Goal: Task Accomplishment & Management: Complete application form

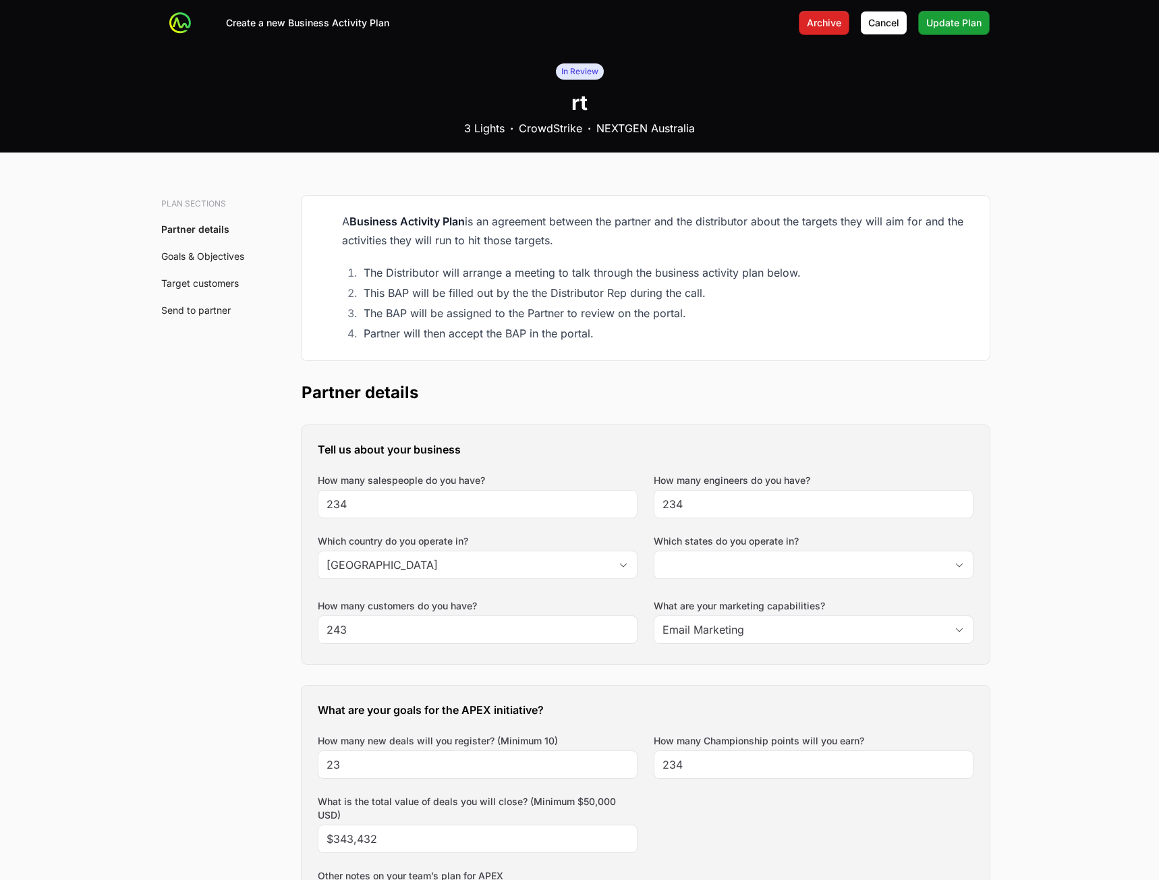
type input "[GEOGRAPHIC_DATA]"
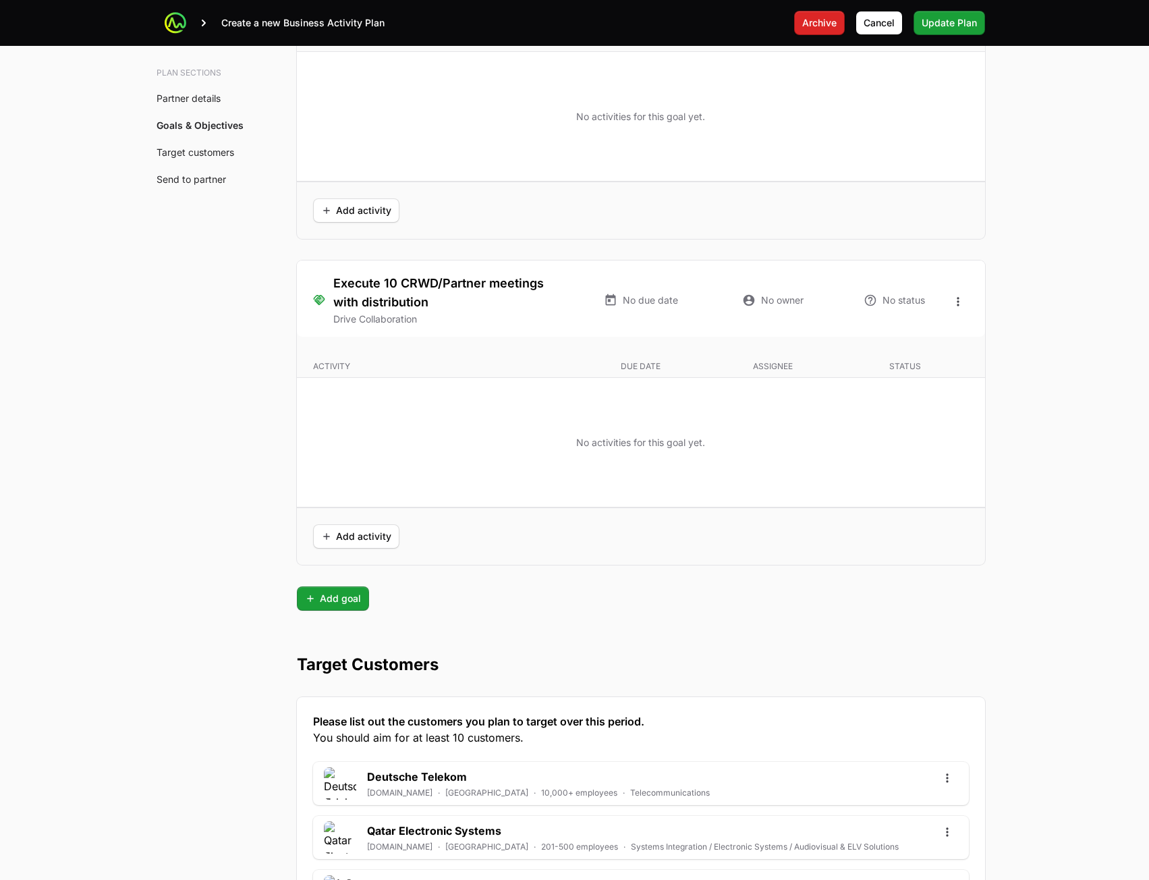
scroll to position [3360, 0]
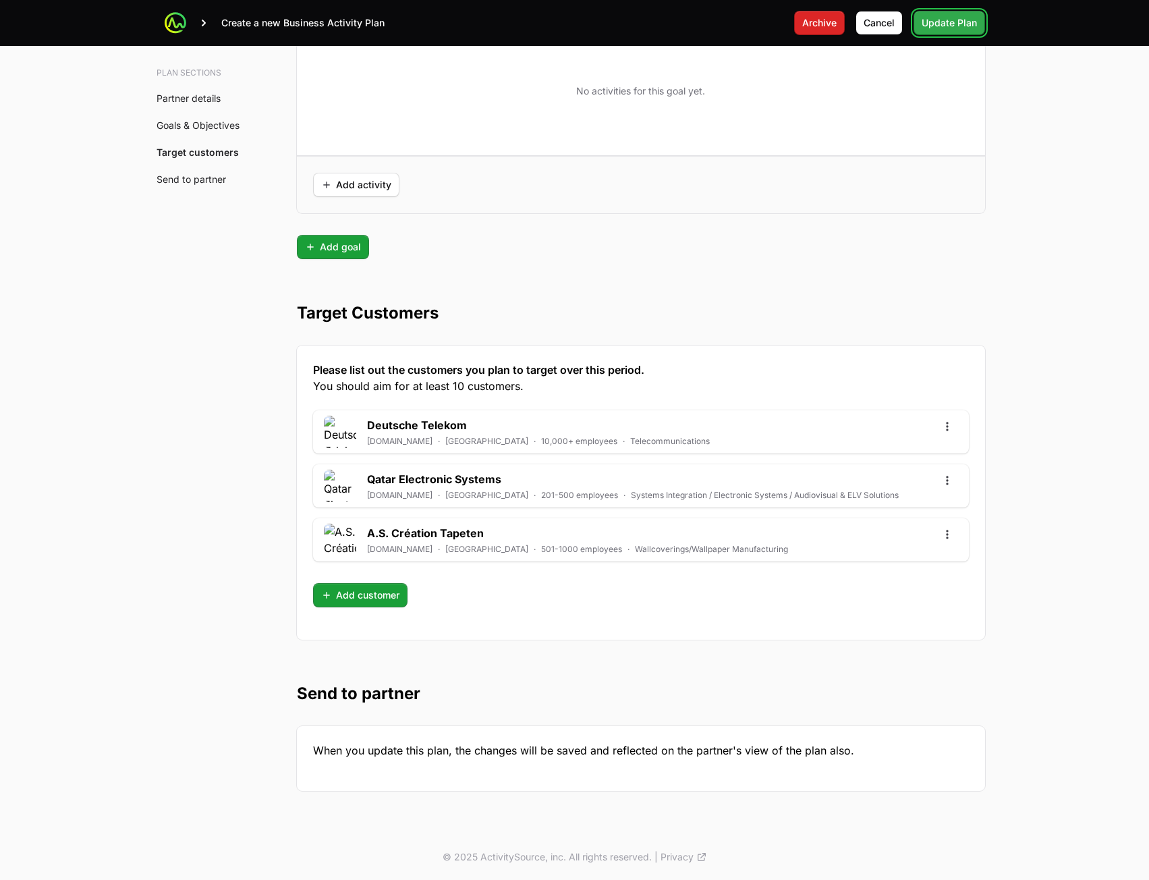
click at [939, 28] on span "Update Plan" at bounding box center [949, 23] width 55 height 16
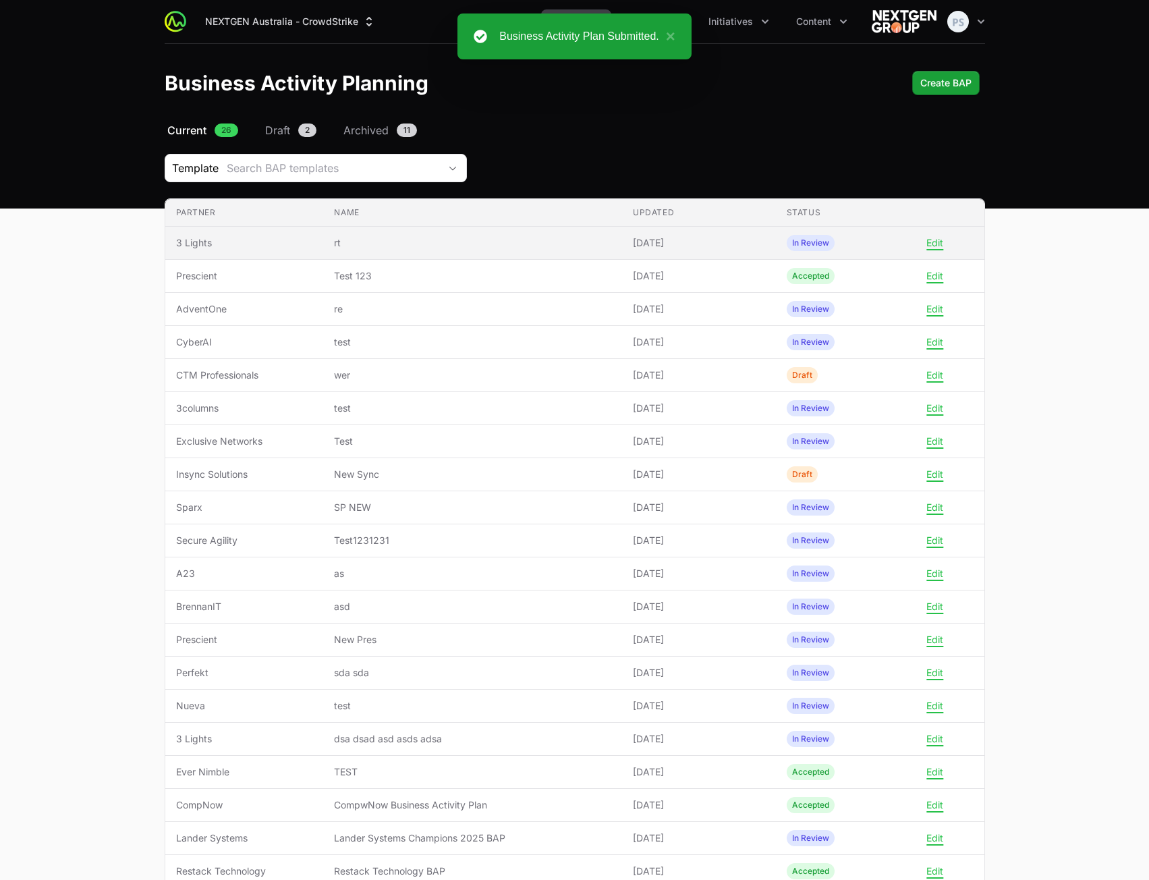
click at [668, 247] on span "[DATE]" at bounding box center [699, 242] width 132 height 13
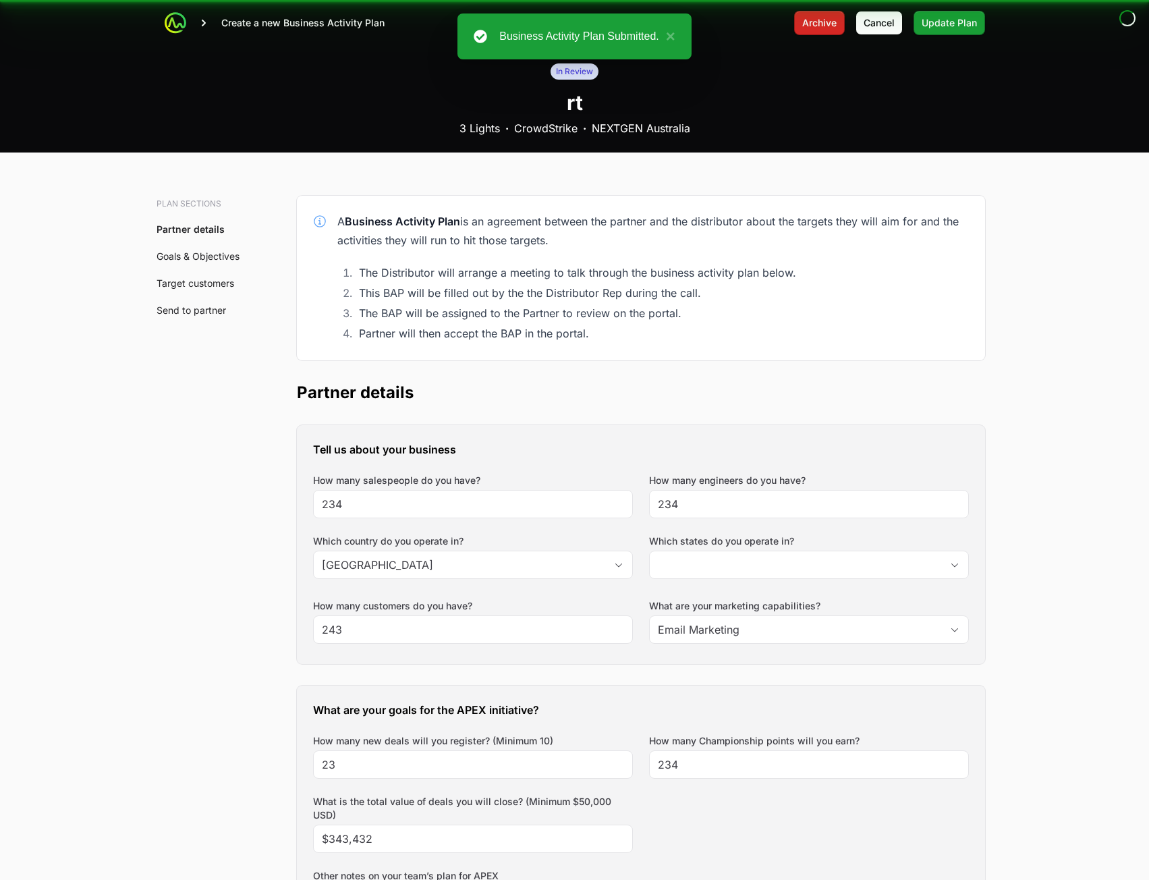
type input "[GEOGRAPHIC_DATA]"
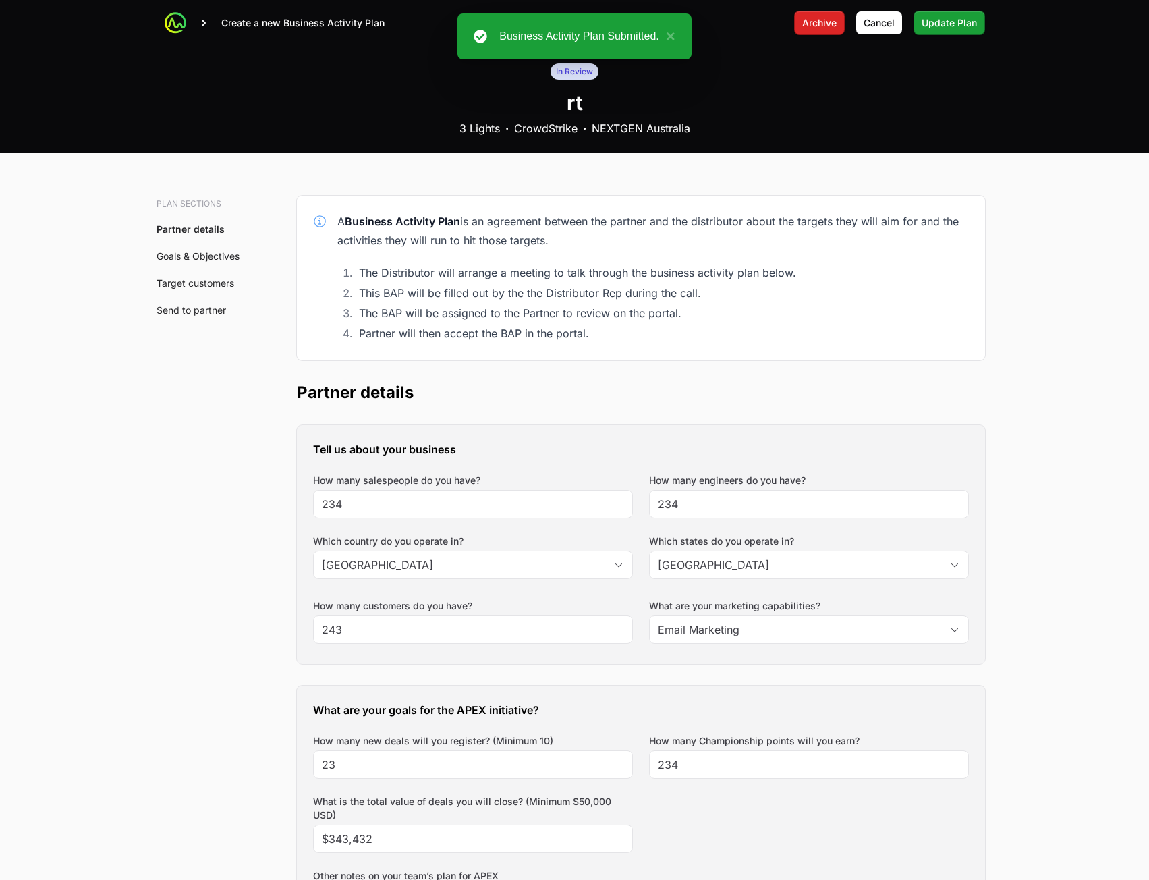
click at [502, 519] on div "Tell us about your business How many salespeople do you have? 234 How many engi…" at bounding box center [641, 544] width 688 height 239
click at [503, 503] on input "234" at bounding box center [473, 504] width 302 height 16
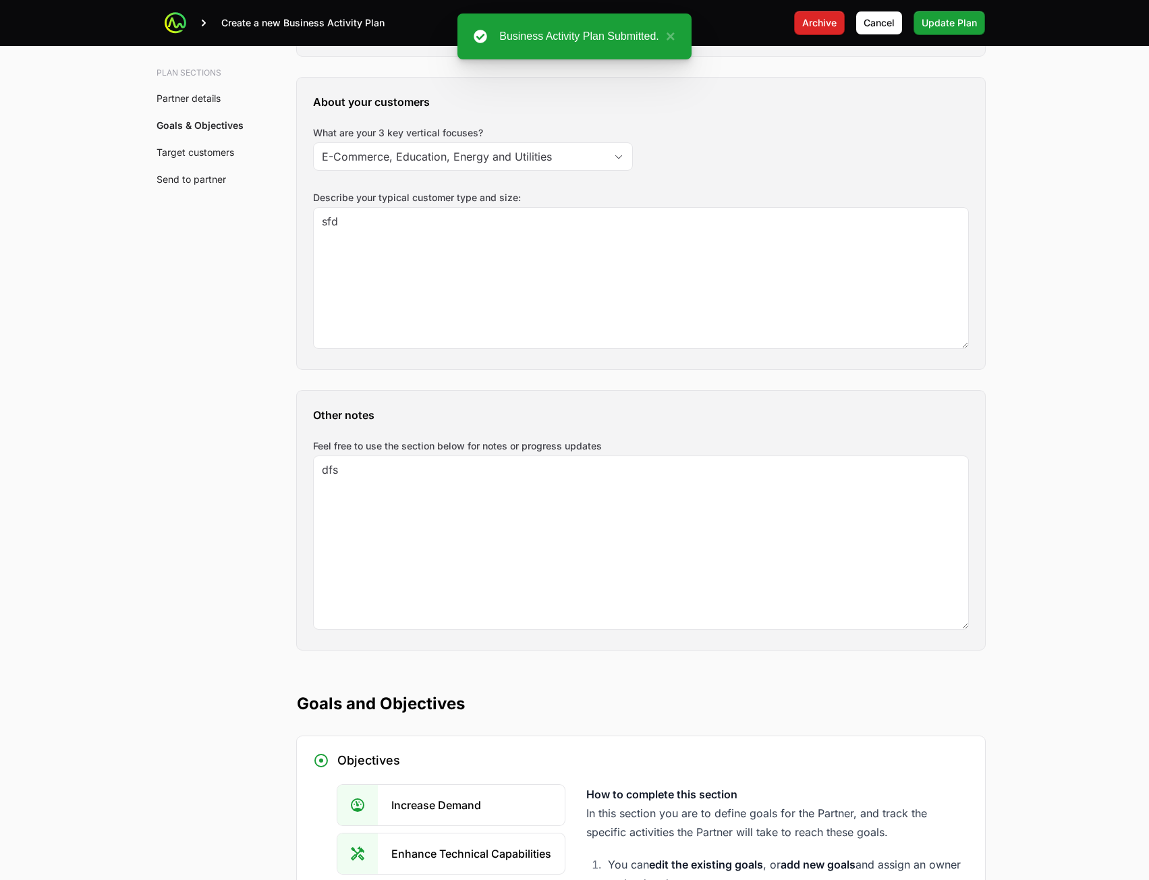
scroll to position [3360, 0]
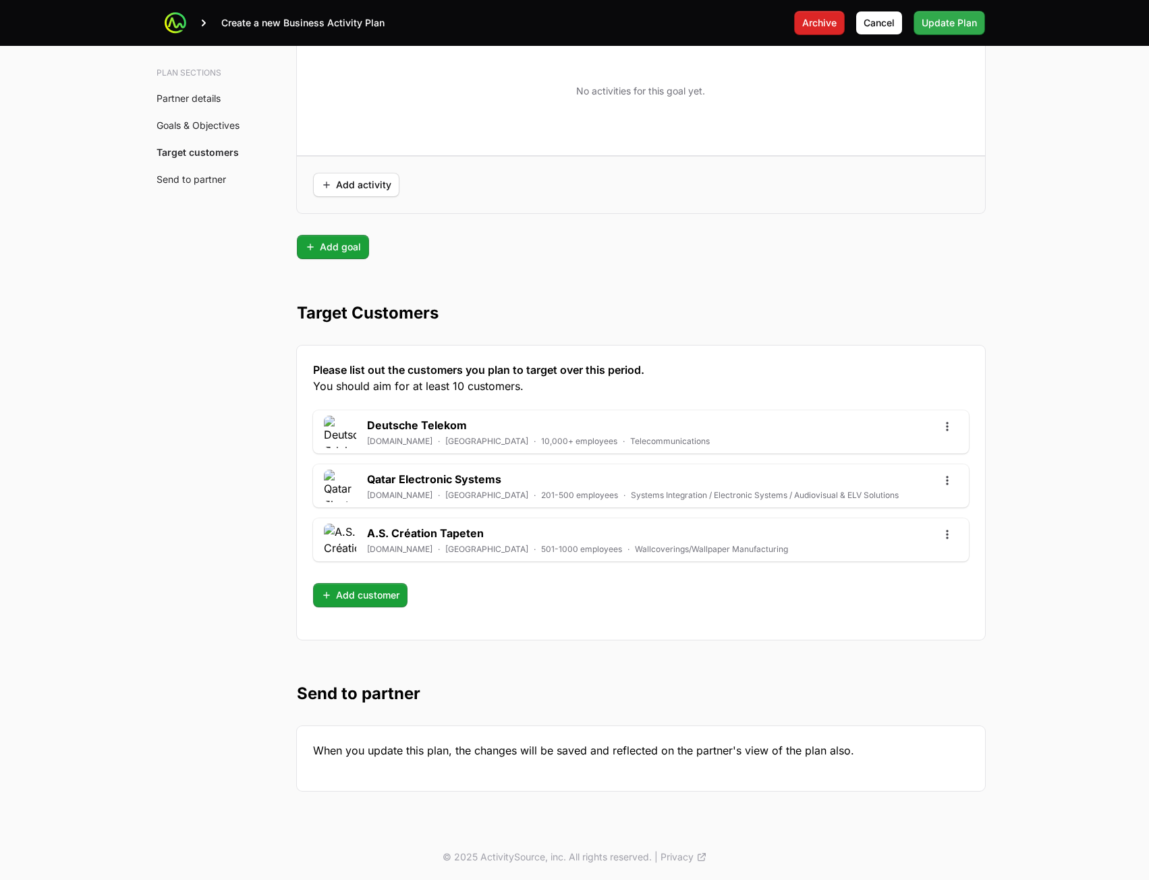
type input "23423"
click at [935, 23] on span "Update Plan" at bounding box center [949, 23] width 55 height 16
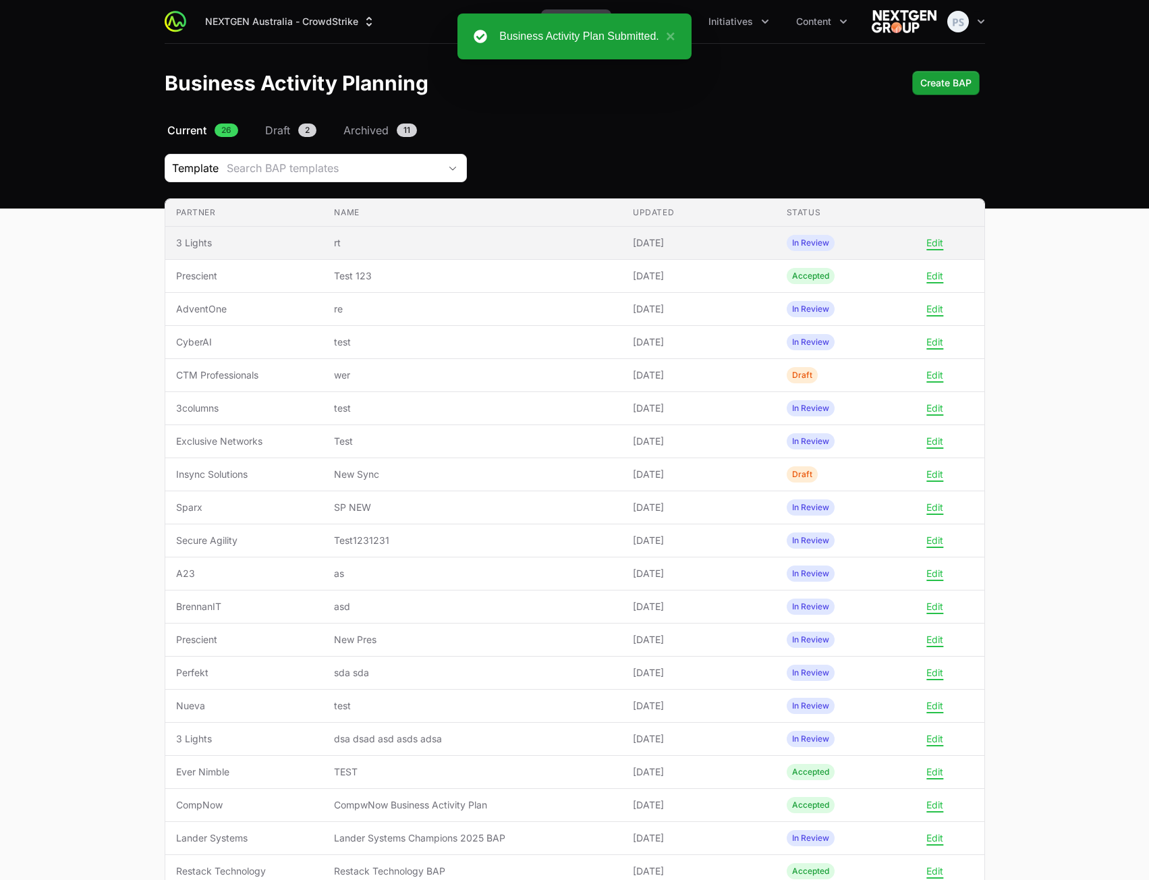
click at [550, 227] on td "Name rt" at bounding box center [472, 243] width 299 height 33
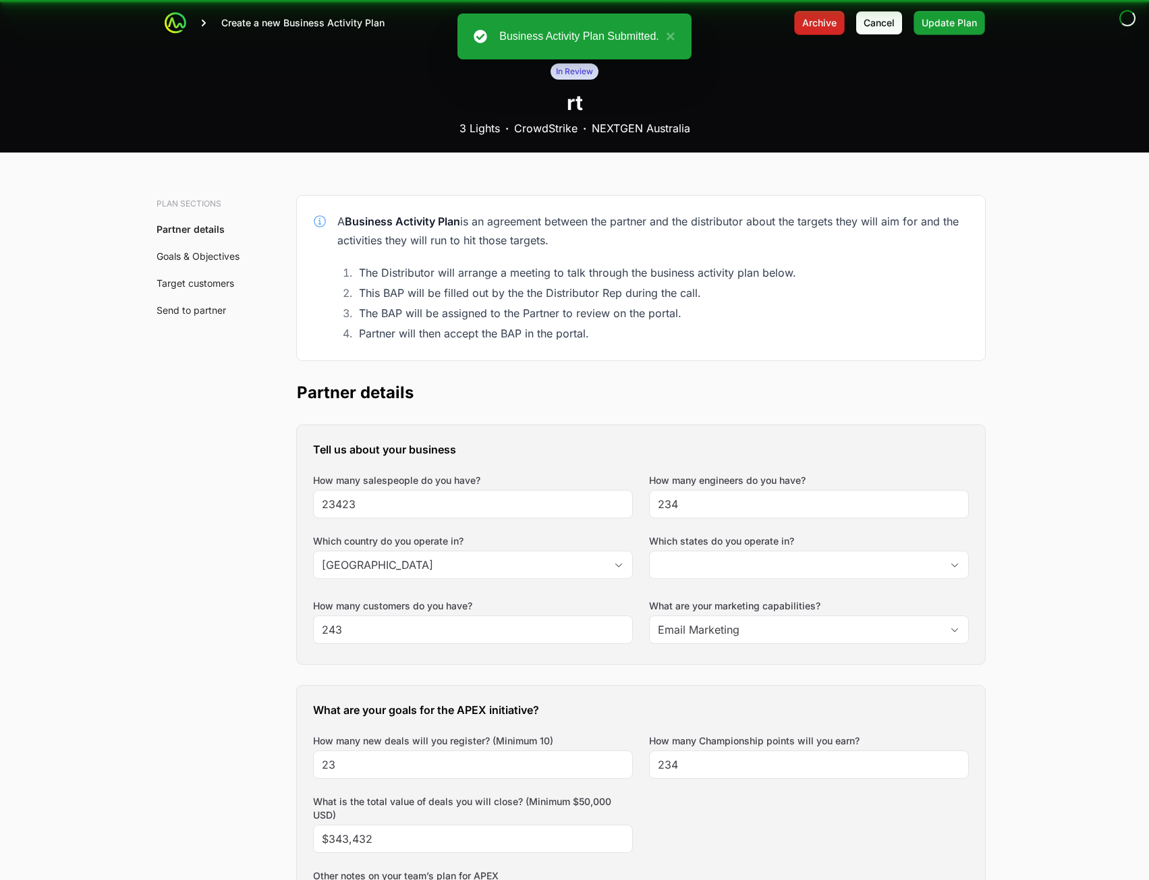
type input "[GEOGRAPHIC_DATA]"
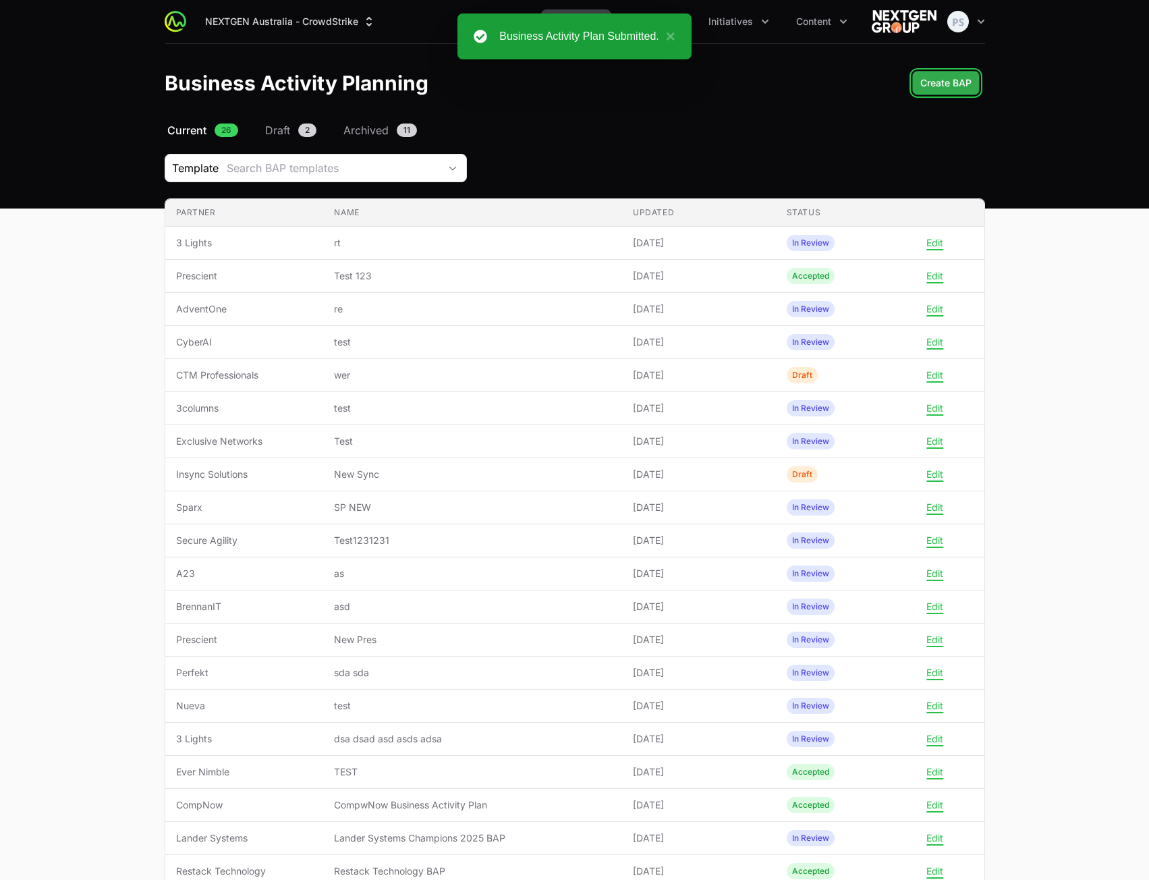
click at [942, 83] on span "Create BAP" at bounding box center [945, 83] width 51 height 16
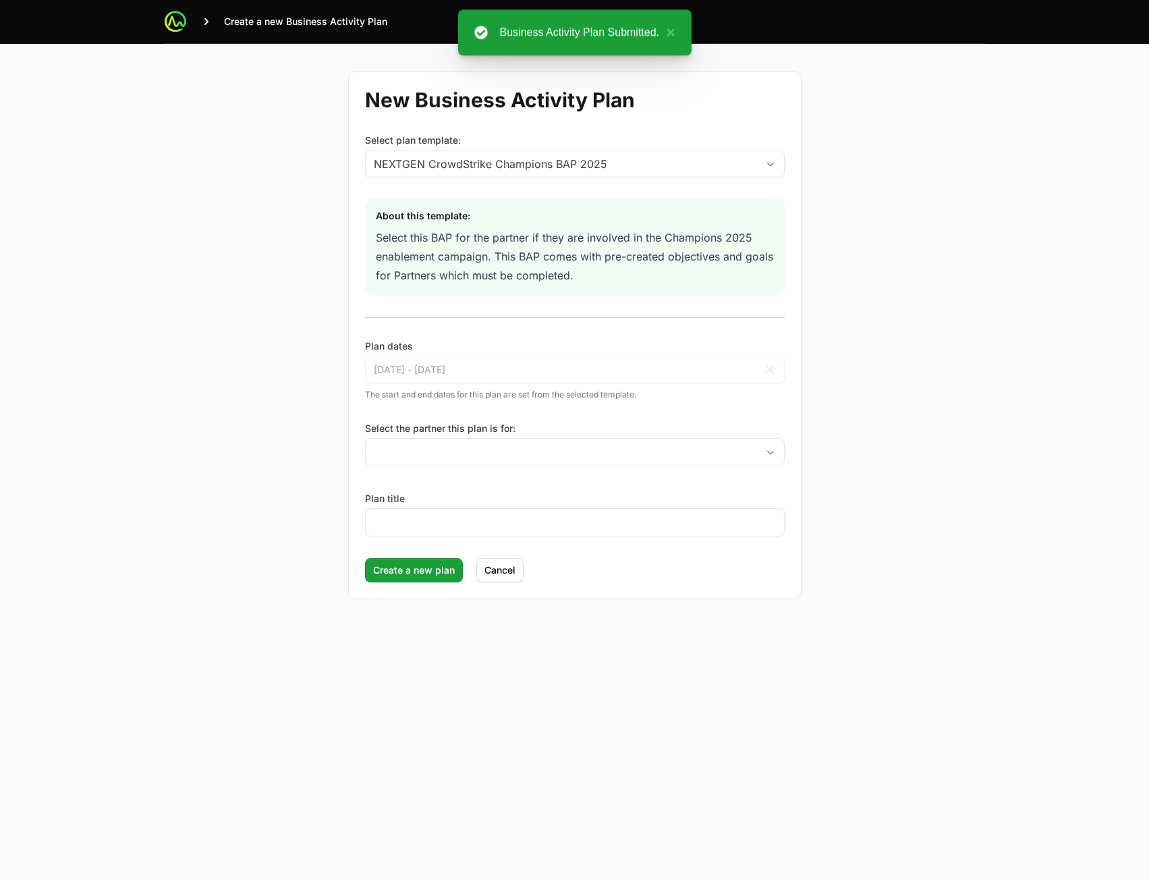
click at [518, 436] on div "Select the partner this plan is for:" at bounding box center [575, 444] width 420 height 45
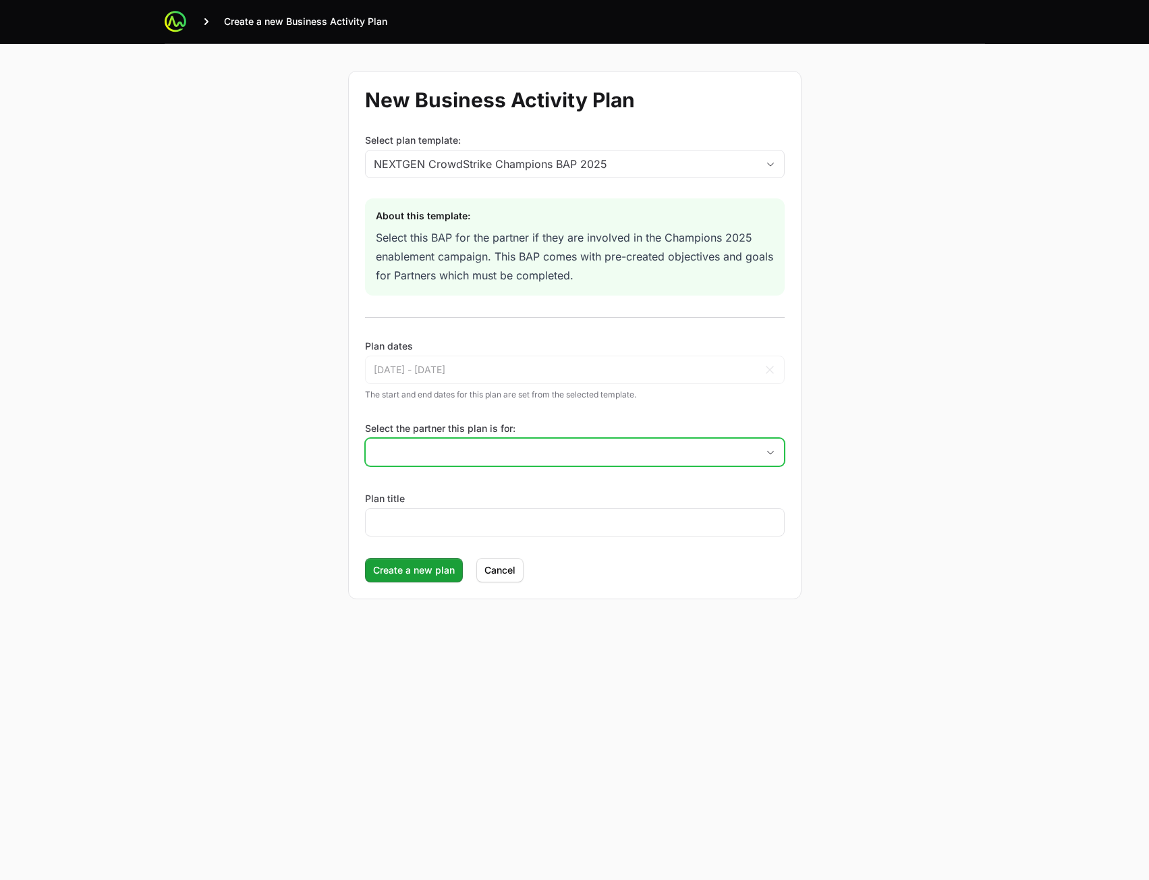
click at [528, 448] on input "Select the partner this plan is for:" at bounding box center [561, 452] width 391 height 27
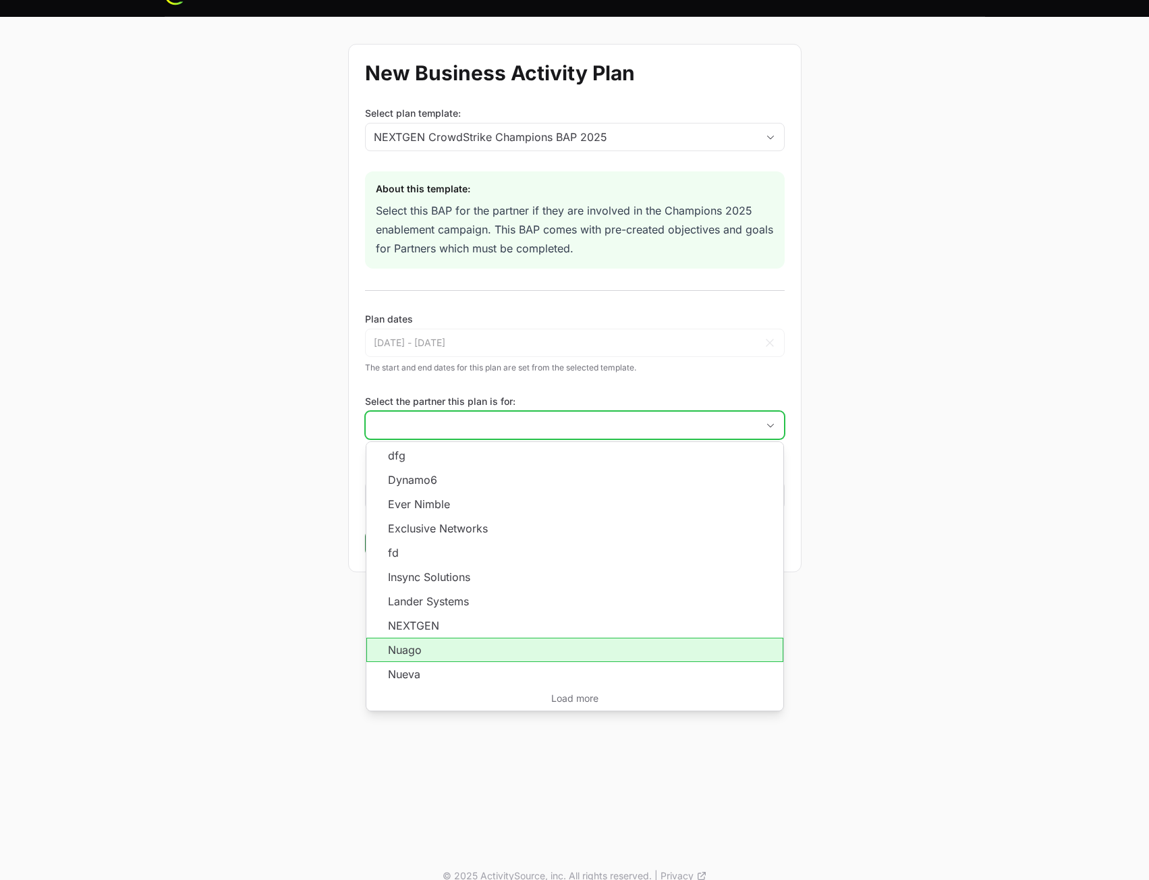
scroll to position [46, 0]
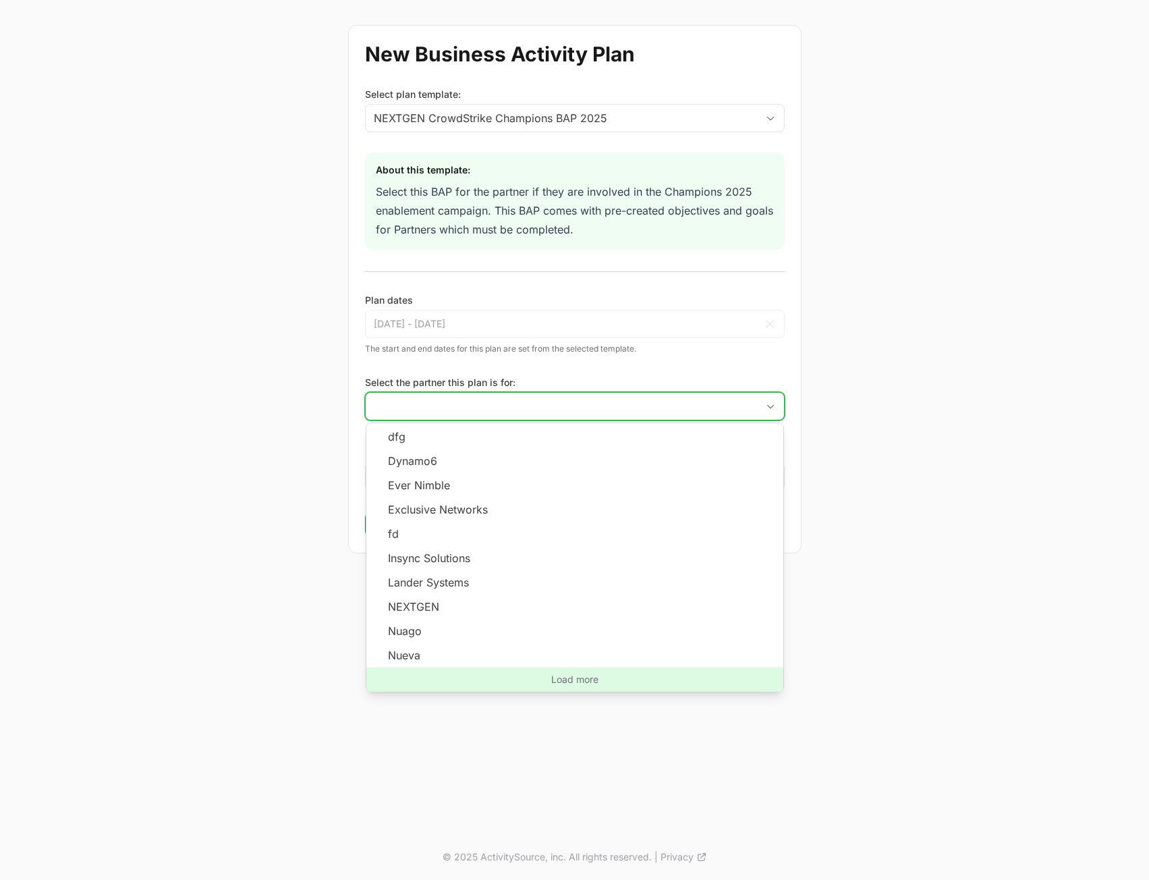
click at [566, 682] on span "Load more" at bounding box center [574, 679] width 417 height 24
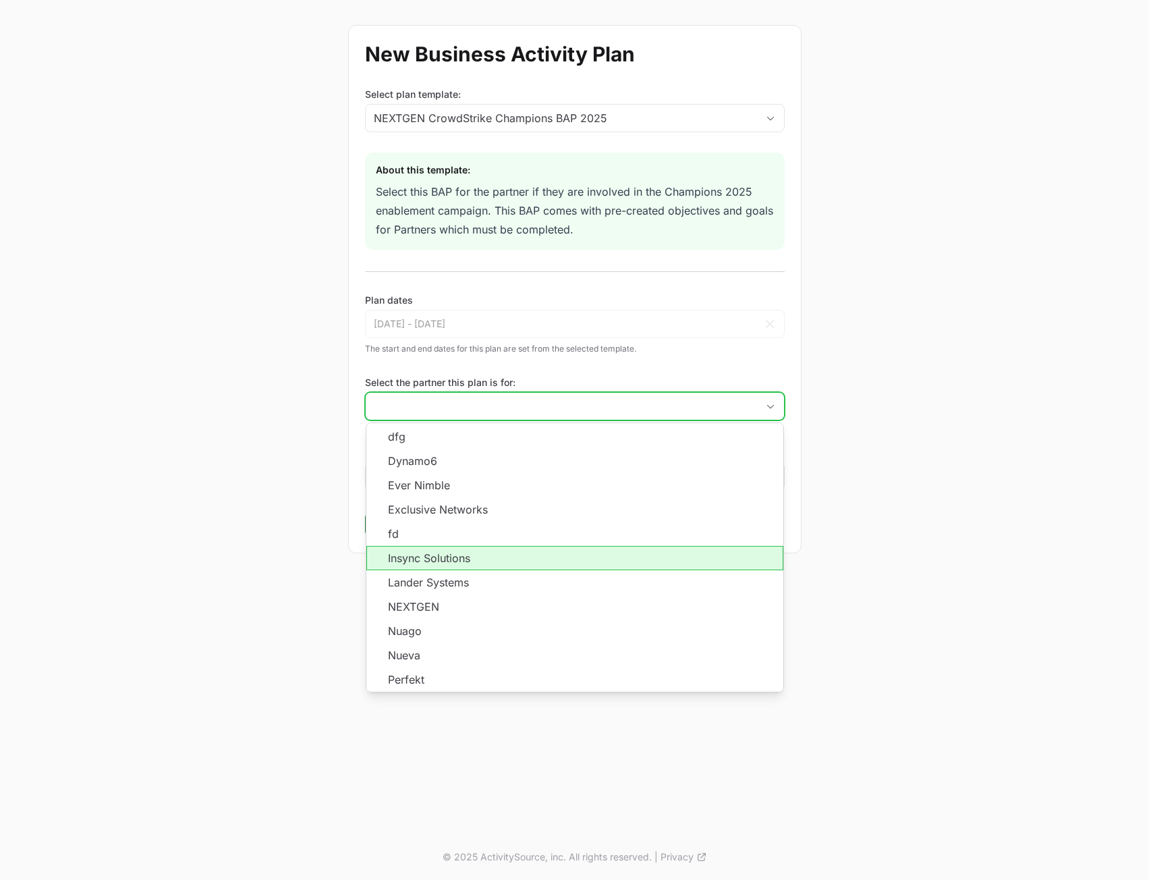
click at [452, 561] on li "Insync Solutions" at bounding box center [574, 558] width 417 height 24
type input "Insync Solutions"
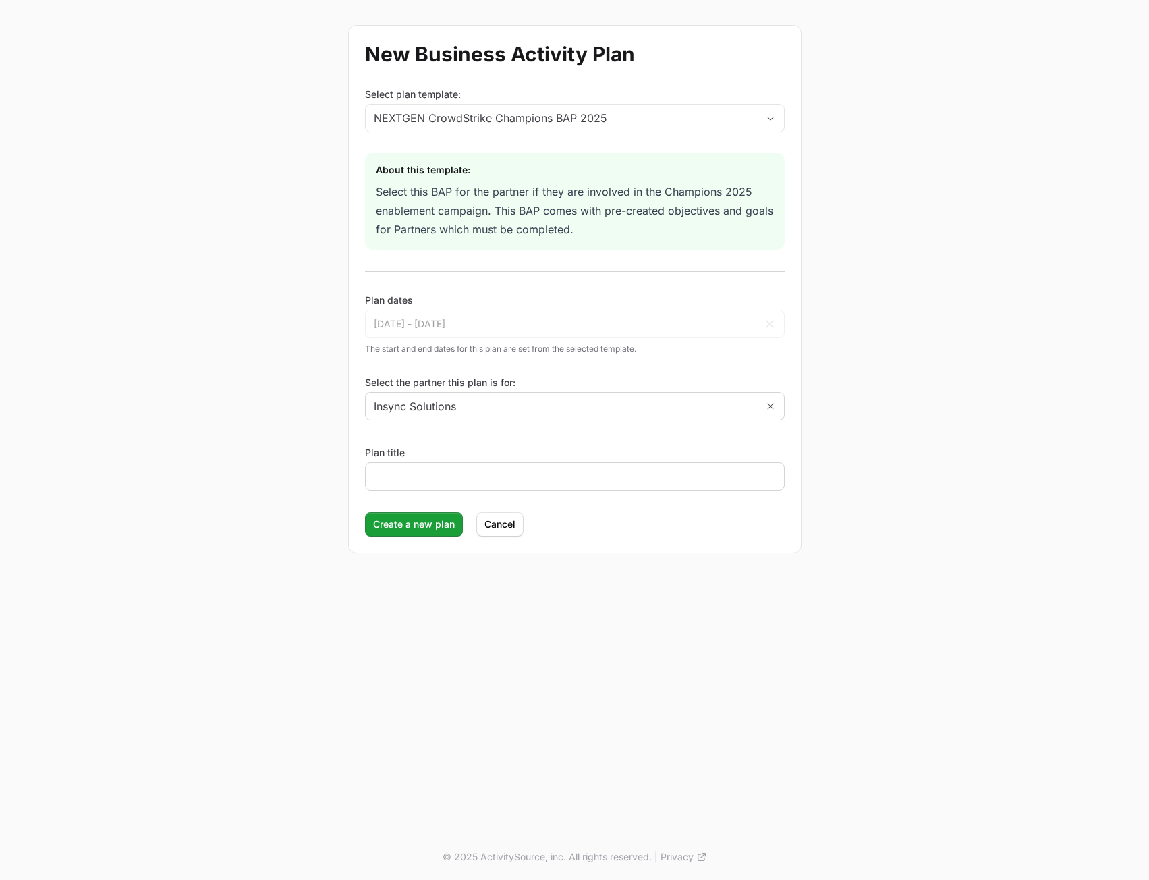
click at [422, 463] on div at bounding box center [575, 476] width 420 height 28
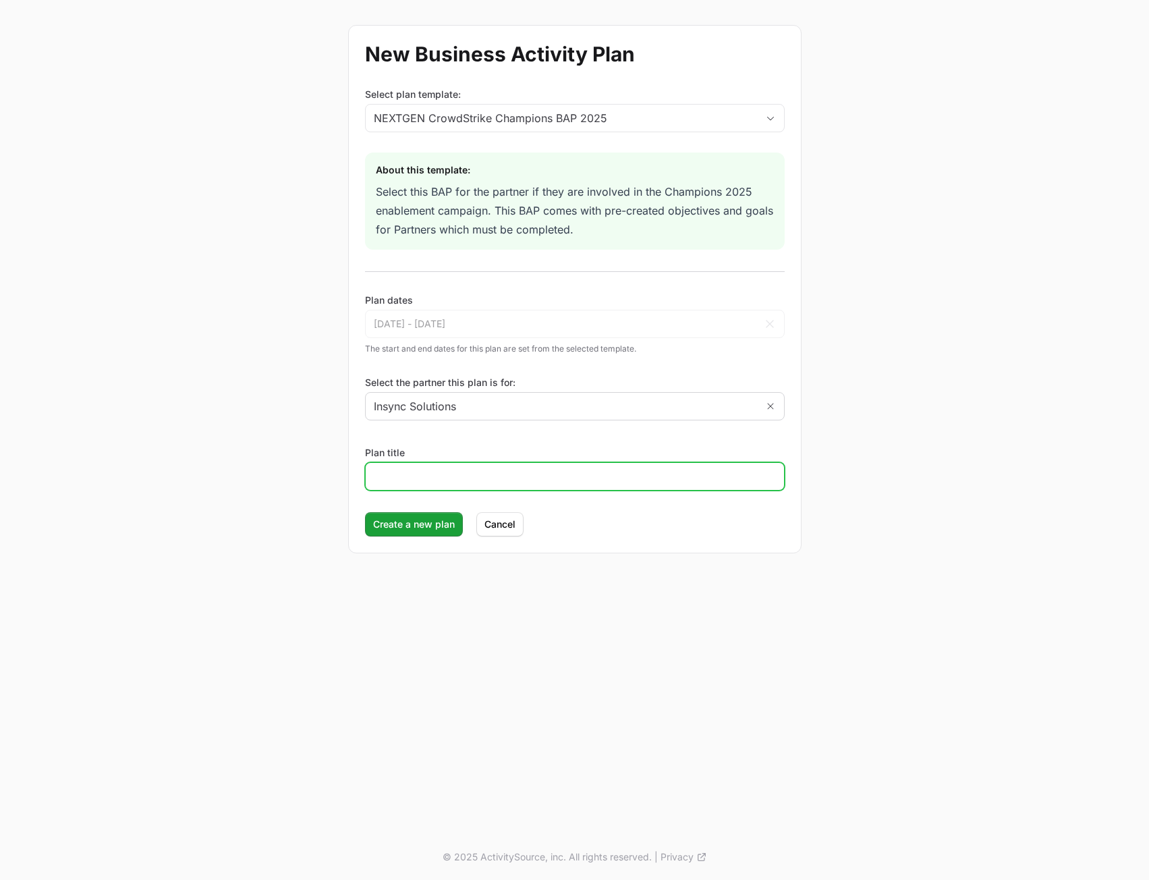
click at [416, 475] on input "Plan title" at bounding box center [575, 476] width 402 height 16
type input "dfdf"
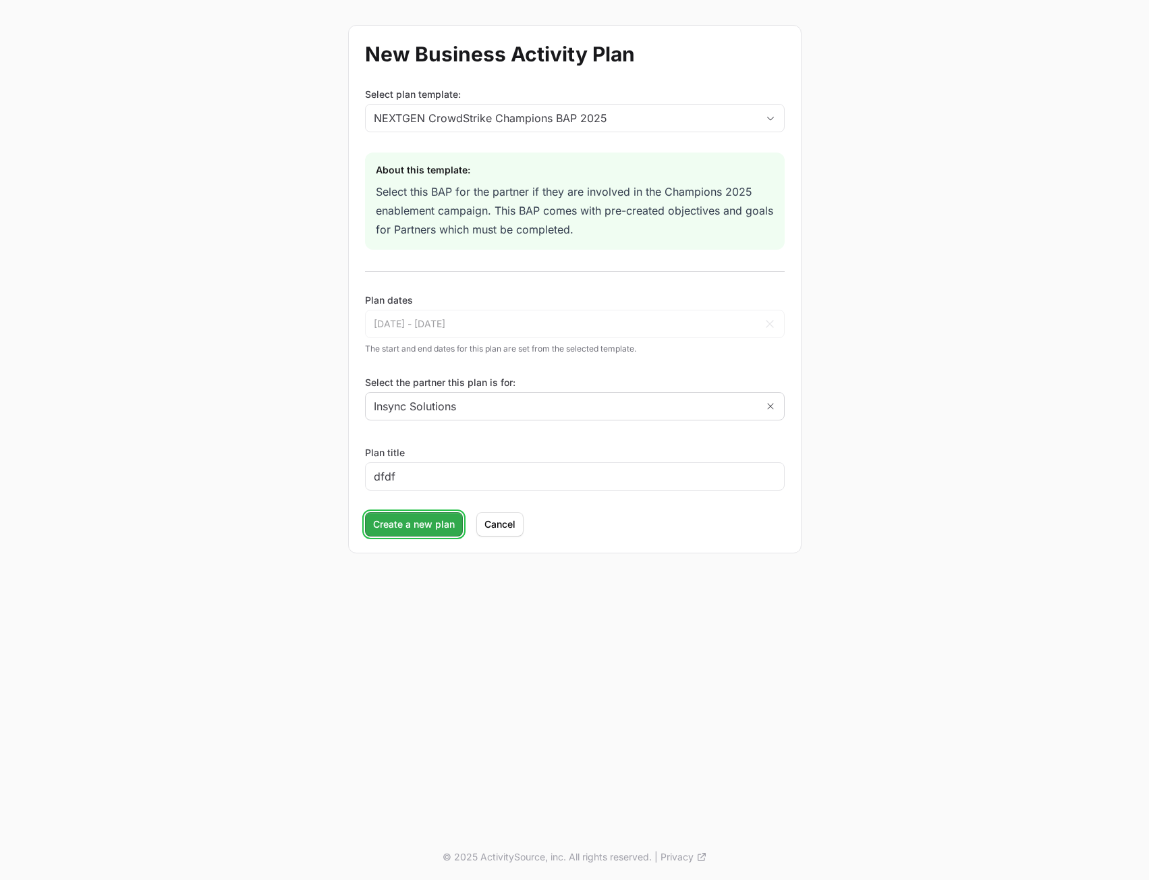
click at [404, 534] on button "Create a new plan" at bounding box center [414, 524] width 98 height 24
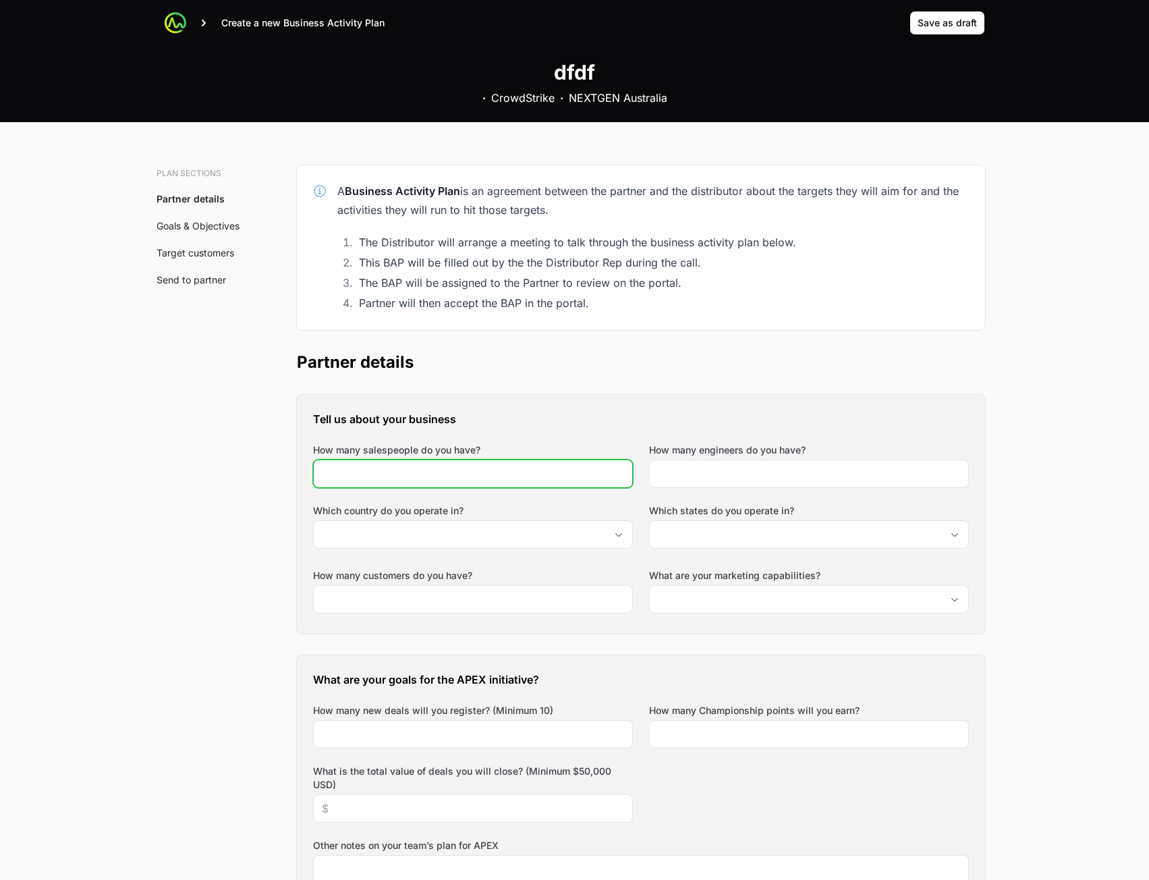
click at [435, 480] on input "How many salespeople do you have?" at bounding box center [473, 474] width 302 height 16
type input "234"
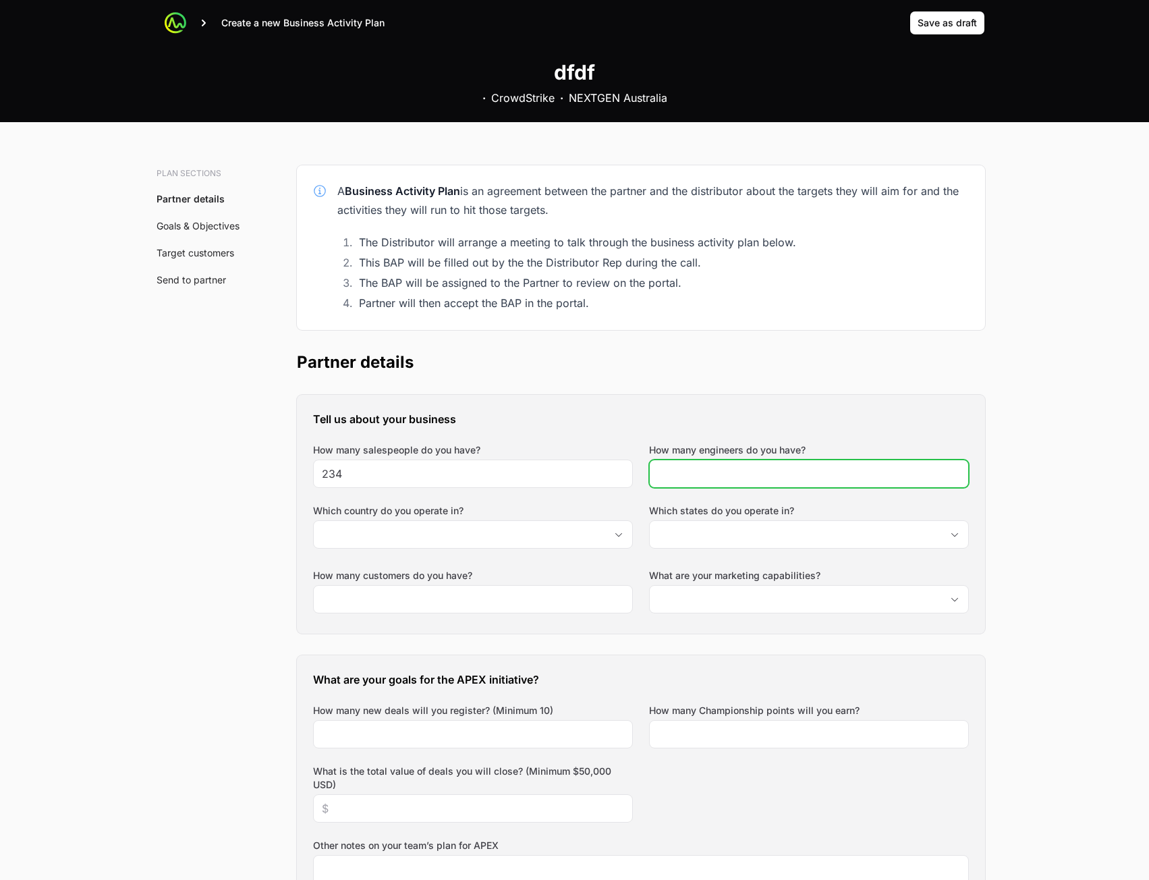
click at [686, 474] on input "How many engineers do you have?" at bounding box center [809, 474] width 302 height 16
type input "234"
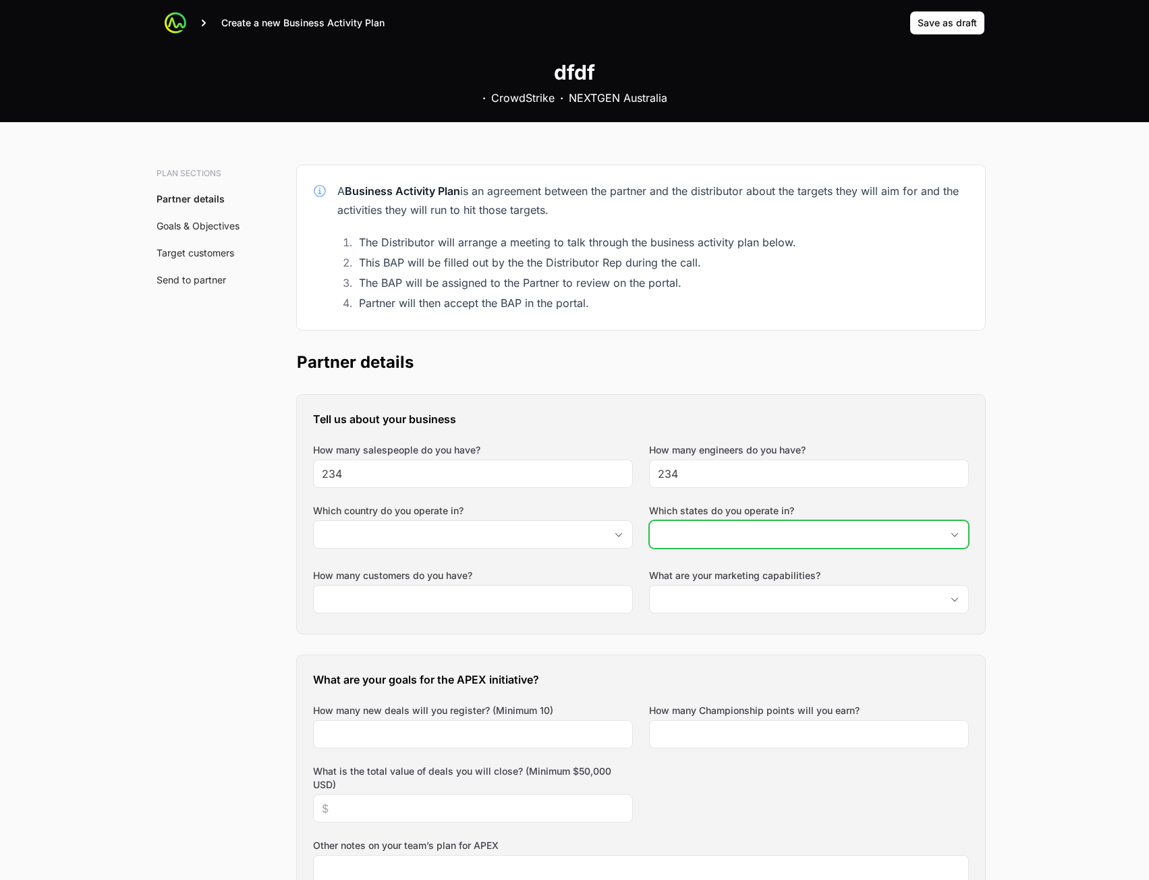
click at [709, 541] on input "Which states do you operate in?" at bounding box center [796, 534] width 292 height 27
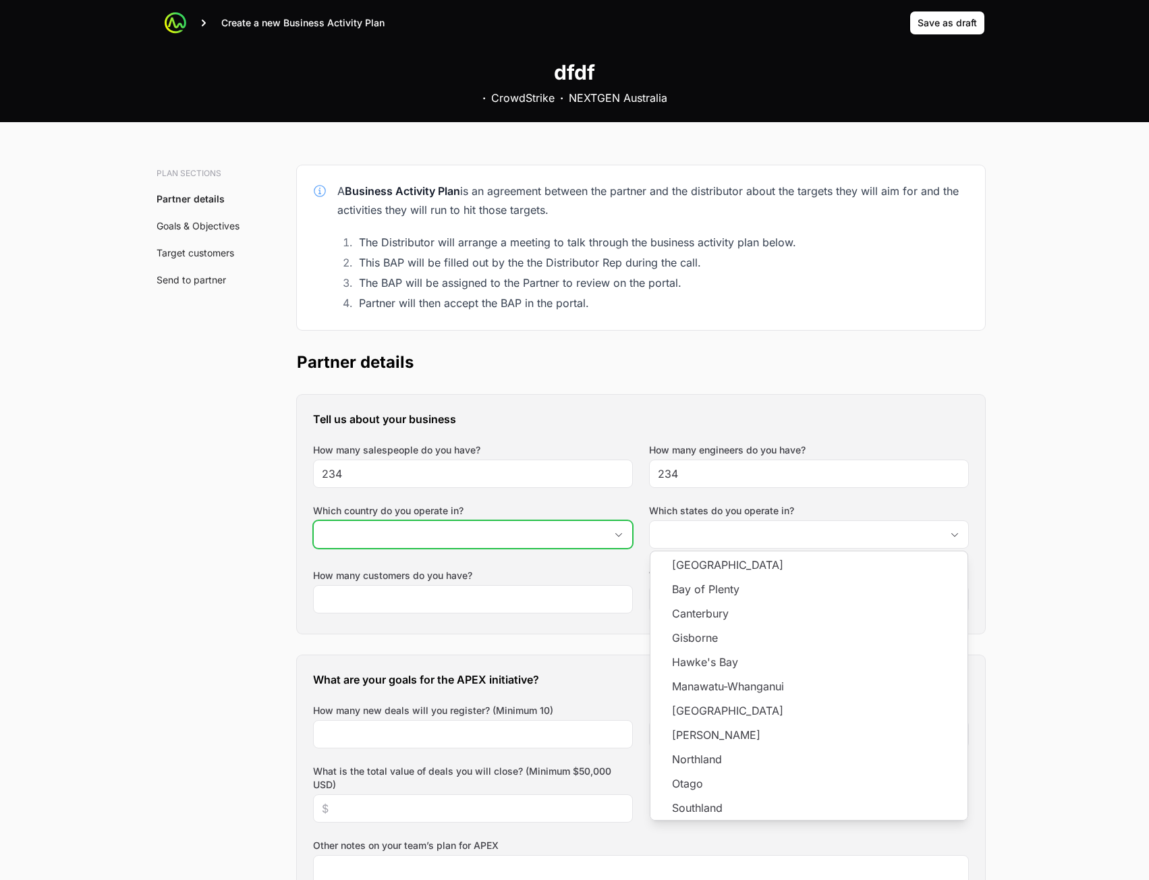
click at [516, 541] on input "Which country do you operate in?" at bounding box center [460, 534] width 292 height 27
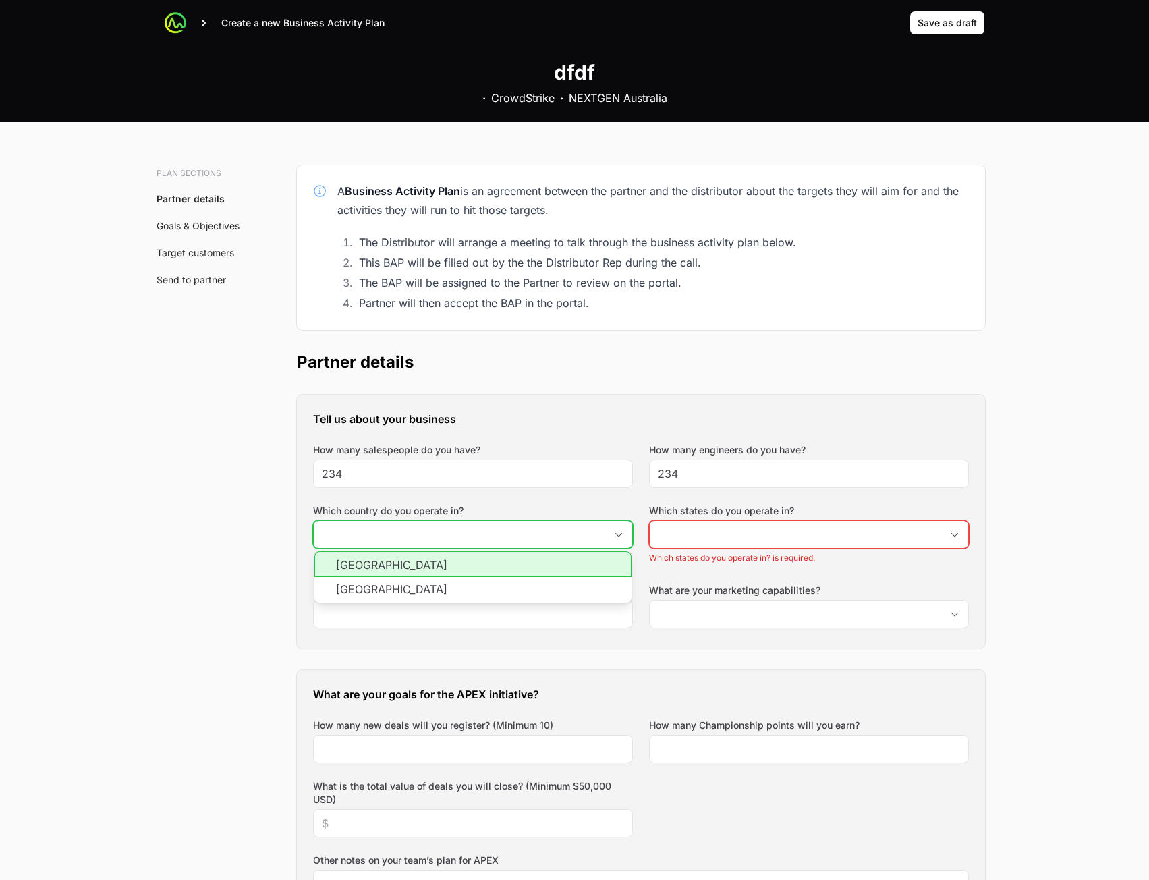
click at [512, 572] on li "[GEOGRAPHIC_DATA]" at bounding box center [472, 564] width 317 height 26
type input "[GEOGRAPHIC_DATA]"
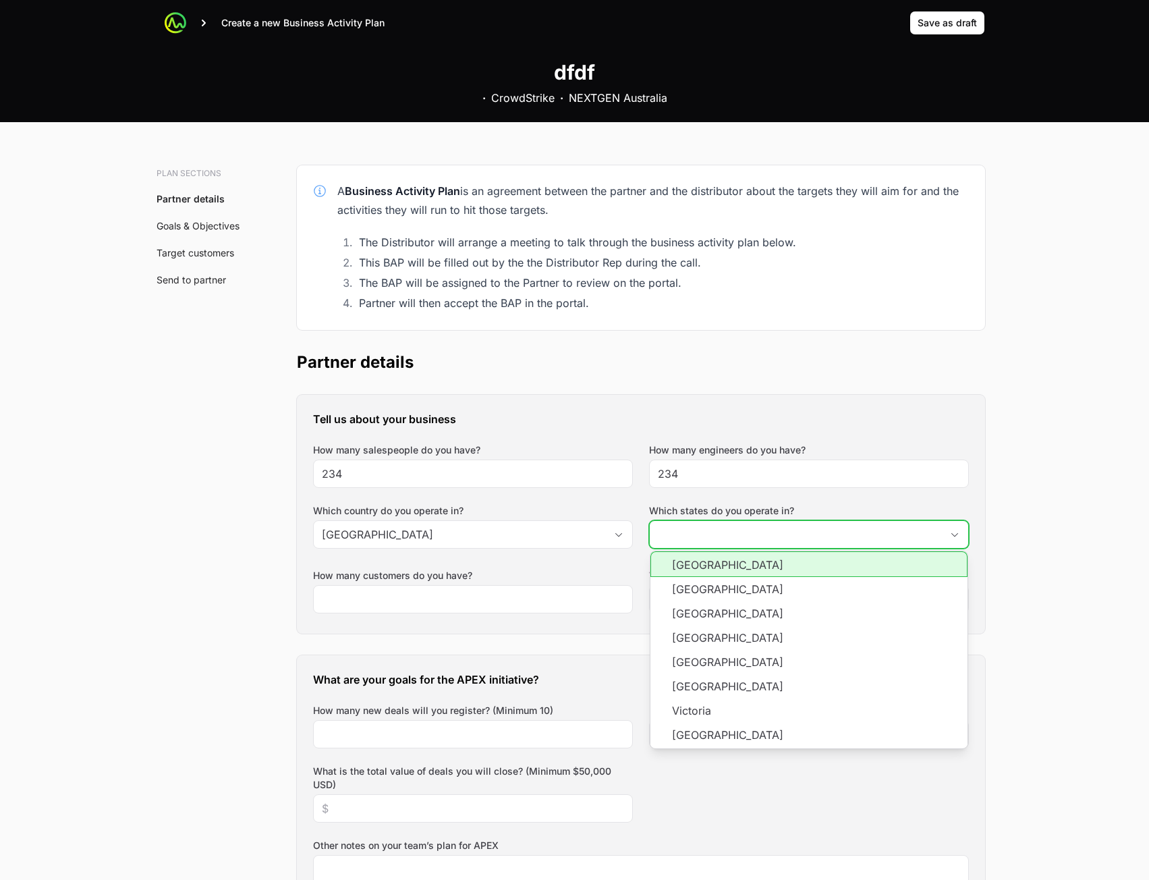
click at [689, 541] on input "Which states do you operate in?" at bounding box center [796, 534] width 292 height 27
click at [699, 582] on li "[GEOGRAPHIC_DATA]" at bounding box center [808, 589] width 317 height 24
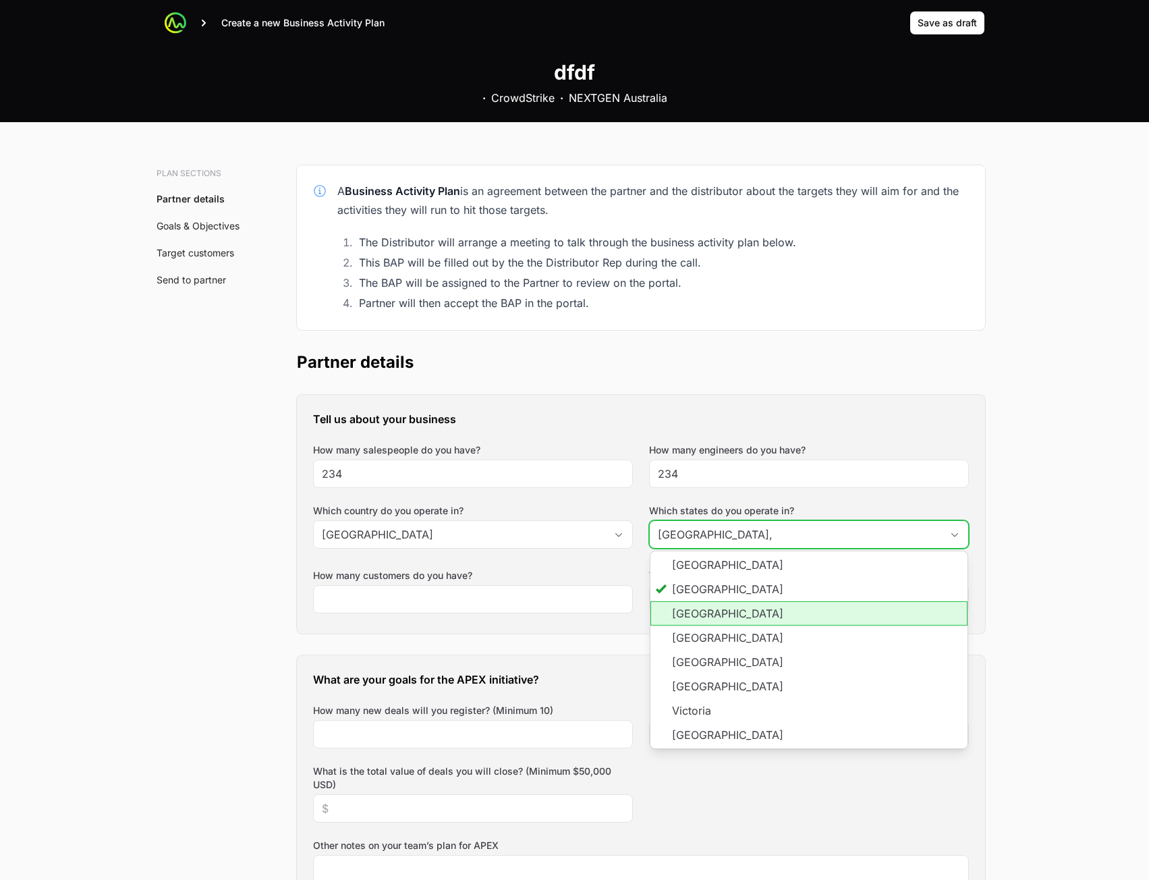
click at [695, 614] on li "[GEOGRAPHIC_DATA]" at bounding box center [808, 613] width 317 height 24
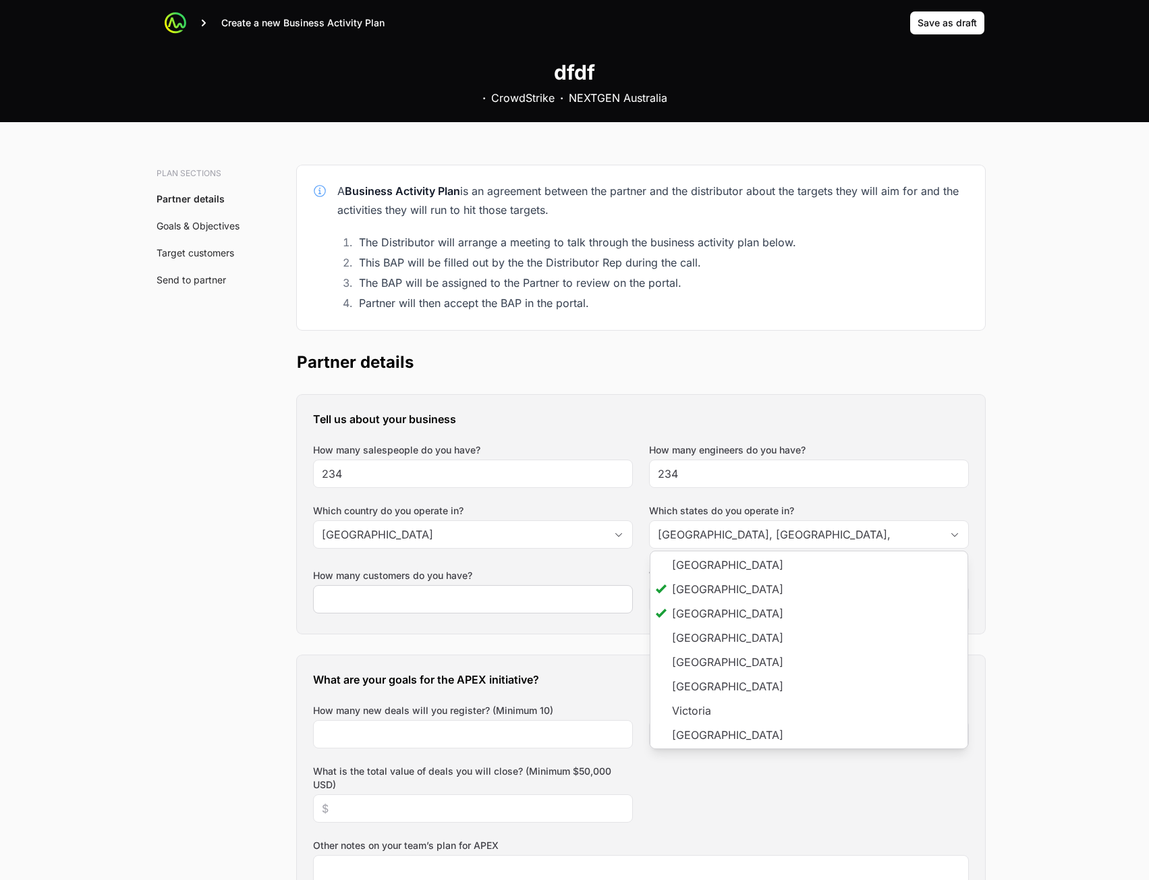
type input "[GEOGRAPHIC_DATA], [GEOGRAPHIC_DATA]"
click at [503, 588] on div at bounding box center [473, 599] width 320 height 28
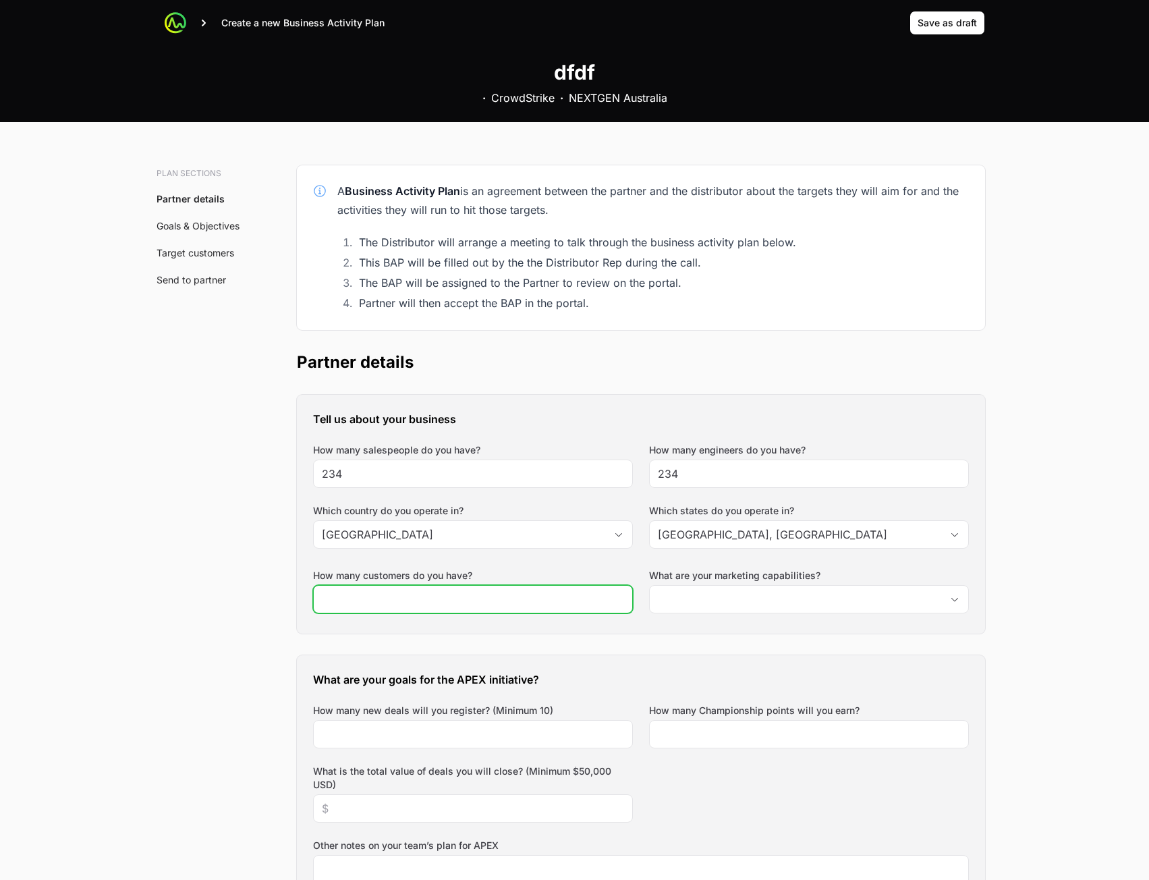
click at [524, 600] on input "How many customers do you have?" at bounding box center [473, 599] width 302 height 16
type input "234"
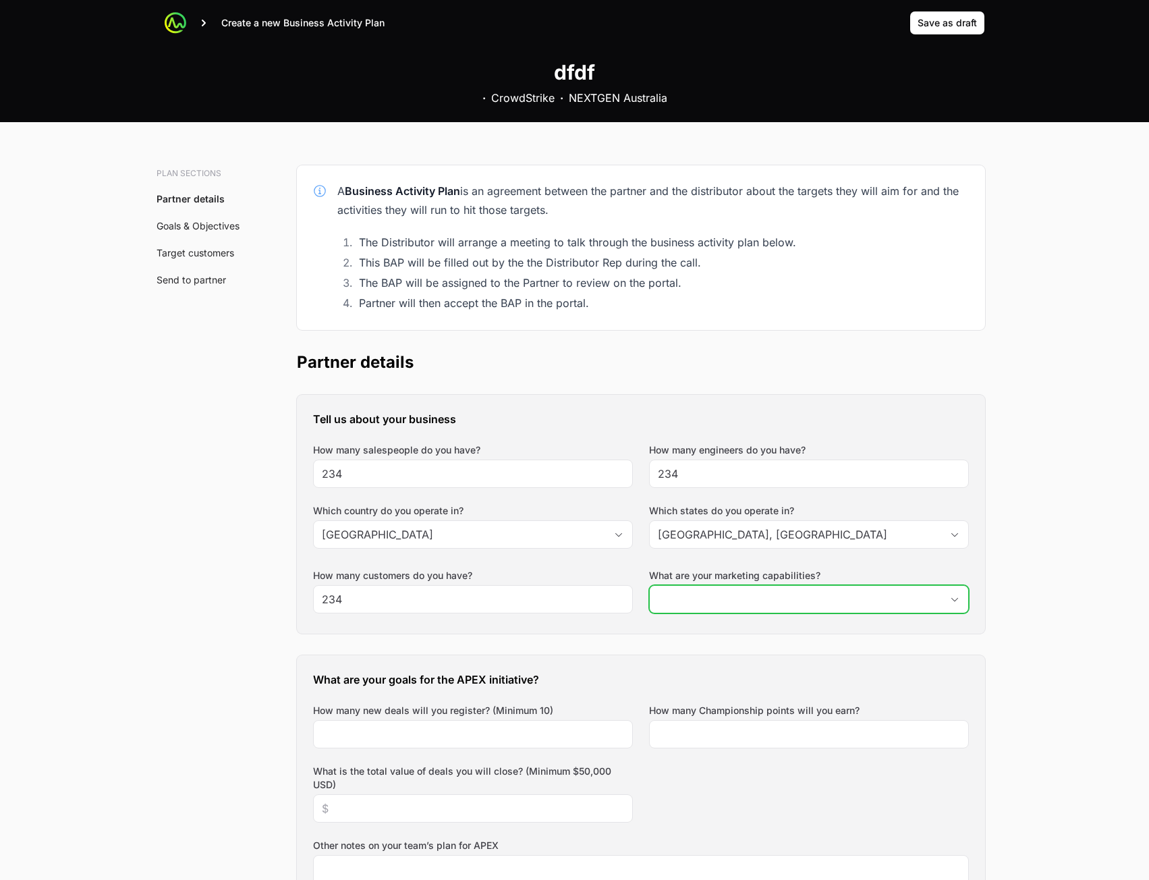
click at [725, 594] on input "What are your marketing capabilities?" at bounding box center [796, 599] width 292 height 27
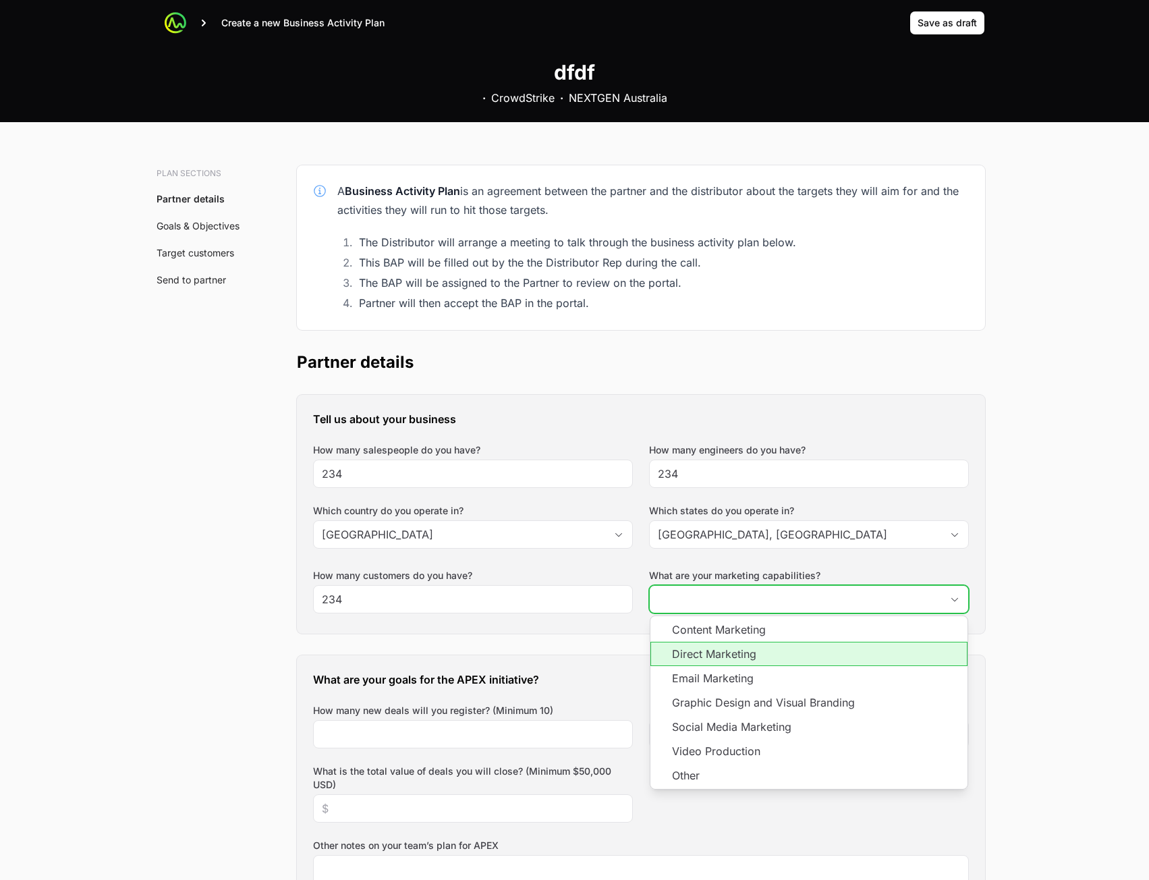
drag, startPoint x: 715, startPoint y: 646, endPoint x: 703, endPoint y: 655, distance: 14.6
click at [714, 646] on li "Direct Marketing" at bounding box center [808, 654] width 317 height 24
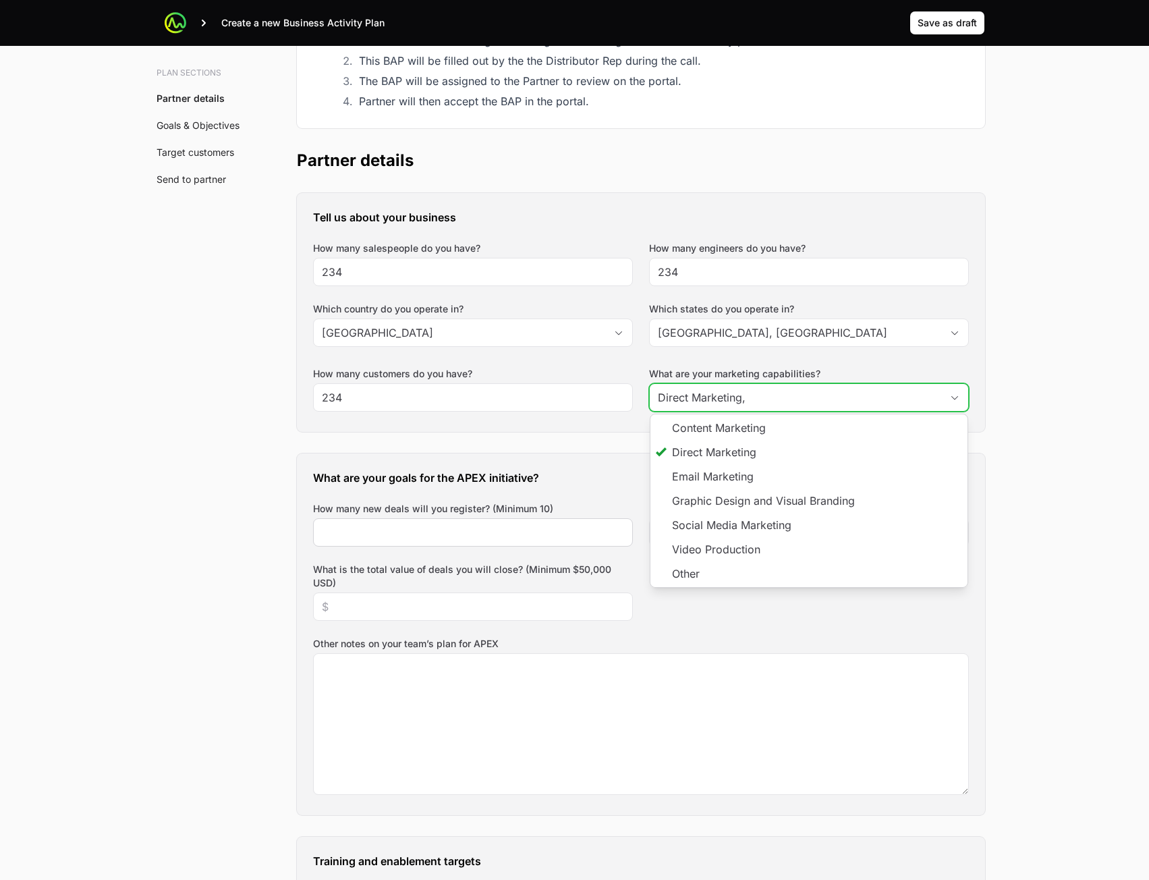
scroll to position [204, 0]
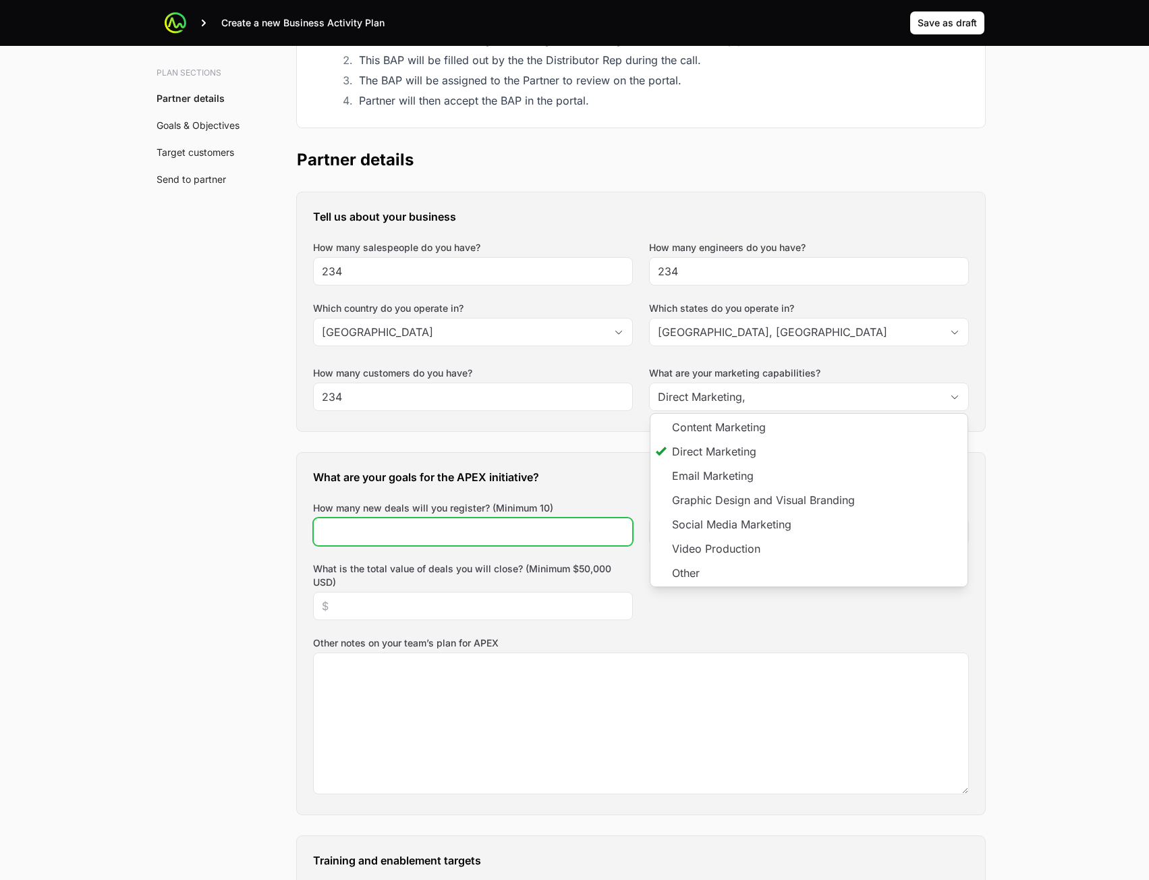
type input "Direct Marketing"
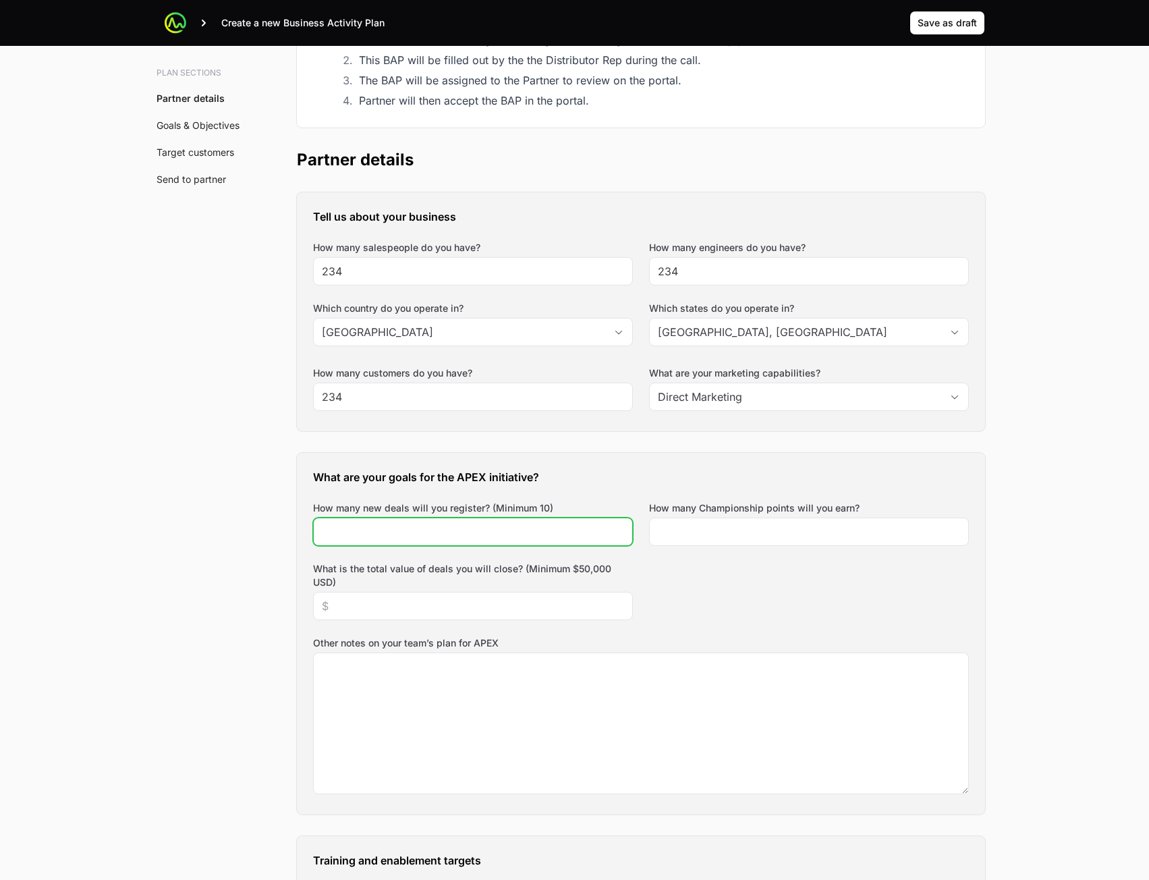
drag, startPoint x: 458, startPoint y: 524, endPoint x: 461, endPoint y: 537, distance: 13.3
click at [458, 525] on input "How many new deals will you register? (Minimum 10)" at bounding box center [473, 532] width 302 height 16
type input "234"
click at [737, 522] on div at bounding box center [809, 532] width 320 height 28
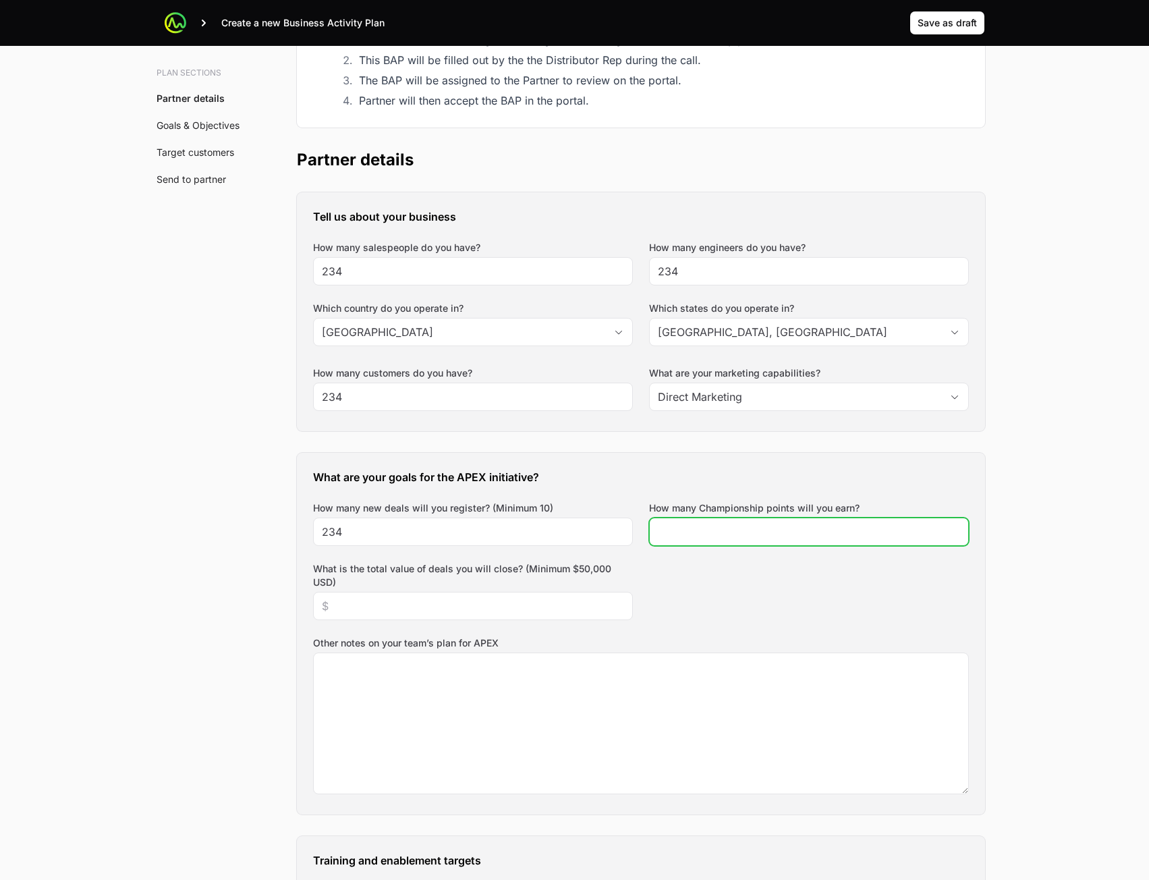
drag, startPoint x: 711, startPoint y: 537, endPoint x: 702, endPoint y: 538, distance: 8.8
click at [709, 536] on input "How many Championship points will you earn?" at bounding box center [809, 532] width 302 height 16
type input "234"
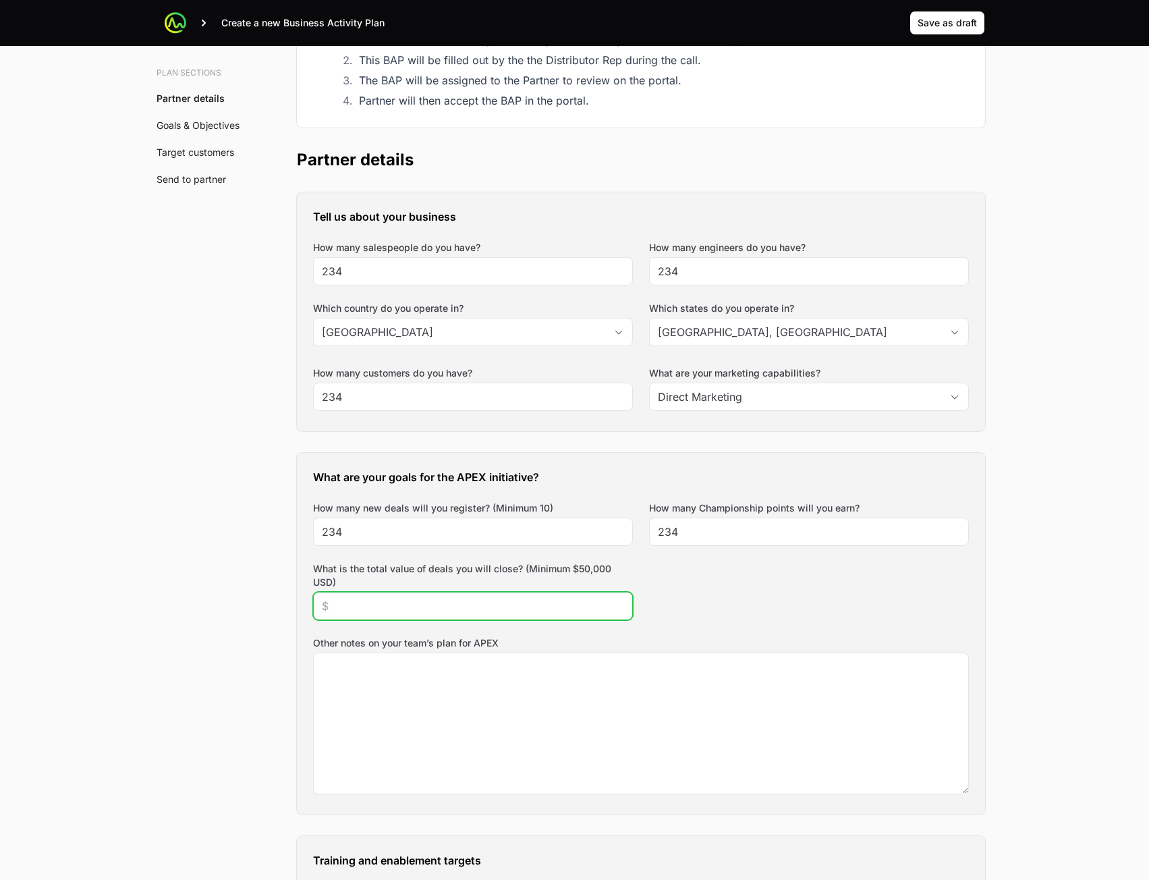
click at [487, 603] on input "What is the total value of deals you will close? (Minimum $50,000 USD)" at bounding box center [473, 606] width 302 height 16
type input "$234,234"
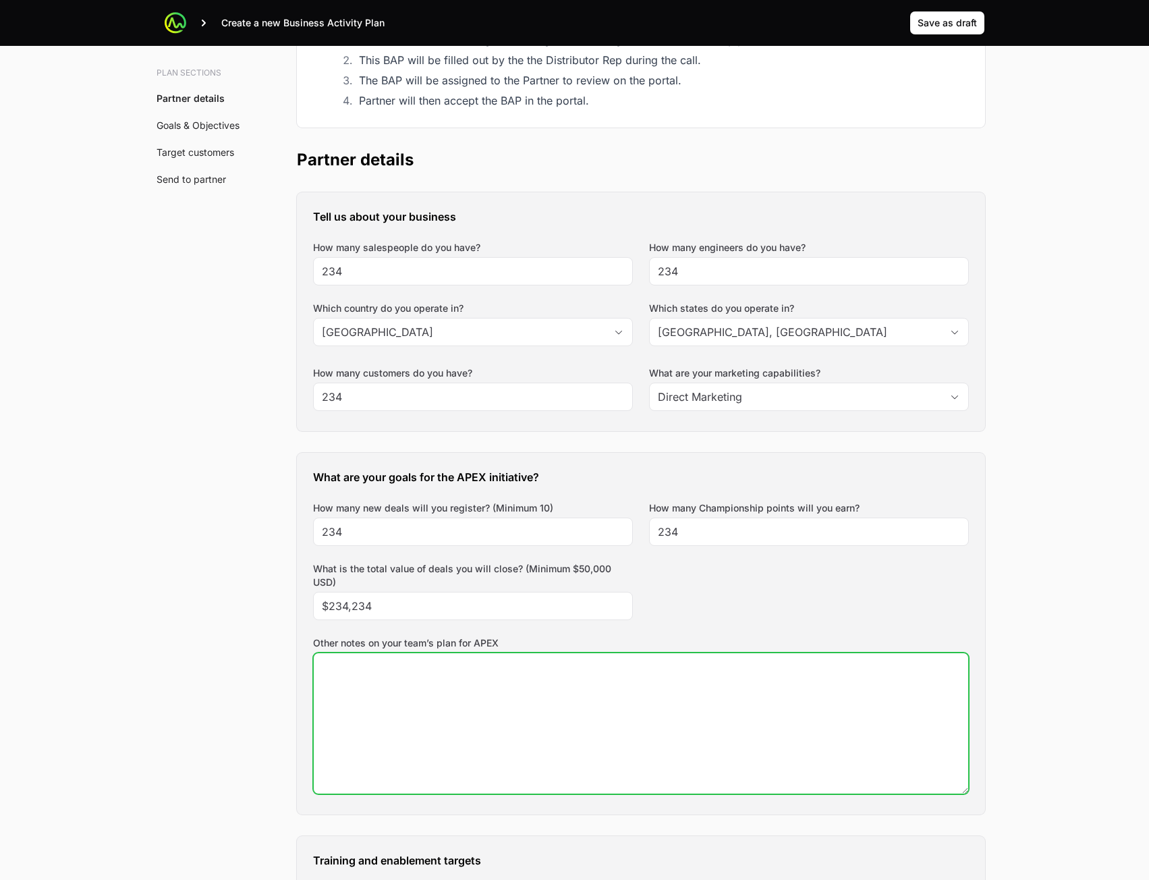
click at [471, 738] on textarea "Other notes on your team’s plan for APEX" at bounding box center [641, 723] width 655 height 140
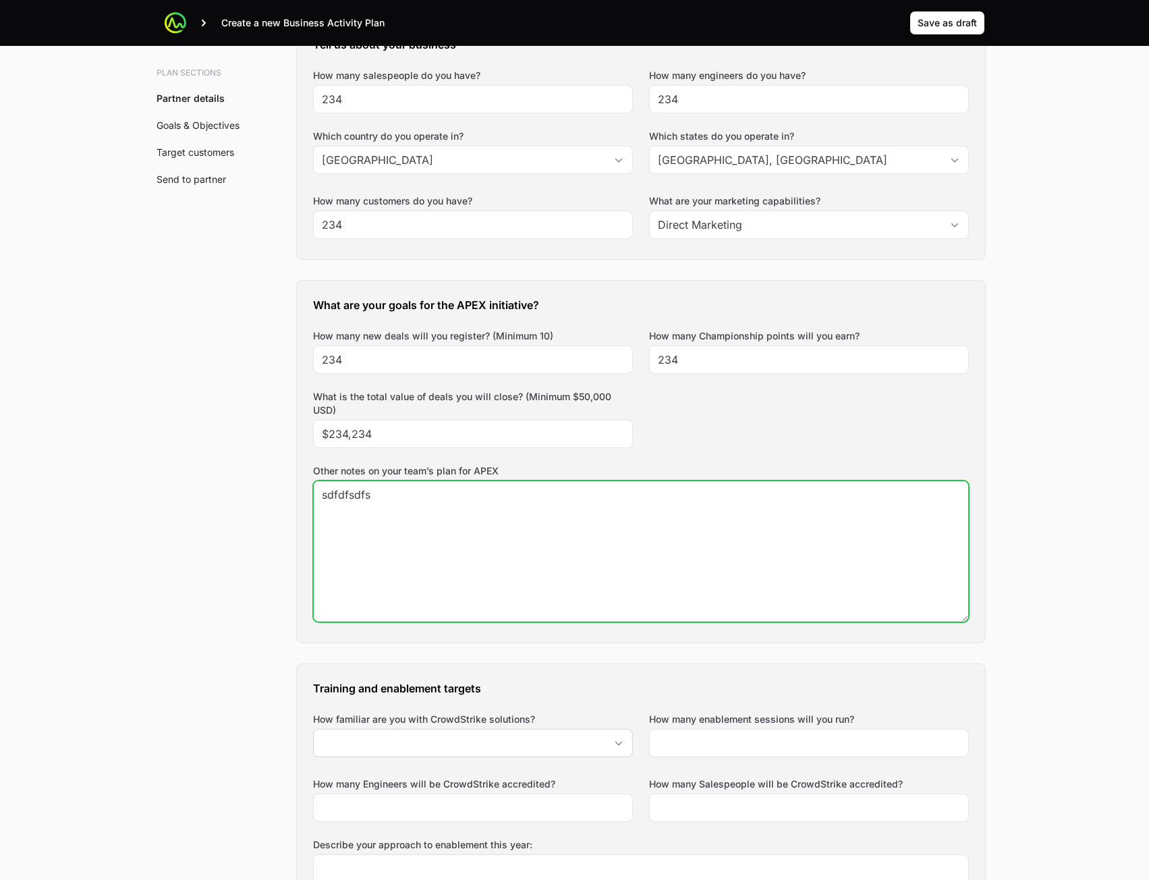
scroll to position [542, 0]
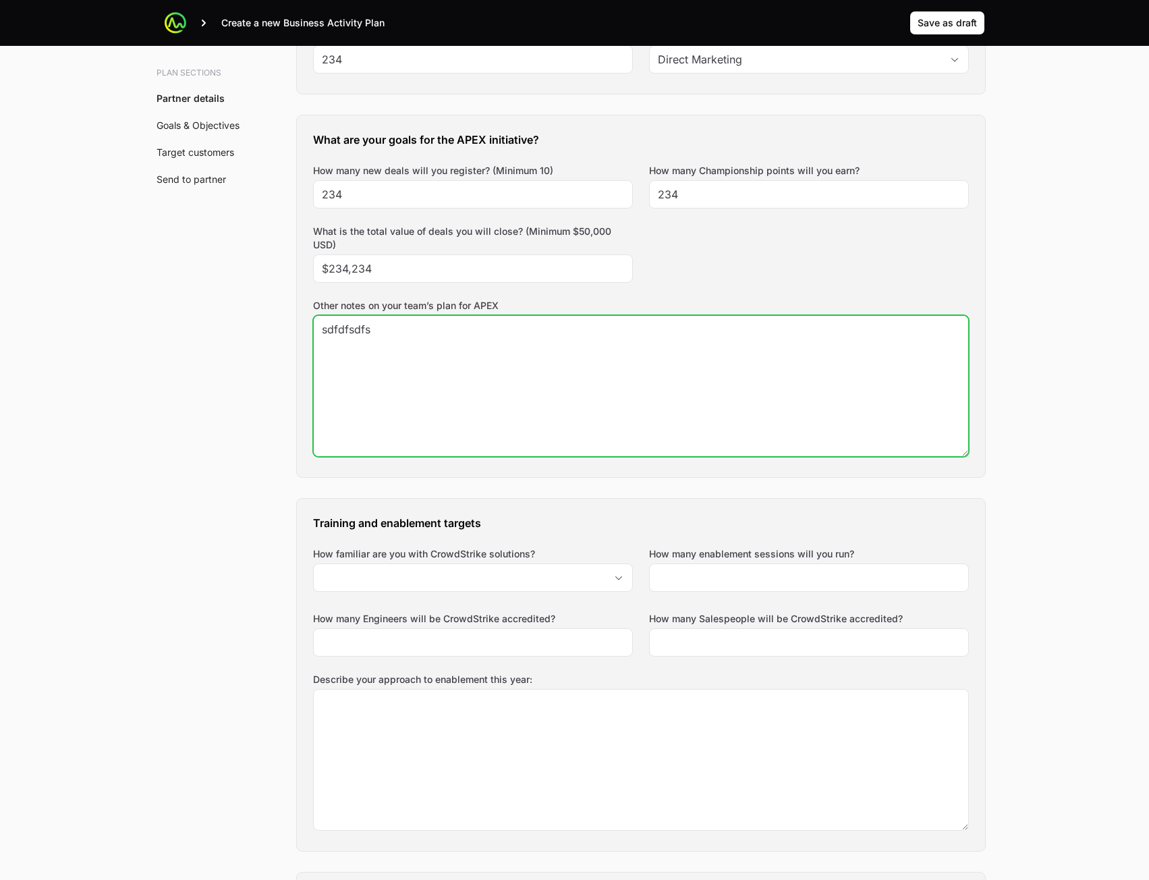
type textarea "sdfdfsdfs"
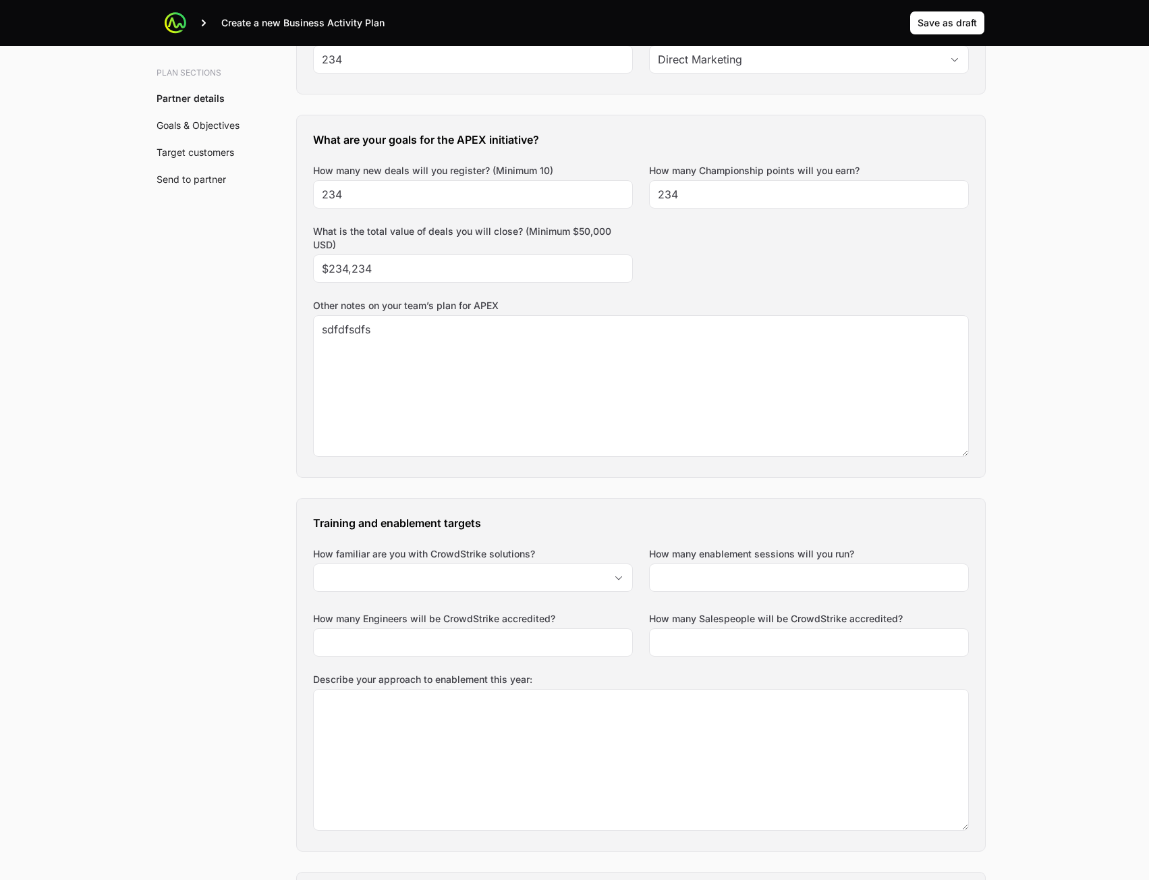
click at [472, 686] on div "Describe your approach to enablement this year:" at bounding box center [641, 752] width 656 height 158
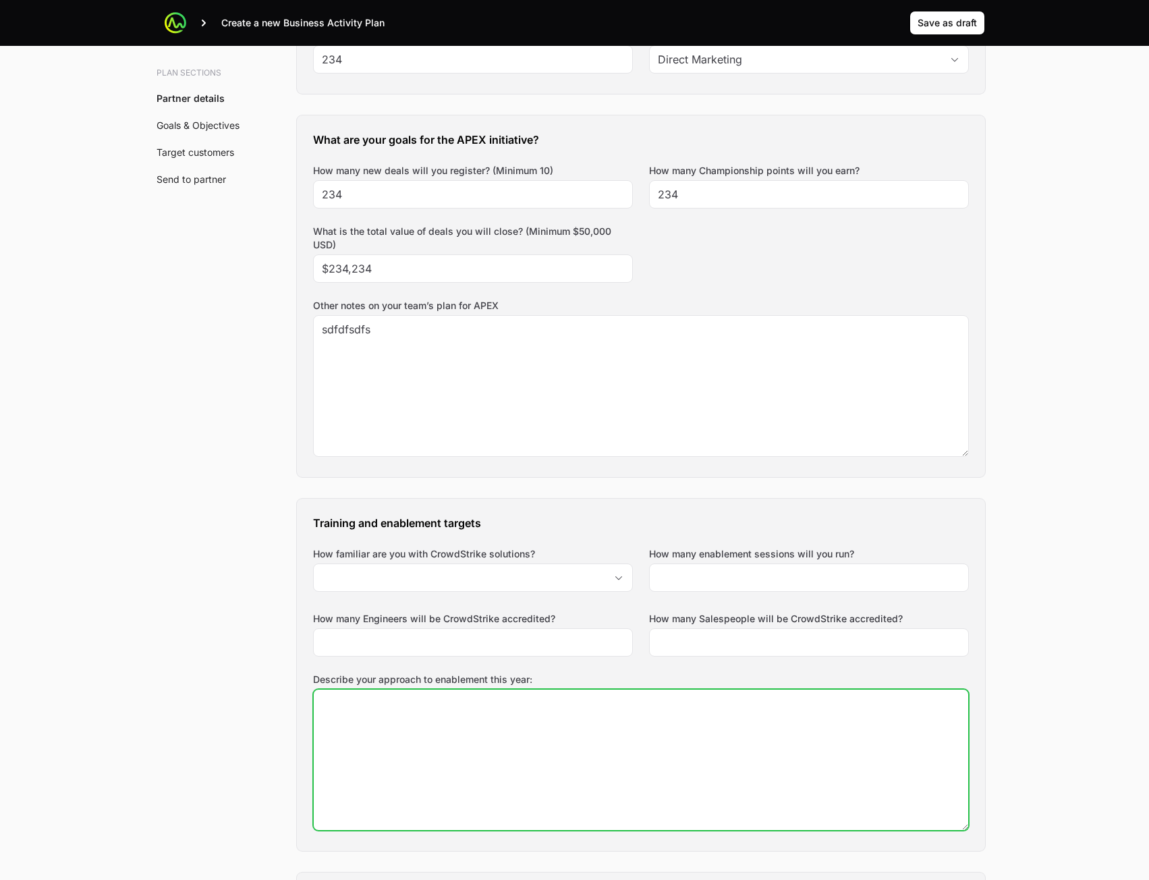
click at [460, 721] on textarea "Describe your approach to enablement this year:" at bounding box center [641, 760] width 655 height 140
type textarea "dfs"
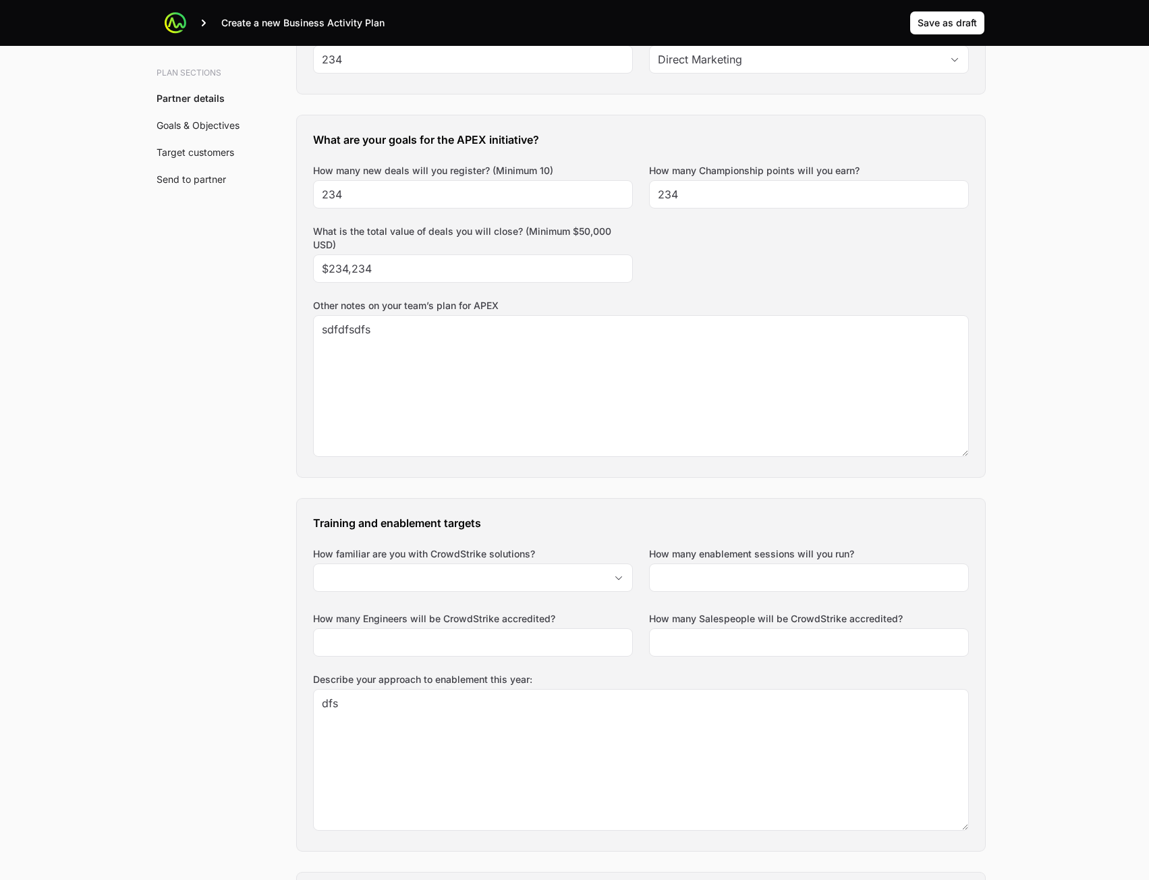
click at [537, 598] on div "Training and enablement targets How familiar are you with CrowdStrike solutions…" at bounding box center [641, 675] width 688 height 352
click at [543, 586] on input "How familiar are you with CrowdStrike solutions?" at bounding box center [460, 577] width 292 height 27
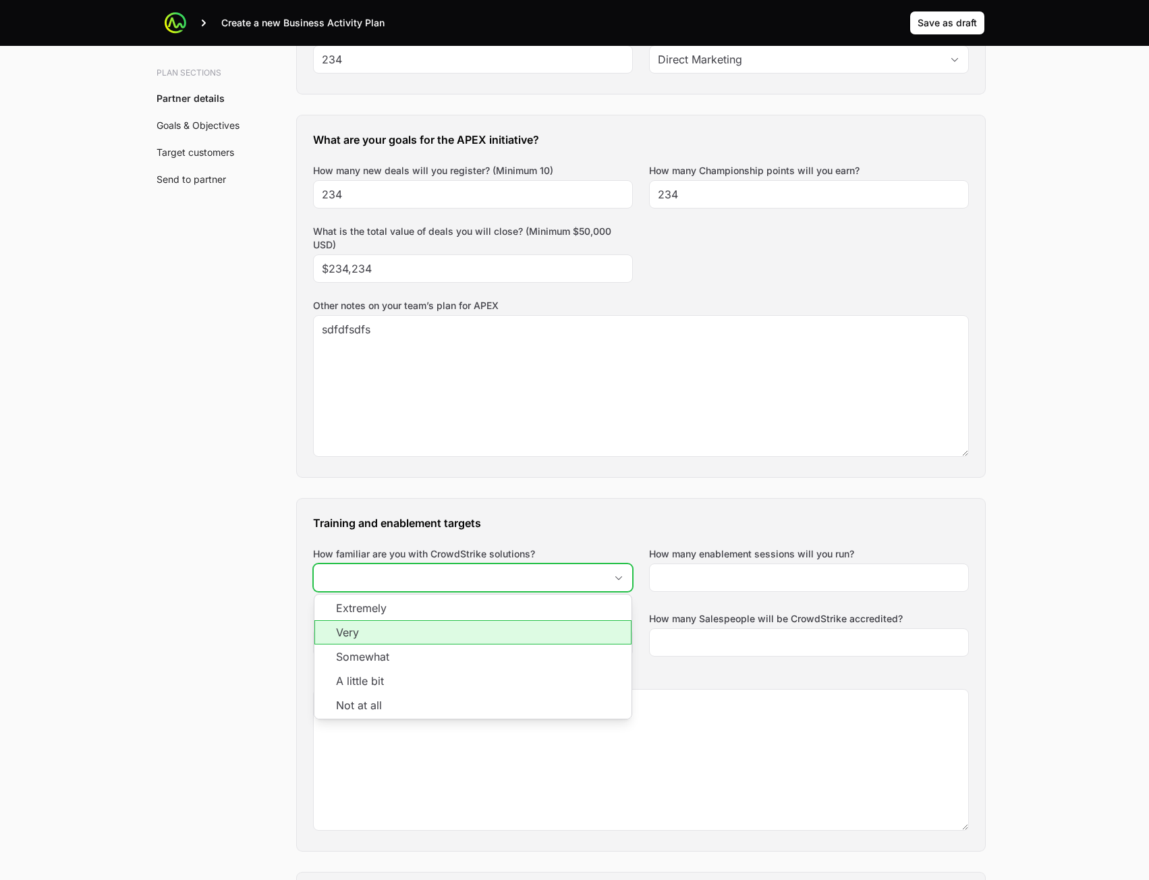
click at [523, 631] on li "Very" at bounding box center [472, 632] width 317 height 24
type input "Very"
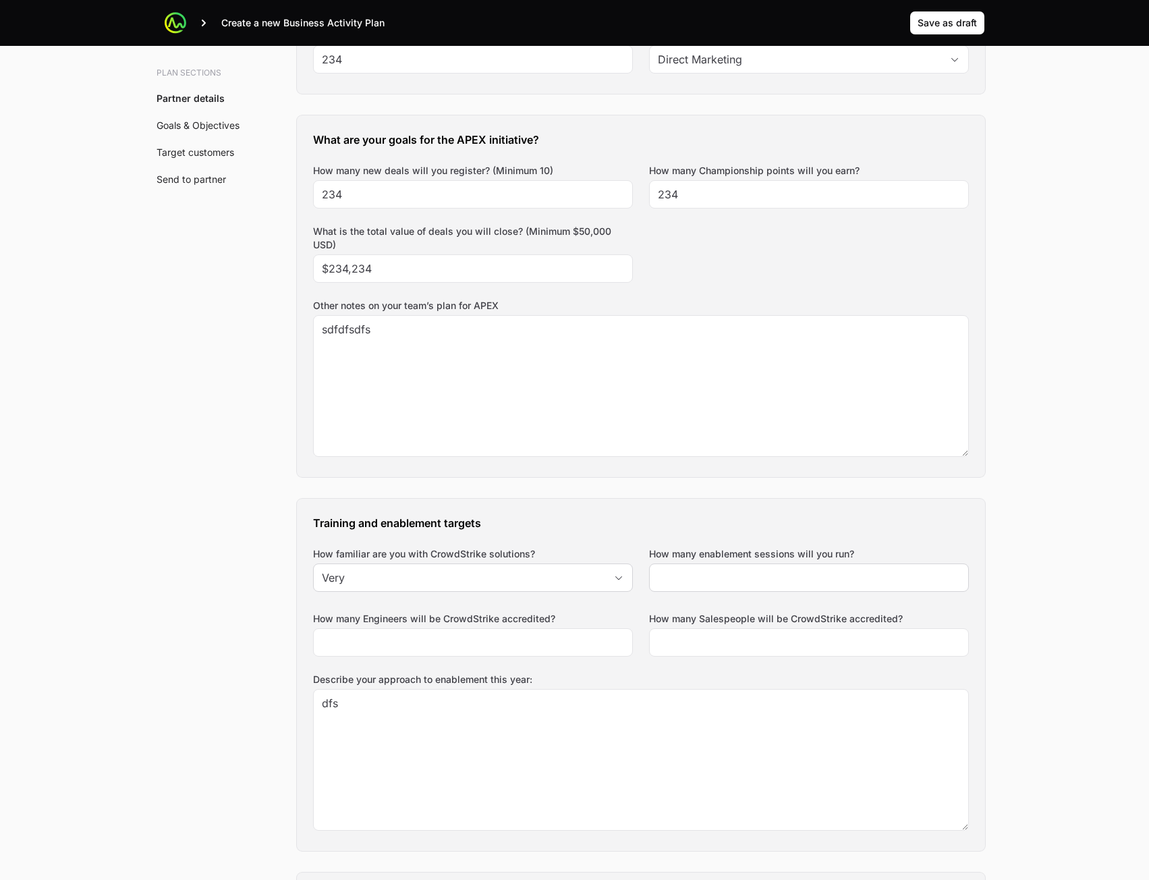
click at [746, 569] on div at bounding box center [809, 577] width 320 height 28
drag, startPoint x: 738, startPoint y: 577, endPoint x: 742, endPoint y: 637, distance: 60.2
click at [738, 578] on input "How many enablement sessions will you run?" at bounding box center [809, 578] width 302 height 16
type input "23"
click at [727, 638] on div at bounding box center [809, 642] width 320 height 28
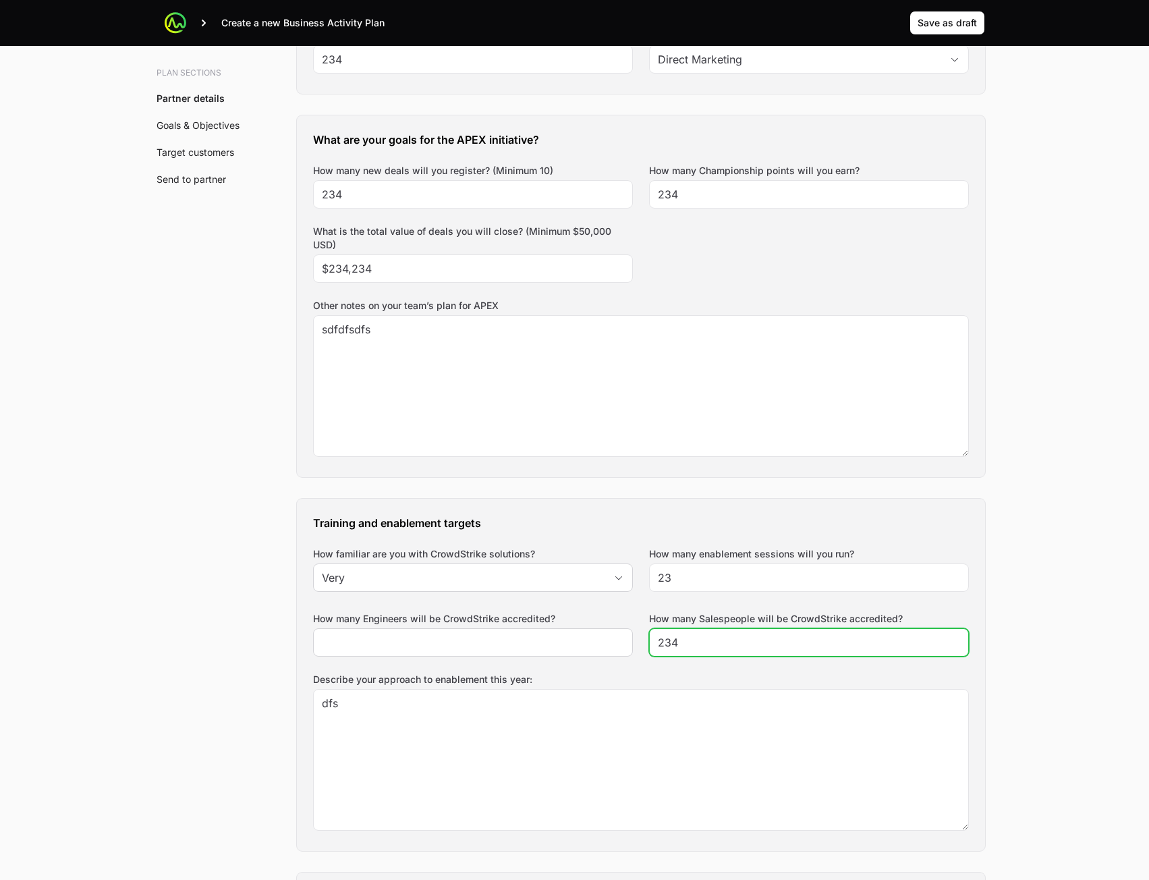
type input "234"
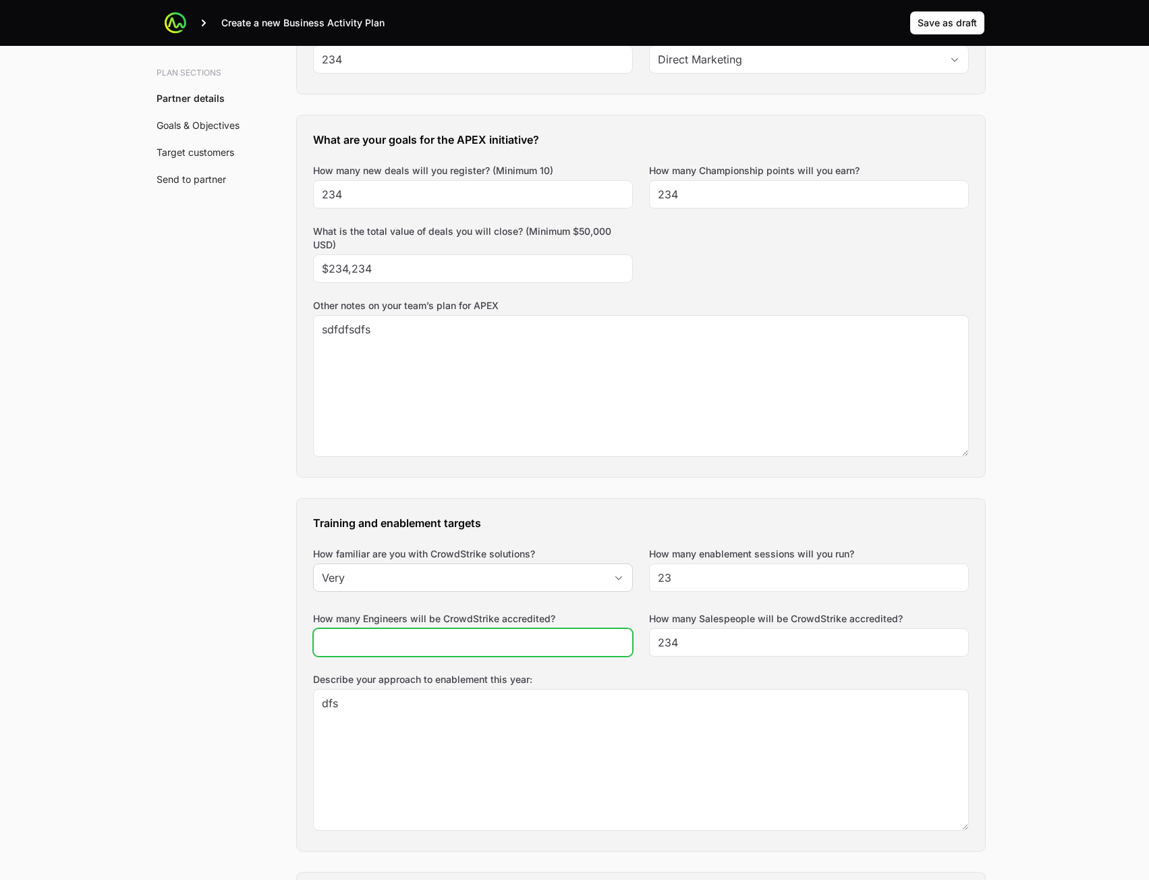
click at [526, 642] on input "How many Engineers will be CrowdStrike accredited?" at bounding box center [473, 642] width 302 height 16
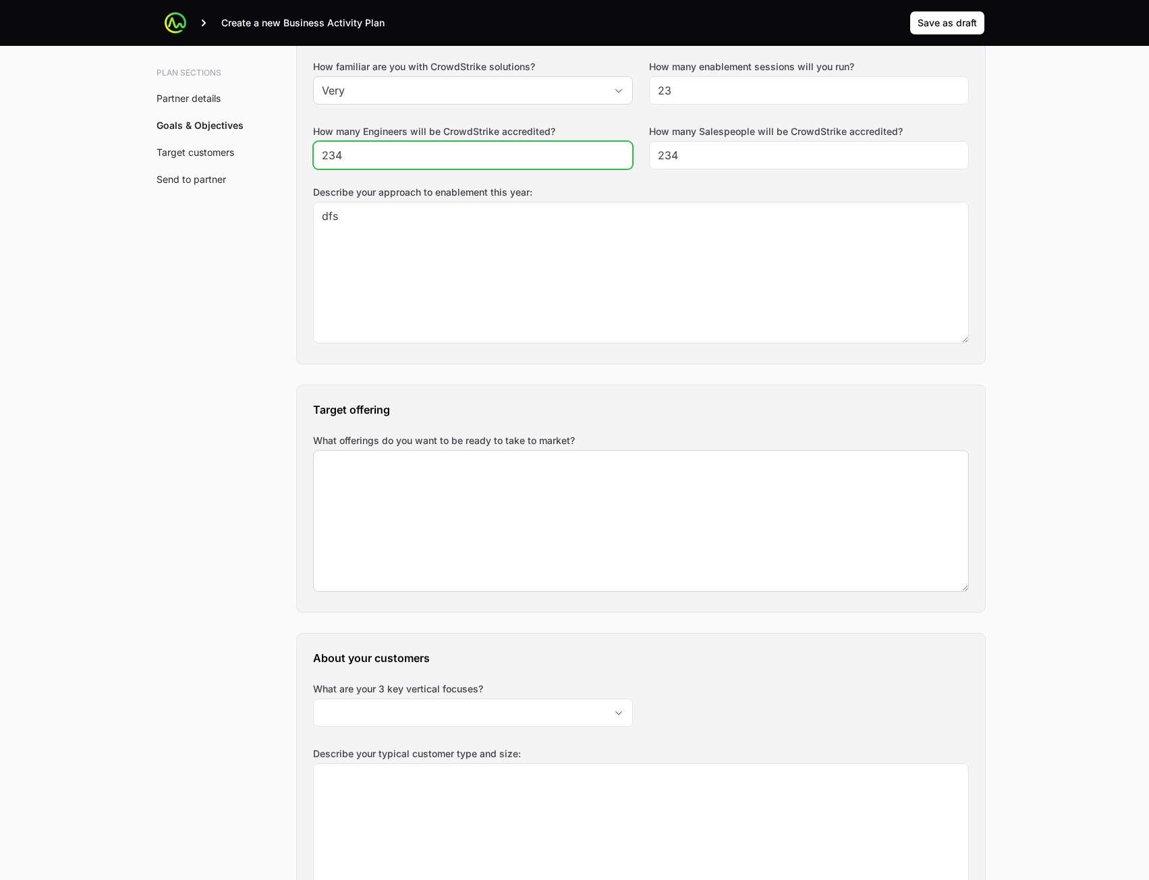
scroll to position [1149, 0]
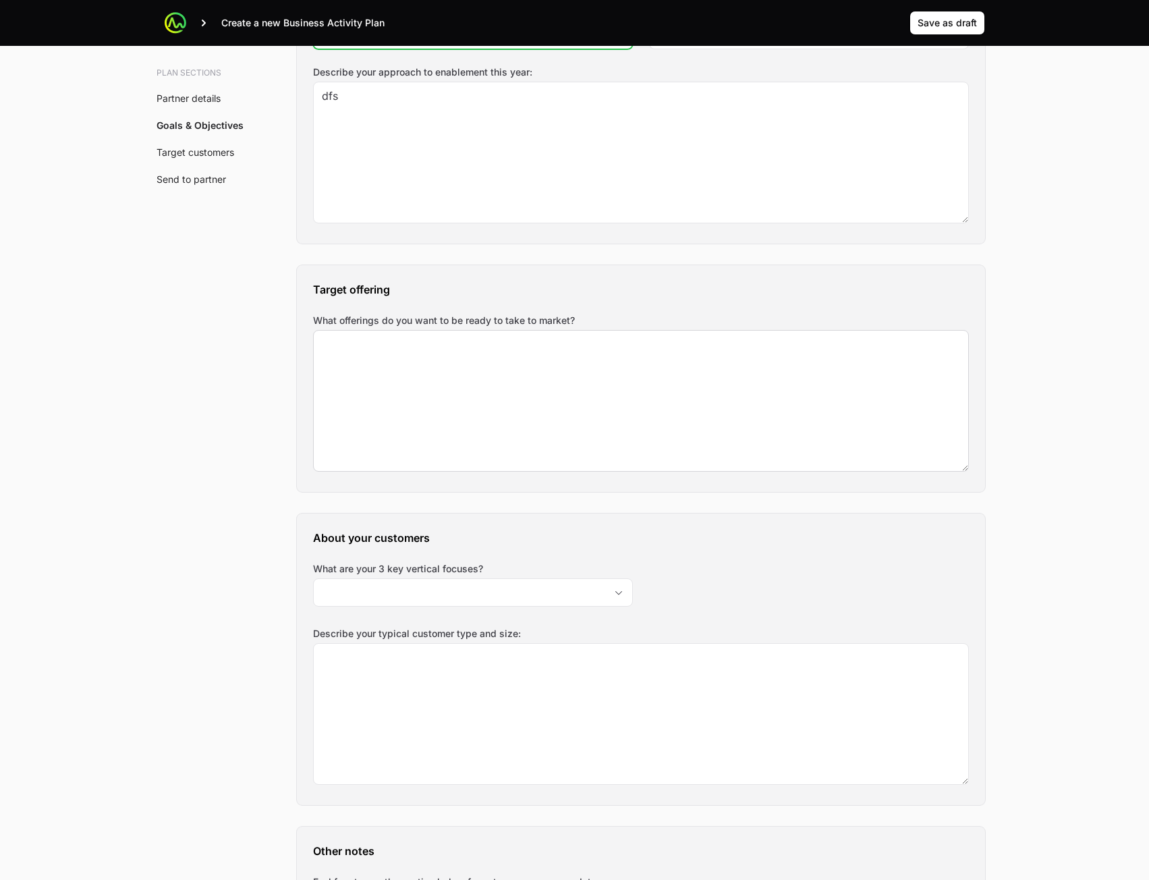
type input "234"
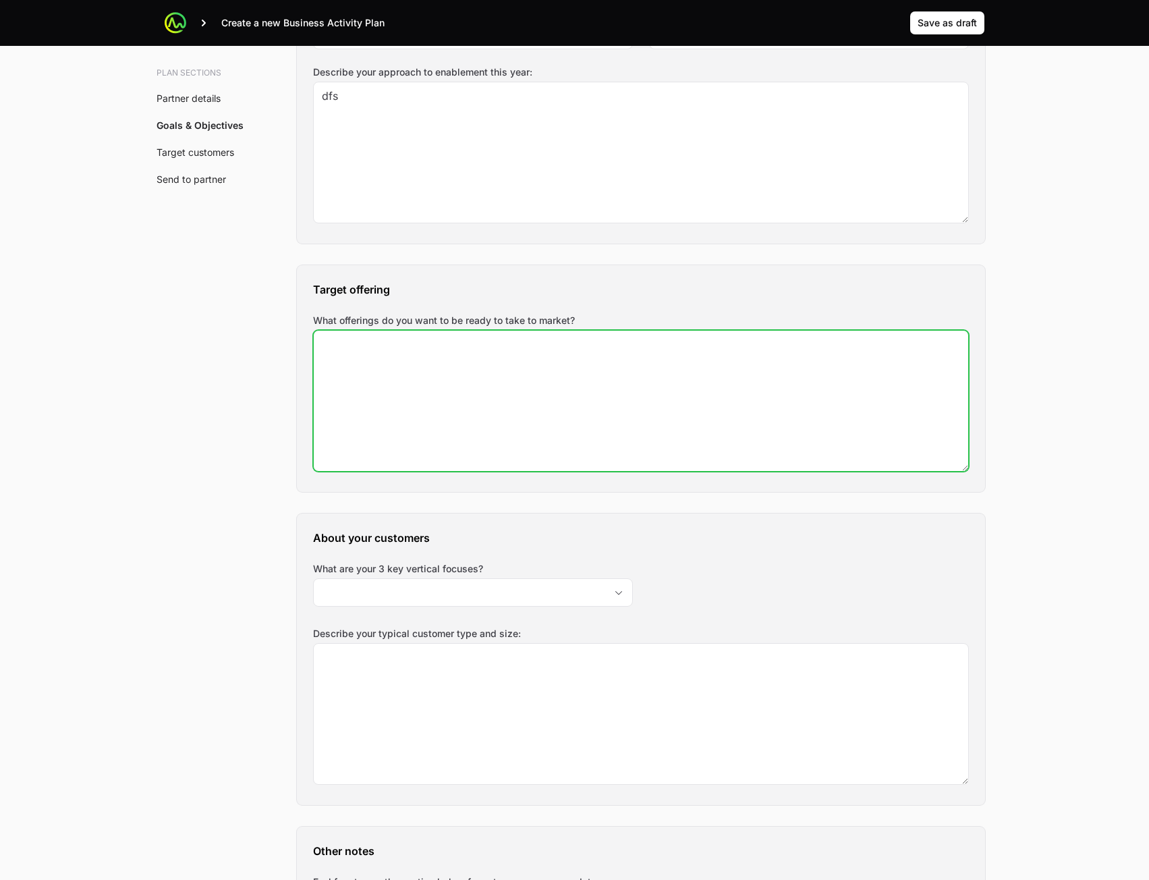
drag, startPoint x: 524, startPoint y: 412, endPoint x: 511, endPoint y: 495, distance: 83.9
click at [524, 412] on textarea "What offerings do you want to be ready to take to market?" at bounding box center [641, 401] width 655 height 140
type textarea "fds"
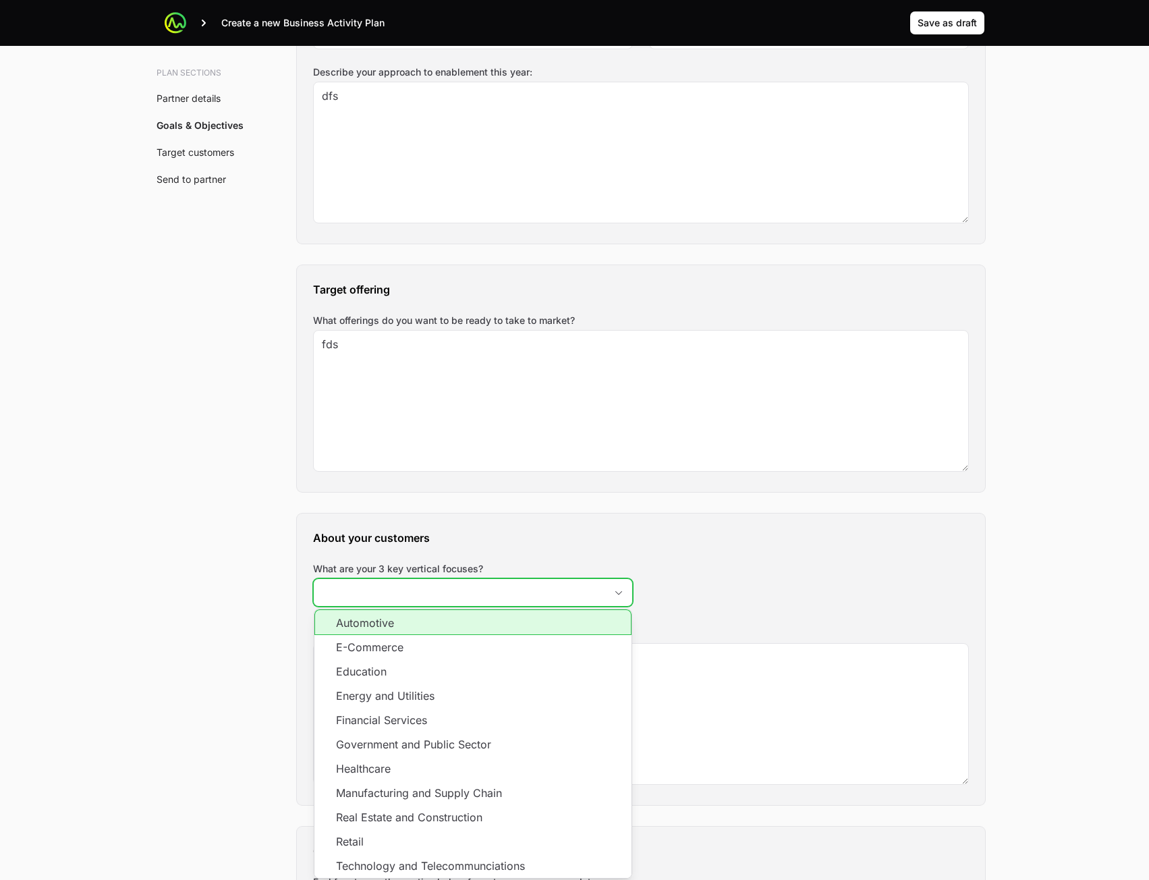
drag, startPoint x: 453, startPoint y: 604, endPoint x: 452, endPoint y: 618, distance: 14.2
click at [453, 605] on input "What are your 3 key vertical focuses?" at bounding box center [460, 592] width 292 height 27
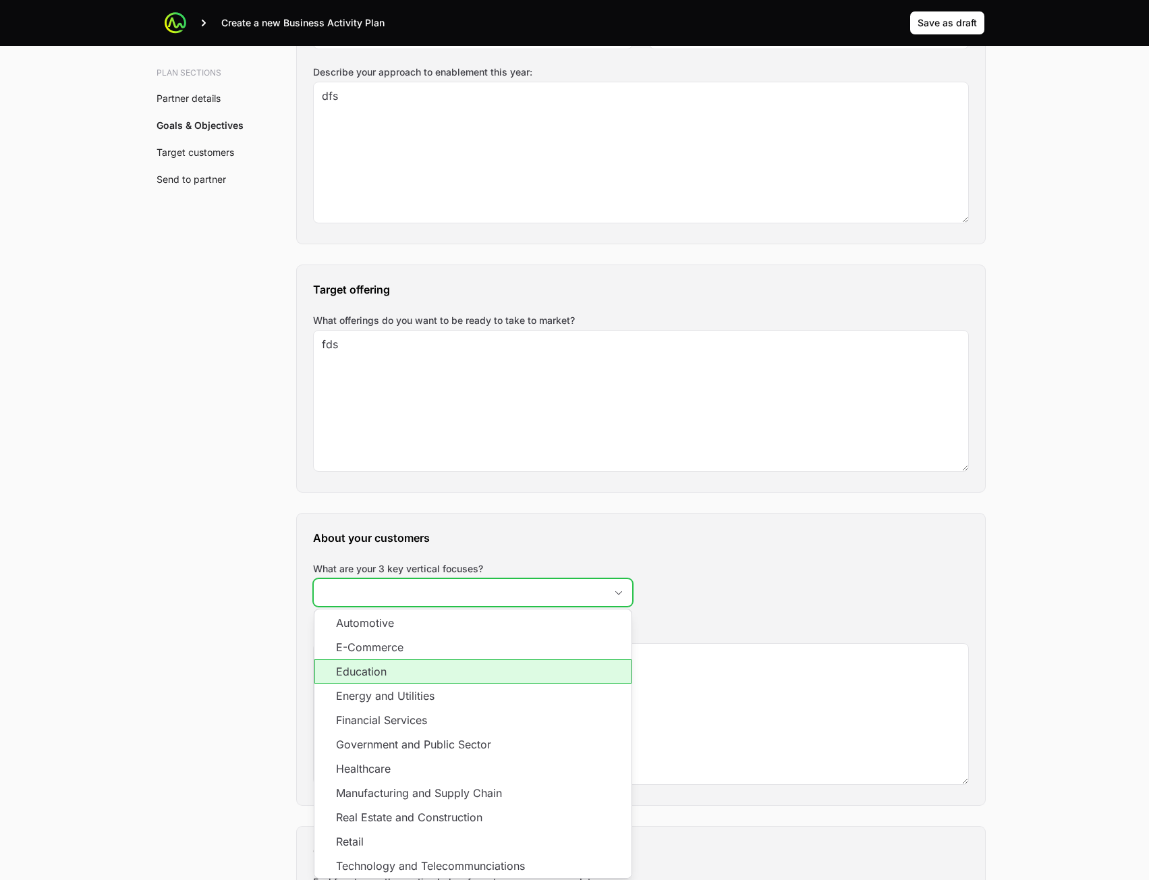
click at [440, 668] on li "Education" at bounding box center [472, 671] width 317 height 24
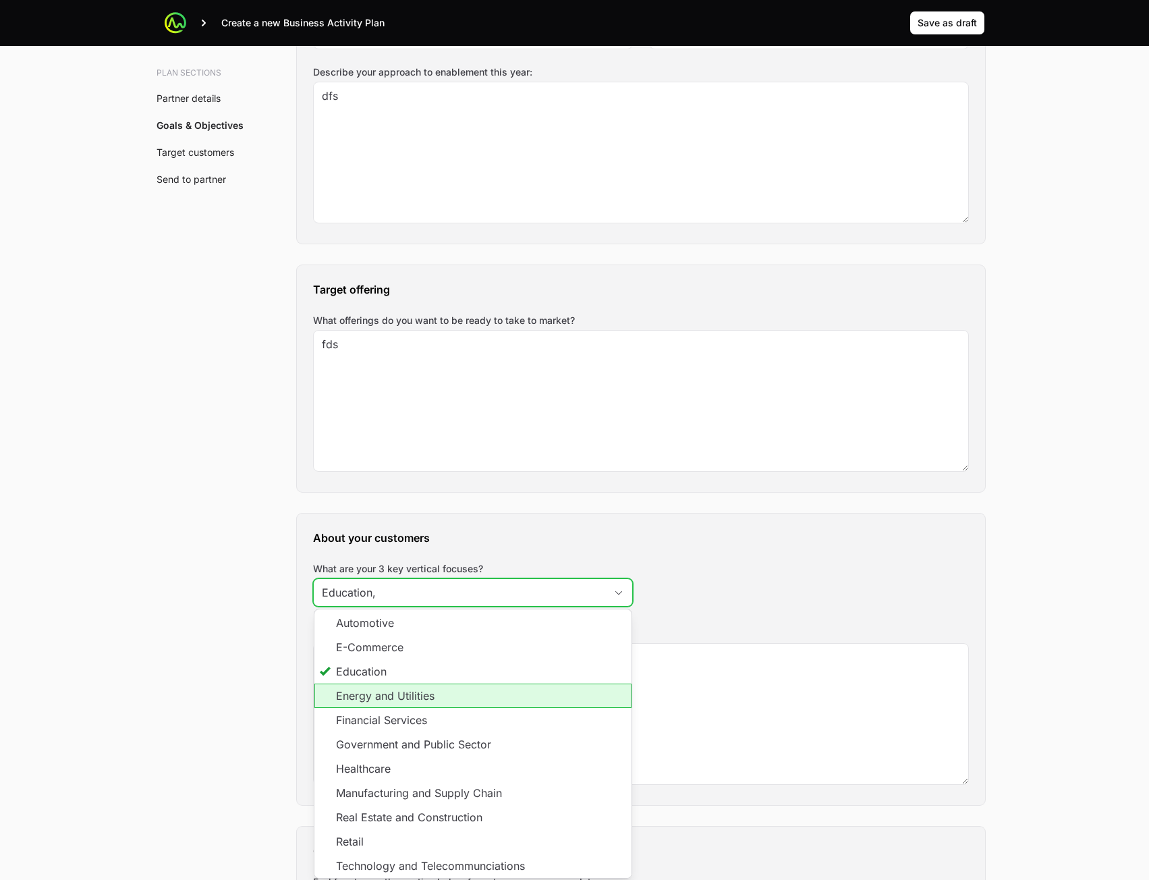
drag, startPoint x: 438, startPoint y: 697, endPoint x: 439, endPoint y: 727, distance: 30.4
click at [438, 698] on li "Energy and Utilities" at bounding box center [472, 696] width 317 height 24
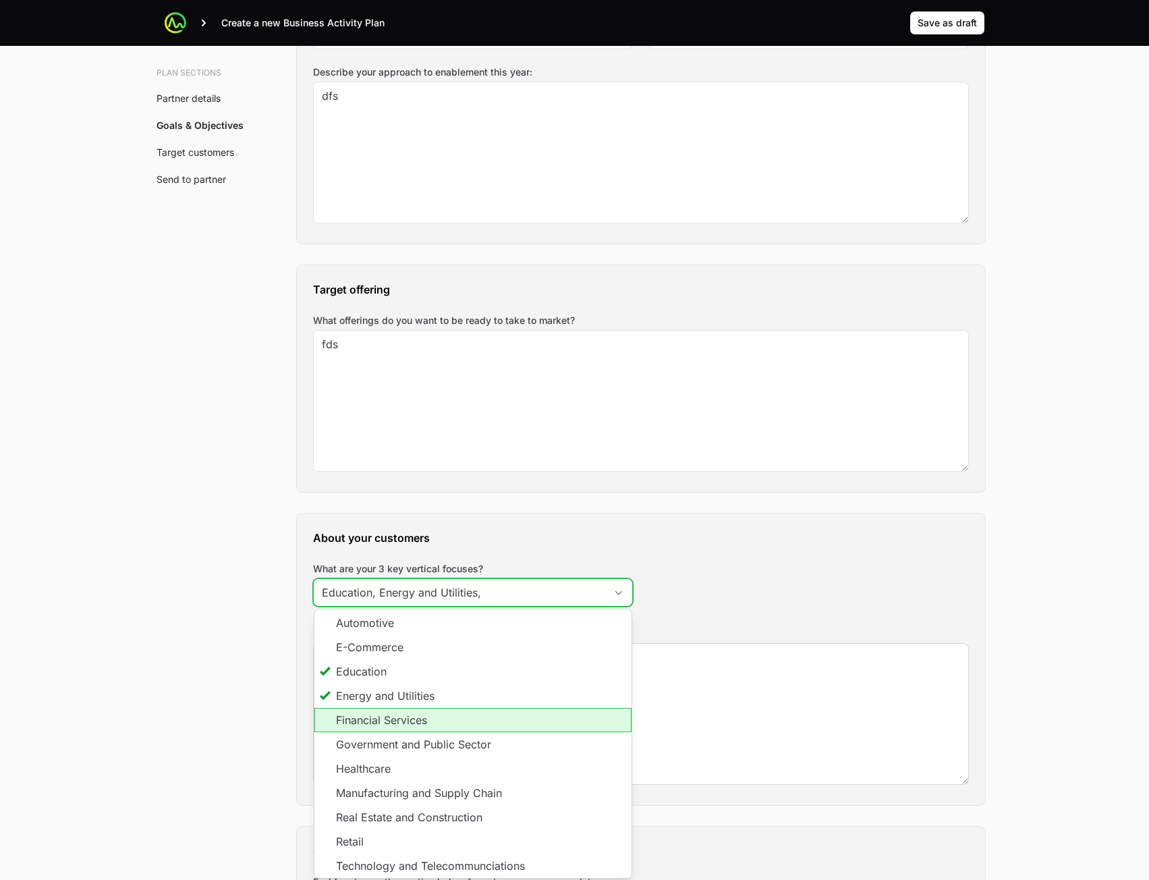
click at [439, 727] on li "Financial Services" at bounding box center [472, 720] width 317 height 24
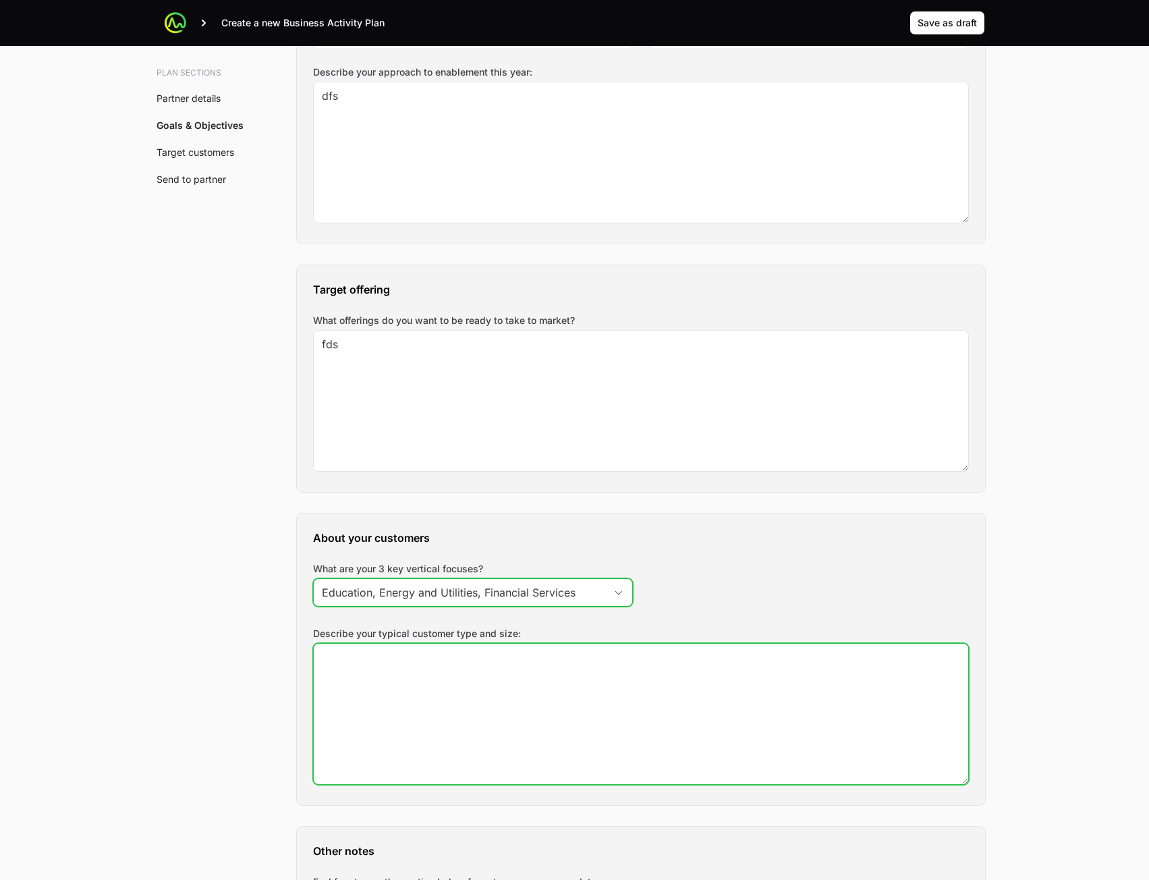
type input "Education, Energy and Utilities, Financial Services"
click at [792, 707] on textarea "Describe your typical customer type and size:" at bounding box center [641, 714] width 655 height 140
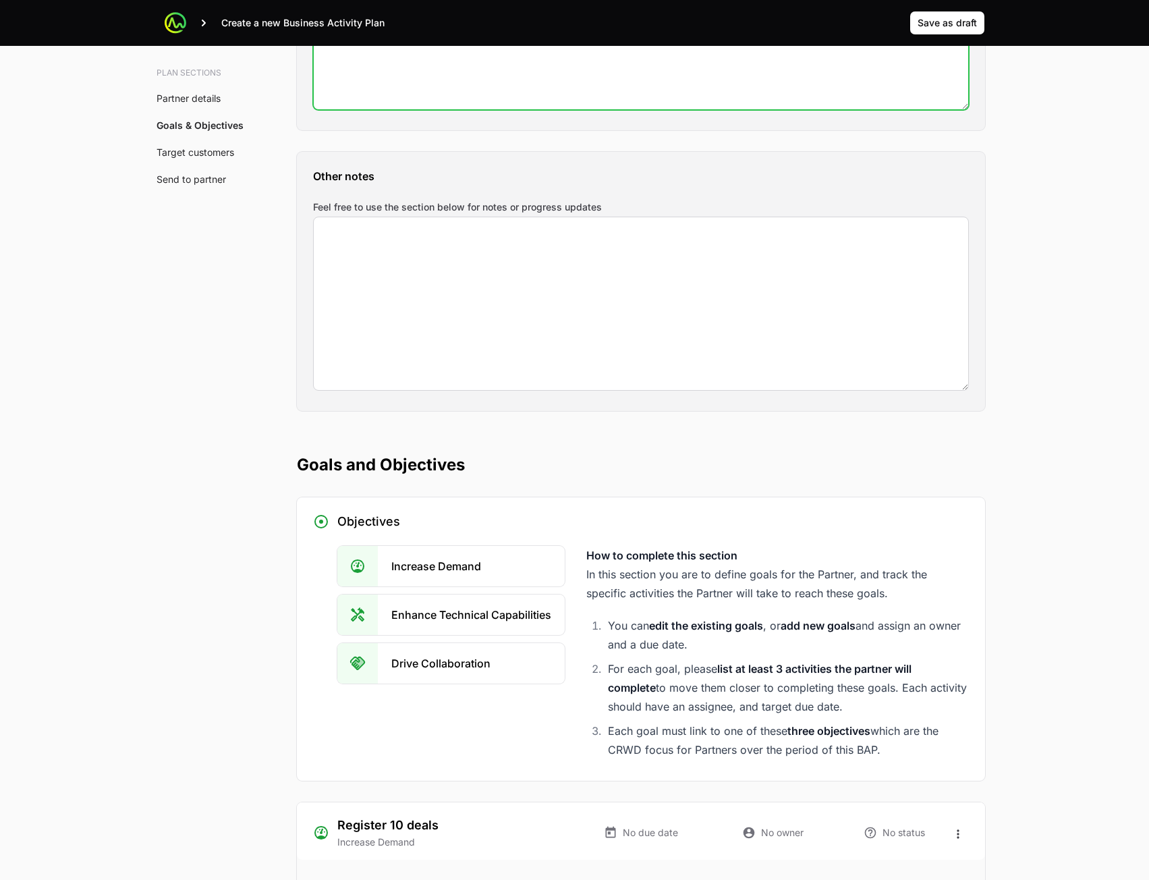
type textarea "423"
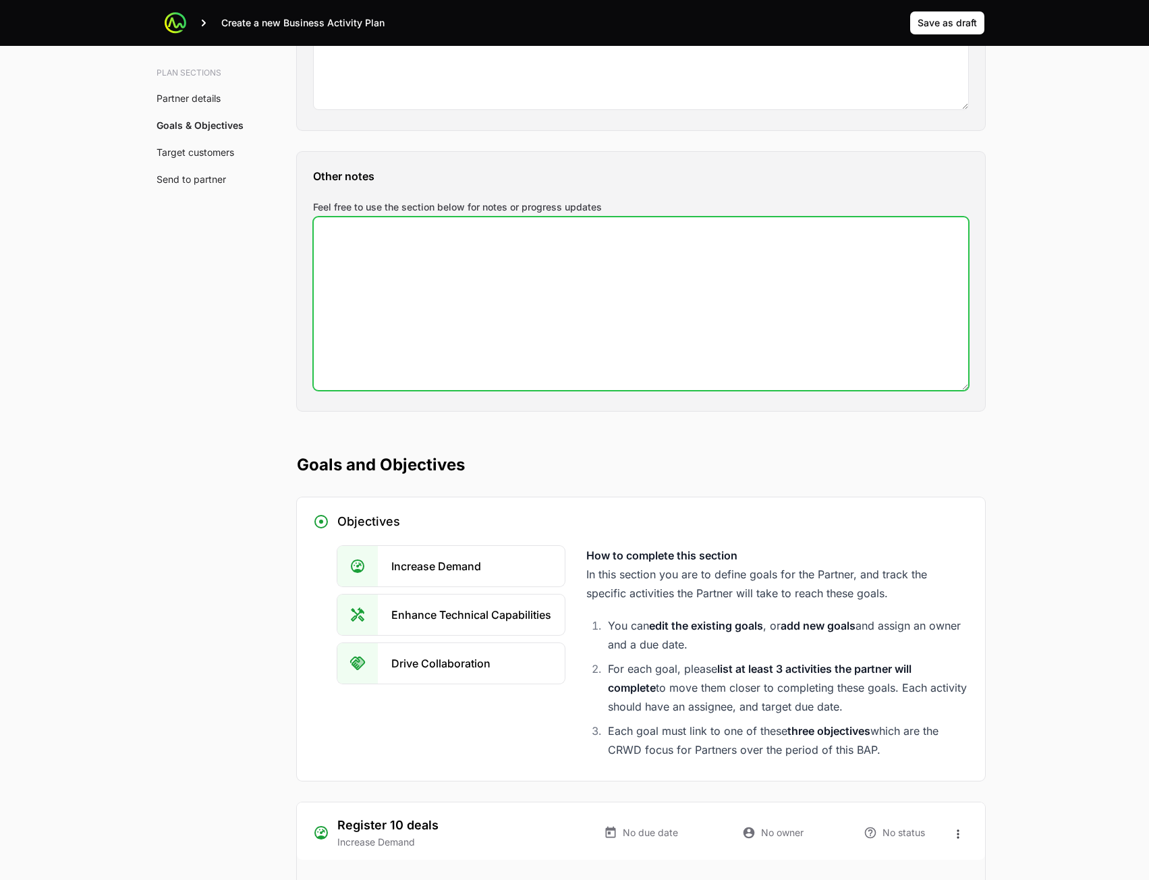
click at [482, 329] on textarea "Feel free to use the section below for notes or progress updates" at bounding box center [641, 303] width 655 height 173
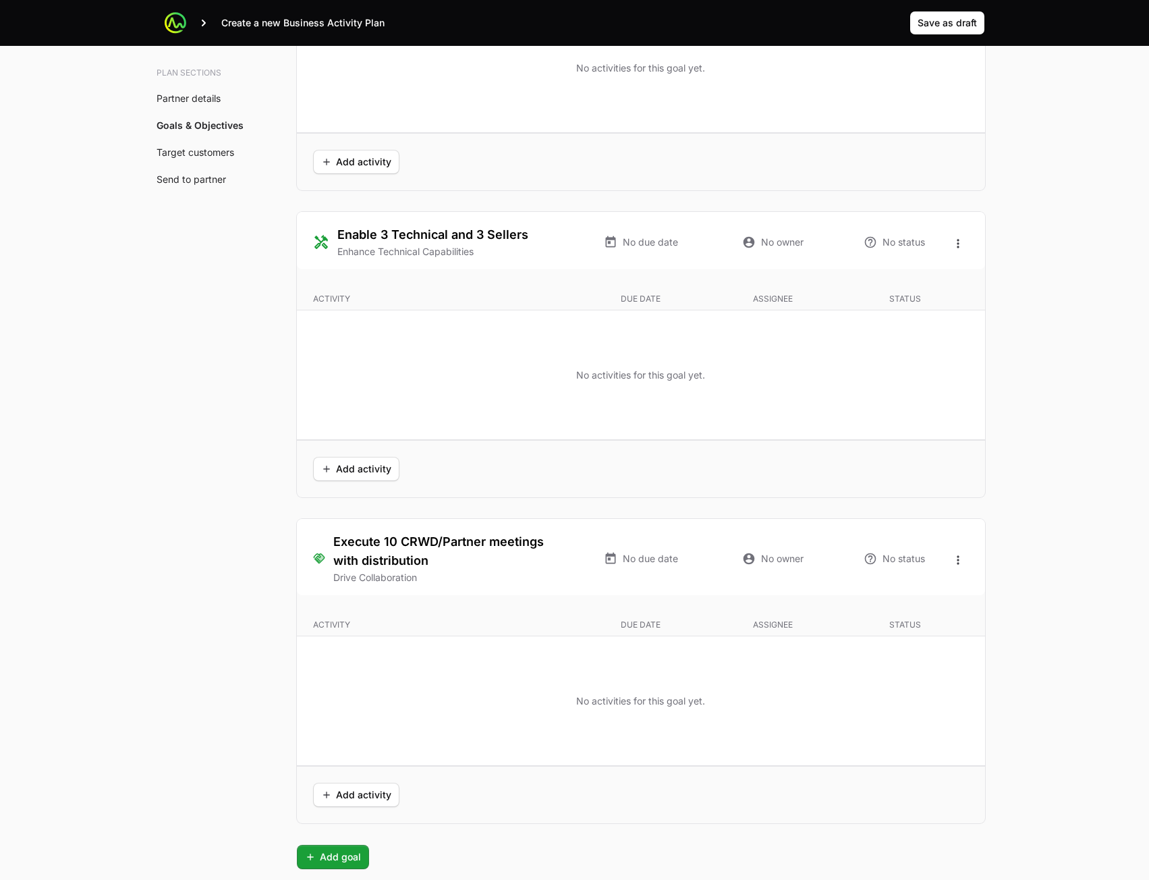
scroll to position [2991, 0]
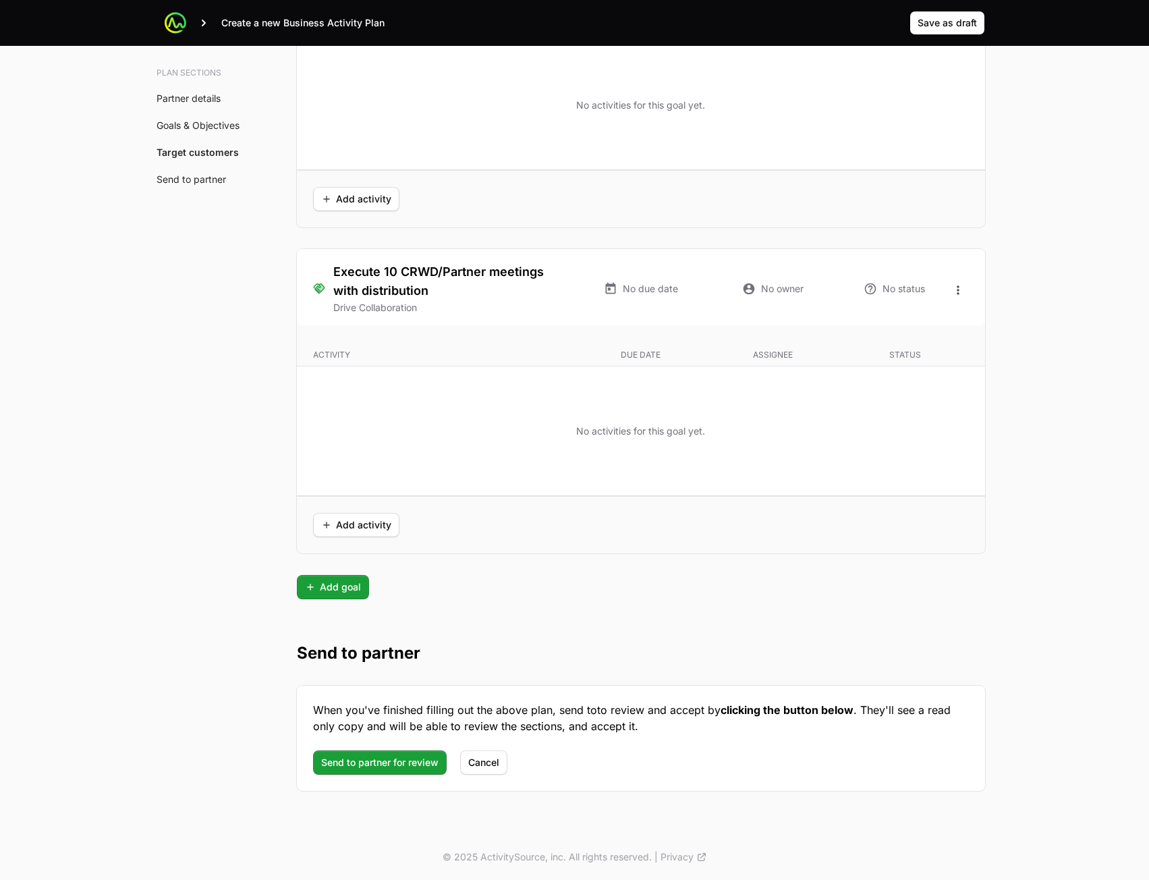
type textarea "e"
click at [946, 25] on span "Save as draft" at bounding box center [947, 23] width 59 height 16
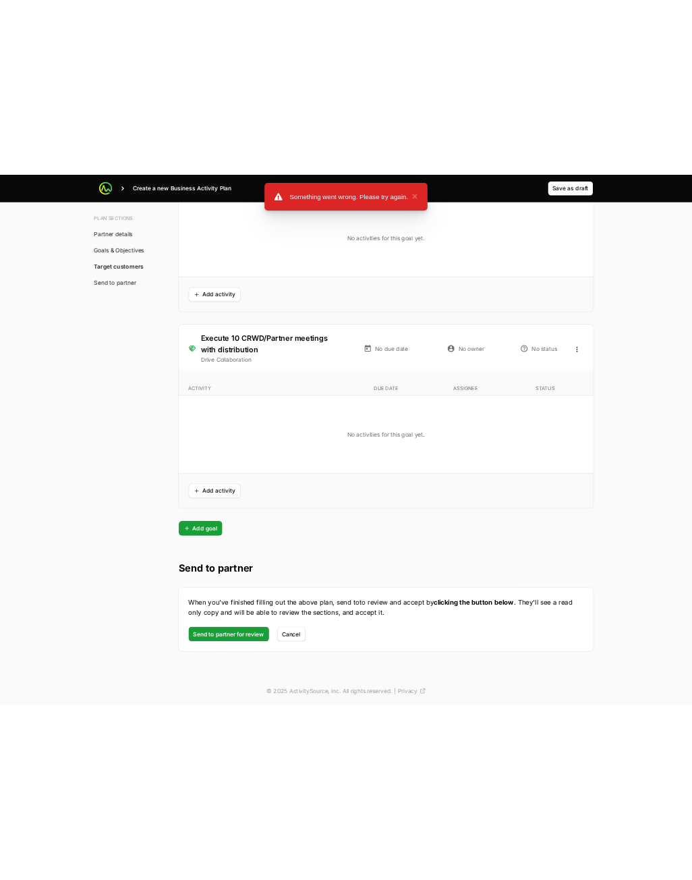
scroll to position [3188, 0]
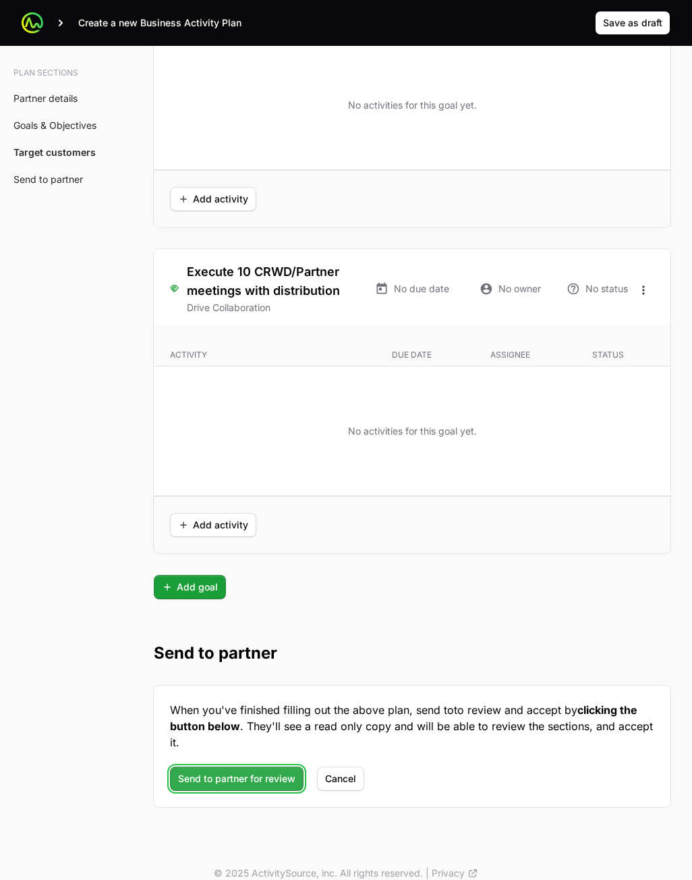
click at [251, 786] on span "Send to partner for review" at bounding box center [236, 779] width 117 height 16
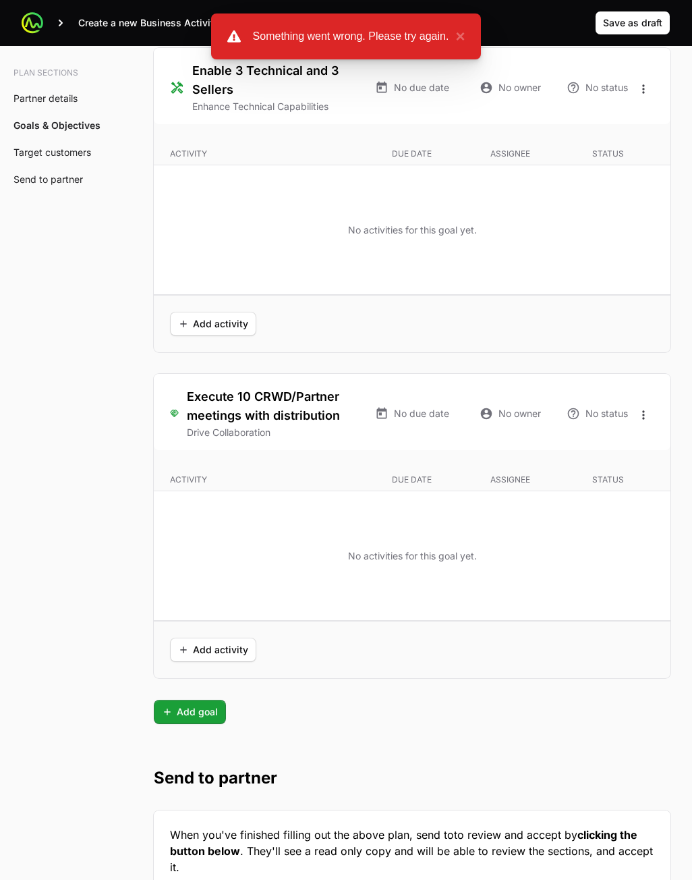
scroll to position [2851, 0]
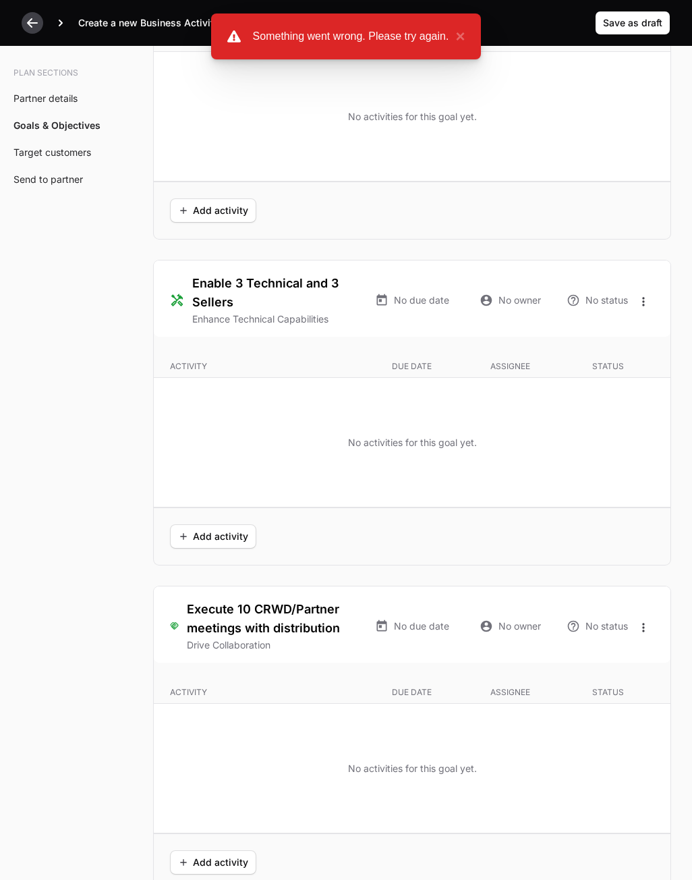
click at [25, 26] on div at bounding box center [33, 23] width 22 height 22
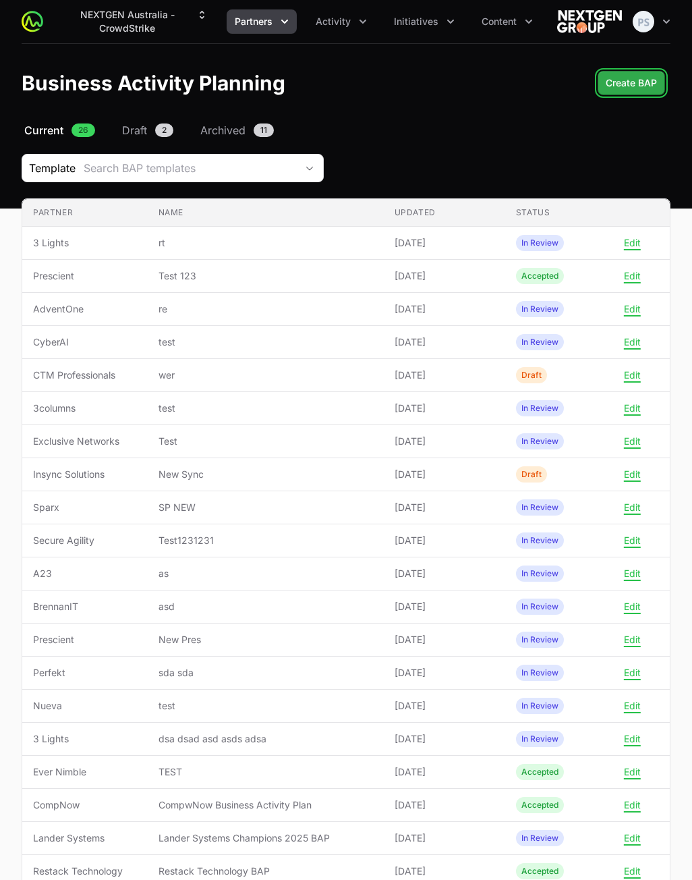
click at [624, 82] on span "Create BAP" at bounding box center [631, 83] width 51 height 16
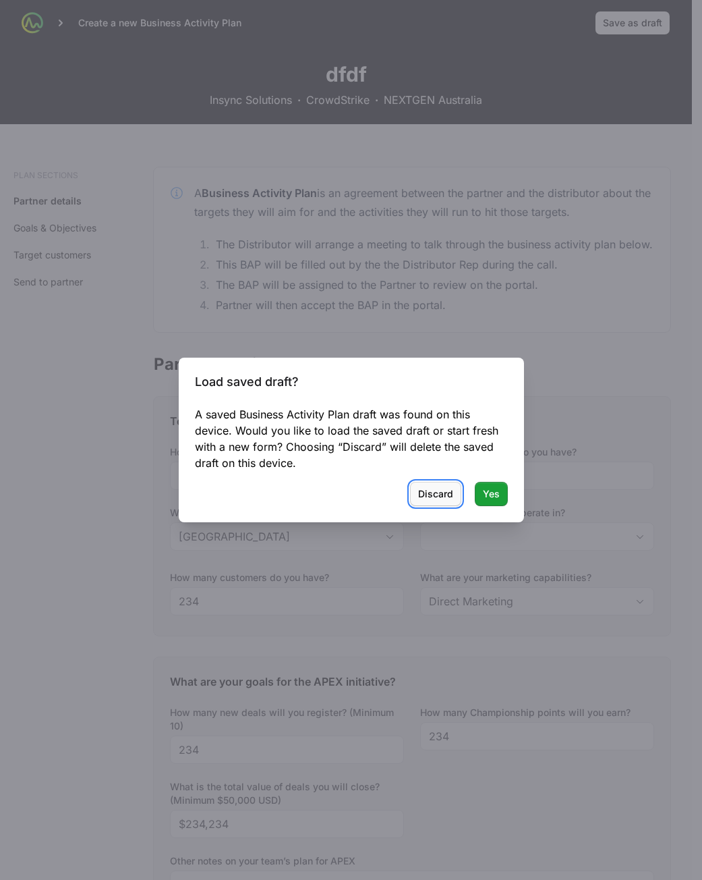
click at [435, 495] on span "Discard" at bounding box center [435, 494] width 35 height 16
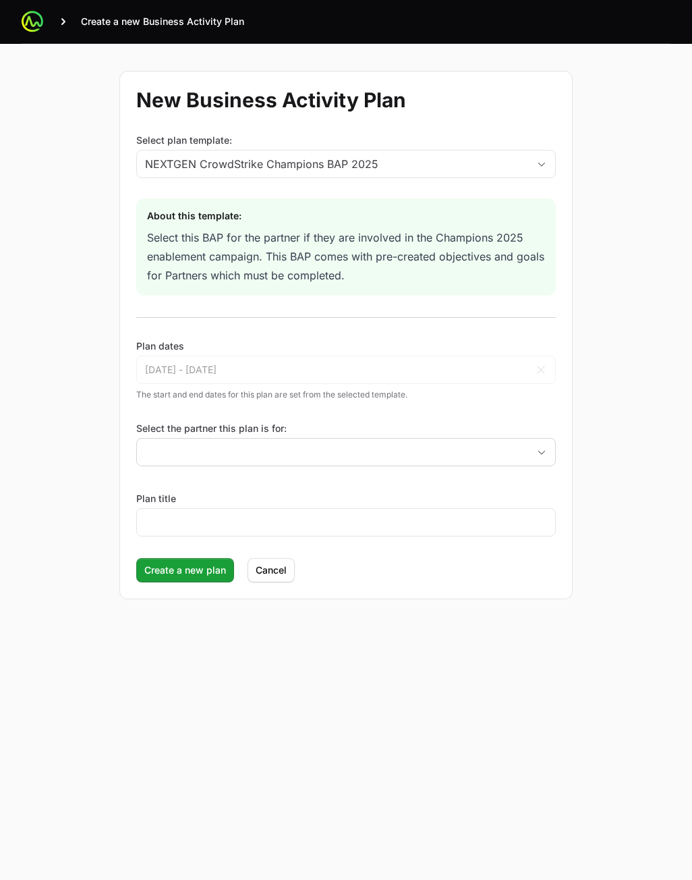
click at [317, 438] on div at bounding box center [346, 452] width 420 height 28
click at [307, 439] on div at bounding box center [346, 452] width 420 height 28
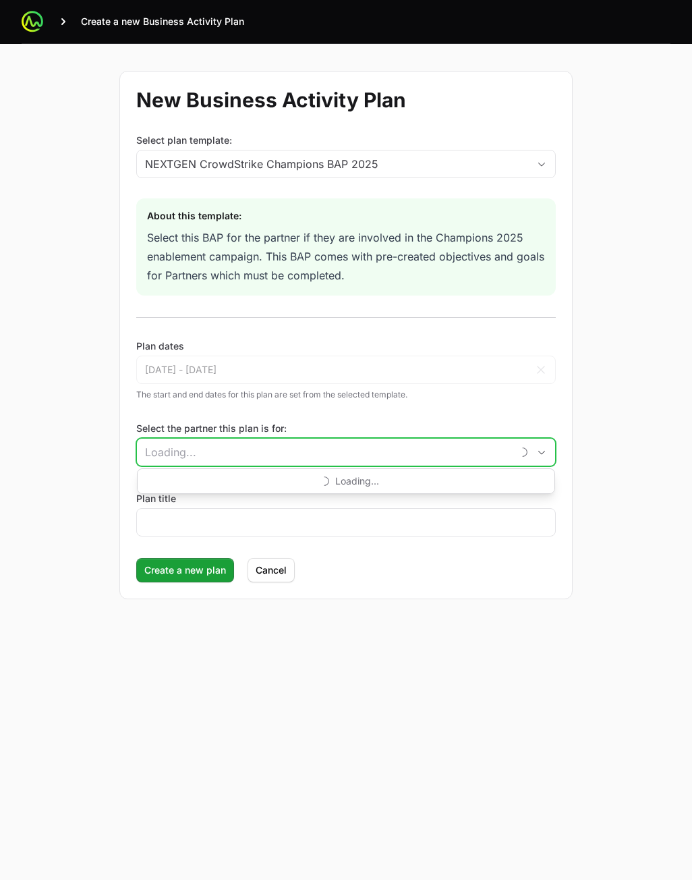
click at [299, 447] on input "Select the partner this plan is for:" at bounding box center [324, 452] width 375 height 27
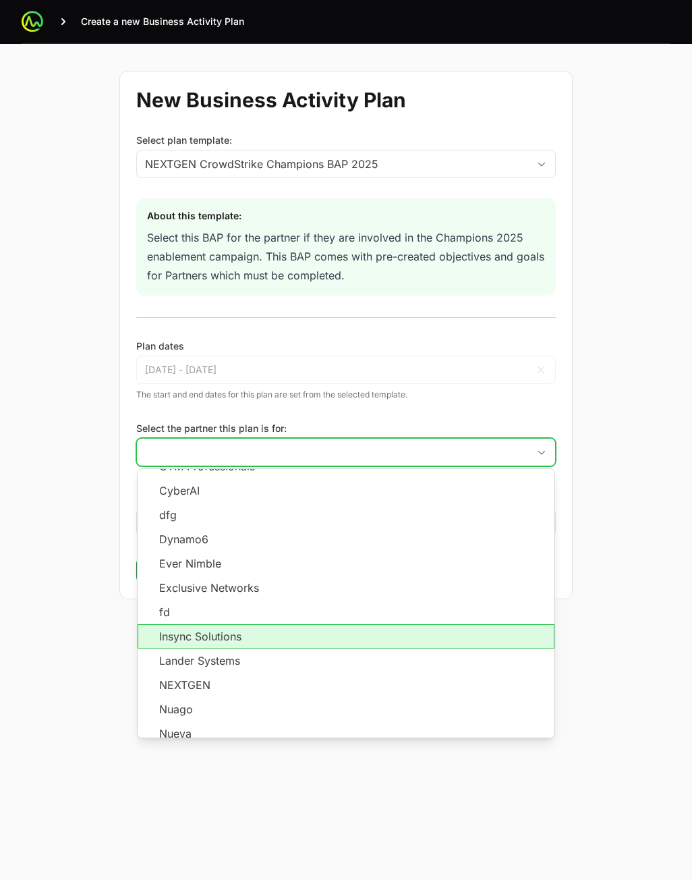
scroll to position [243, 0]
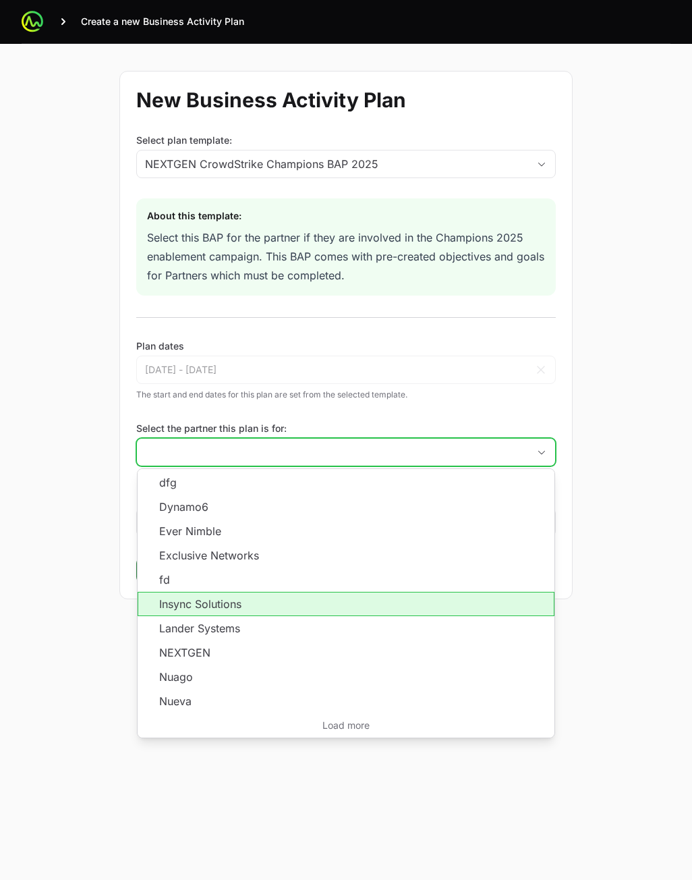
click at [238, 607] on li "Insync Solutions" at bounding box center [346, 604] width 417 height 24
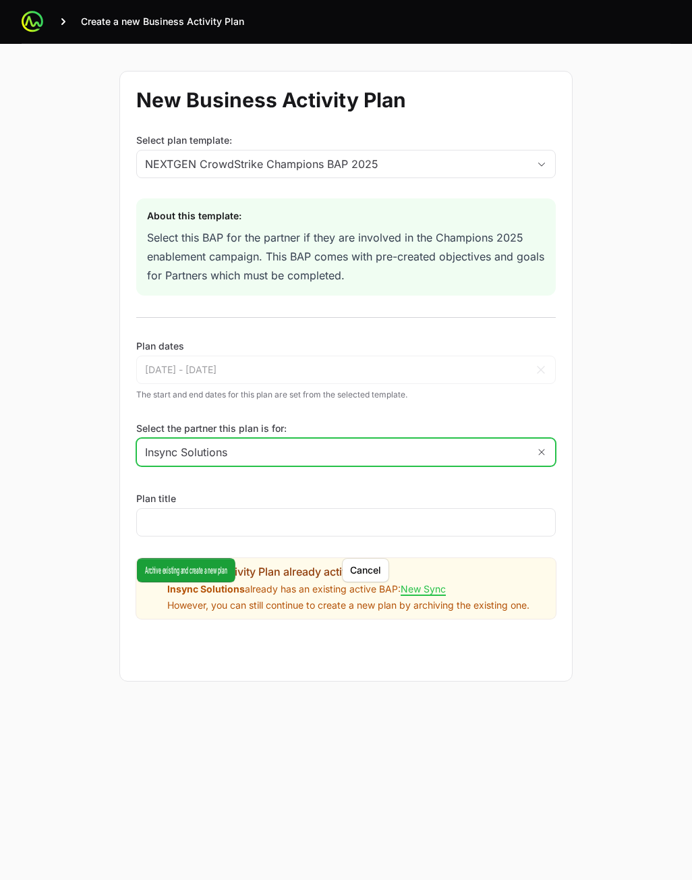
type input "Insync Solutions"
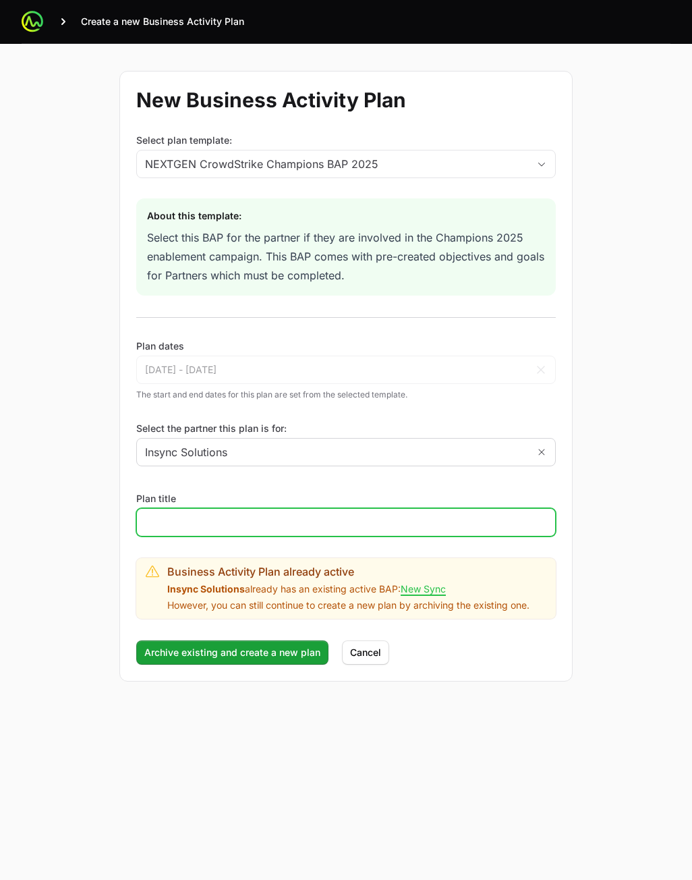
click at [227, 515] on input "Plan title" at bounding box center [346, 522] width 402 height 16
type input "dsdff"
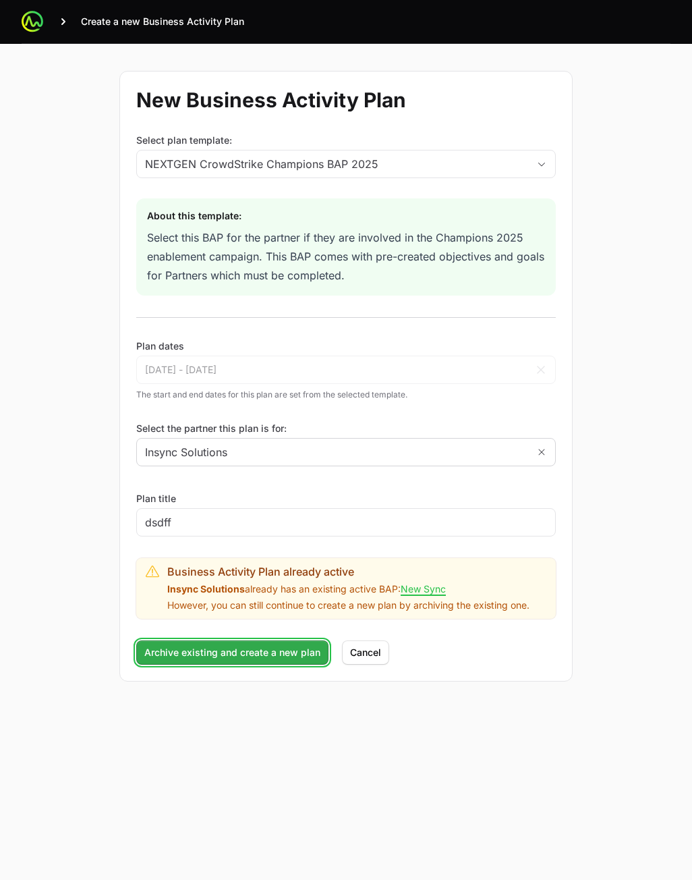
click at [187, 653] on span "Archive existing and create a new plan" at bounding box center [232, 652] width 176 height 16
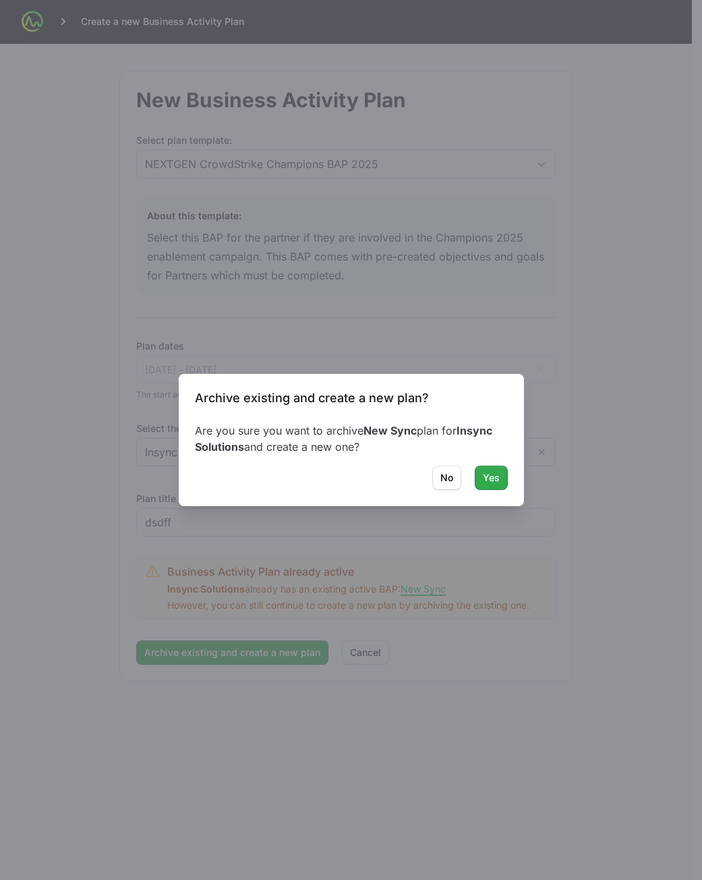
click at [487, 469] on button "Yes" at bounding box center [491, 478] width 33 height 24
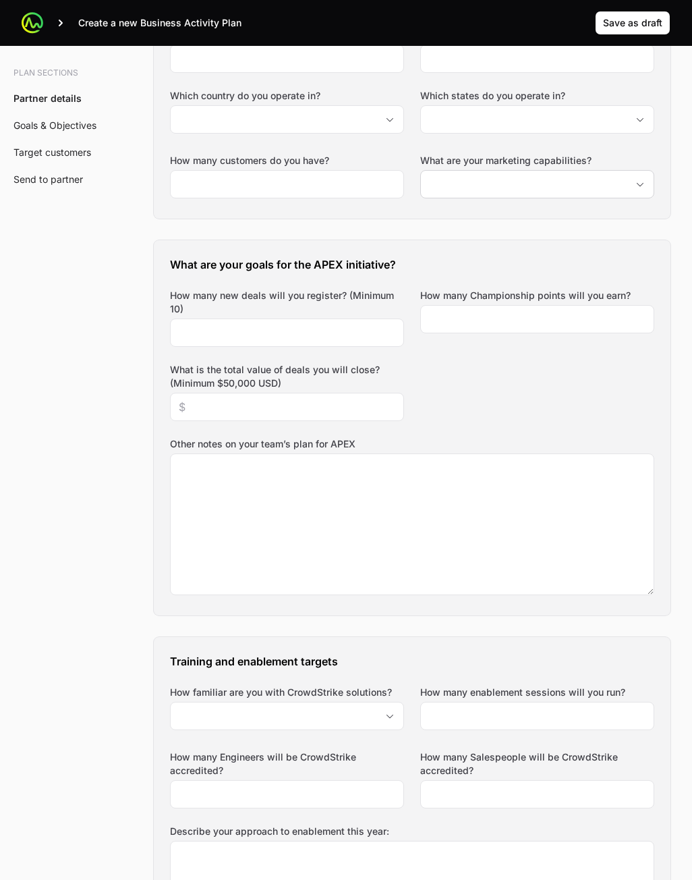
scroll to position [0, 0]
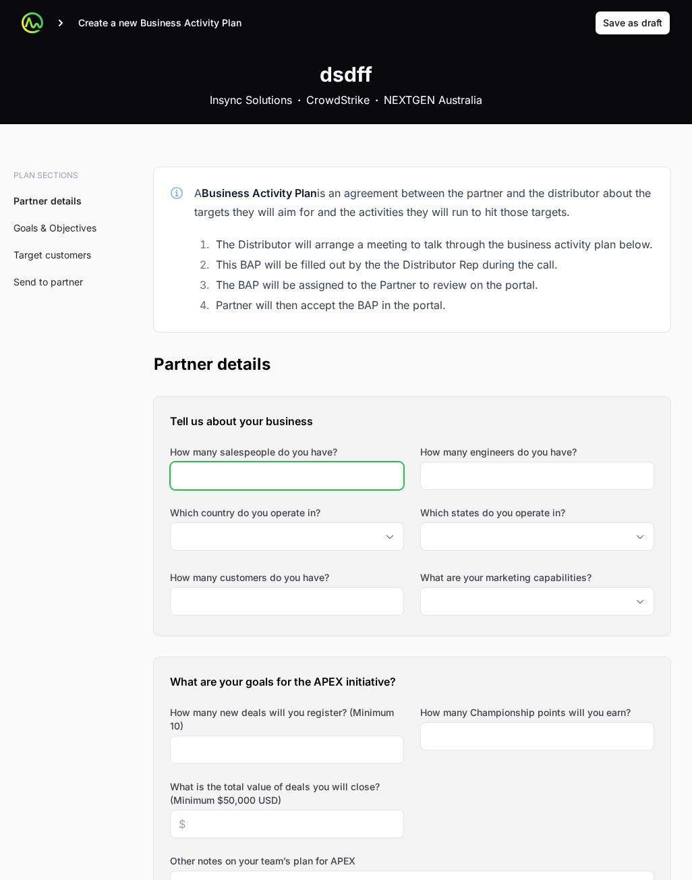
click at [300, 476] on input "How many salespeople do you have?" at bounding box center [287, 476] width 217 height 16
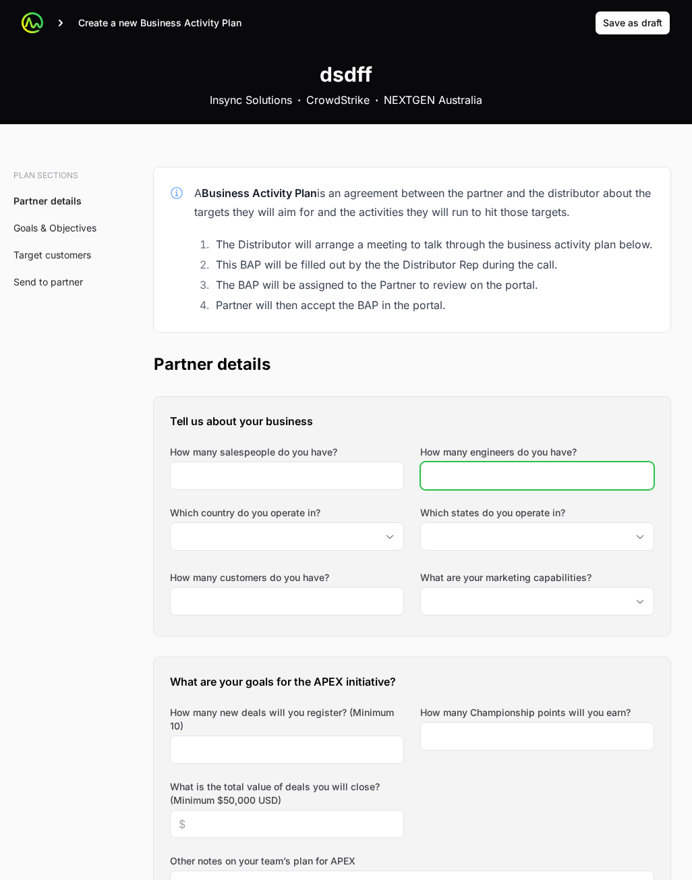
click at [484, 478] on input "How many engineers do you have?" at bounding box center [537, 476] width 217 height 16
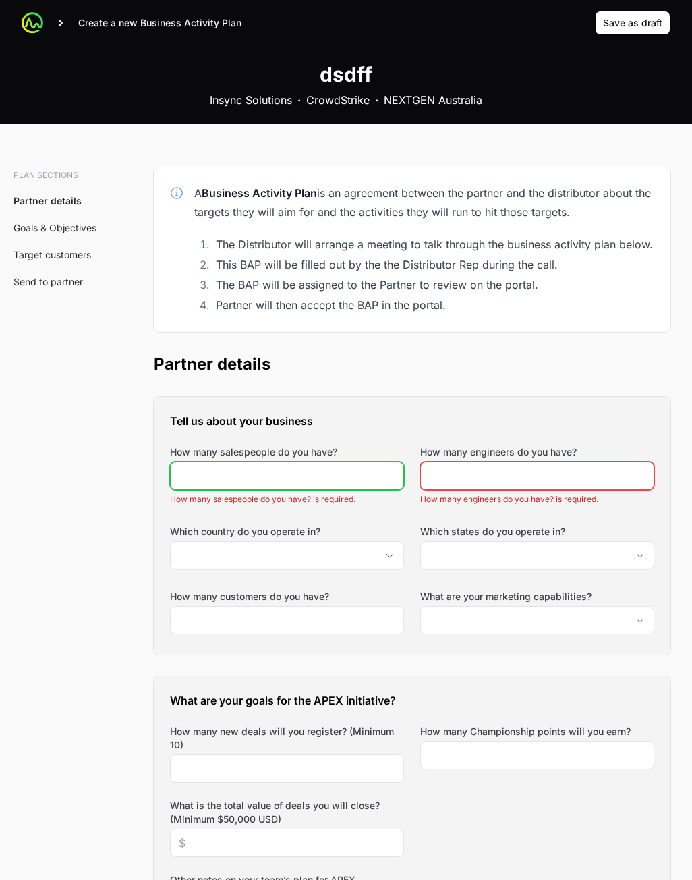
click at [304, 478] on input "How many salespeople do you have?" at bounding box center [287, 476] width 217 height 16
drag, startPoint x: 304, startPoint y: 477, endPoint x: 49, endPoint y: 468, distance: 255.2
type input "234"
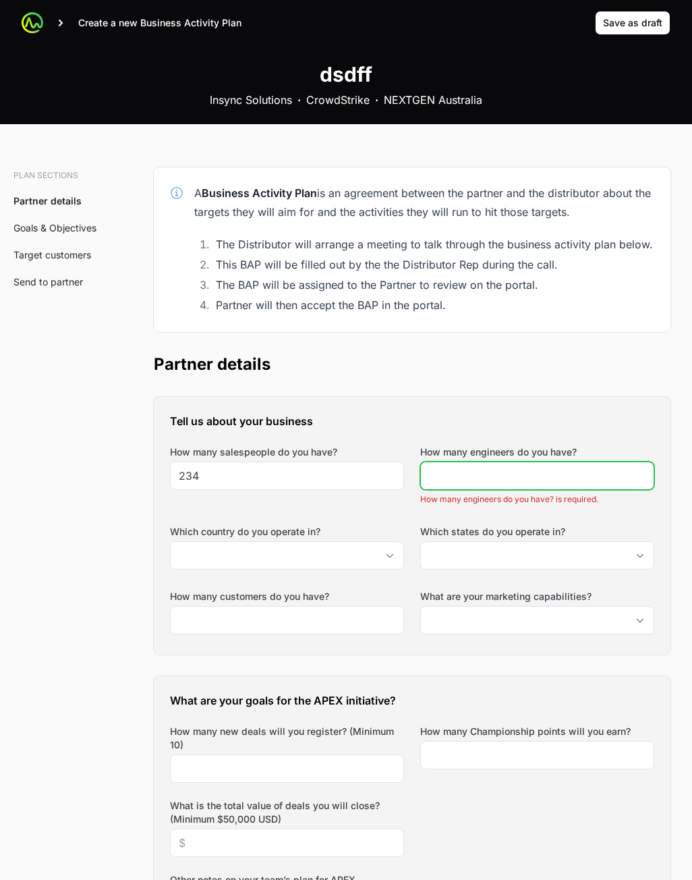
click at [514, 482] on input "How many engineers do you have?" at bounding box center [537, 476] width 217 height 16
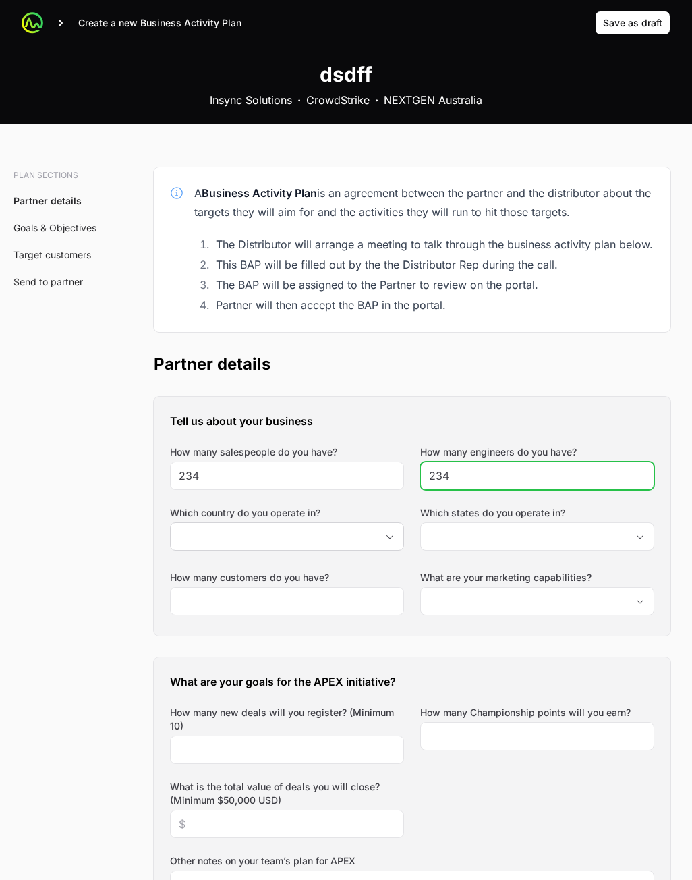
type input "234"
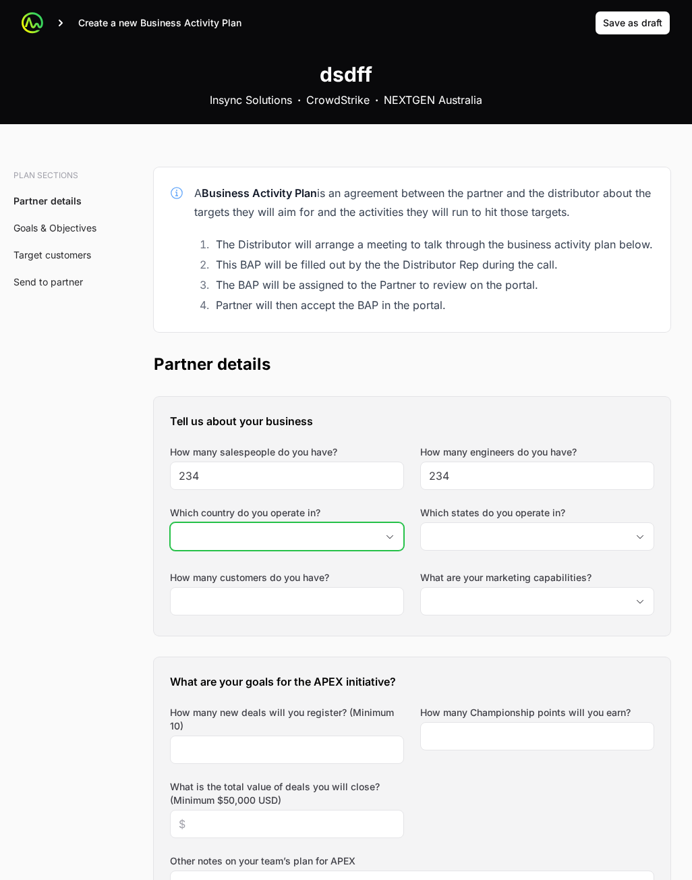
click at [272, 538] on input "Which country do you operate in?" at bounding box center [274, 536] width 206 height 27
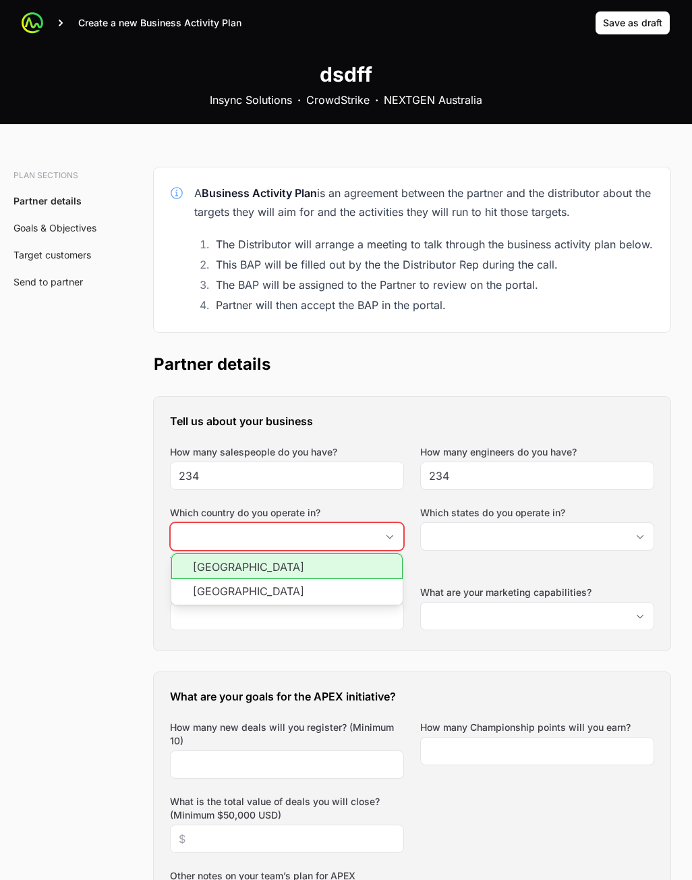
click at [272, 568] on li "[GEOGRAPHIC_DATA]" at bounding box center [286, 566] width 231 height 26
type input "[GEOGRAPHIC_DATA]"
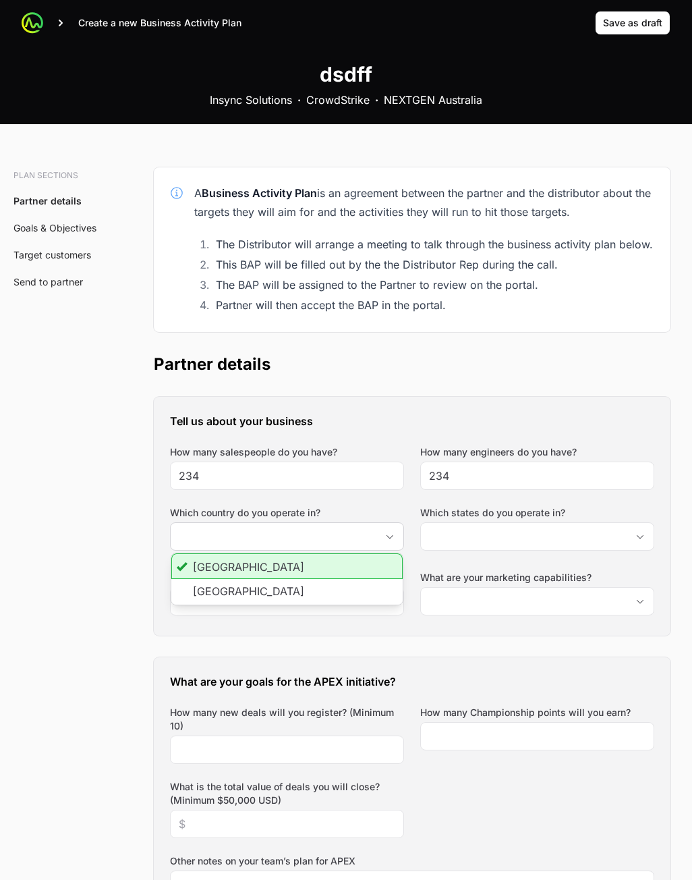
drag, startPoint x: 254, startPoint y: 563, endPoint x: 265, endPoint y: 563, distance: 10.8
click at [254, 563] on li "[GEOGRAPHIC_DATA]" at bounding box center [286, 566] width 231 height 26
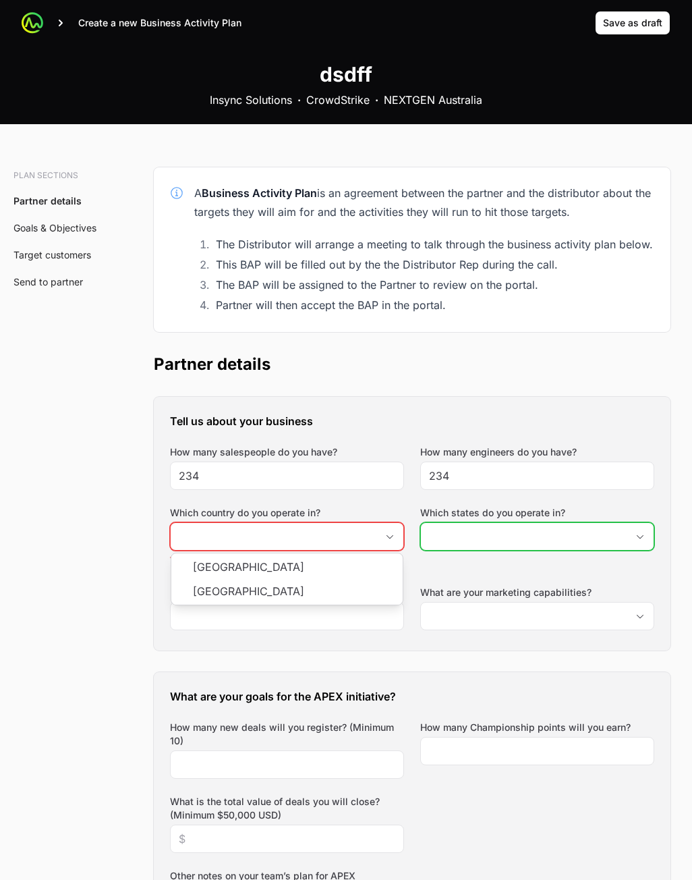
click at [464, 531] on input "Which states do you operate in?" at bounding box center [524, 536] width 206 height 27
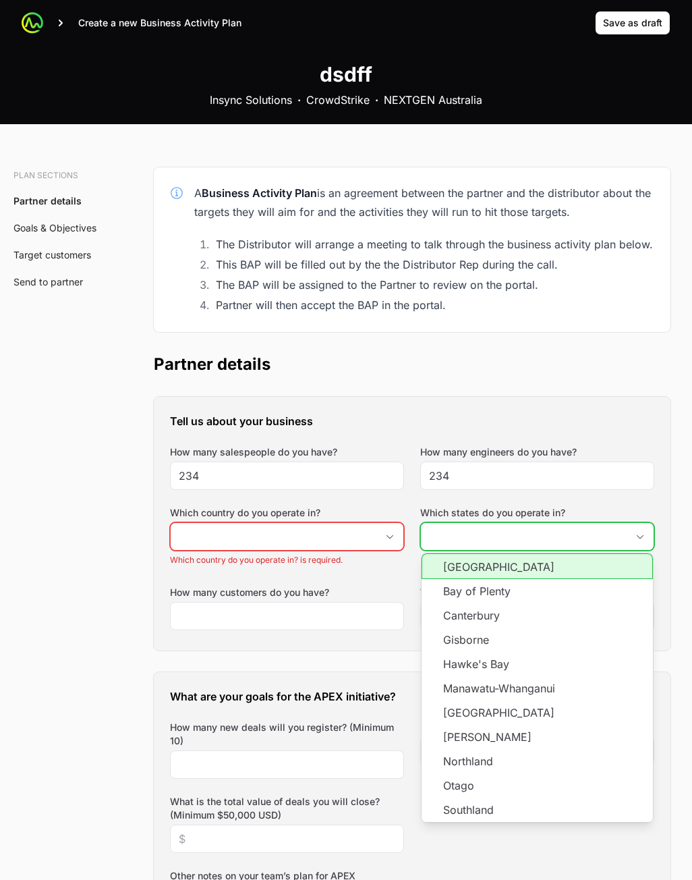
click at [466, 565] on li "[GEOGRAPHIC_DATA]" at bounding box center [537, 566] width 231 height 26
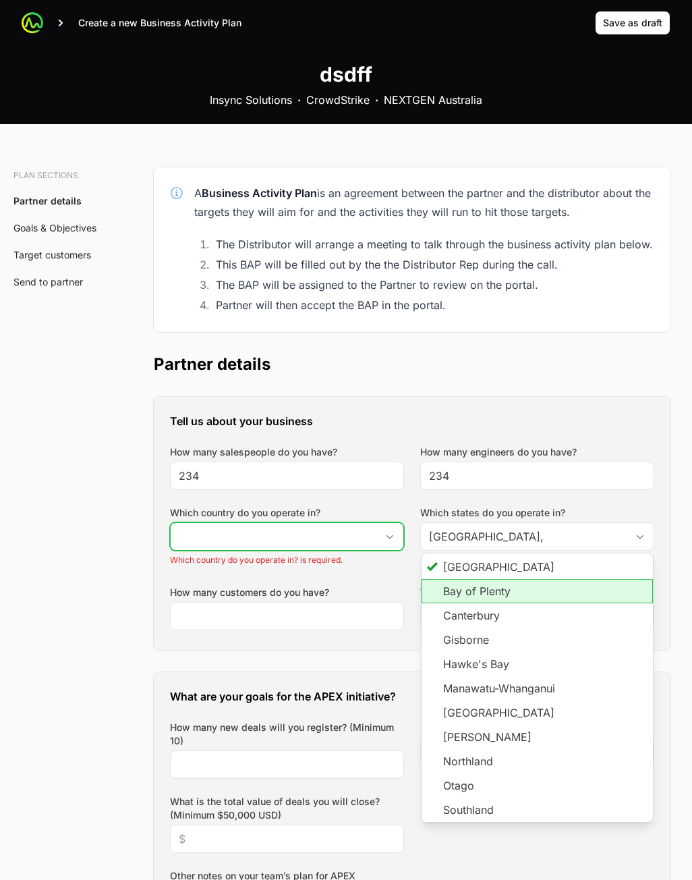
type input "[GEOGRAPHIC_DATA]"
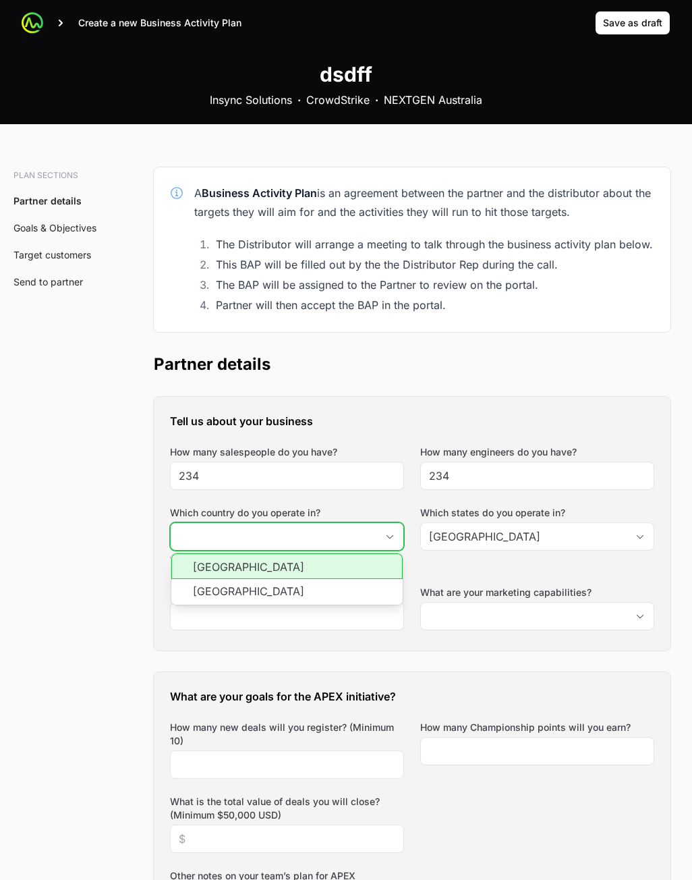
click at [323, 546] on input "Which country do you operate in?" at bounding box center [274, 536] width 206 height 27
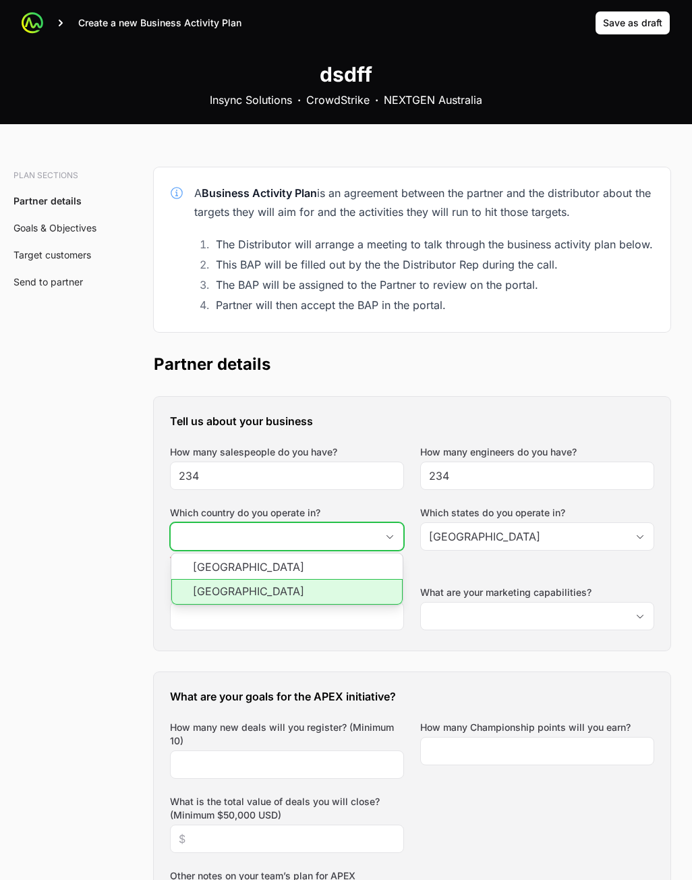
click at [316, 573] on li "[GEOGRAPHIC_DATA]" at bounding box center [286, 566] width 231 height 26
type input "[GEOGRAPHIC_DATA]"
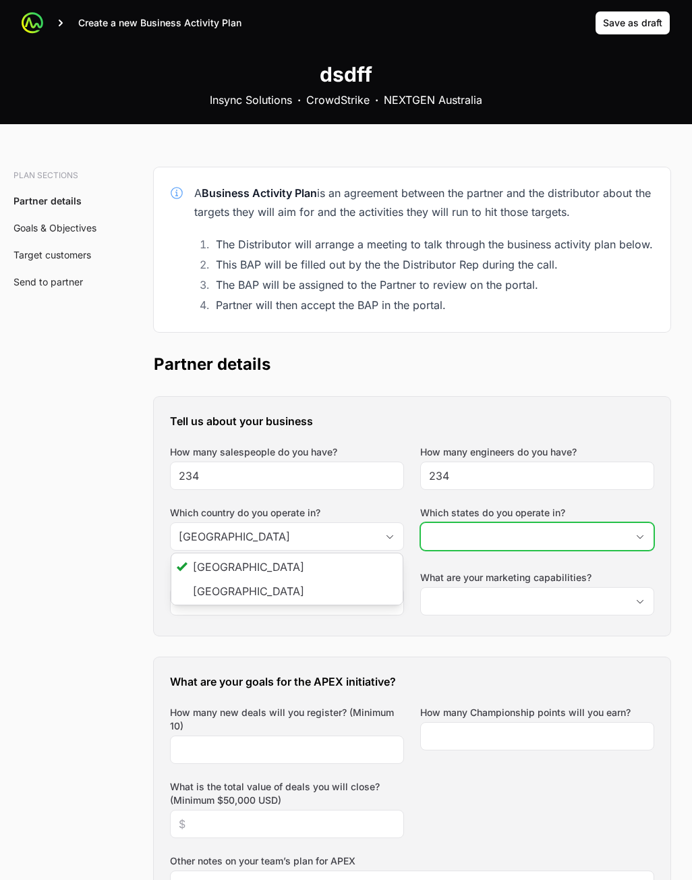
click at [518, 540] on input "Which states do you operate in?" at bounding box center [524, 536] width 206 height 27
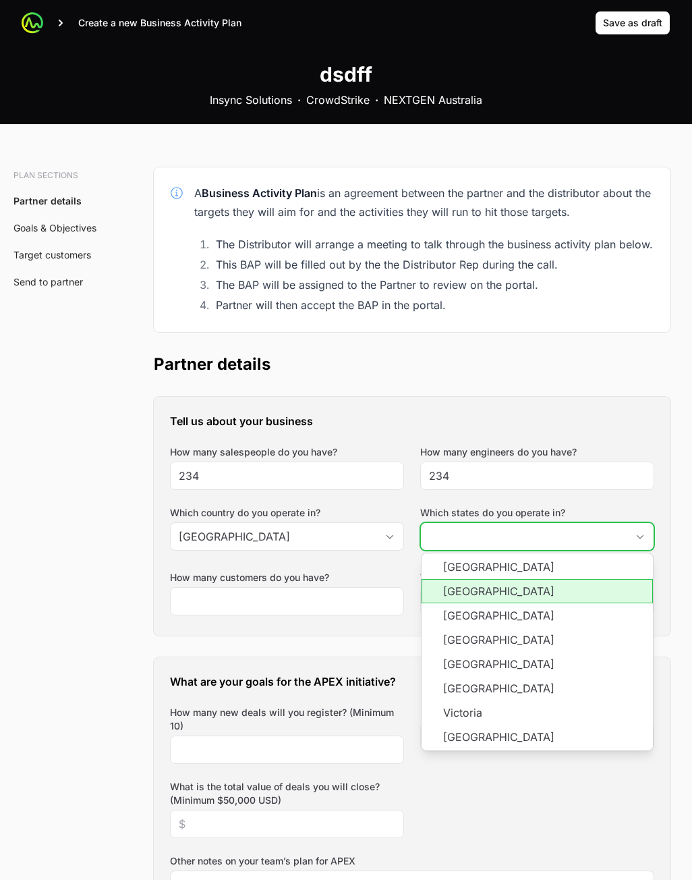
click at [509, 601] on li "[GEOGRAPHIC_DATA]" at bounding box center [537, 591] width 231 height 24
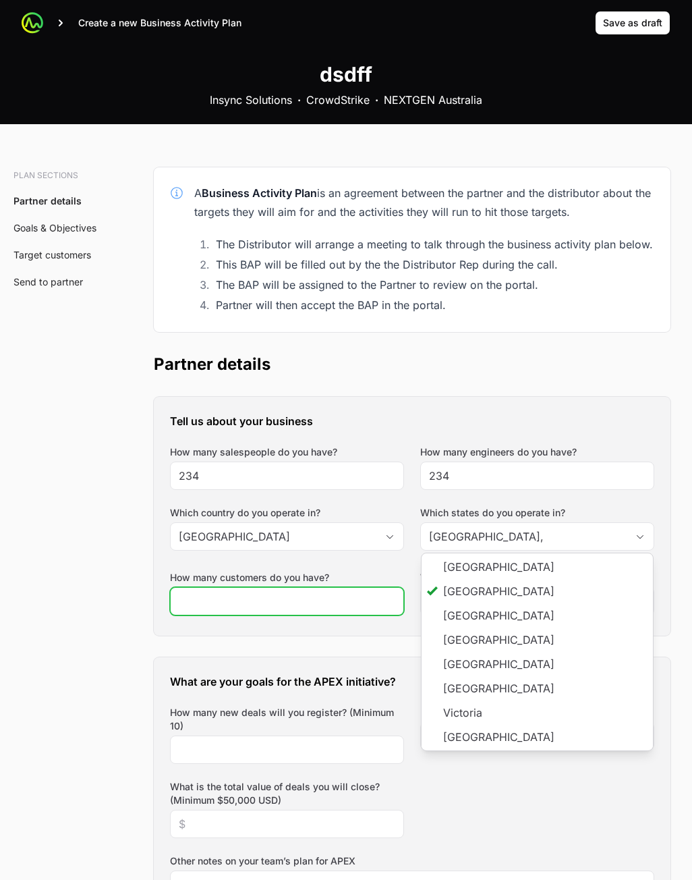
type input "[GEOGRAPHIC_DATA]"
click at [304, 600] on input "How many customers do you have?" at bounding box center [287, 601] width 217 height 16
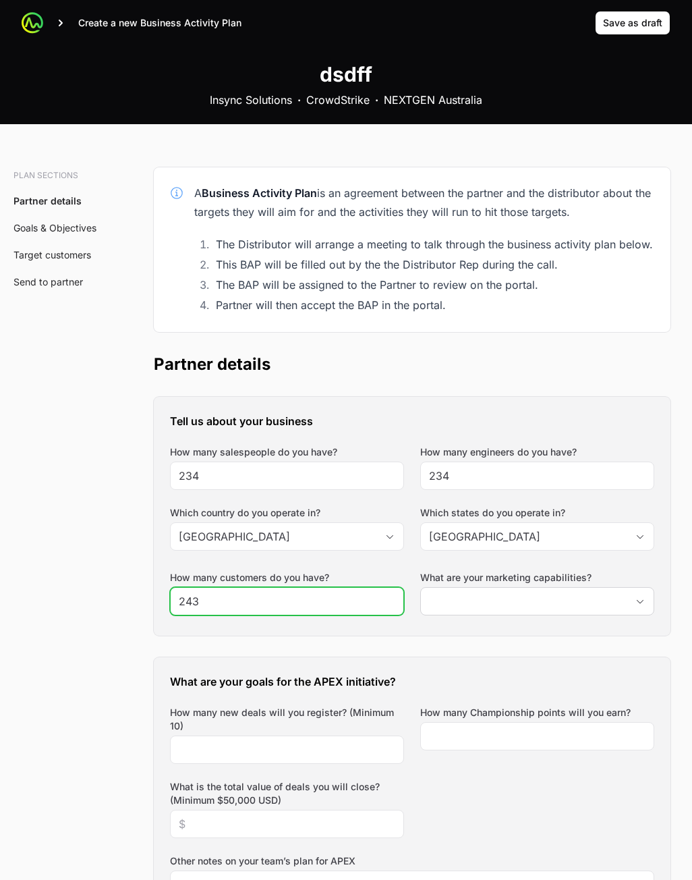
type input "243"
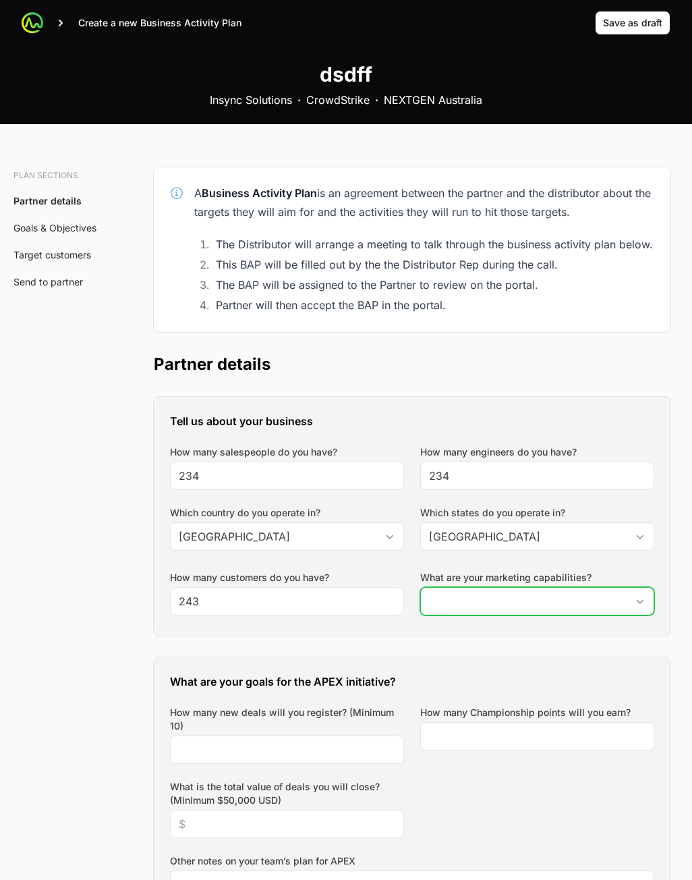
click at [572, 601] on input "What are your marketing capabilities?" at bounding box center [524, 601] width 206 height 27
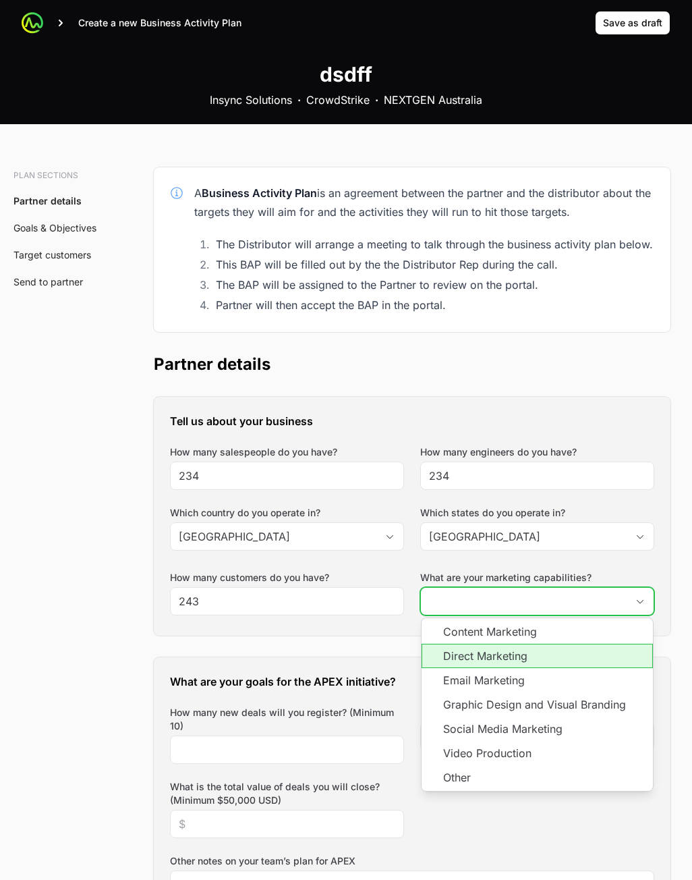
click at [486, 661] on li "Direct Marketing" at bounding box center [537, 656] width 231 height 24
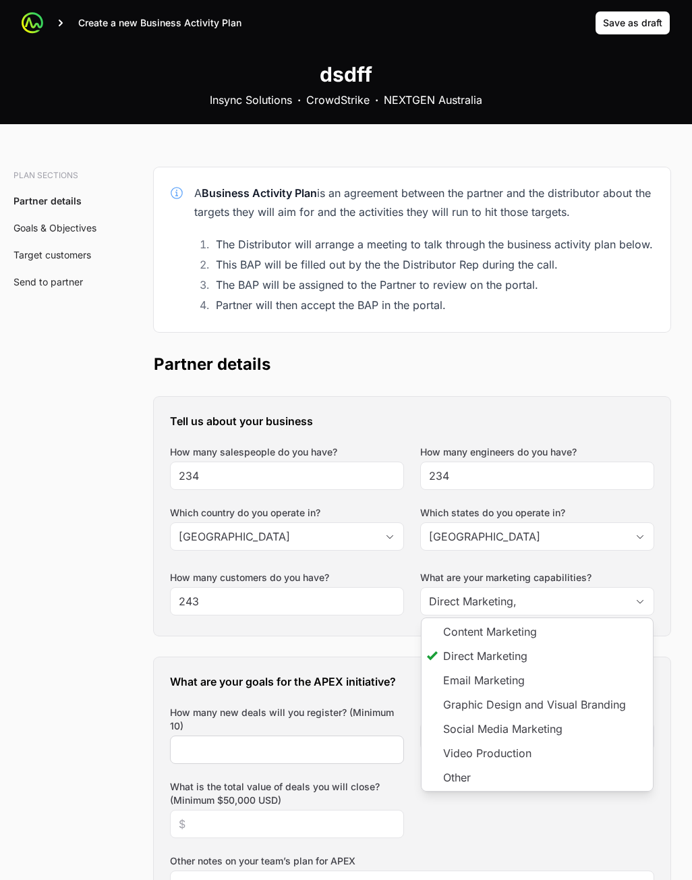
type input "Direct Marketing"
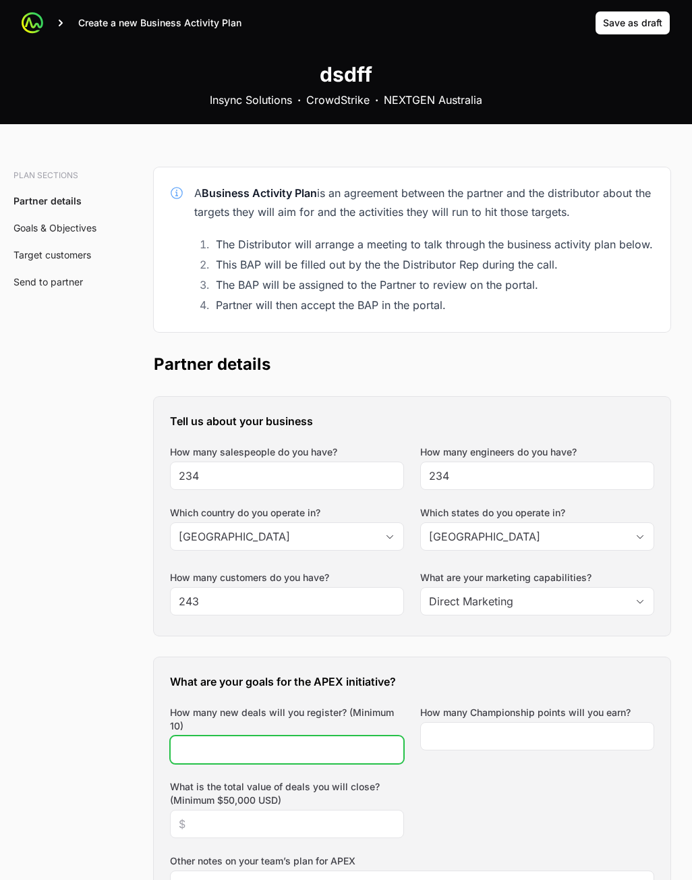
drag, startPoint x: 289, startPoint y: 737, endPoint x: 282, endPoint y: 754, distance: 19.1
click at [287, 743] on div "How many new deals will you register? (Minimum 10)" at bounding box center [287, 735] width 234 height 58
type input "234"
click at [561, 752] on div "How many Championship points will you earn?" at bounding box center [537, 735] width 234 height 58
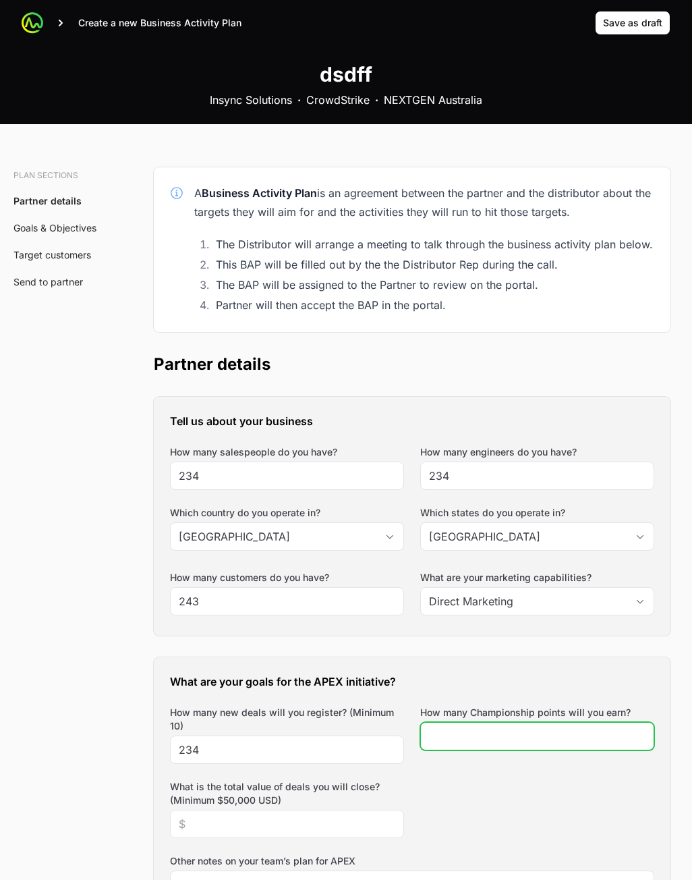
drag, startPoint x: 552, startPoint y: 746, endPoint x: 528, endPoint y: 733, distance: 26.9
click at [551, 744] on div at bounding box center [537, 736] width 234 height 28
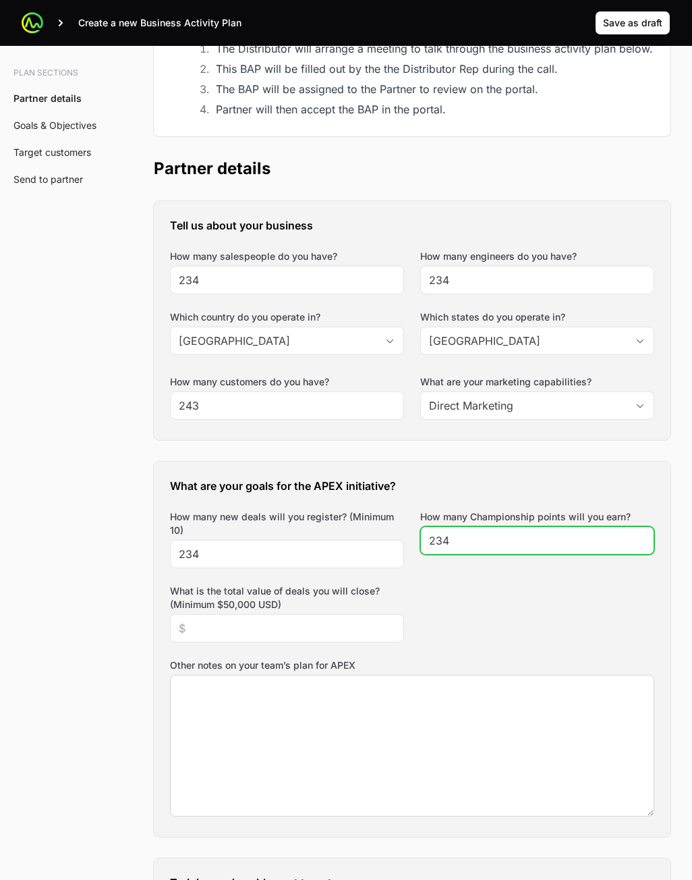
scroll to position [337, 0]
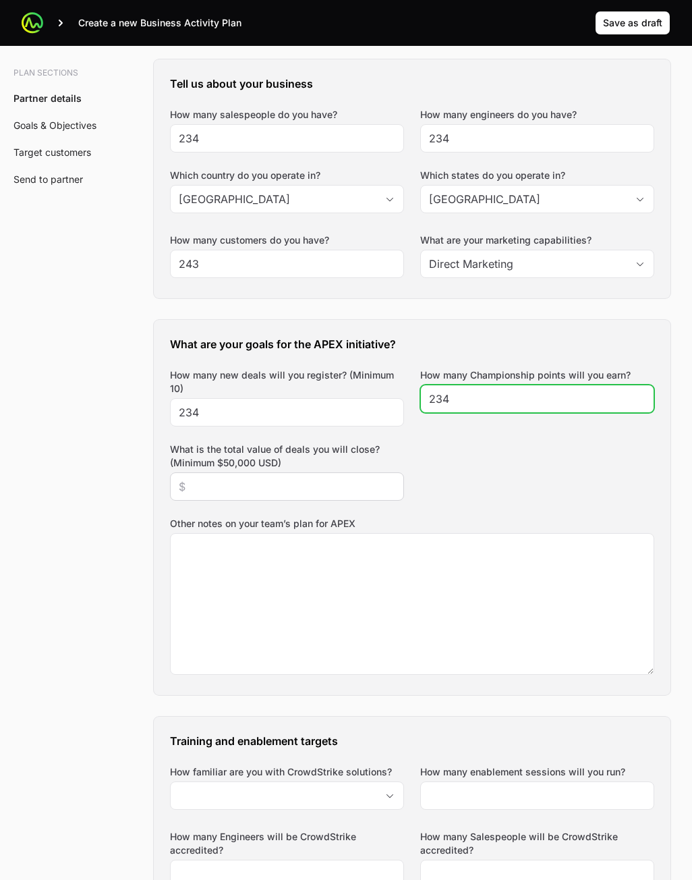
type input "234"
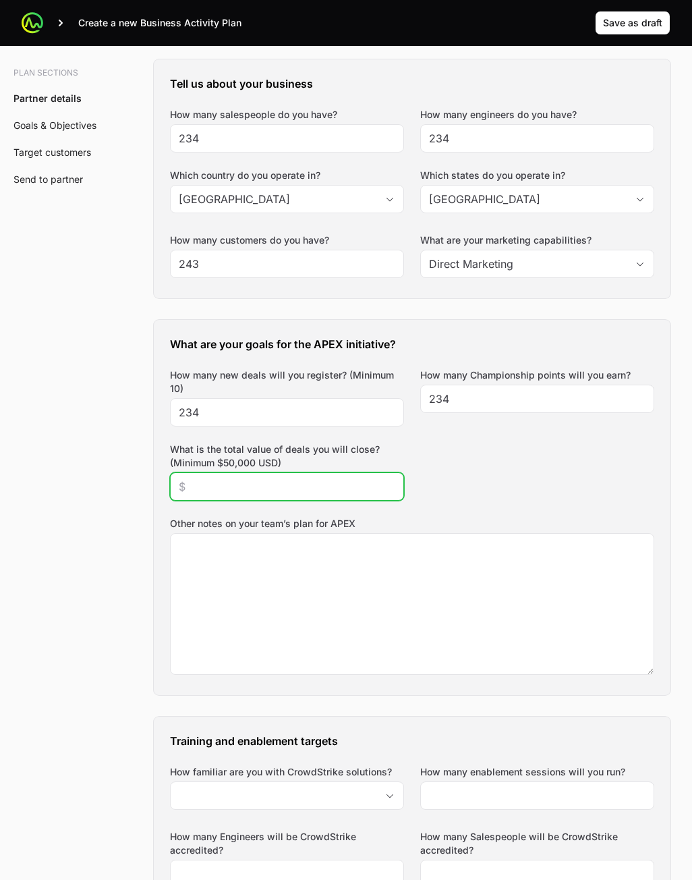
click at [279, 478] on input "What is the total value of deals you will close? (Minimum $50,000 USD)" at bounding box center [287, 486] width 217 height 16
type input "$234,423,432"
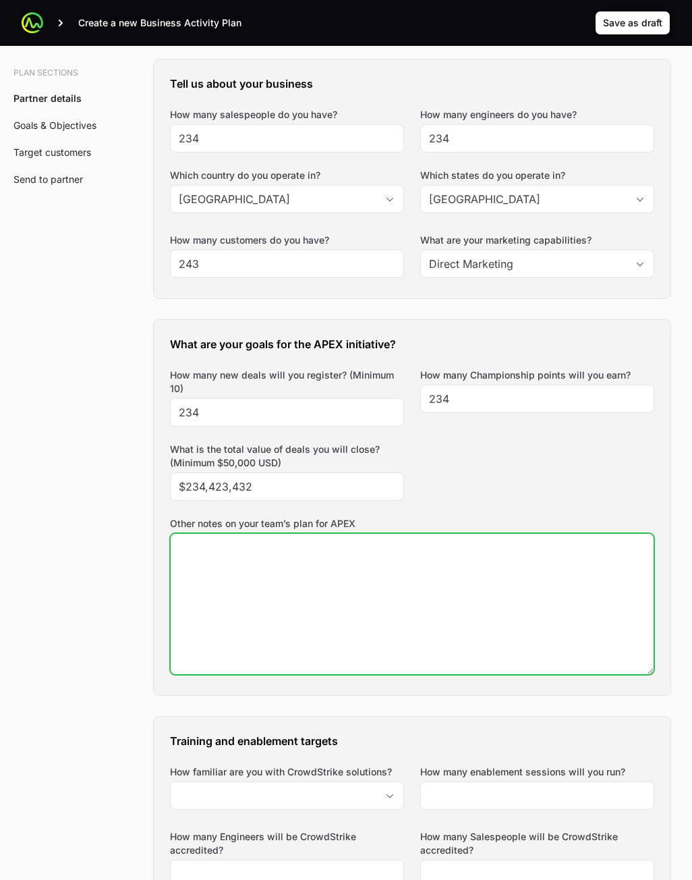
click at [283, 614] on textarea "Other notes on your team’s plan for APEX" at bounding box center [412, 604] width 483 height 140
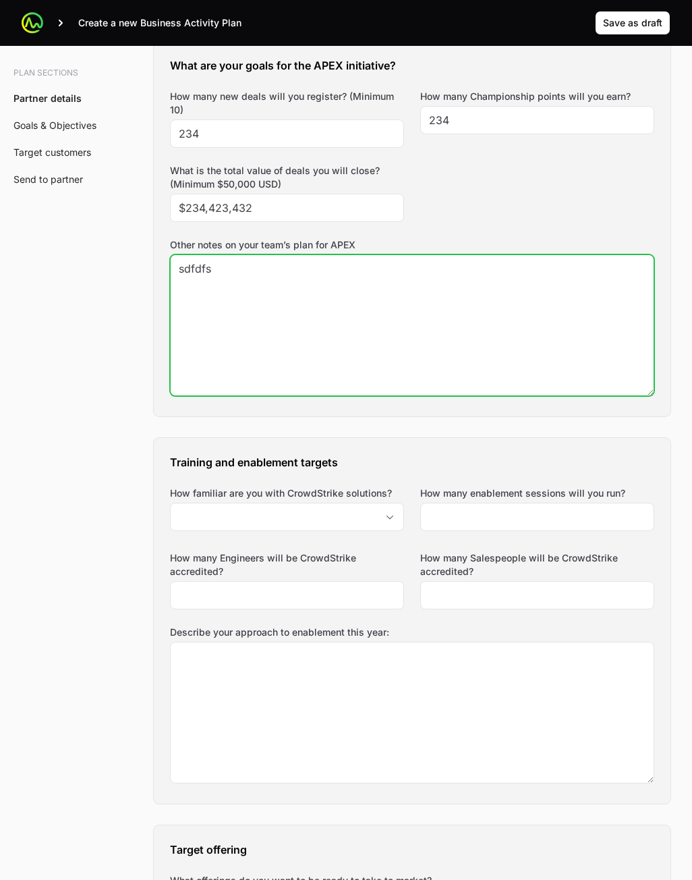
scroll to position [675, 0]
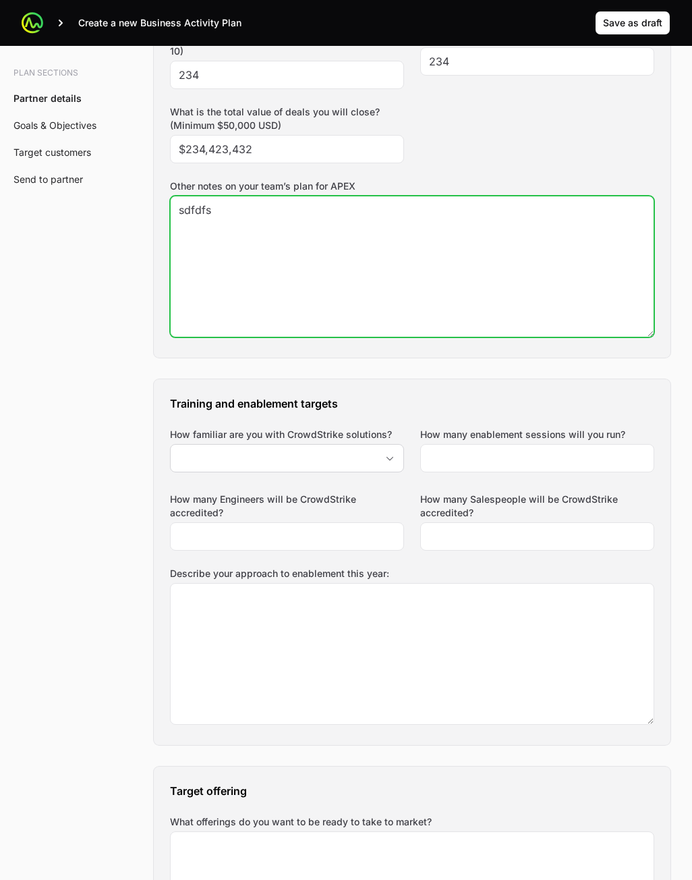
type textarea "sdfdfs"
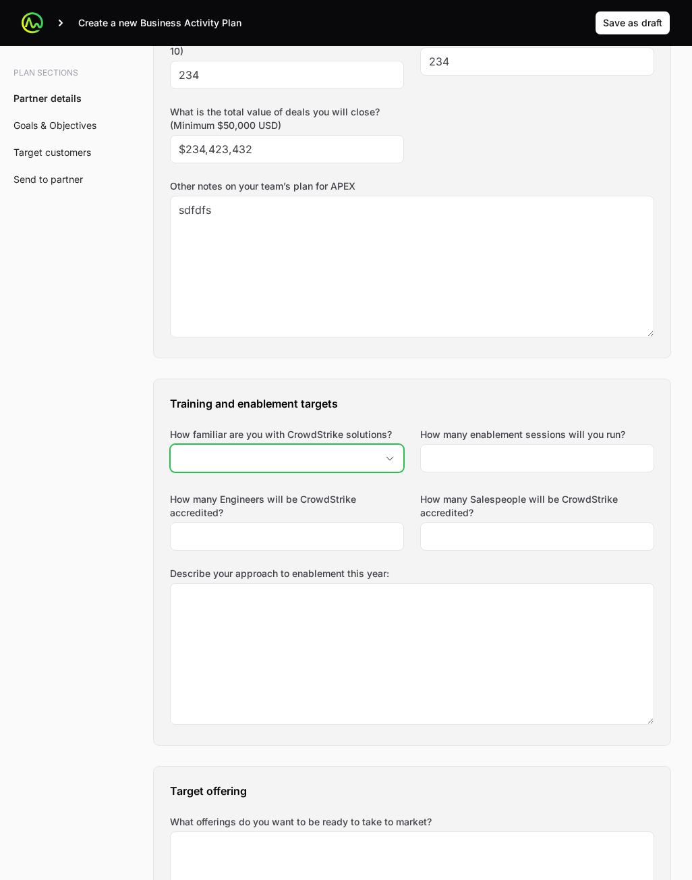
click at [335, 447] on input "How familiar are you with CrowdStrike solutions?" at bounding box center [274, 458] width 206 height 27
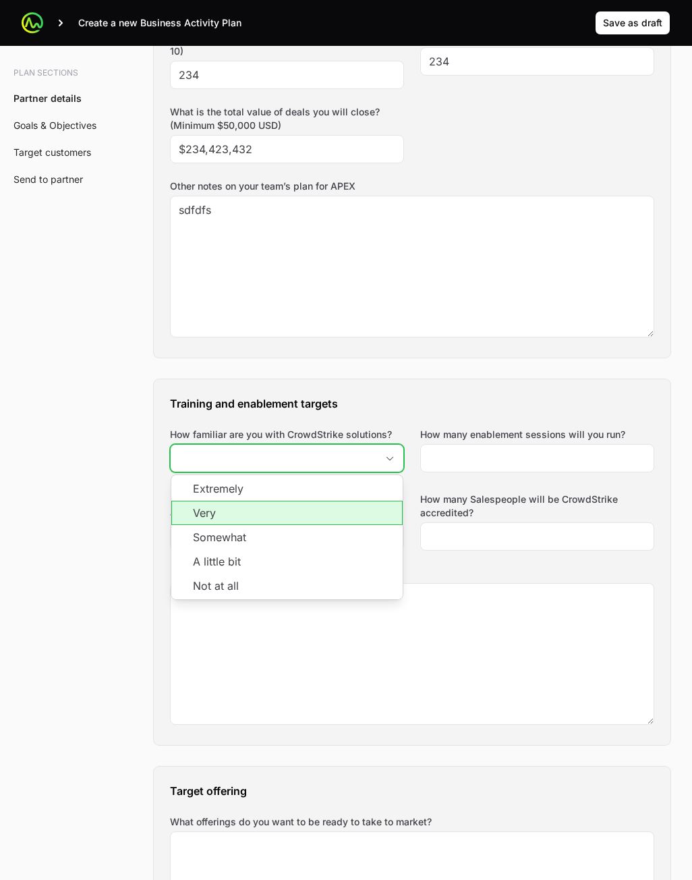
click at [302, 510] on li "Very" at bounding box center [286, 513] width 231 height 24
type input "Very"
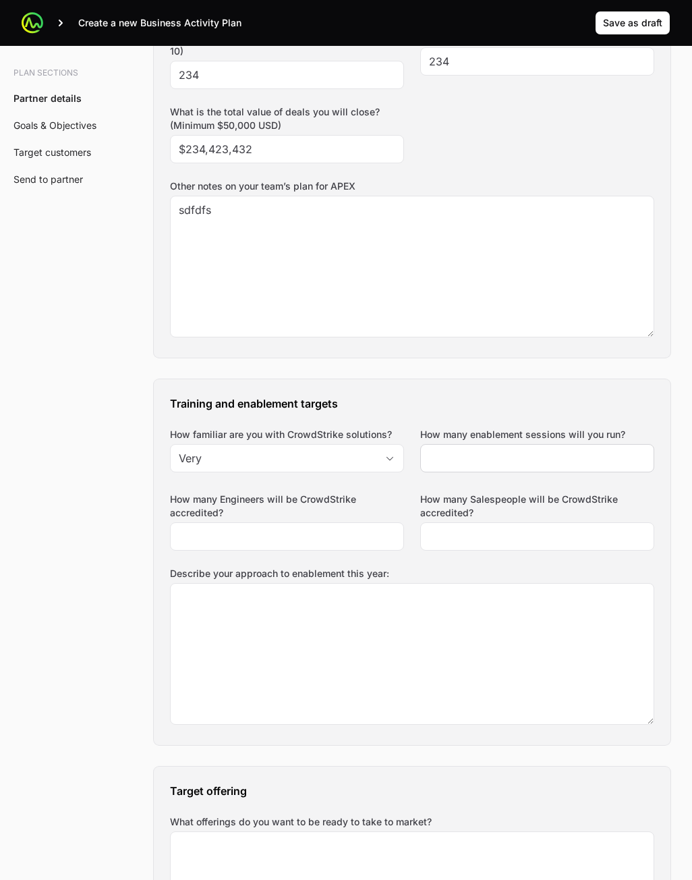
click at [508, 470] on div at bounding box center [537, 458] width 234 height 28
click at [507, 453] on input "How many enablement sessions will you run?" at bounding box center [537, 458] width 217 height 16
type input "32"
click at [489, 545] on div at bounding box center [537, 536] width 234 height 28
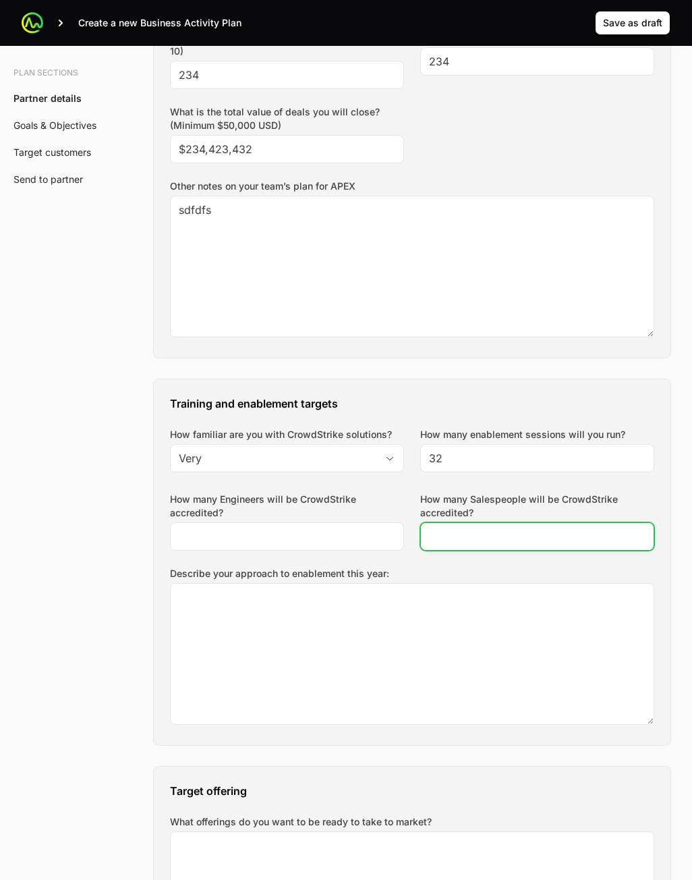
click at [486, 541] on input "How many Salespeople will be CrowdStrike accredited?" at bounding box center [537, 536] width 217 height 16
type input "243"
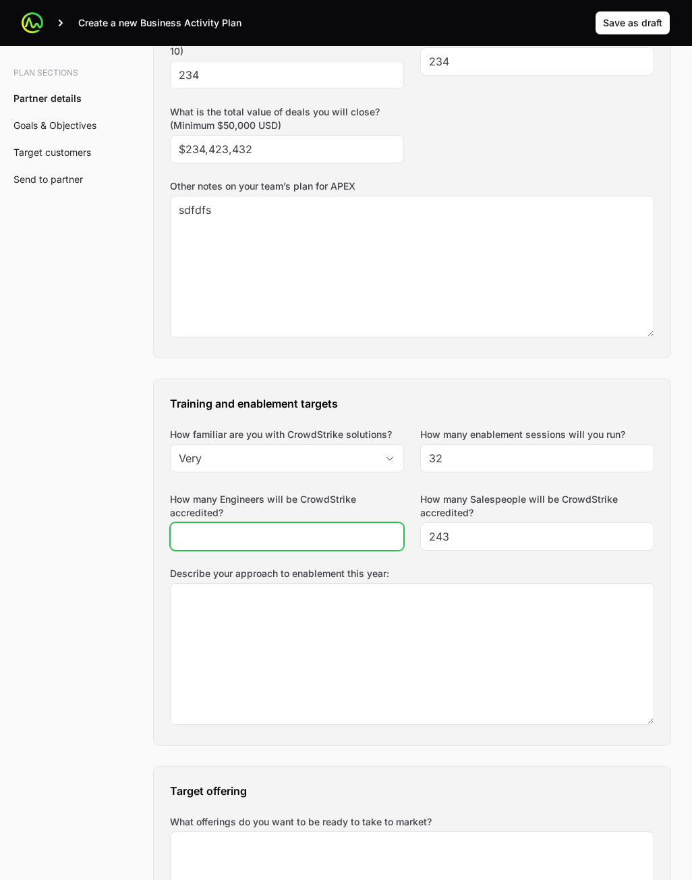
drag, startPoint x: 294, startPoint y: 545, endPoint x: 302, endPoint y: 546, distance: 8.1
click at [296, 545] on div at bounding box center [287, 536] width 234 height 28
drag, startPoint x: 323, startPoint y: 538, endPoint x: 329, endPoint y: 580, distance: 42.4
click at [323, 539] on input "How many Engineers will be CrowdStrike accredited?" at bounding box center [287, 536] width 217 height 16
type input "234"
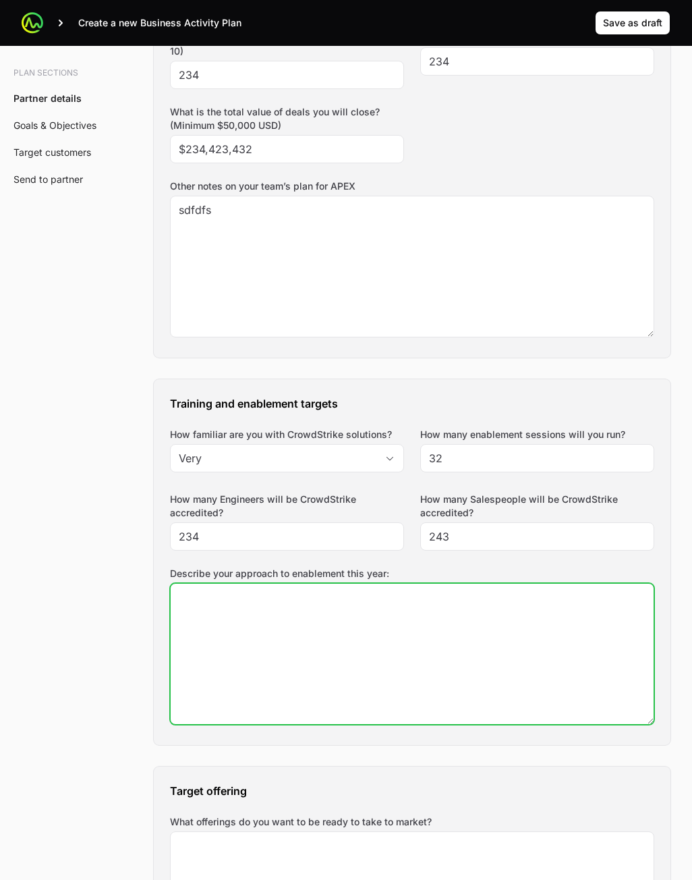
click at [327, 603] on textarea "Describe your approach to enablement this year:" at bounding box center [412, 654] width 483 height 140
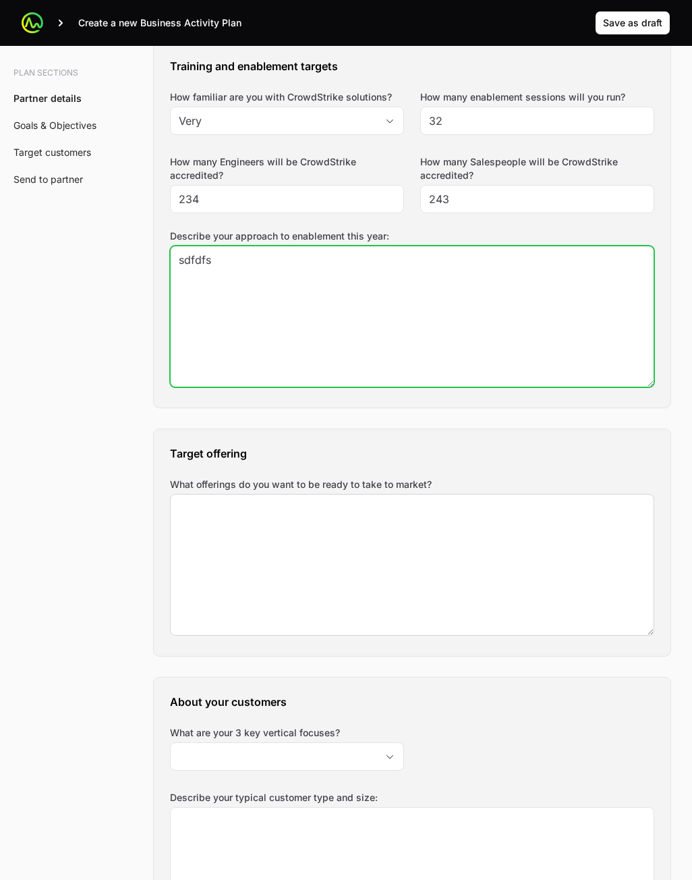
type textarea "sdfdfs"
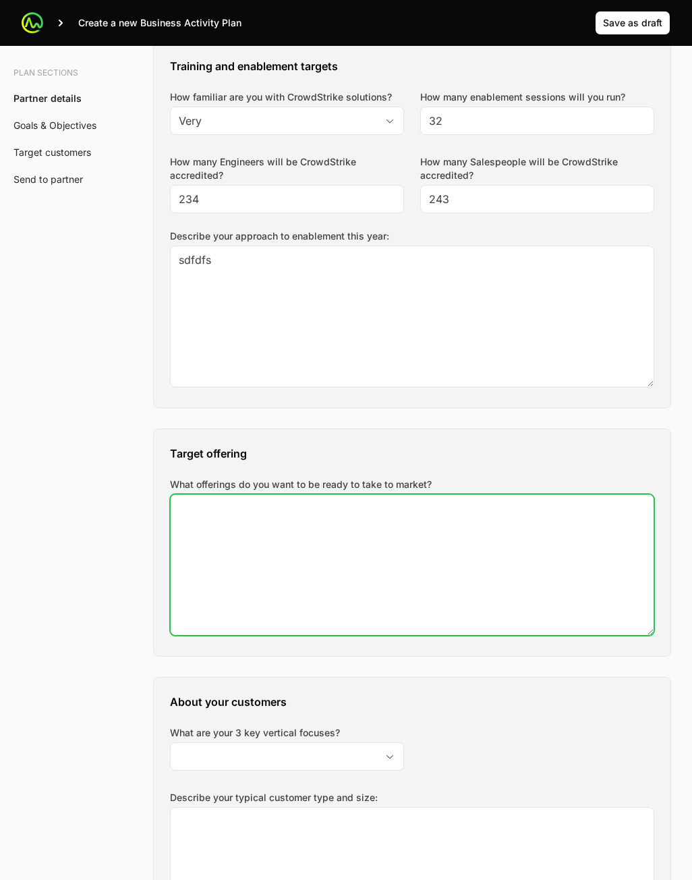
click at [347, 621] on textarea "What offerings do you want to be ready to take to market?" at bounding box center [412, 565] width 483 height 140
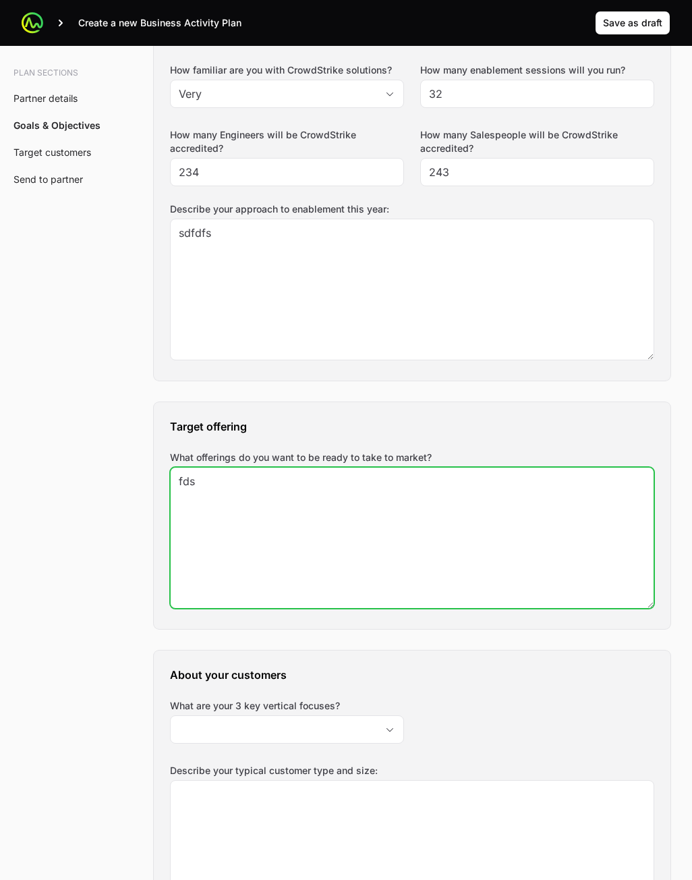
scroll to position [1282, 0]
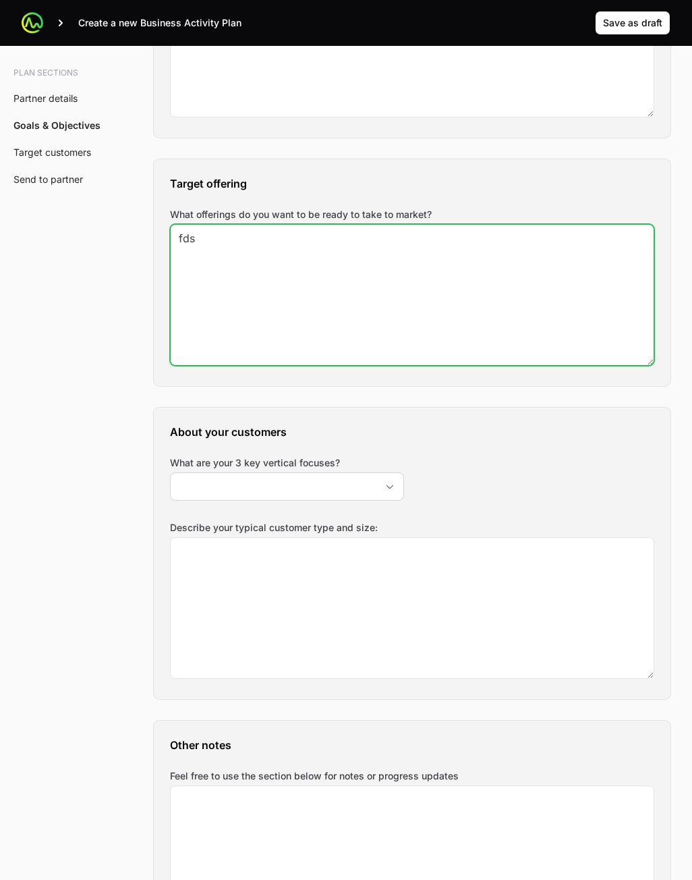
type textarea "fds"
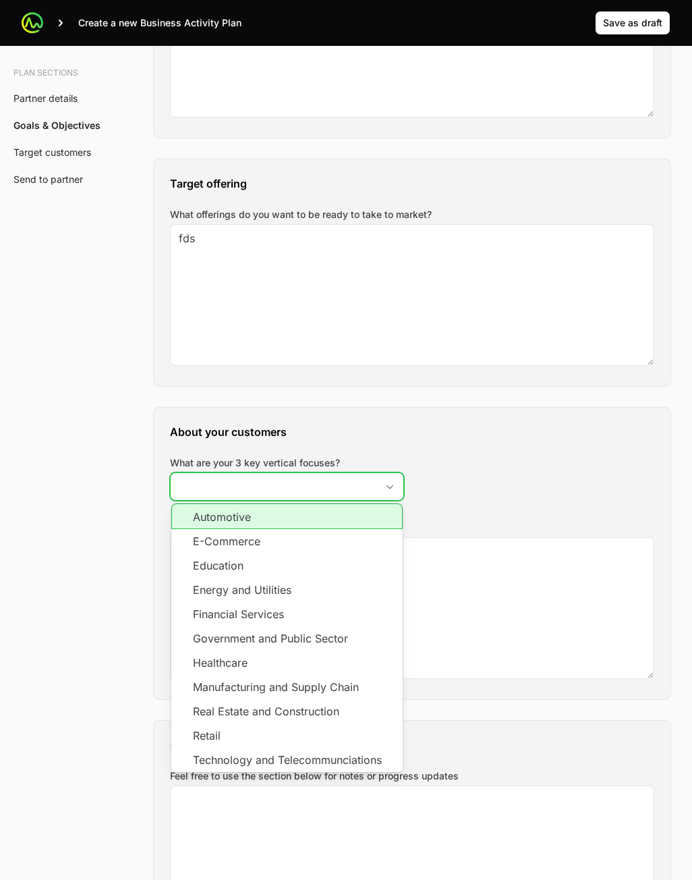
drag, startPoint x: 347, startPoint y: 482, endPoint x: 328, endPoint y: 513, distance: 35.8
click at [346, 485] on input "What are your 3 key vertical focuses?" at bounding box center [274, 486] width 206 height 27
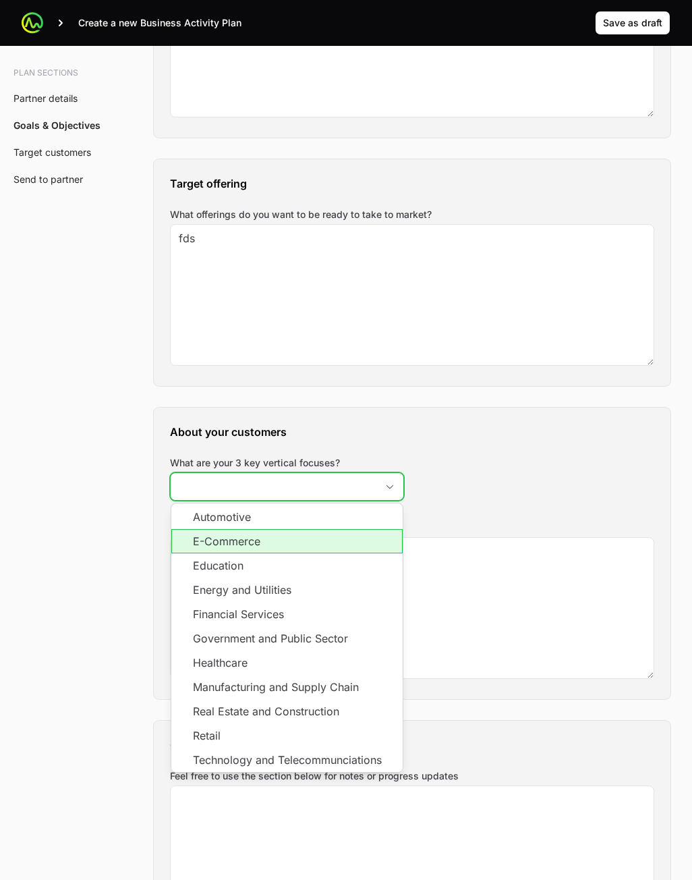
click at [309, 551] on li "E-Commerce" at bounding box center [286, 541] width 231 height 24
click at [300, 577] on li "Education" at bounding box center [286, 565] width 231 height 24
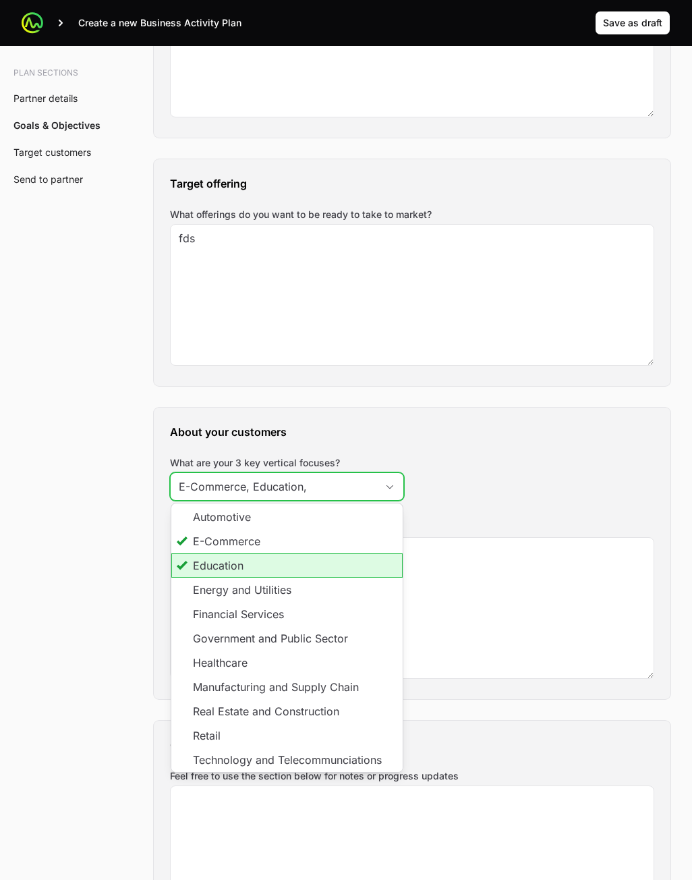
click at [297, 591] on li "Energy and Utilities" at bounding box center [286, 590] width 231 height 24
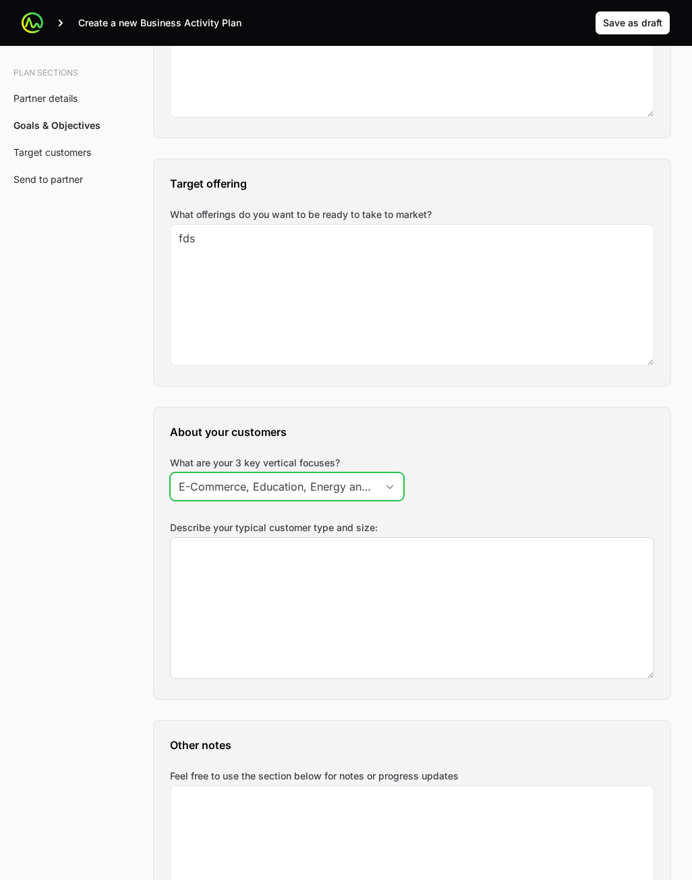
scroll to position [0, 34]
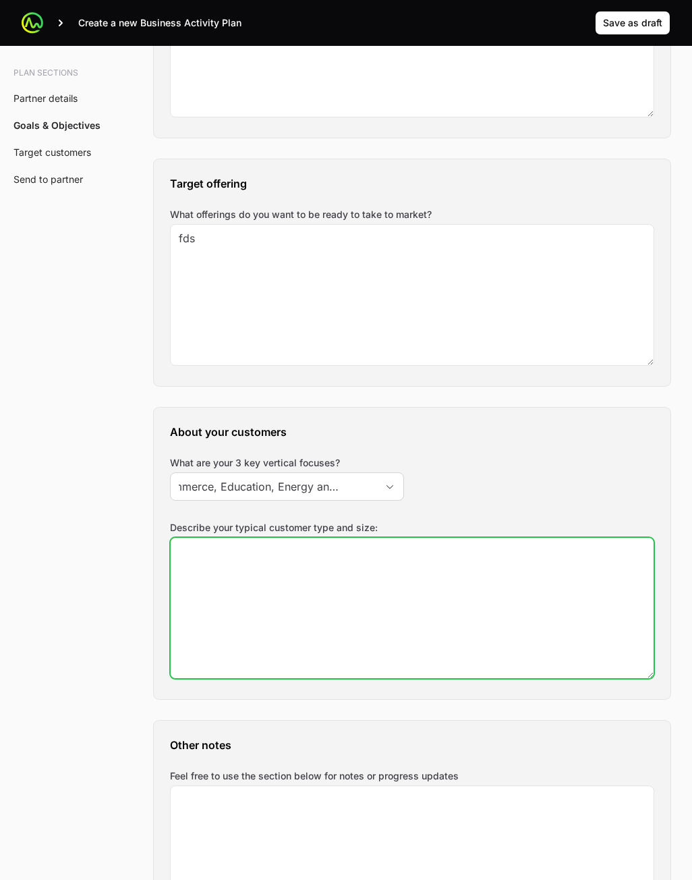
type input "E-Commerce, Education, Energy and Utilities"
click at [493, 603] on textarea "Describe your typical customer type and size:" at bounding box center [412, 608] width 483 height 140
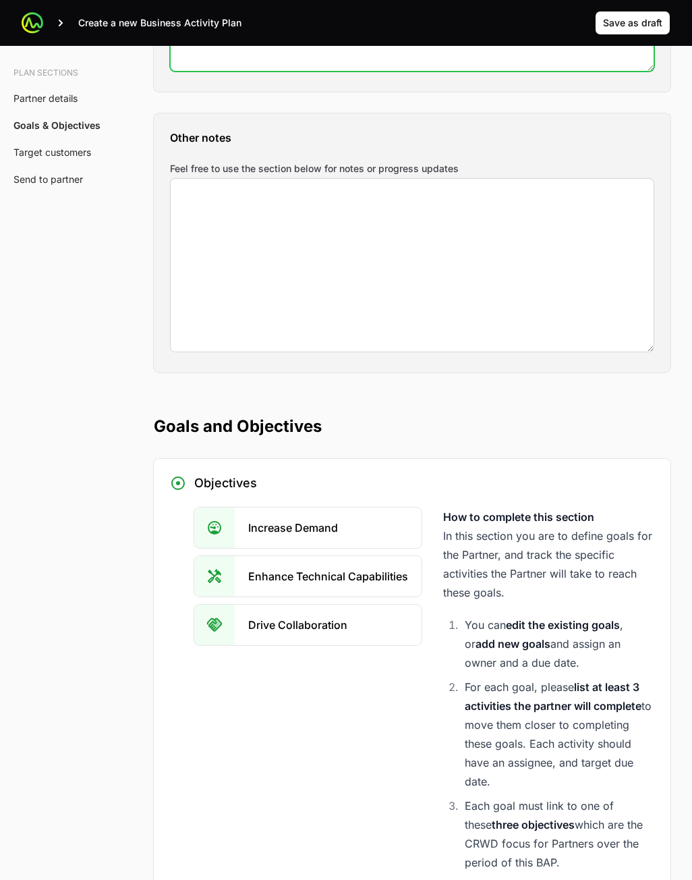
type textarea "234"
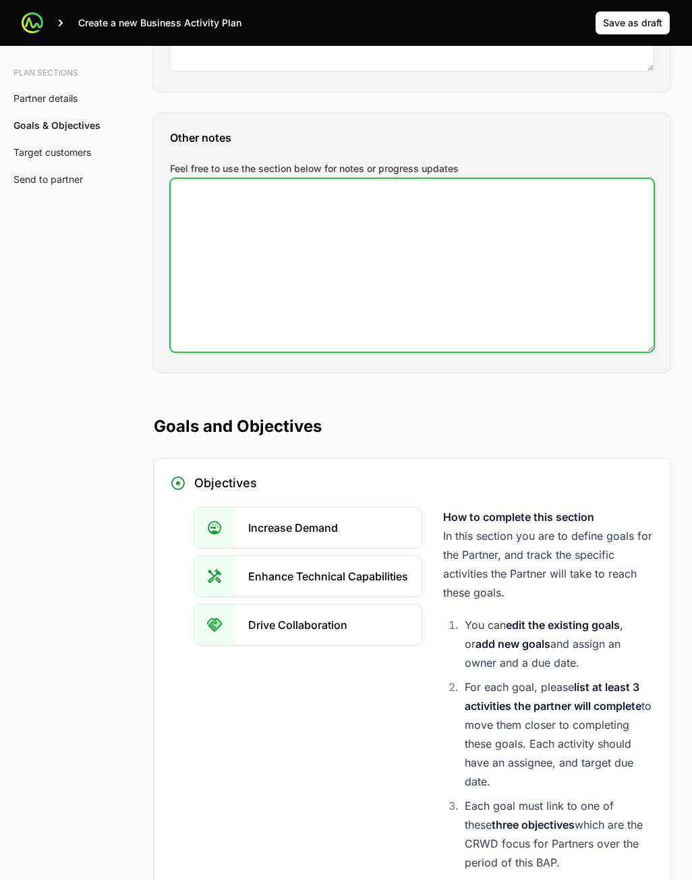
click at [396, 291] on textarea "Feel free to use the section below for notes or progress updates" at bounding box center [412, 265] width 483 height 173
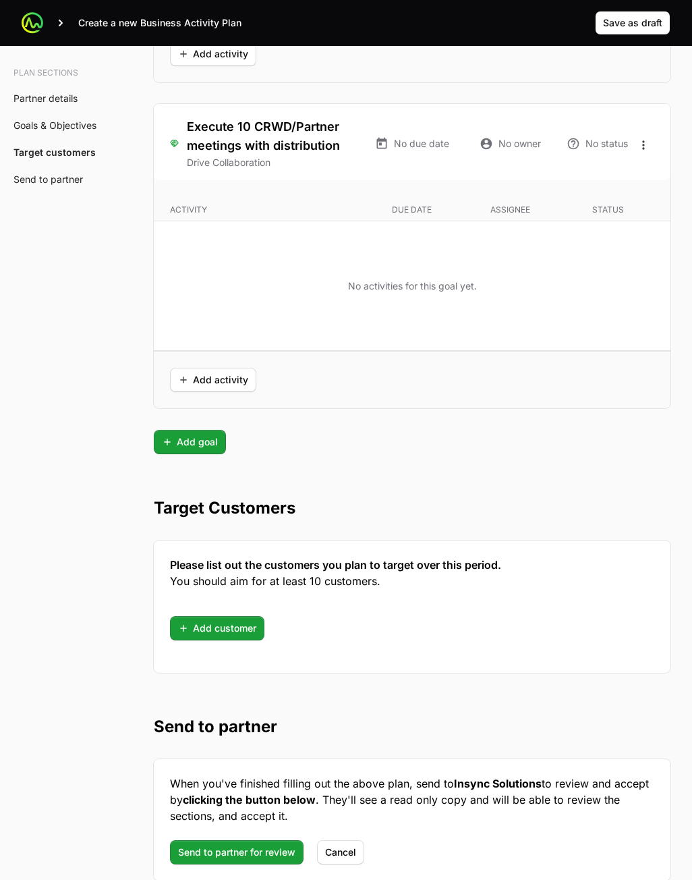
scroll to position [3423, 0]
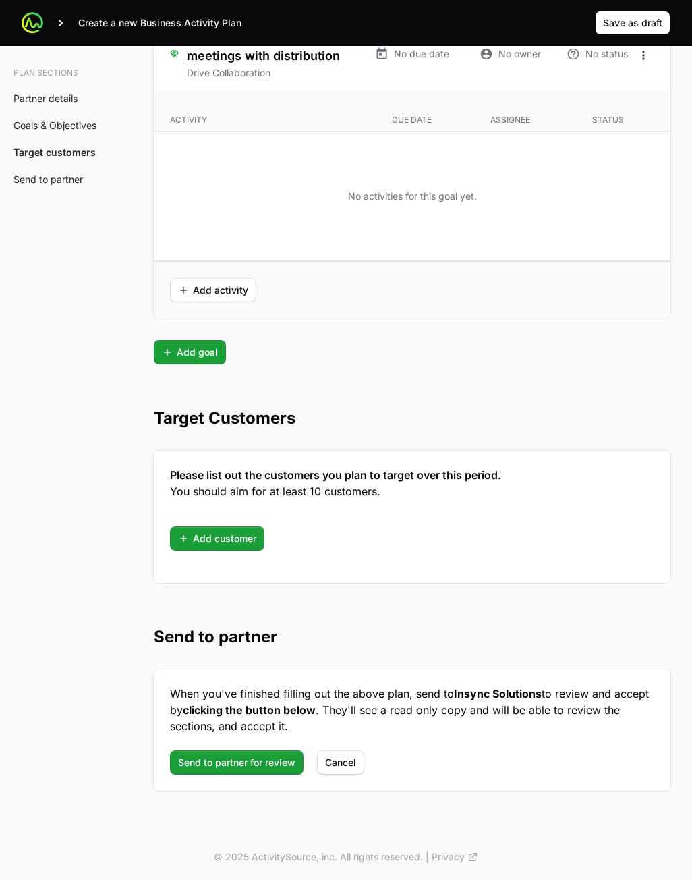
type textarea "sdf"
click at [416, 509] on div "Please list out the customers you plan to target over this period. You should a…" at bounding box center [412, 517] width 517 height 132
click at [209, 536] on span "Add customer" at bounding box center [217, 538] width 78 height 16
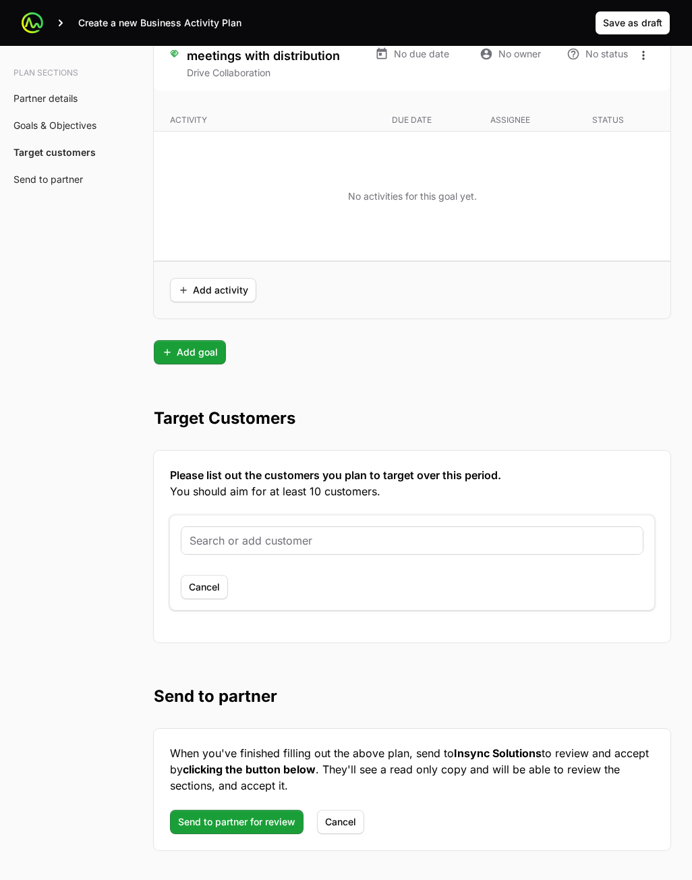
click at [260, 535] on input "text" at bounding box center [412, 540] width 445 height 16
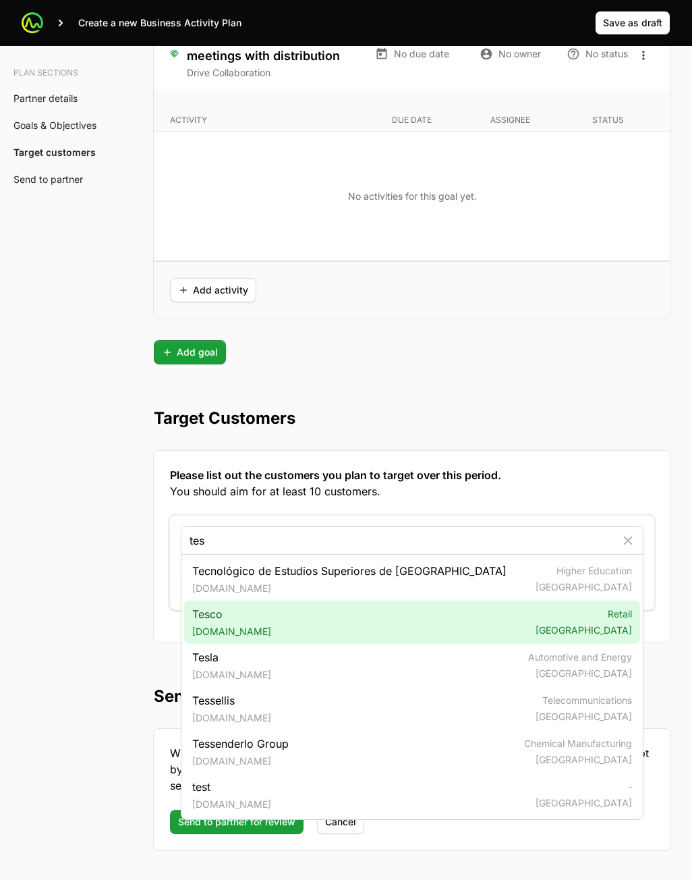
type input "tes"
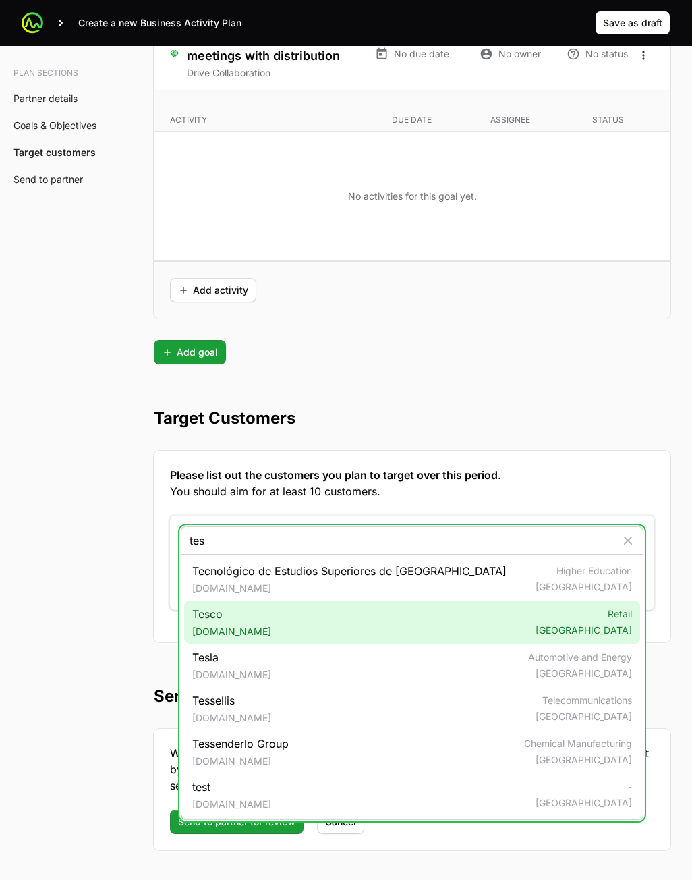
click at [257, 616] on div "Tesco [DOMAIN_NAME] Retail [GEOGRAPHIC_DATA]" at bounding box center [412, 622] width 456 height 43
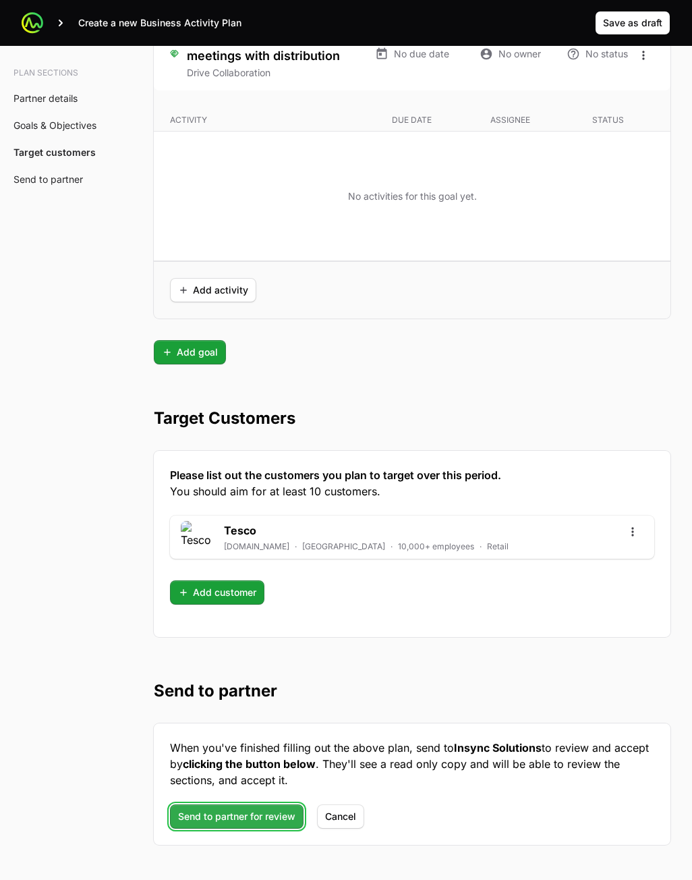
drag, startPoint x: 258, startPoint y: 819, endPoint x: 263, endPoint y: 812, distance: 8.2
click at [258, 819] on span "Send to partner for review" at bounding box center [236, 816] width 117 height 16
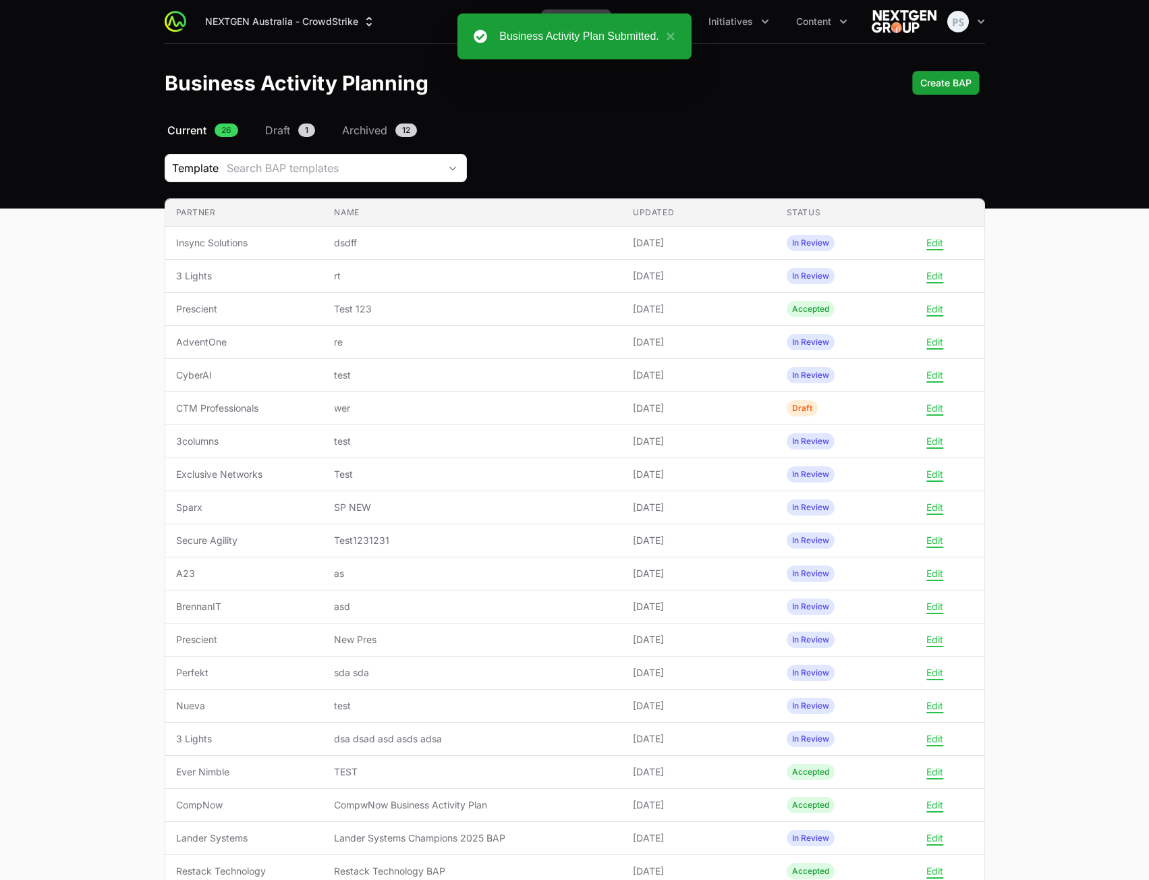
click at [950, 95] on header "Business Activity Planning Create BAP" at bounding box center [574, 83] width 1149 height 78
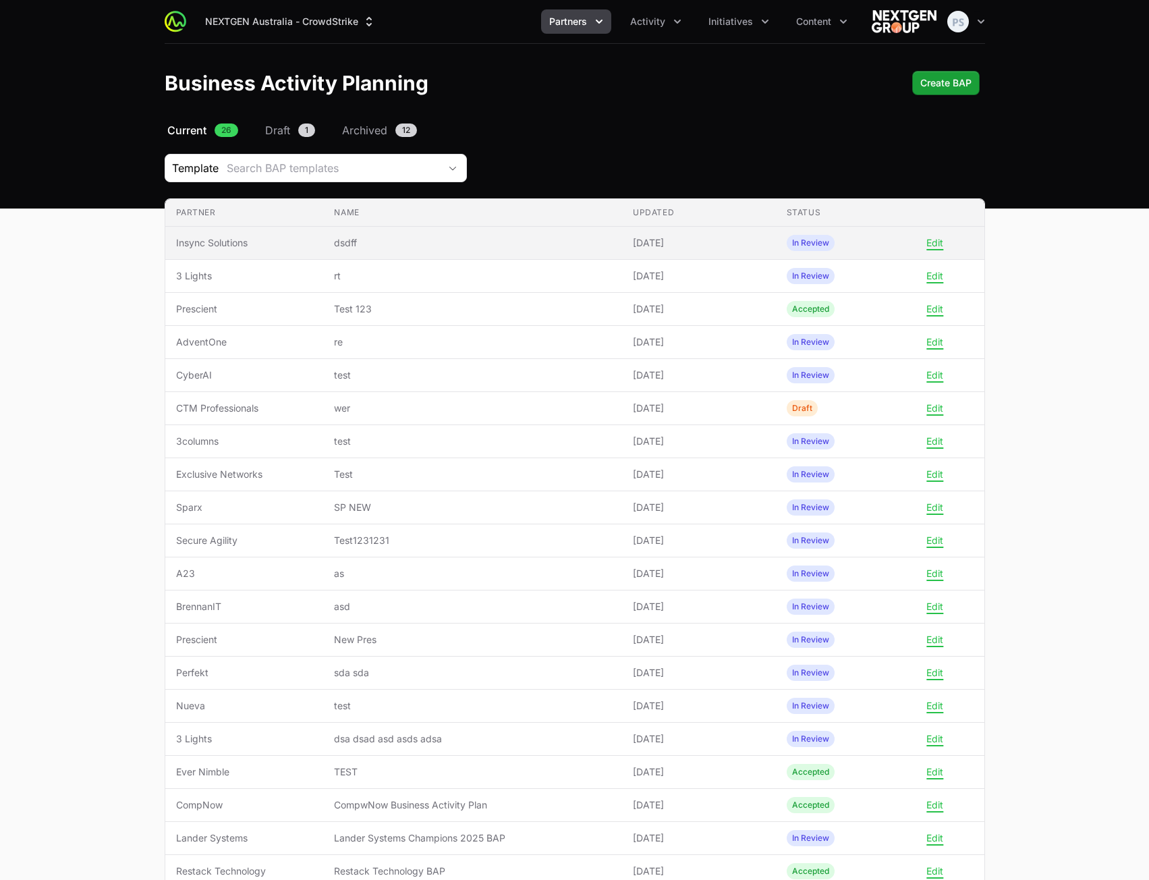
click at [501, 251] on td "Name dsdff" at bounding box center [472, 243] width 299 height 33
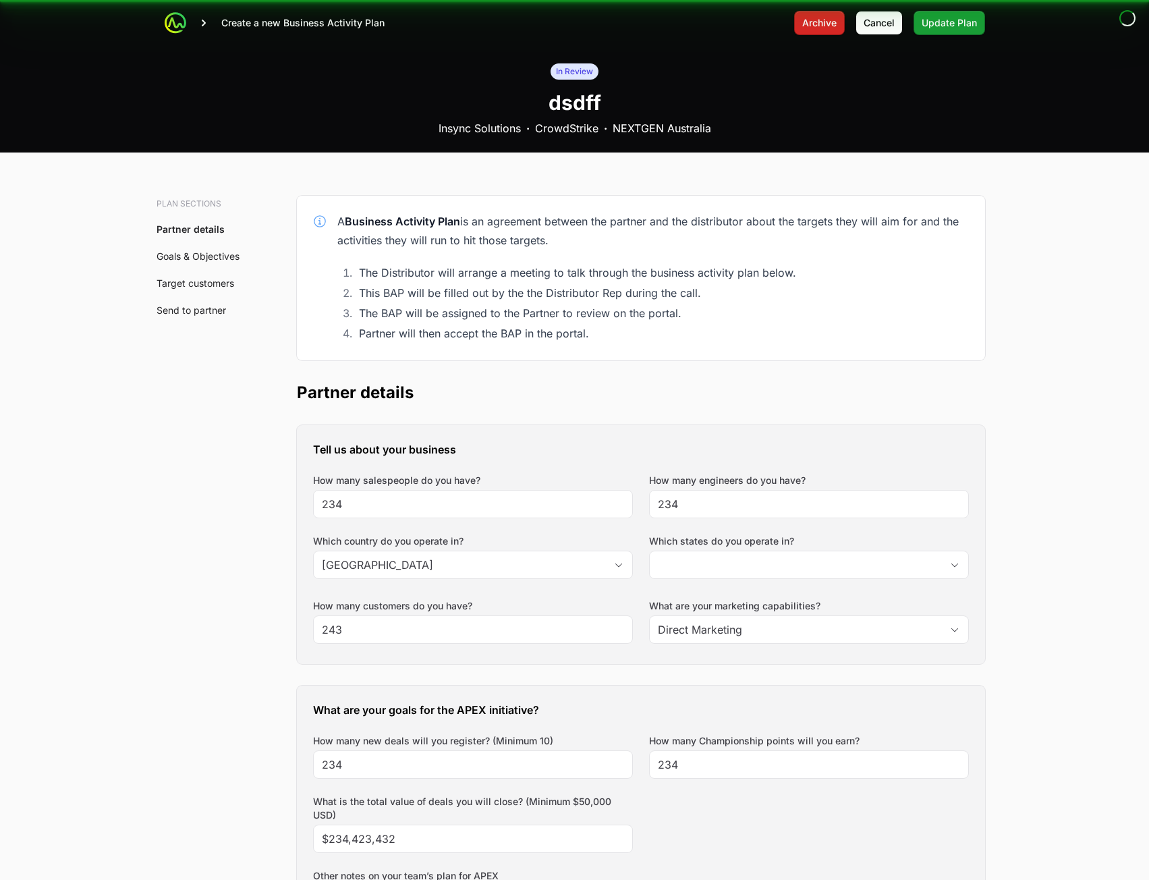
type input "[GEOGRAPHIC_DATA]"
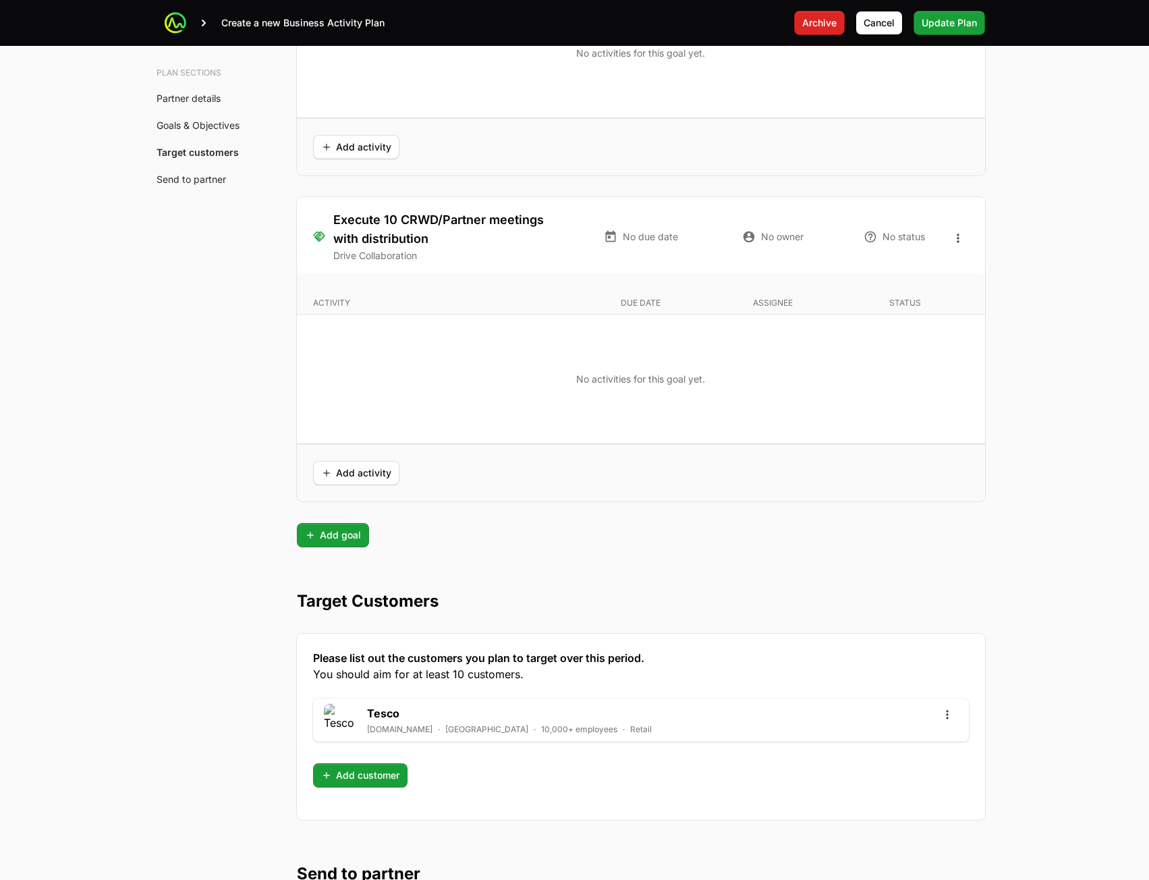
scroll to position [3252, 0]
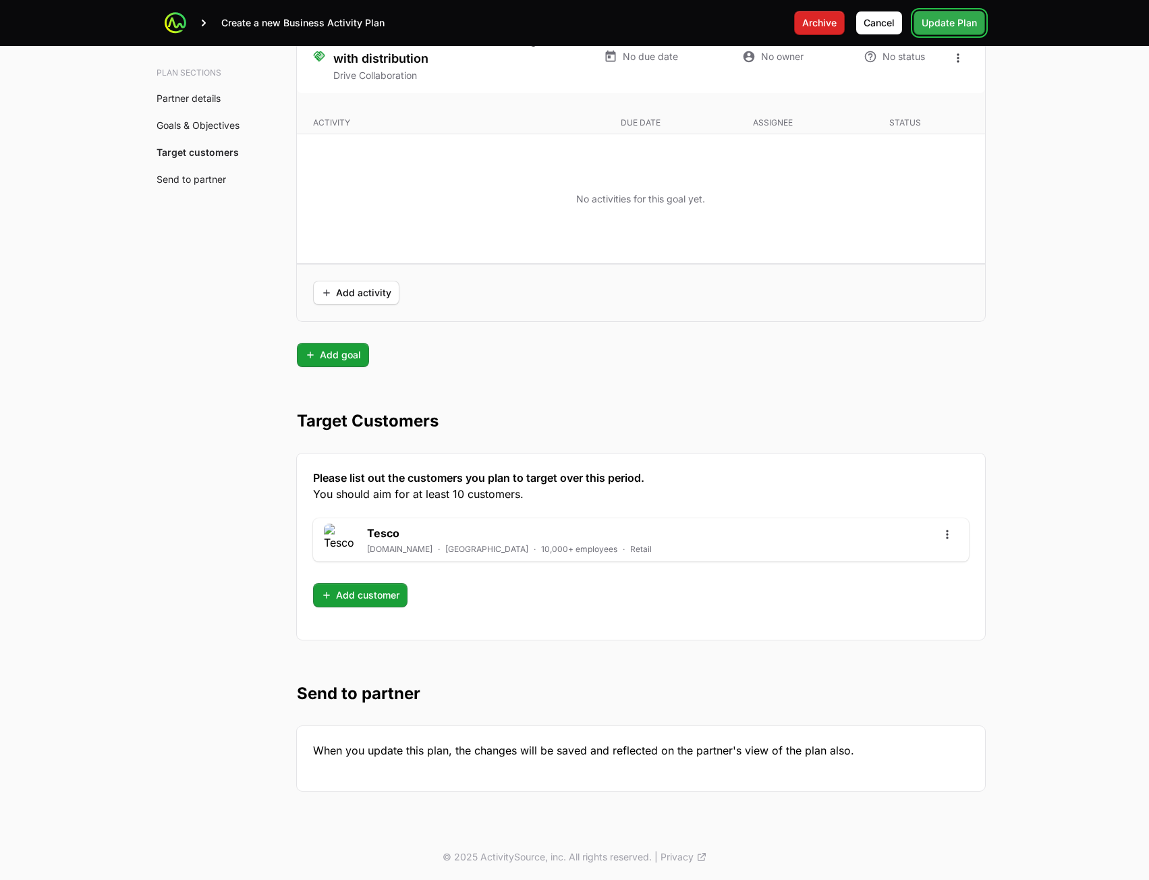
click at [953, 26] on span "Update Plan" at bounding box center [949, 23] width 55 height 16
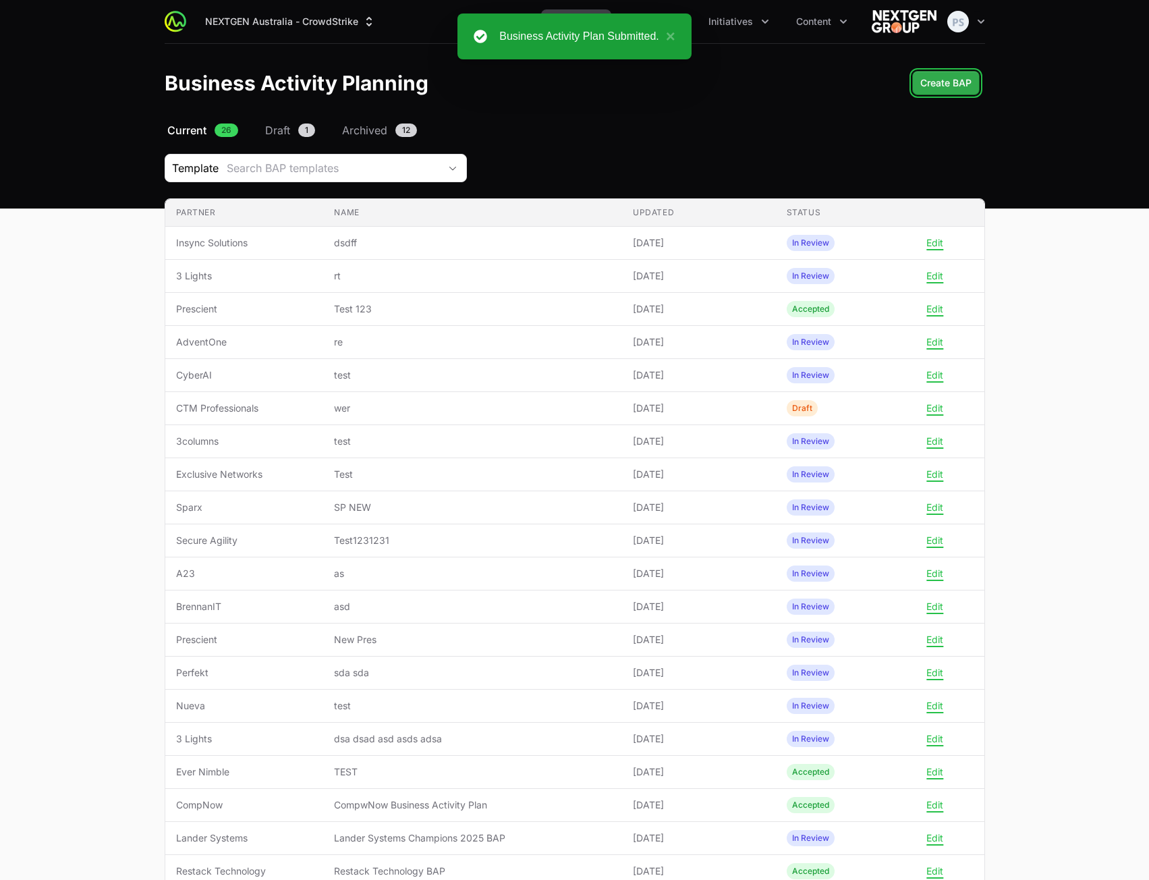
click at [945, 81] on span "Create BAP" at bounding box center [945, 83] width 51 height 16
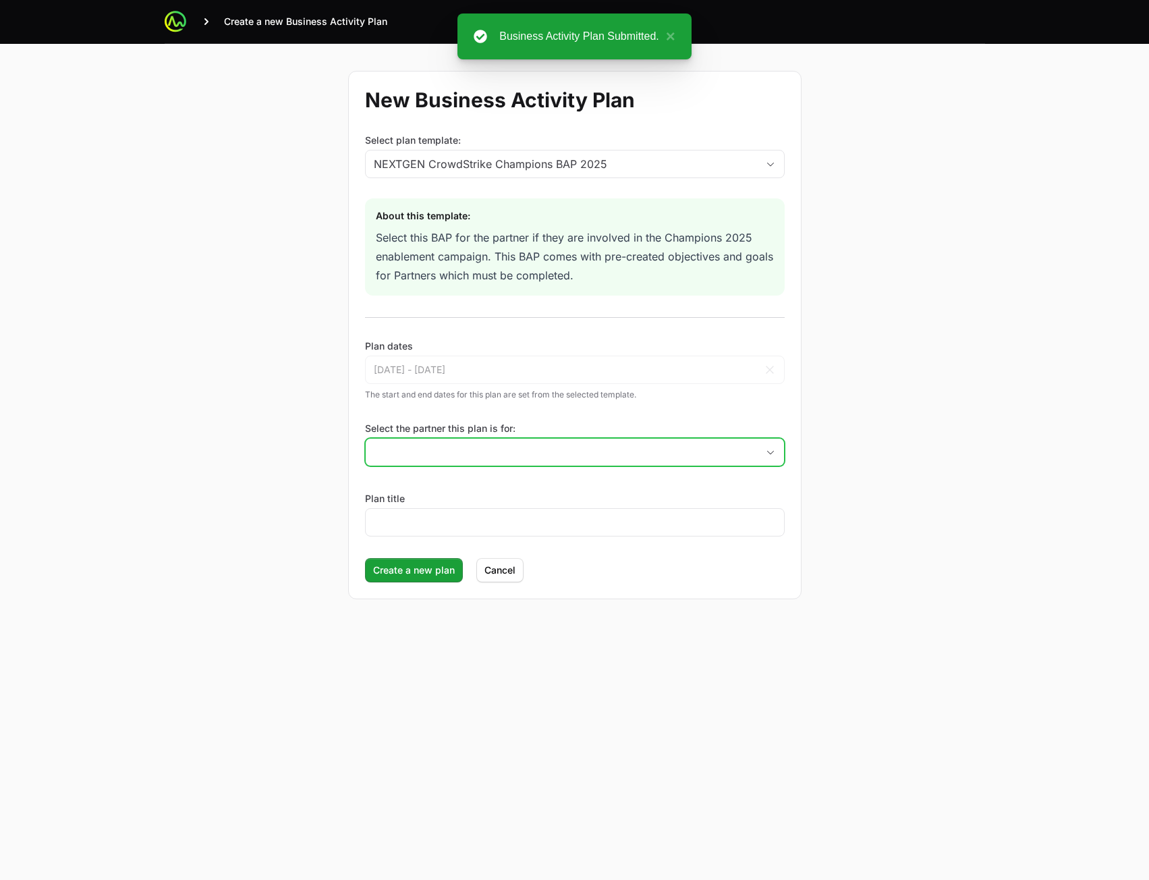
click at [528, 445] on input "Select the partner this plan is for:" at bounding box center [561, 452] width 391 height 27
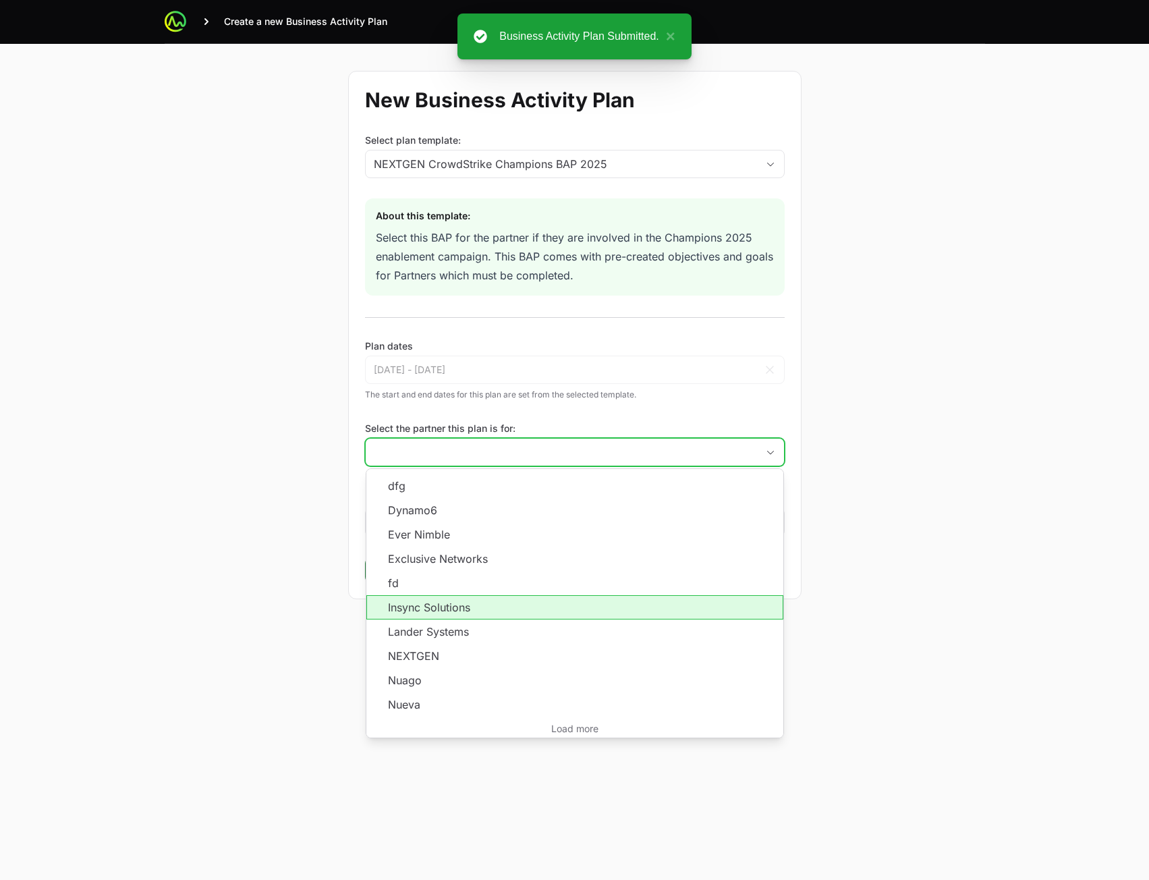
scroll to position [243, 0]
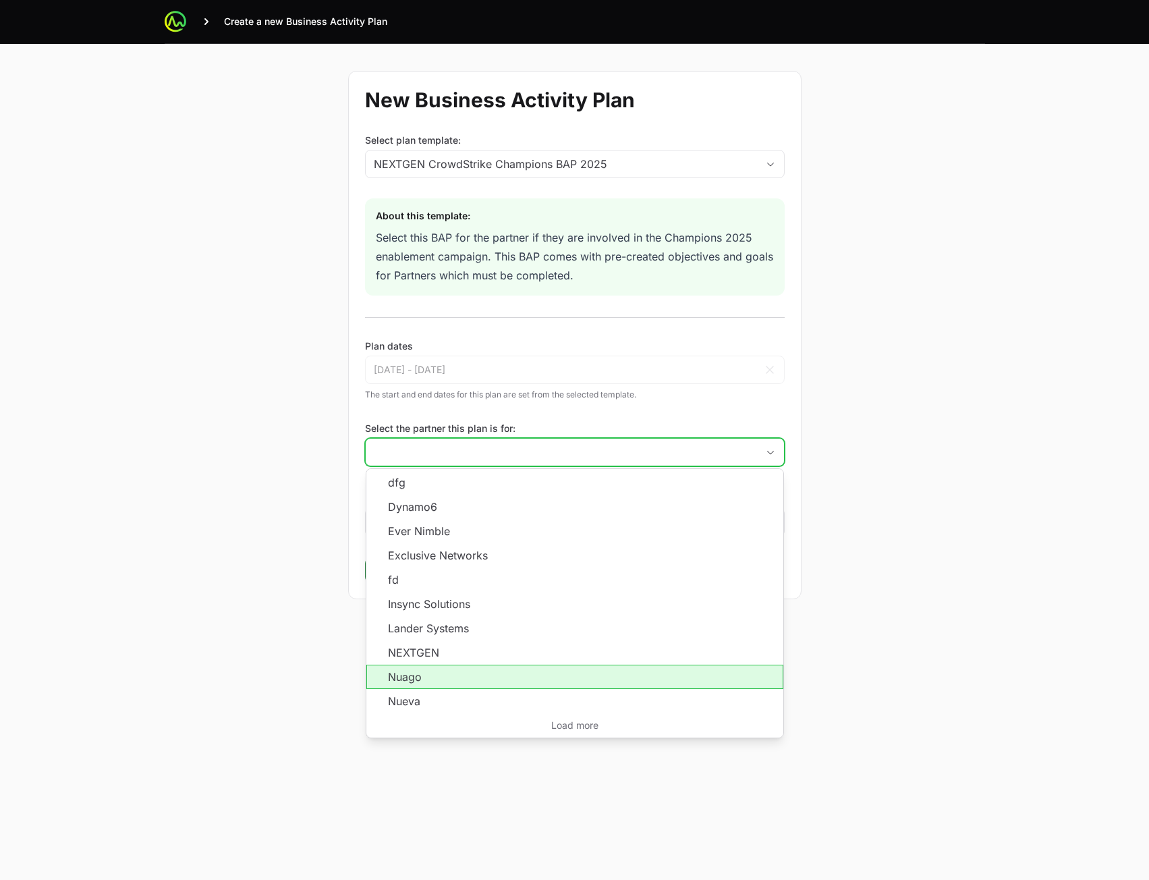
click at [506, 667] on li "Nuago" at bounding box center [574, 677] width 417 height 24
type input "Nuago"
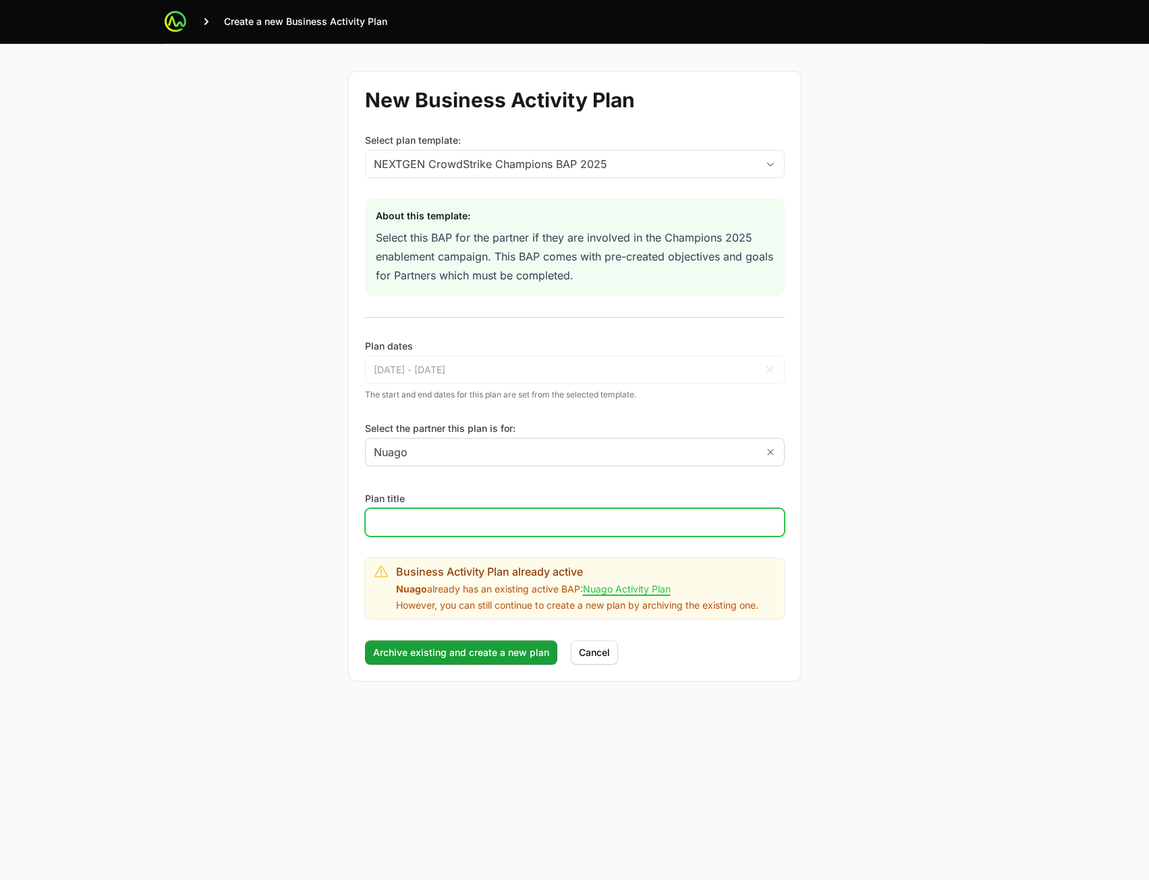
click at [520, 528] on input "Plan title" at bounding box center [575, 522] width 402 height 16
type input "ujhi"
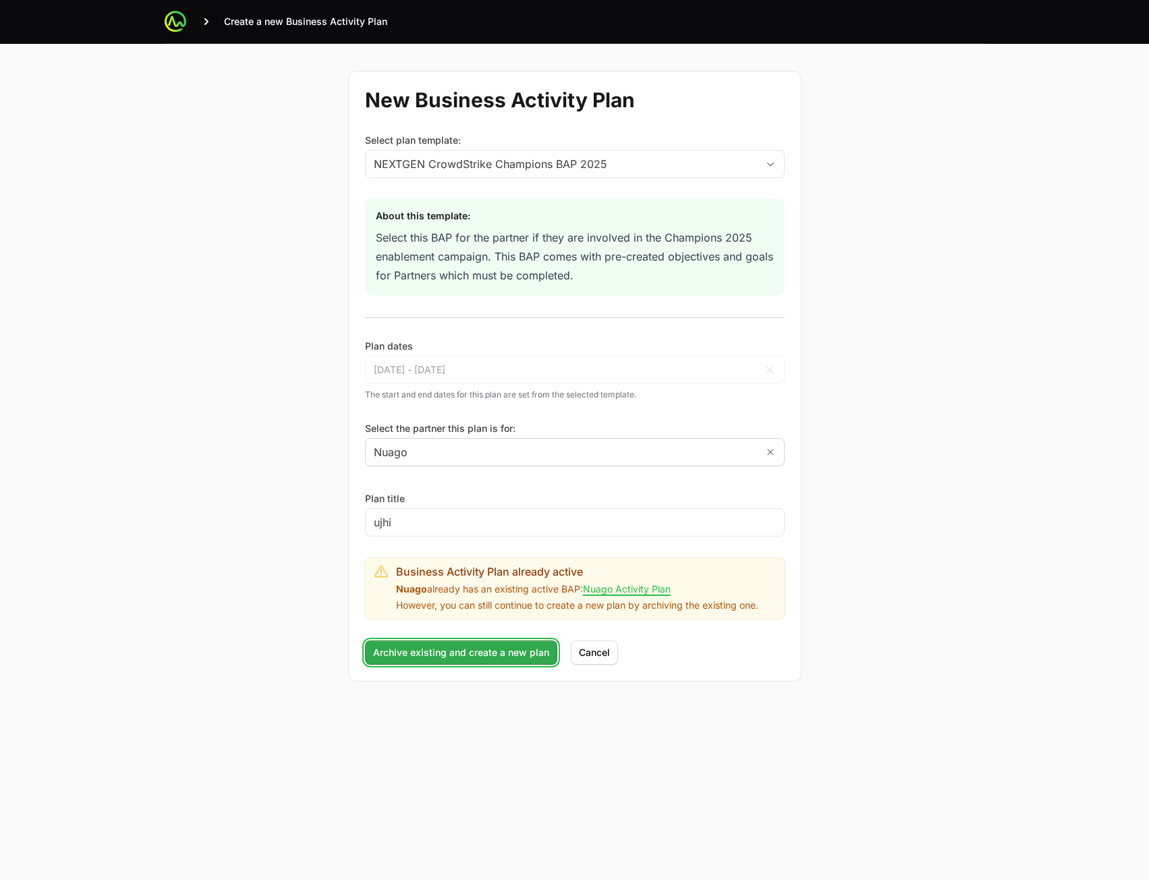
click at [389, 648] on span "Archive existing and create a new plan" at bounding box center [461, 652] width 176 height 16
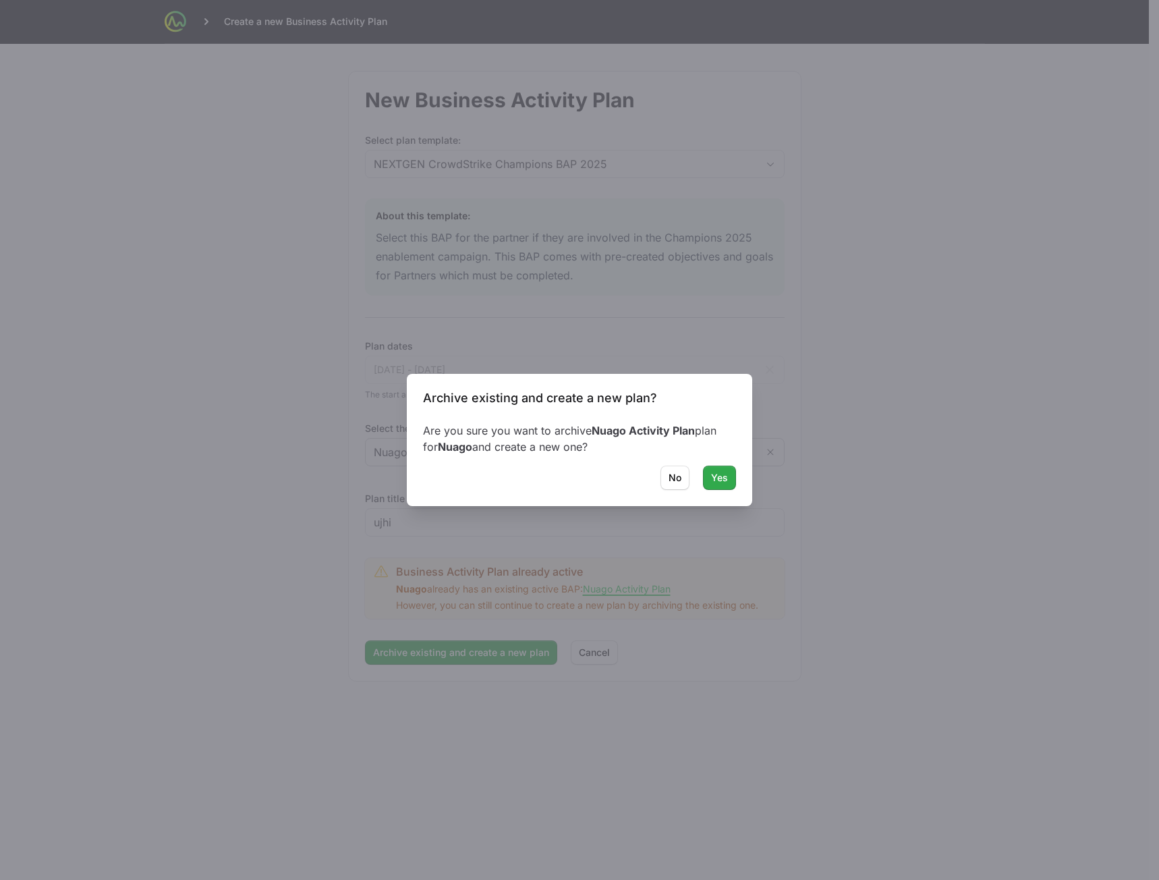
click at [711, 472] on button "Yes" at bounding box center [719, 478] width 33 height 24
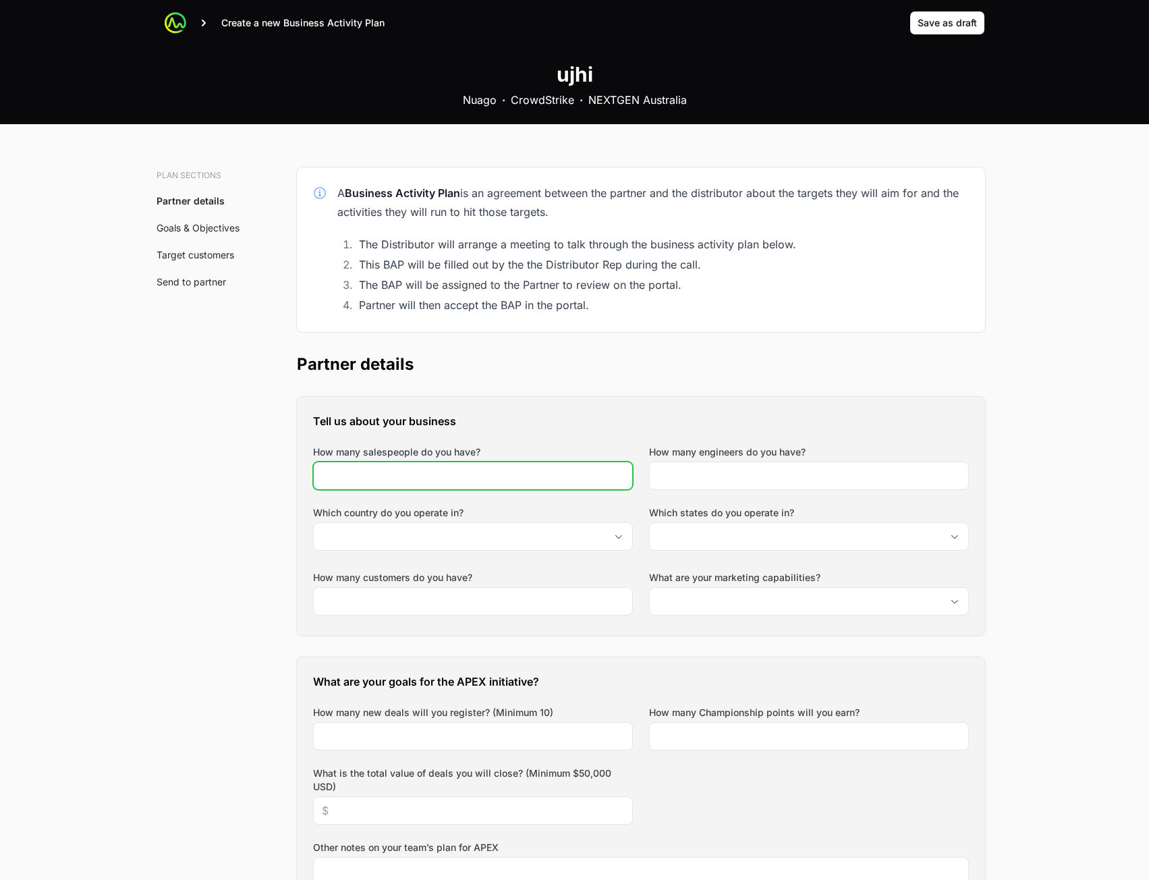
click at [458, 468] on input "How many salespeople do you have?" at bounding box center [473, 476] width 302 height 16
type input "345"
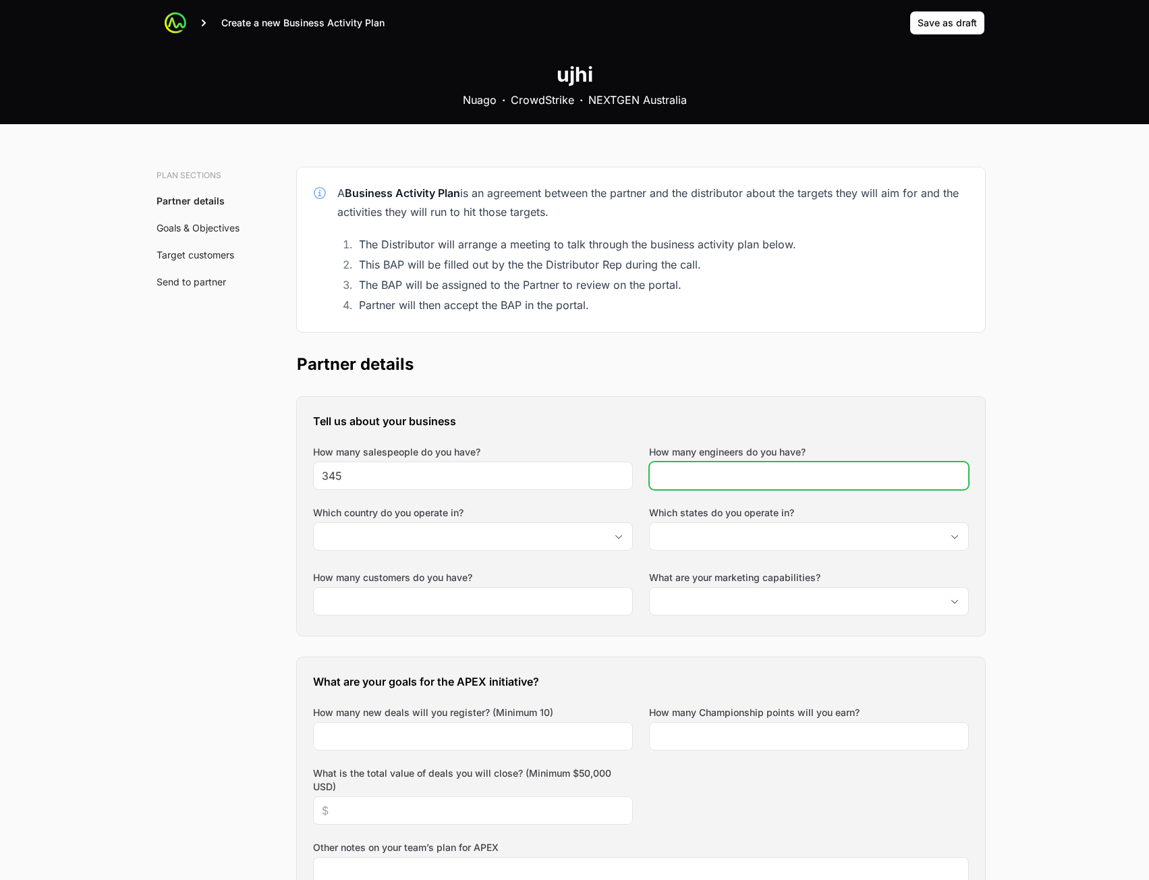
click at [755, 476] on input "How many engineers do you have?" at bounding box center [809, 476] width 302 height 16
type input "345"
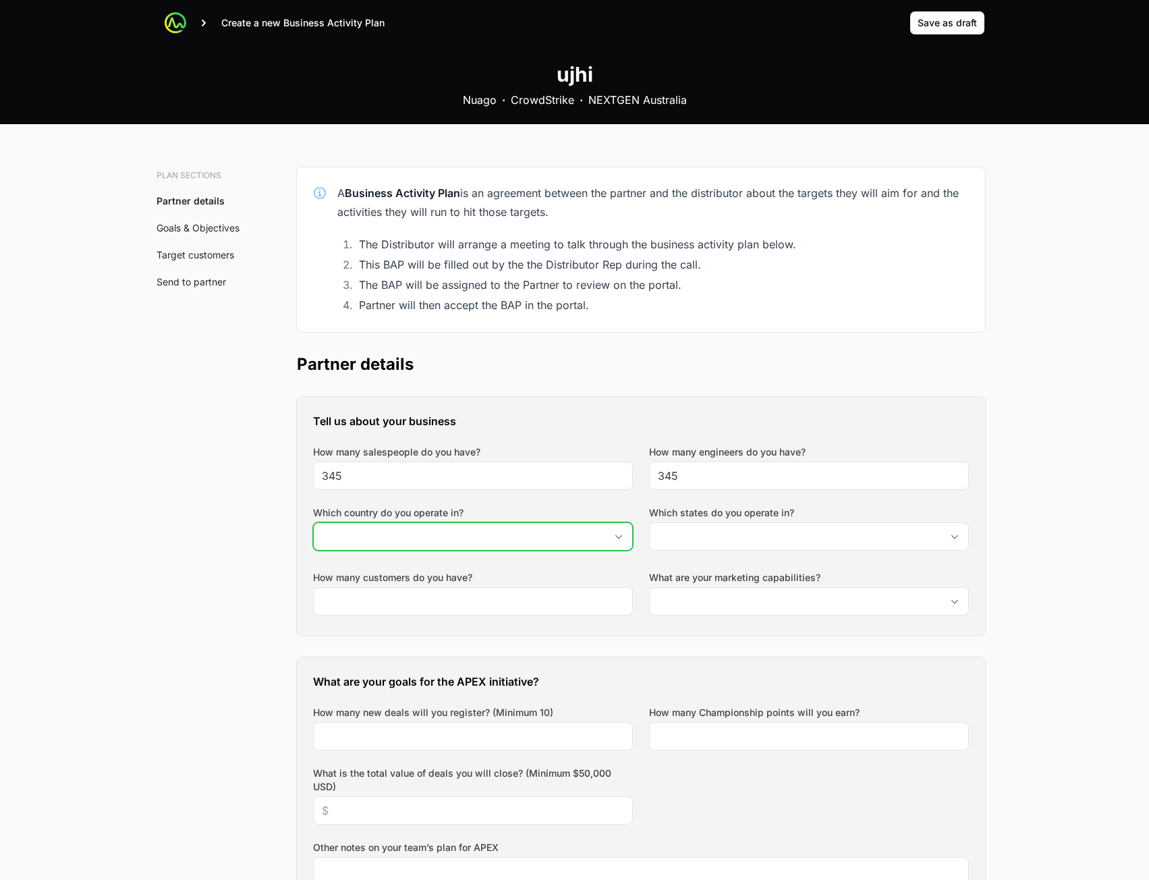
click at [552, 533] on input "Which country do you operate in?" at bounding box center [460, 536] width 292 height 27
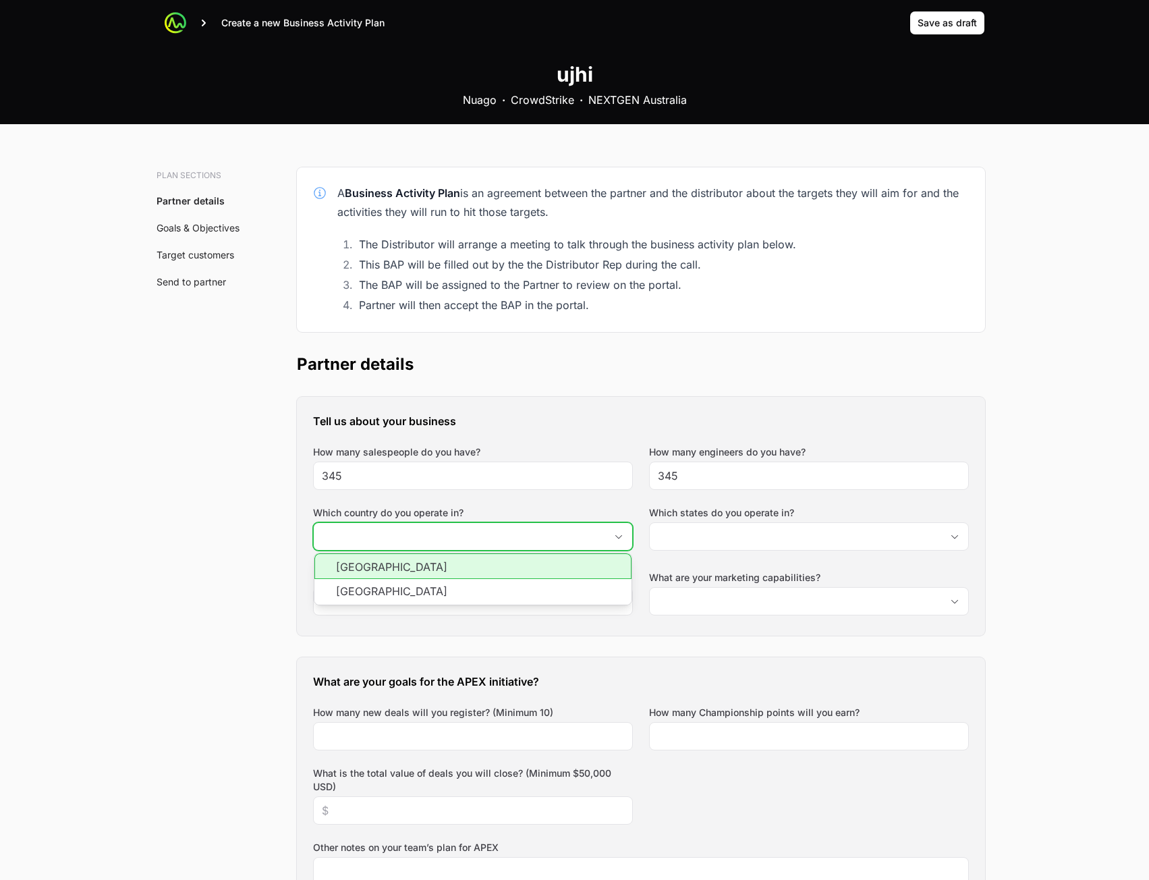
click at [536, 570] on li "[GEOGRAPHIC_DATA]" at bounding box center [472, 566] width 317 height 26
type input "[GEOGRAPHIC_DATA]"
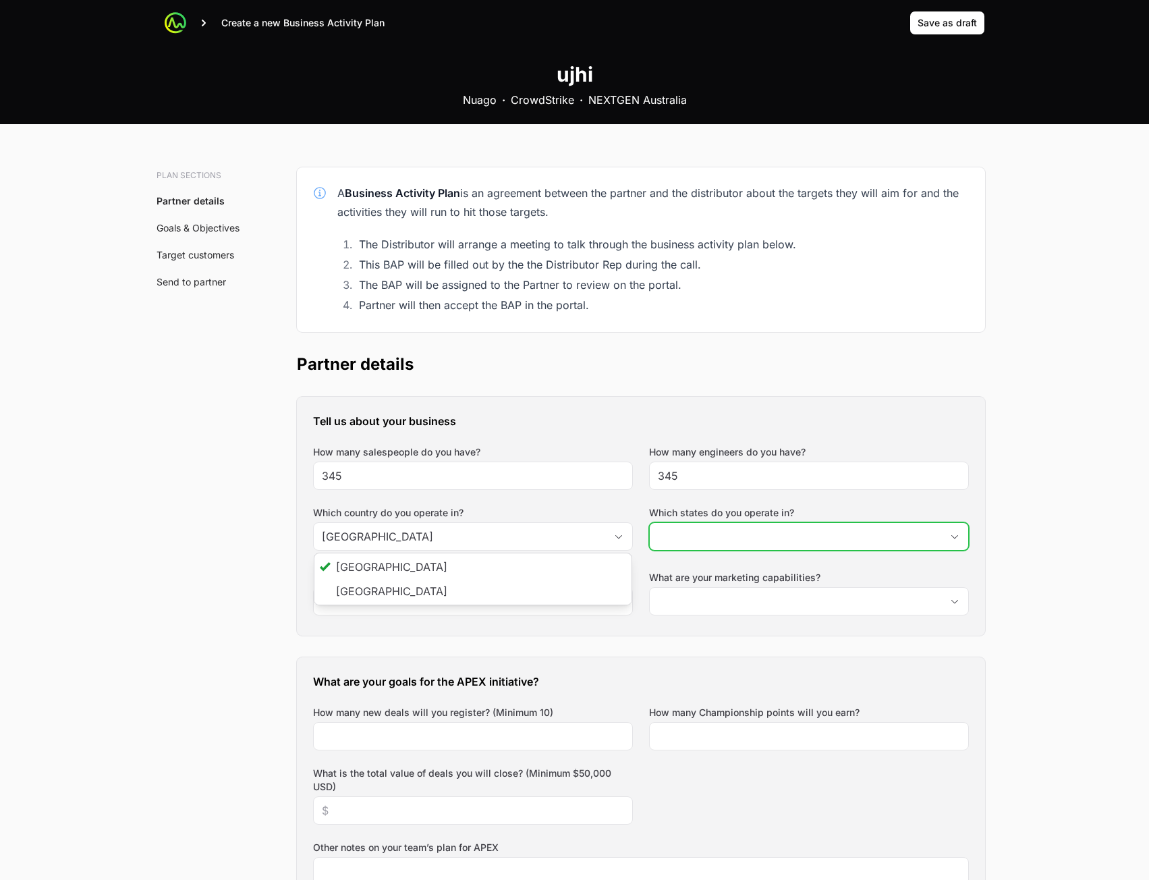
click at [708, 546] on input "Which states do you operate in?" at bounding box center [796, 536] width 292 height 27
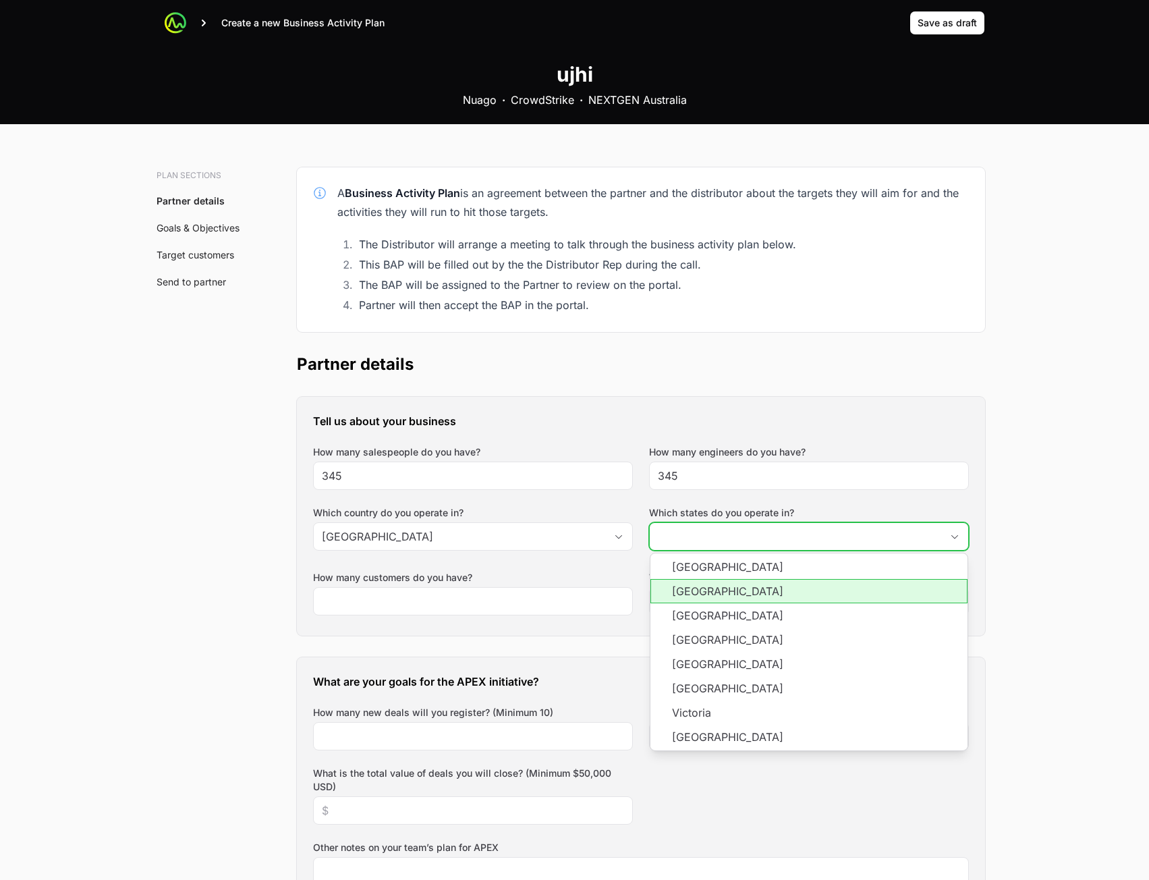
drag, startPoint x: 711, startPoint y: 580, endPoint x: 709, endPoint y: 588, distance: 9.0
click at [711, 580] on li "[GEOGRAPHIC_DATA]" at bounding box center [808, 591] width 317 height 24
drag, startPoint x: 704, startPoint y: 603, endPoint x: 702, endPoint y: 617, distance: 13.8
click at [704, 609] on li "[GEOGRAPHIC_DATA]" at bounding box center [808, 615] width 317 height 24
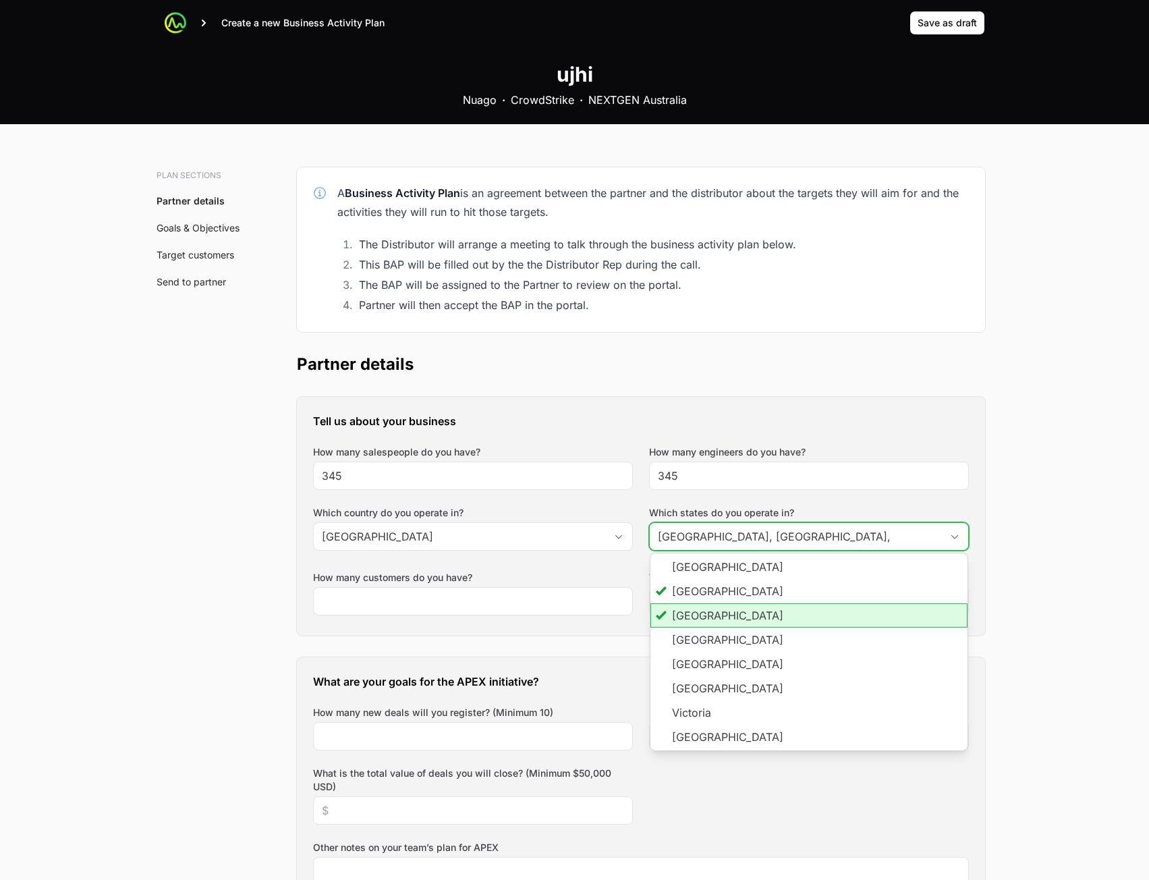
click at [702, 617] on li "[GEOGRAPHIC_DATA]" at bounding box center [808, 615] width 317 height 24
type input "[GEOGRAPHIC_DATA]"
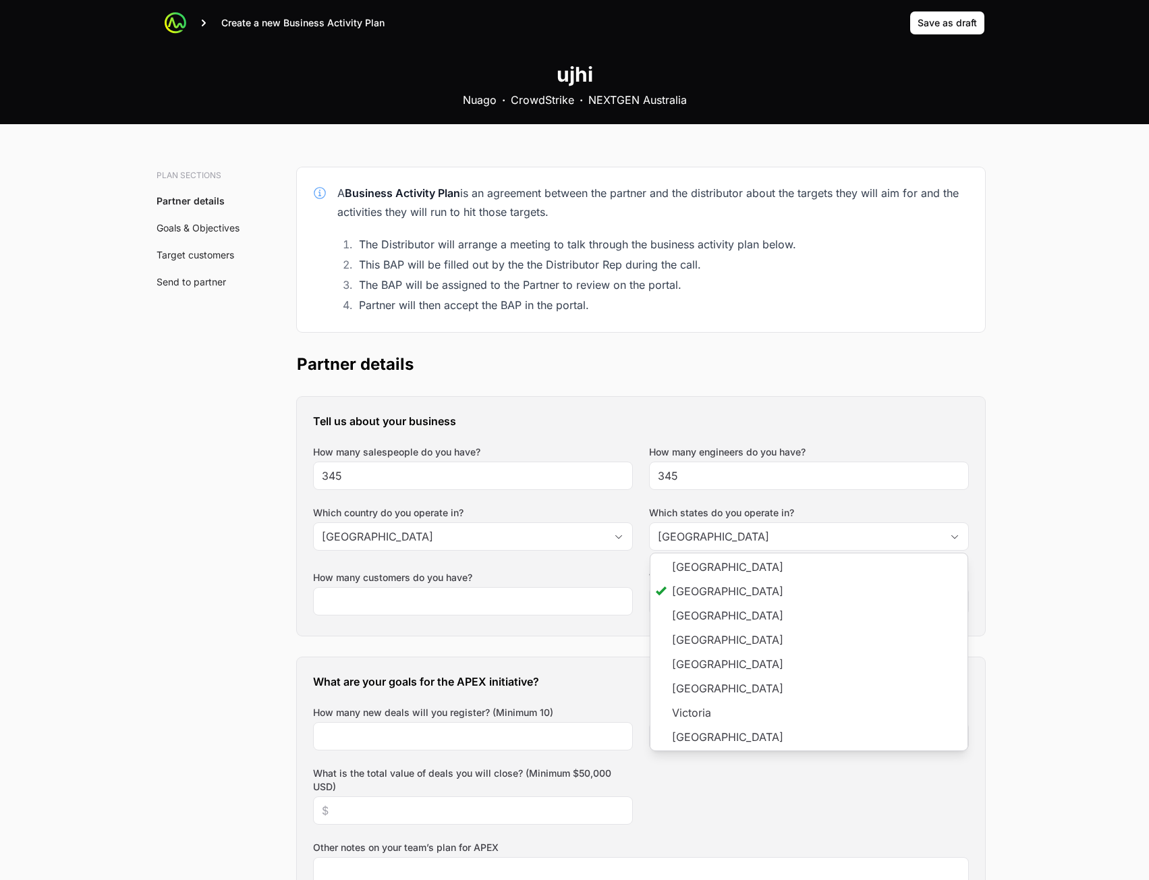
click at [737, 491] on div "Tell us about your business How many salespeople do you have? 345 How many engi…" at bounding box center [641, 516] width 688 height 239
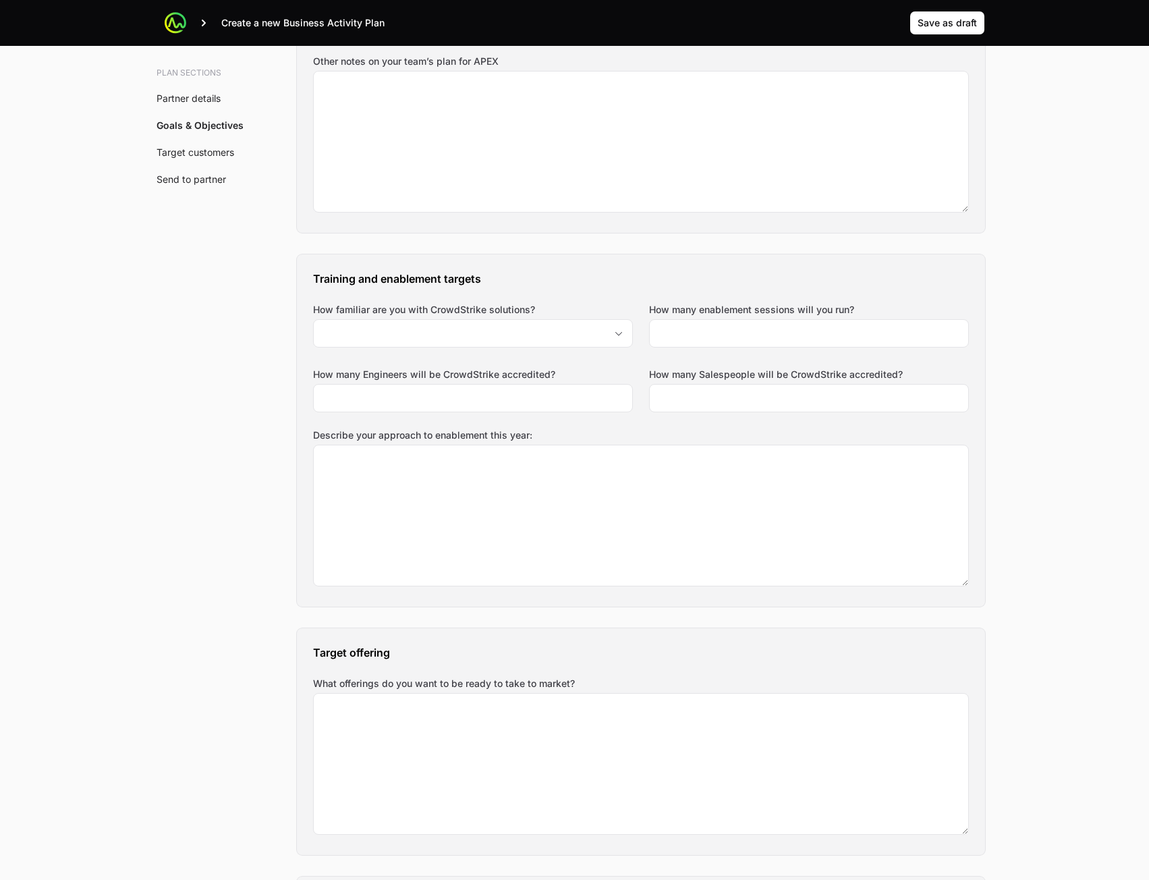
scroll to position [38, 0]
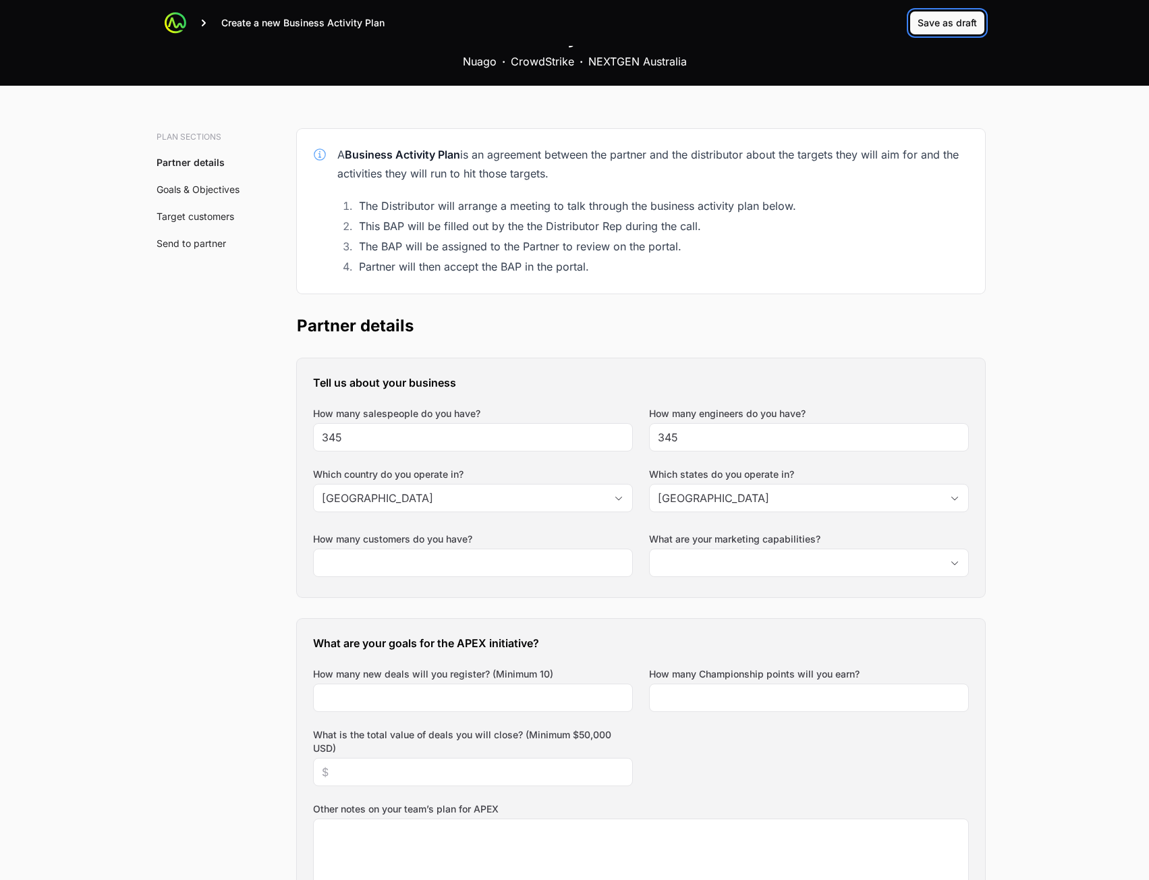
click at [951, 21] on span "Save as draft" at bounding box center [947, 23] width 59 height 16
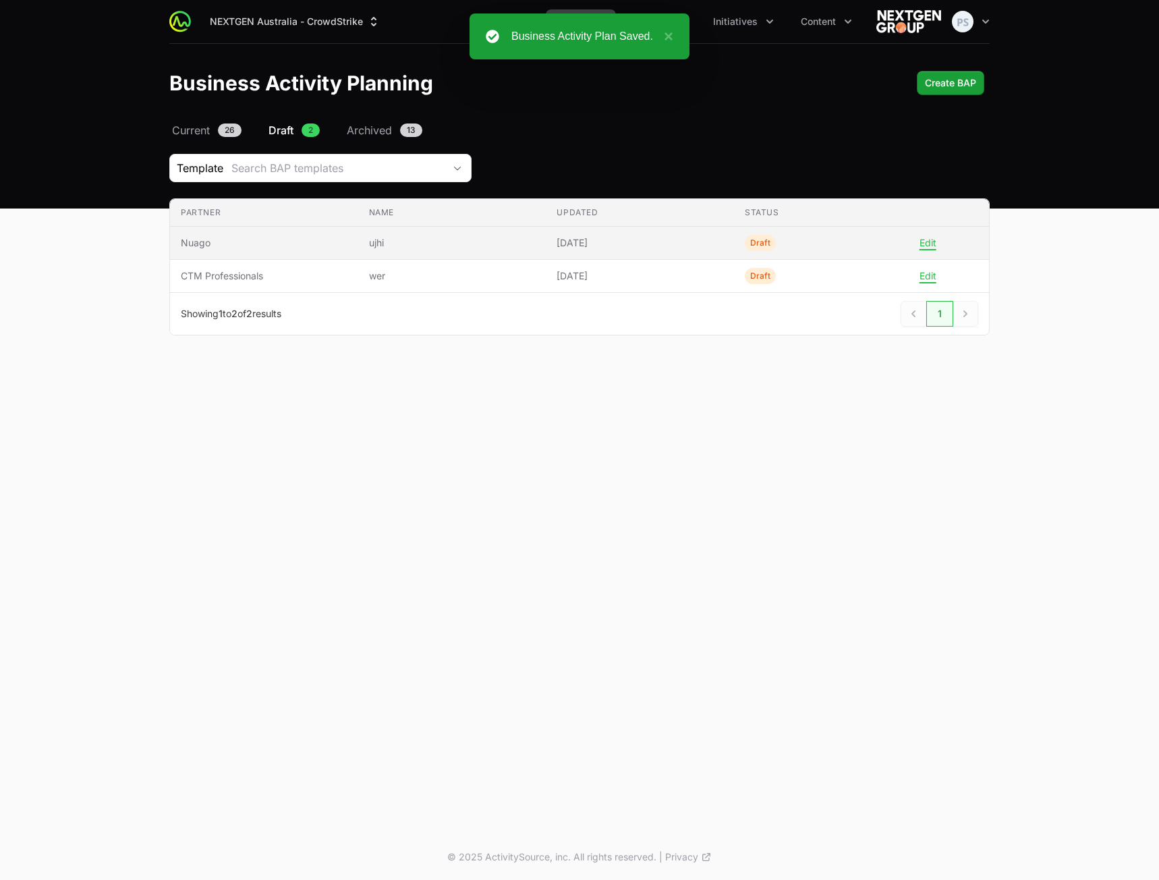
click at [364, 244] on td "Name ujhi" at bounding box center [452, 243] width 188 height 33
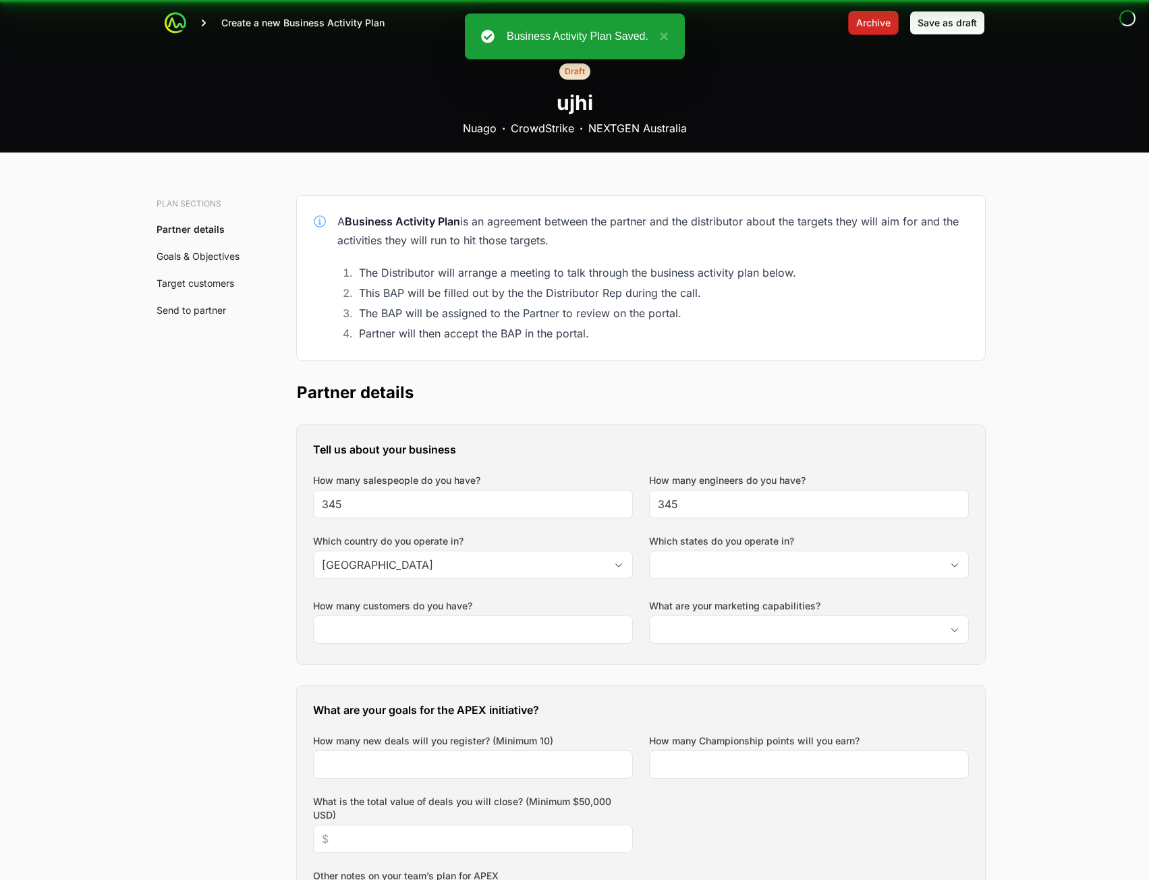
type input "[GEOGRAPHIC_DATA]"
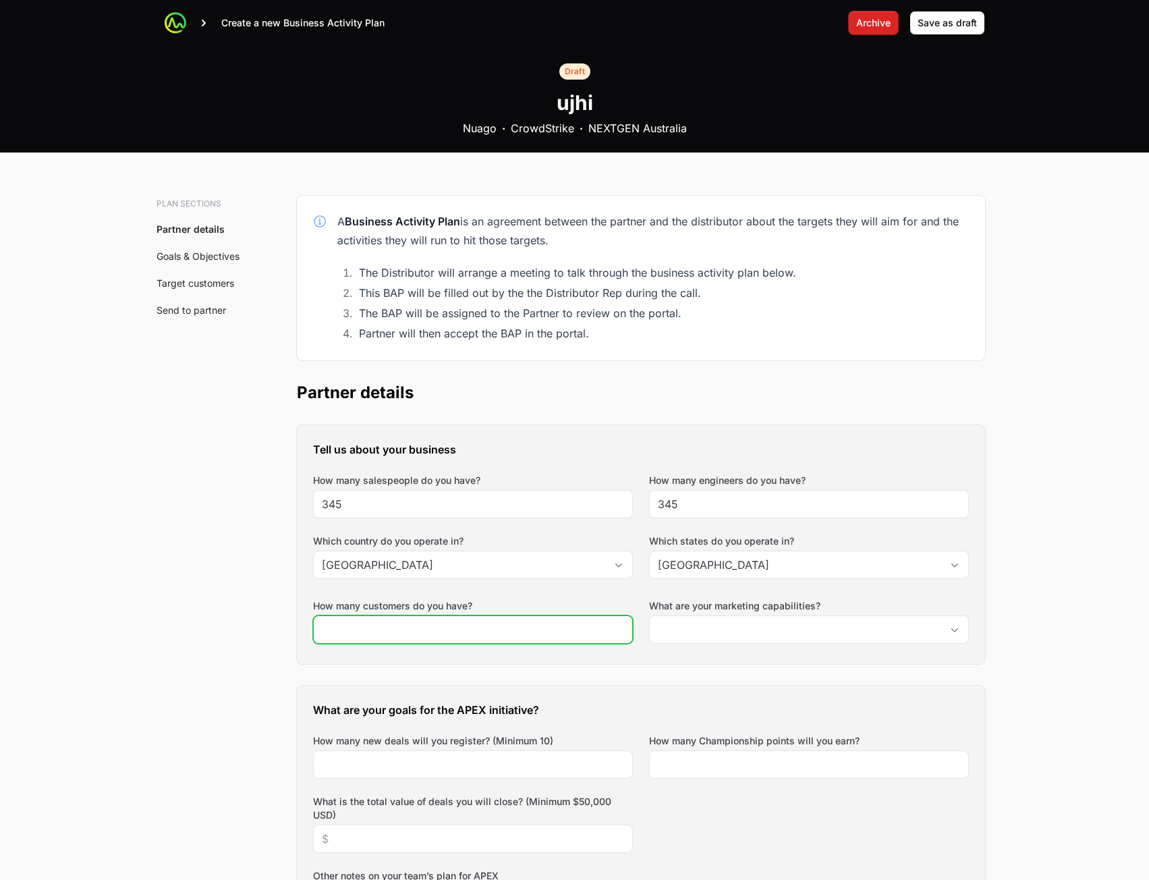
click at [574, 625] on input "How many customers do you have?" at bounding box center [473, 629] width 302 height 16
type input "24"
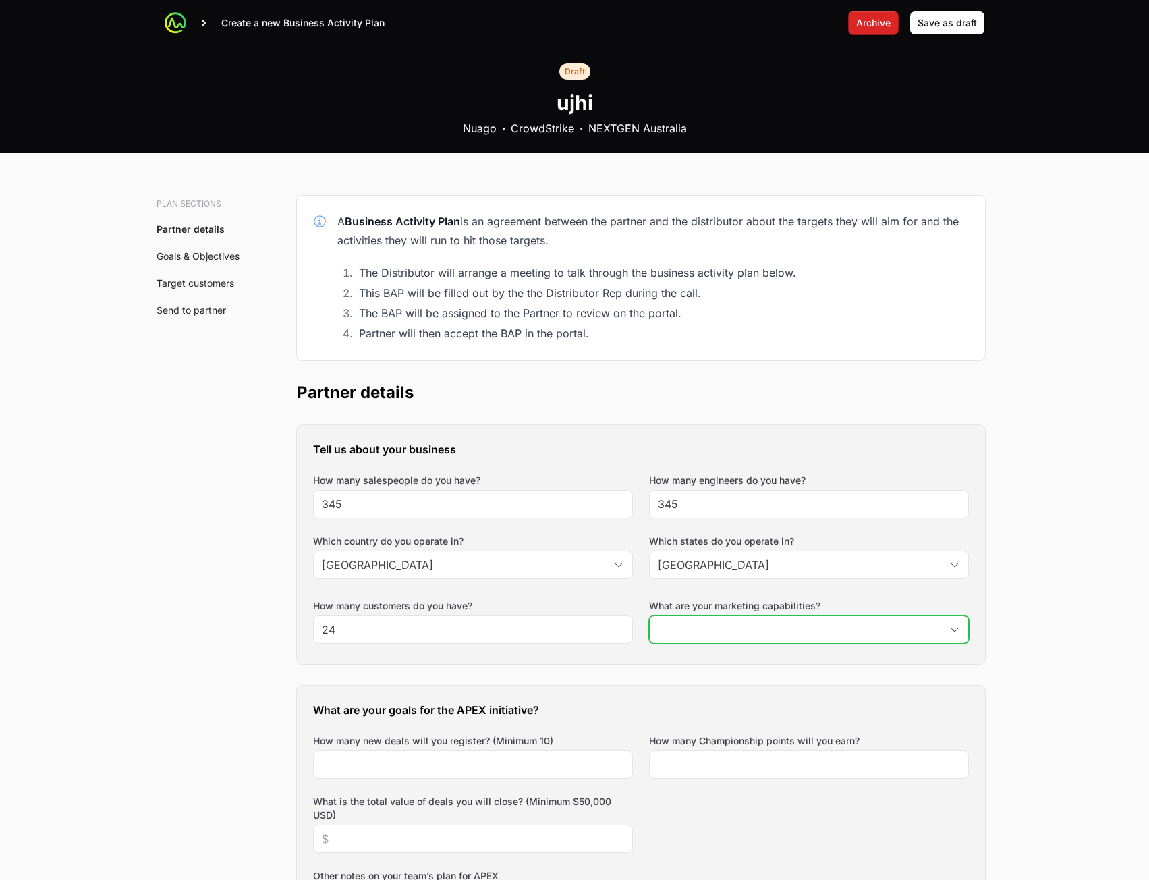
click at [696, 620] on input "What are your marketing capabilities?" at bounding box center [796, 629] width 292 height 27
click at [737, 626] on input "234" at bounding box center [796, 629] width 292 height 27
type input "234"
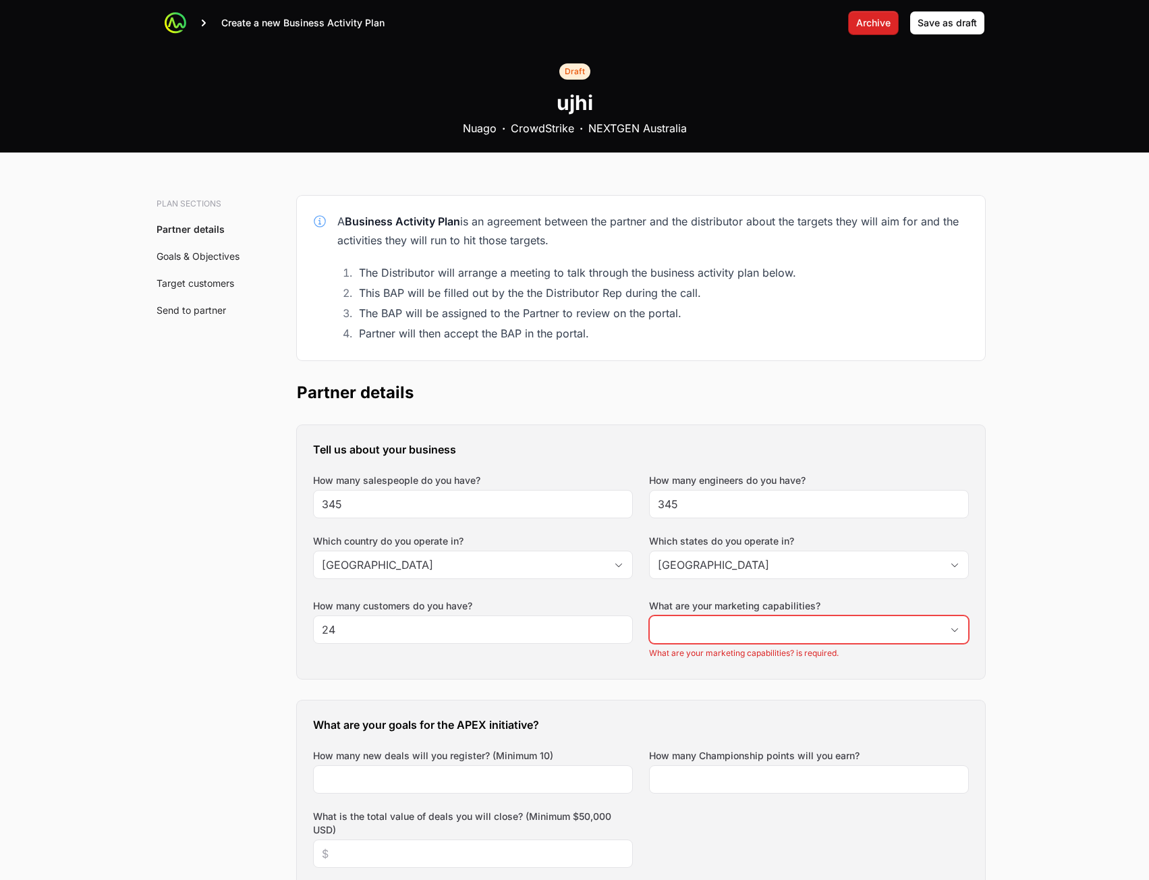
click at [734, 654] on div "Tell us about your business How many salespeople do you have? 345 How many engi…" at bounding box center [641, 552] width 688 height 254
click at [742, 628] on input "What are your marketing capabilities?" at bounding box center [796, 629] width 292 height 27
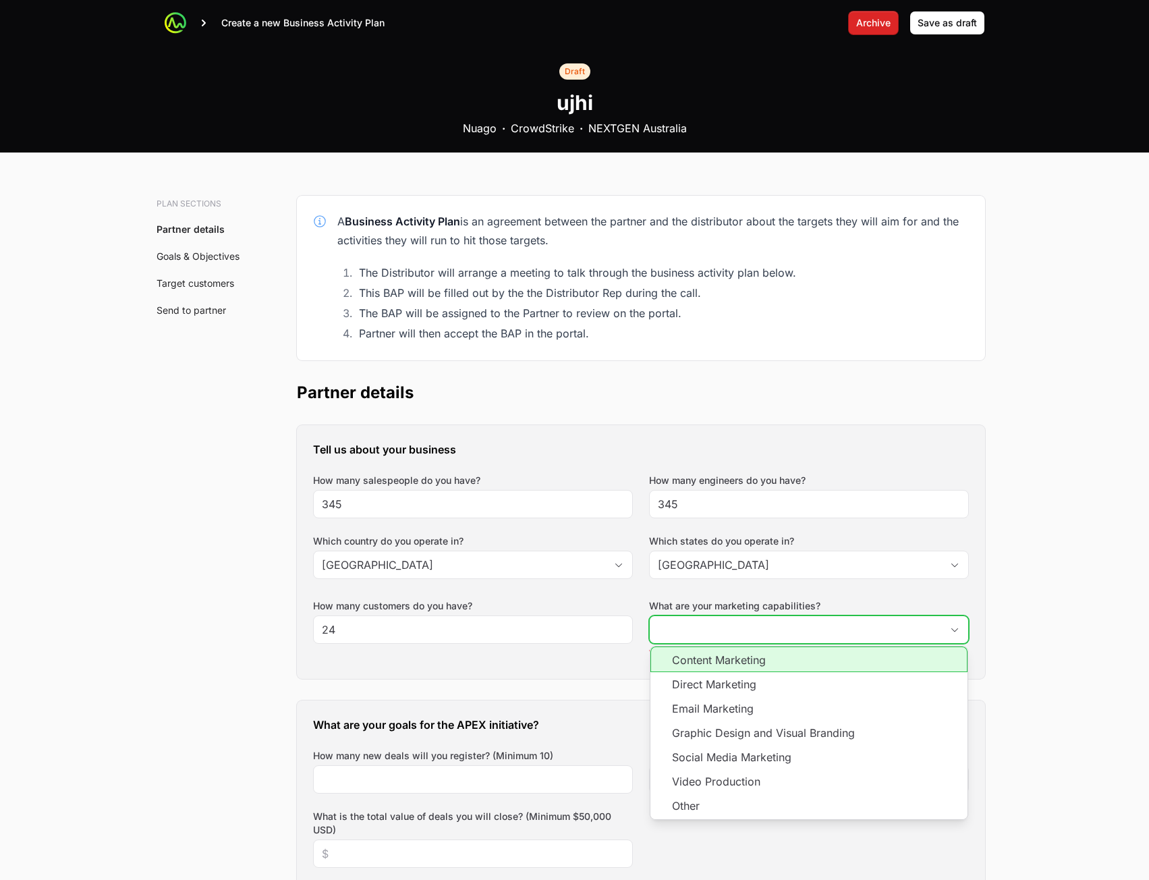
click at [731, 659] on li "Content Marketing" at bounding box center [808, 659] width 317 height 26
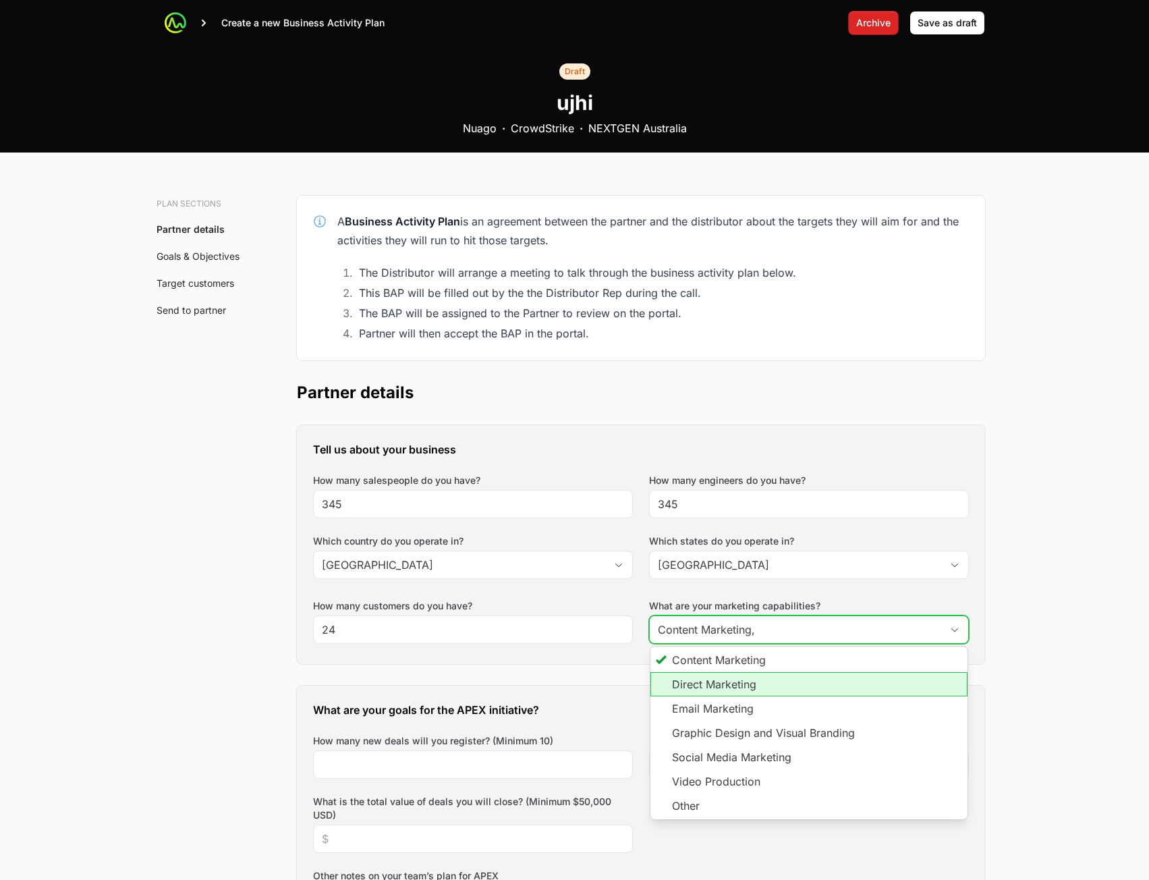
click at [725, 681] on li "Direct Marketing" at bounding box center [808, 684] width 317 height 24
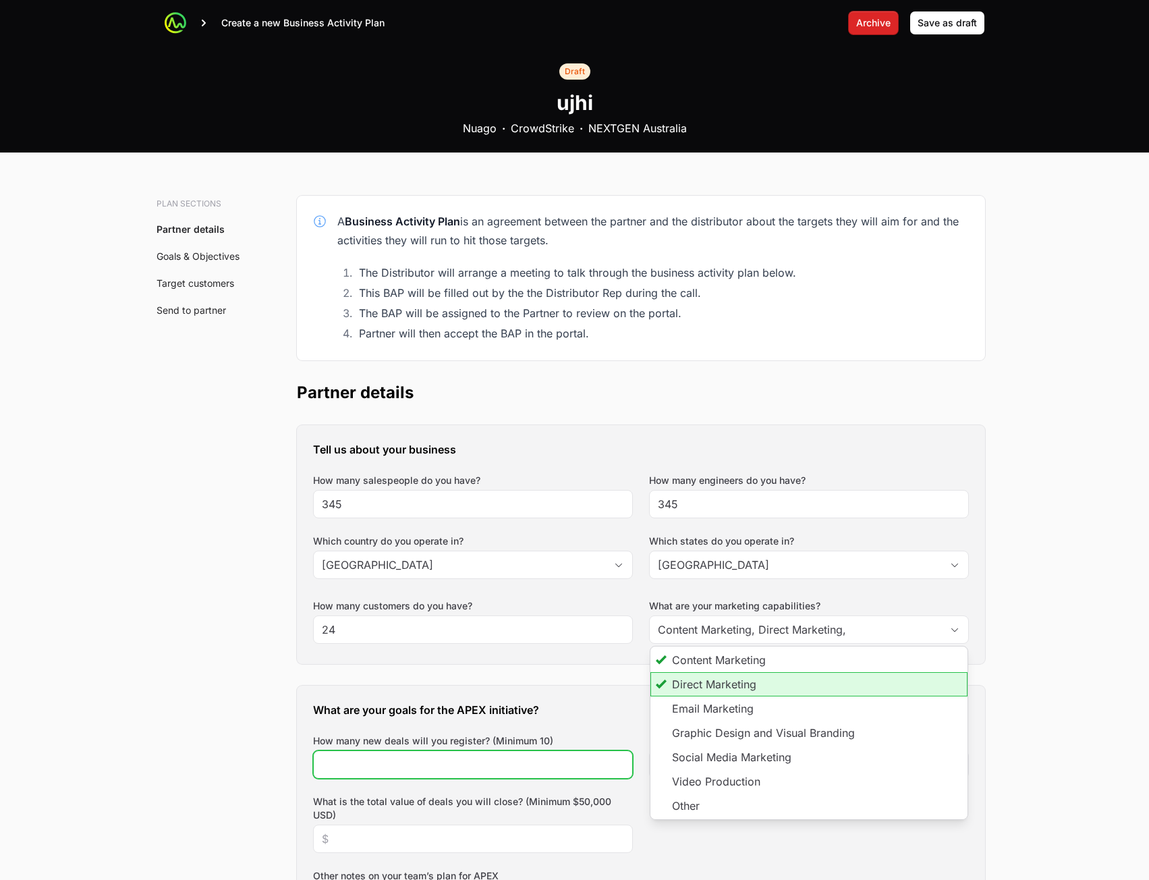
type input "Content Marketing, Direct Marketing"
click at [549, 750] on div at bounding box center [473, 764] width 320 height 28
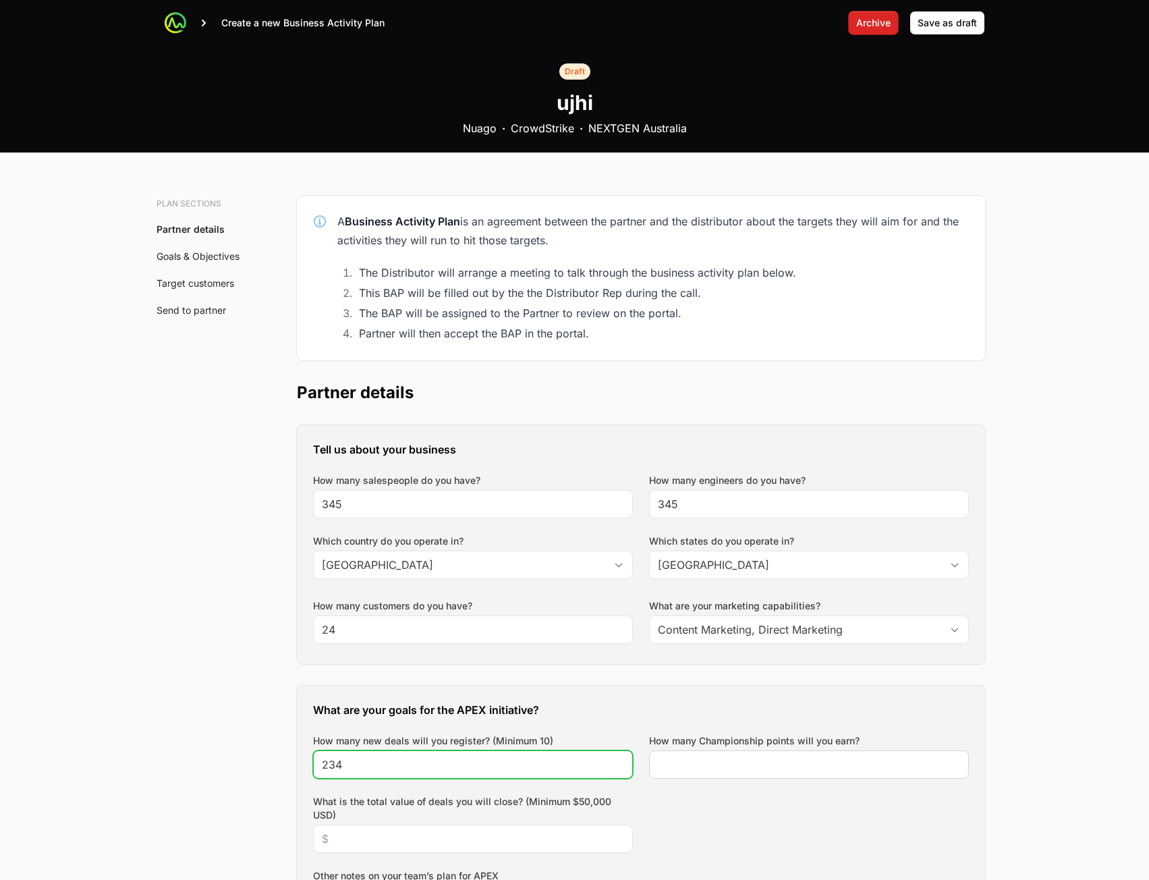
type input "234"
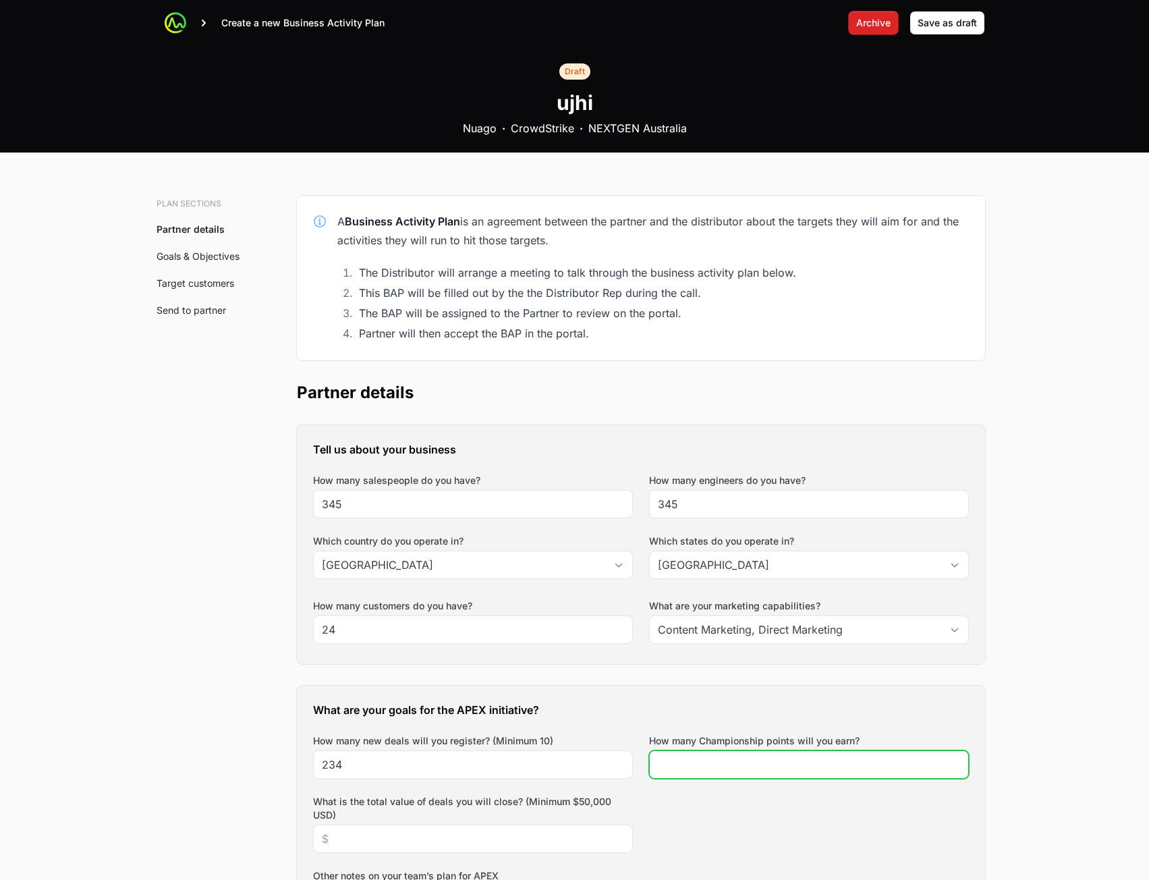
click at [723, 764] on input "How many Championship points will you earn?" at bounding box center [809, 764] width 302 height 16
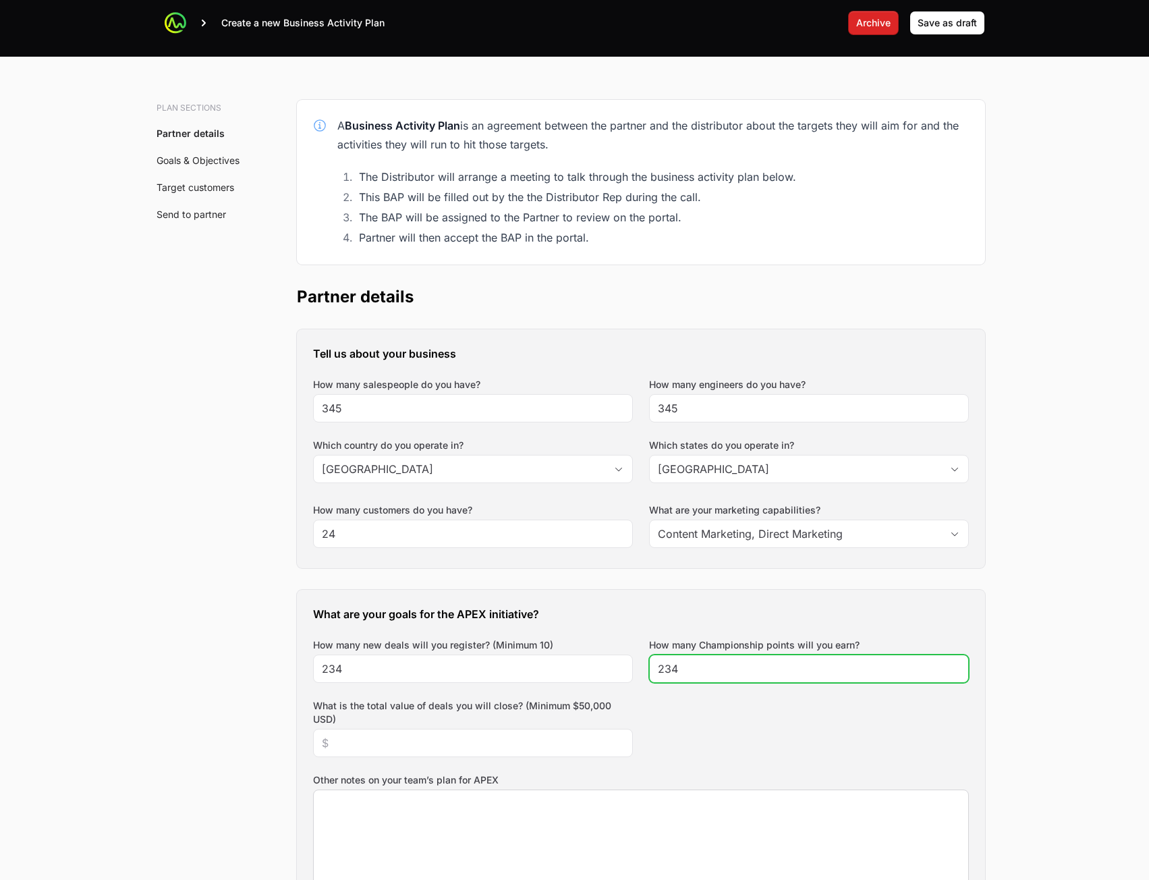
scroll to position [270, 0]
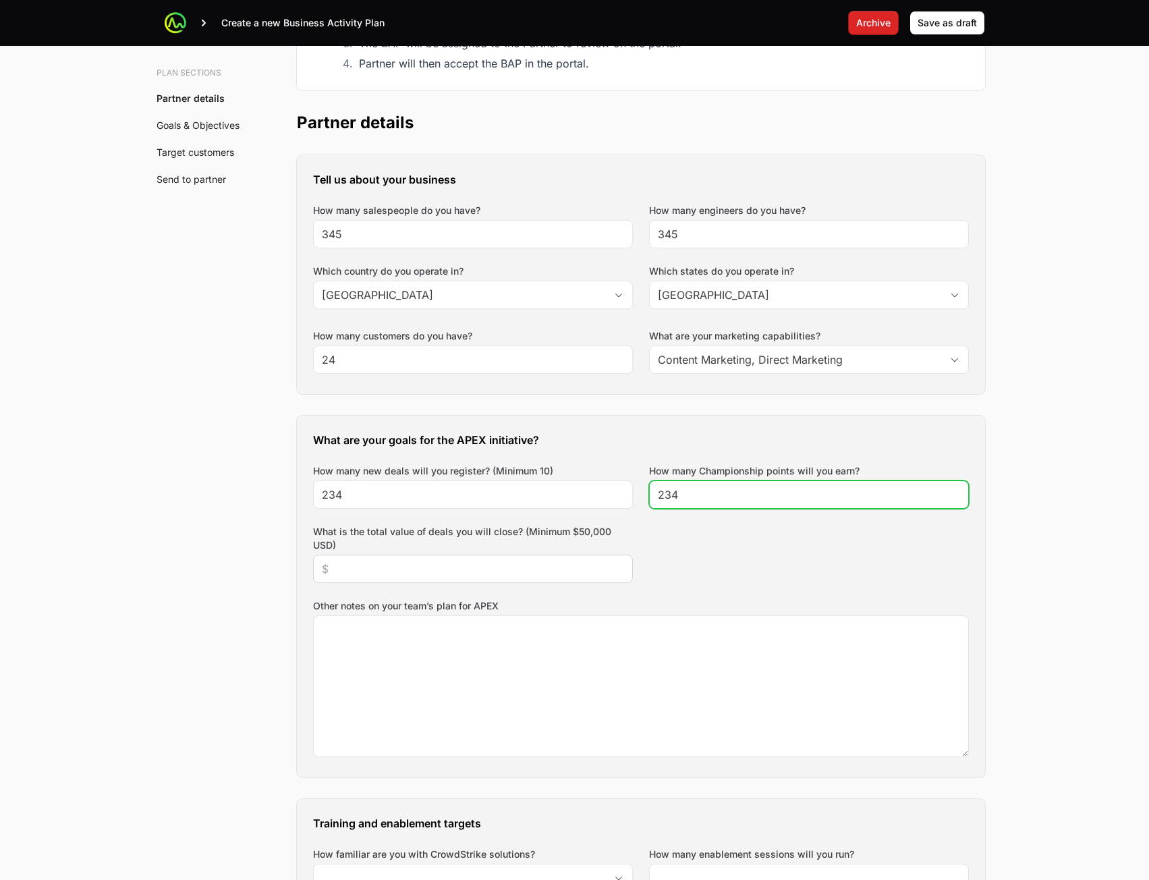
type input "234"
click at [491, 560] on div at bounding box center [473, 569] width 320 height 28
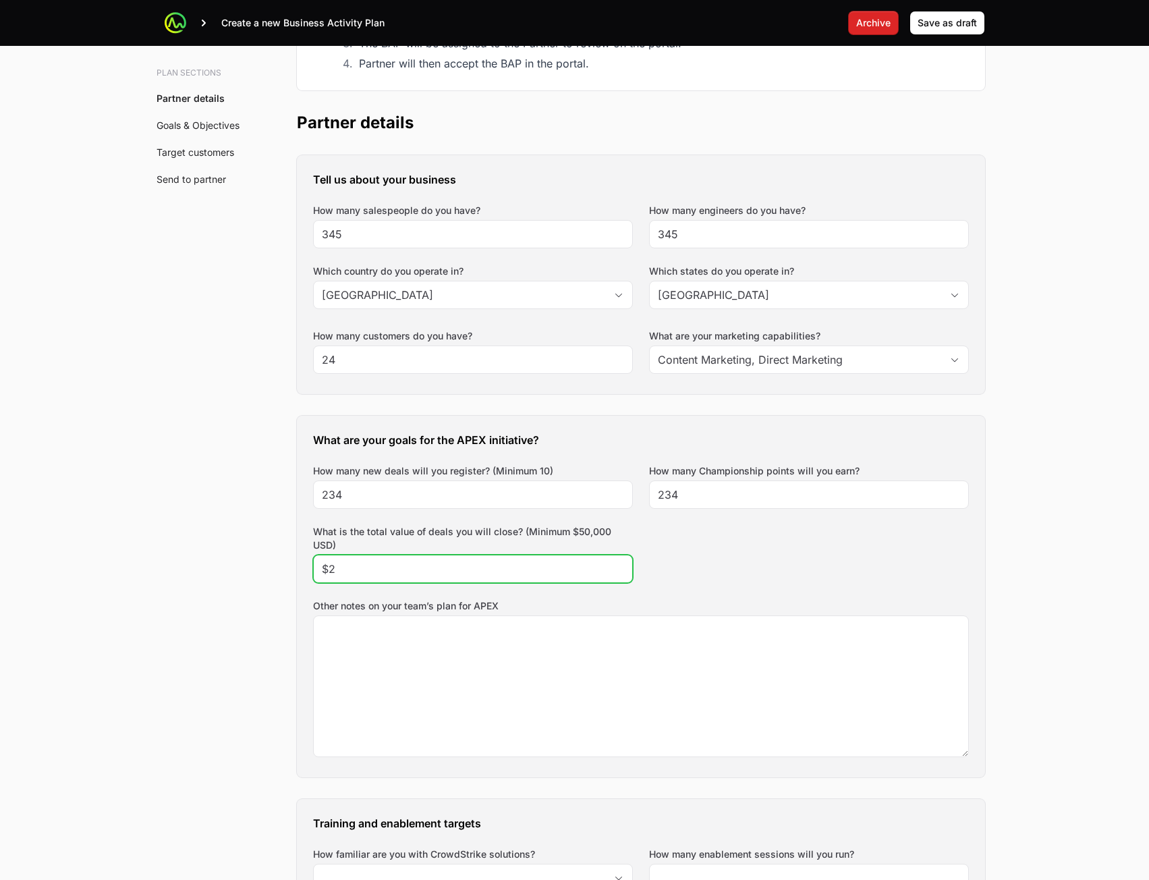
click at [514, 576] on input "$2" at bounding box center [473, 569] width 302 height 16
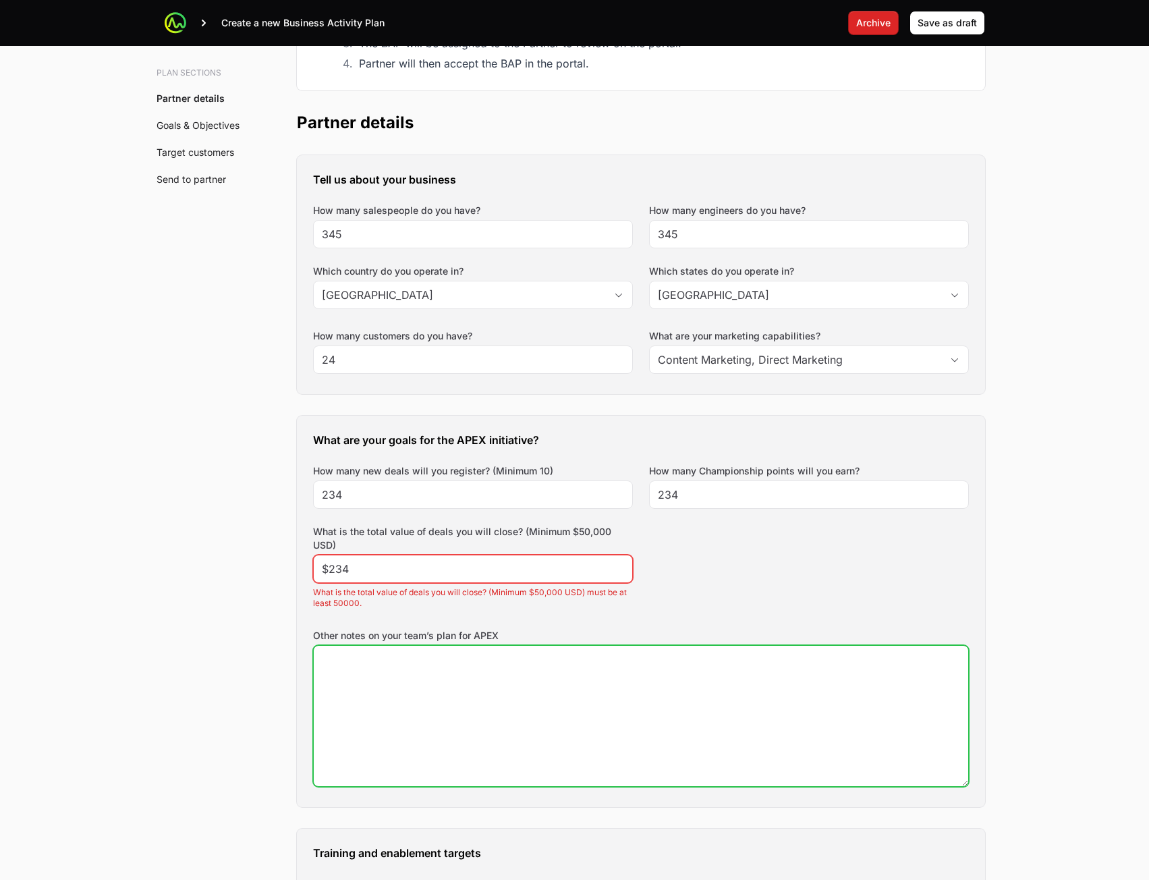
click at [534, 668] on textarea "Other notes on your team’s plan for APEX" at bounding box center [641, 716] width 655 height 140
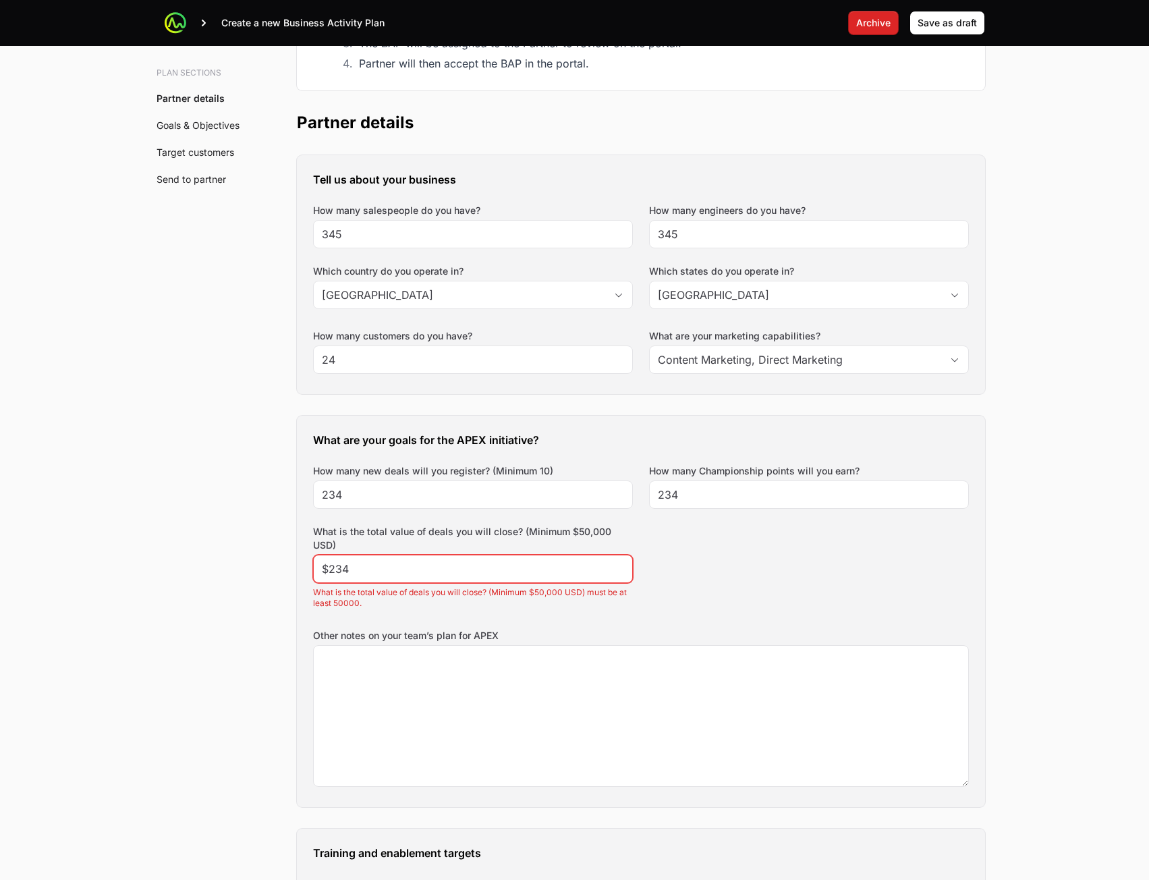
drag, startPoint x: 535, startPoint y: 559, endPoint x: 535, endPoint y: 579, distance: 20.2
click at [535, 559] on div "$234" at bounding box center [473, 569] width 320 height 28
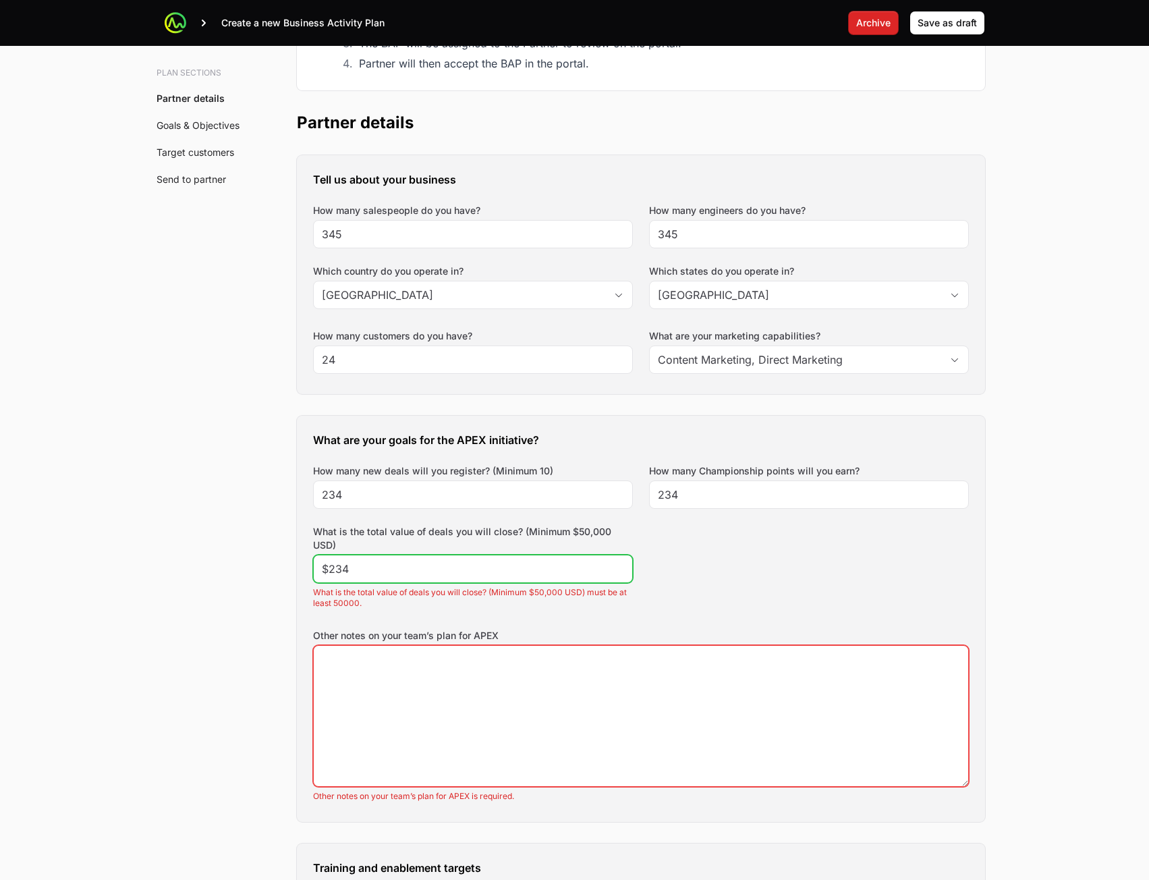
click at [551, 563] on input "$234" at bounding box center [473, 569] width 302 height 16
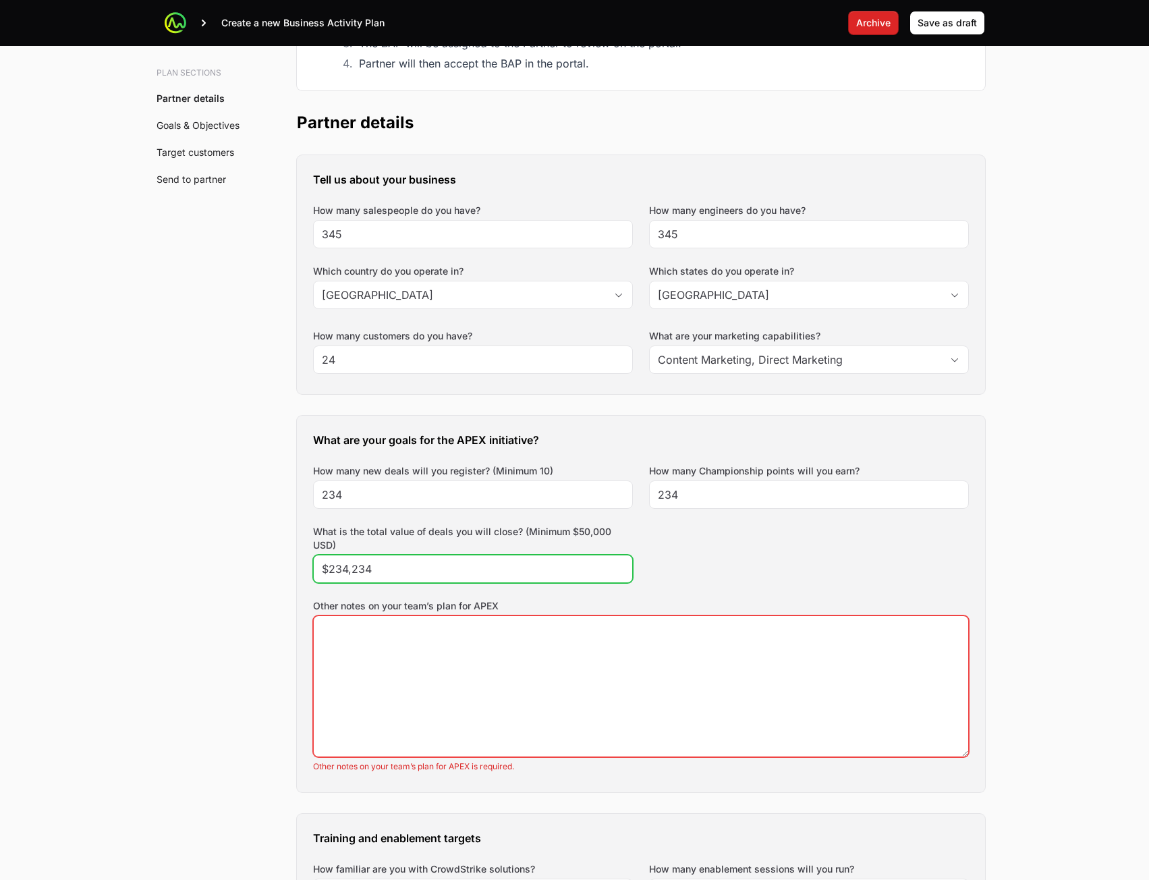
type input "$234,234"
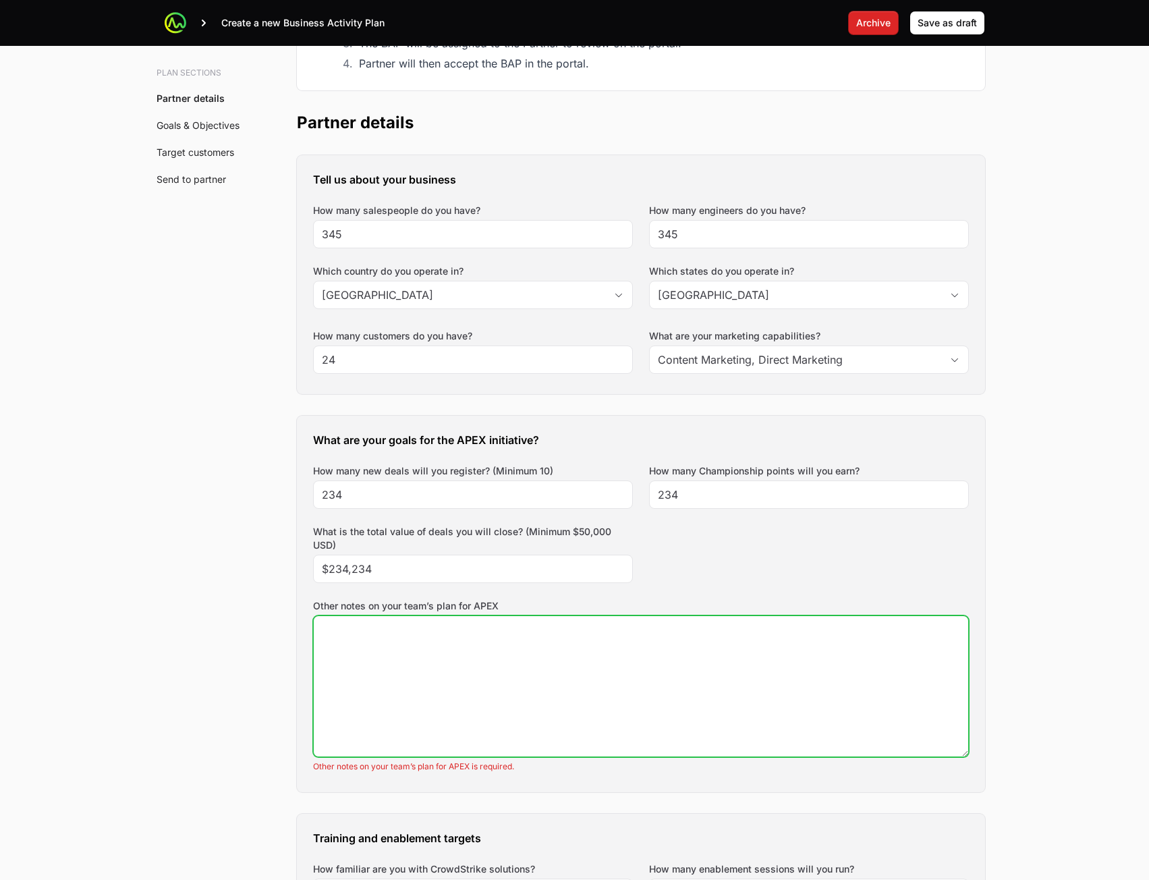
click at [528, 674] on textarea "Other notes on your team’s plan for APEX" at bounding box center [641, 686] width 655 height 140
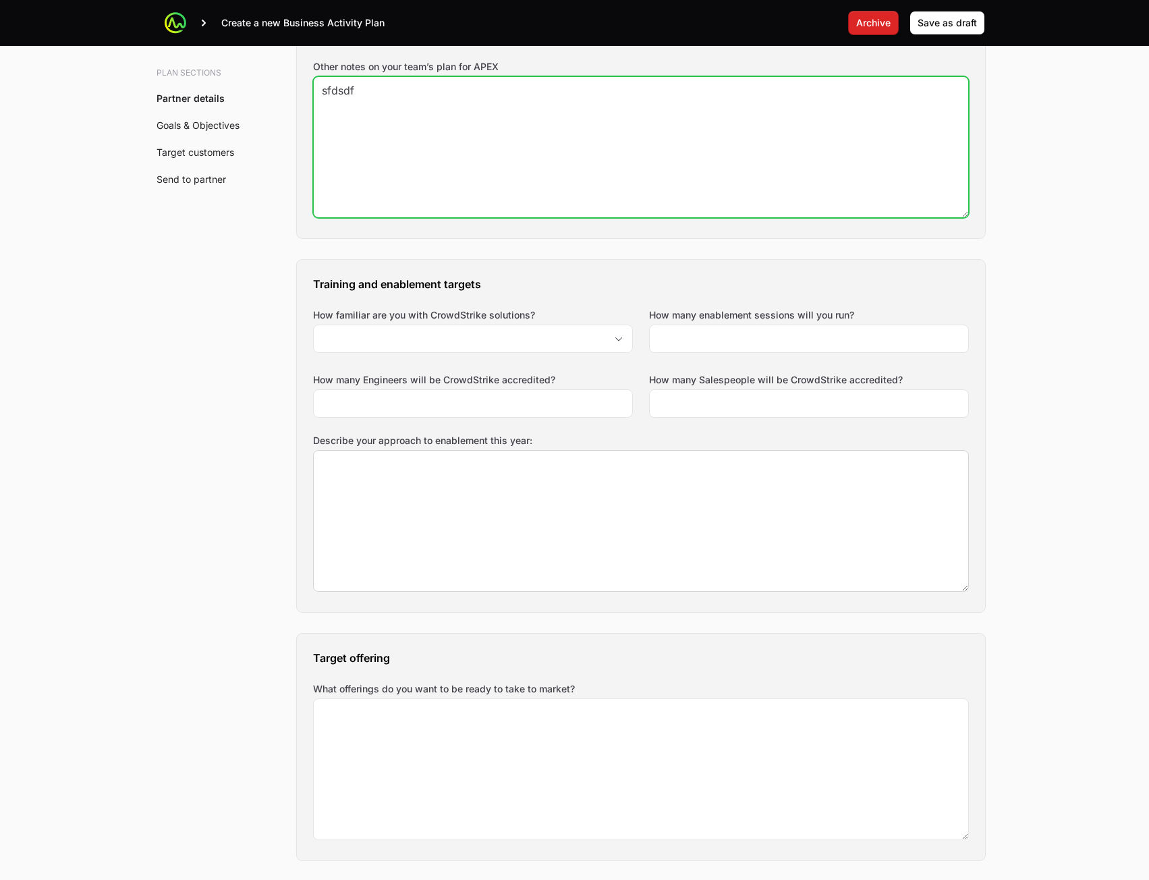
scroll to position [810, 0]
type textarea "sfdsdf"
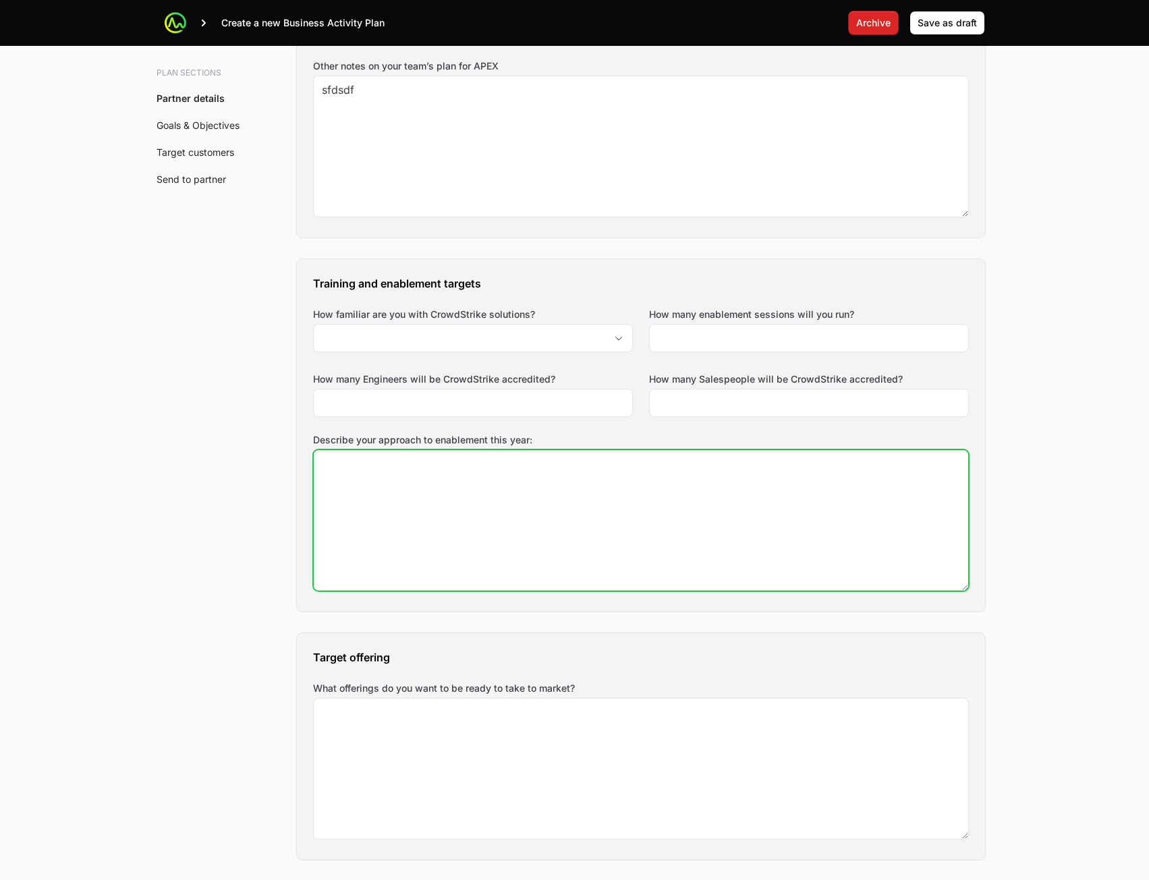
click at [526, 532] on textarea "Describe your approach to enablement this year:" at bounding box center [641, 520] width 655 height 140
type textarea "sdf"
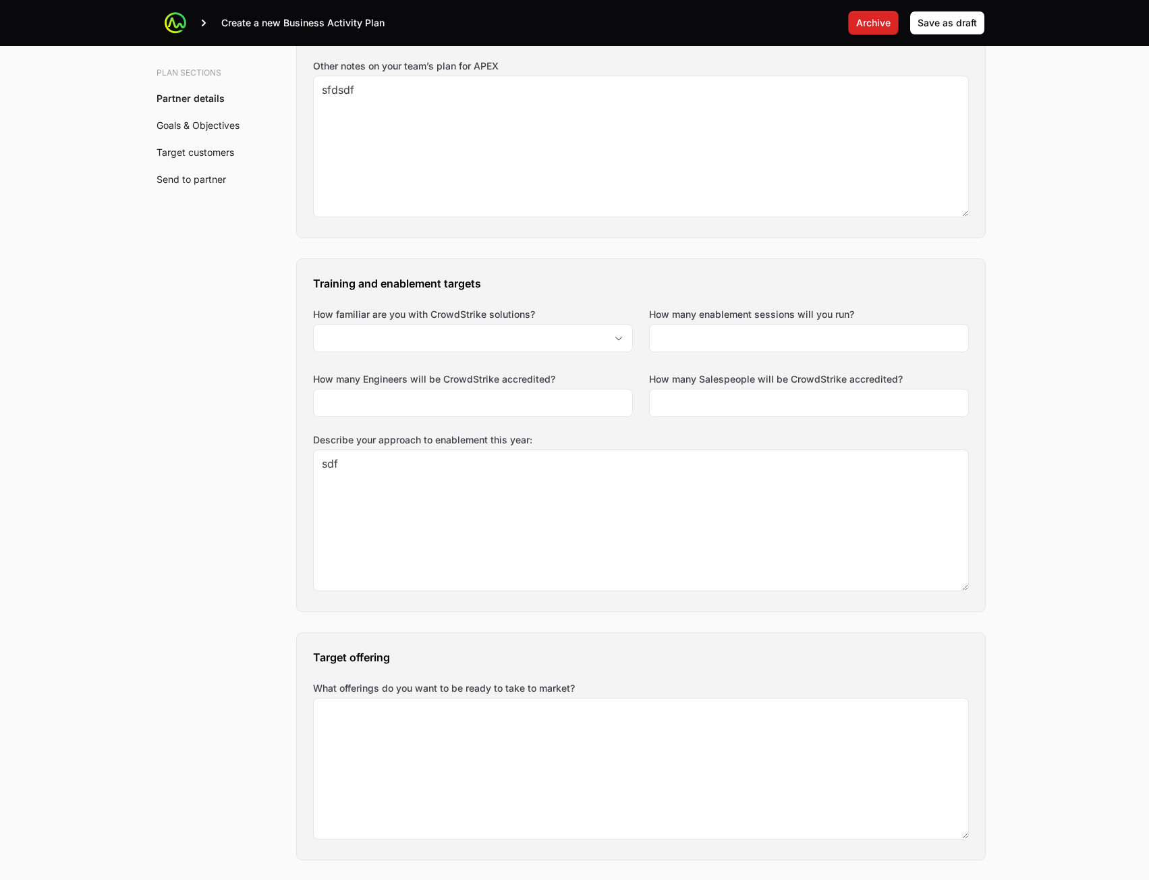
click at [595, 360] on div "Training and enablement targets How familiar are you with CrowdStrike solutions…" at bounding box center [641, 435] width 688 height 352
click at [597, 343] on input "How familiar are you with CrowdStrike solutions?" at bounding box center [460, 338] width 292 height 27
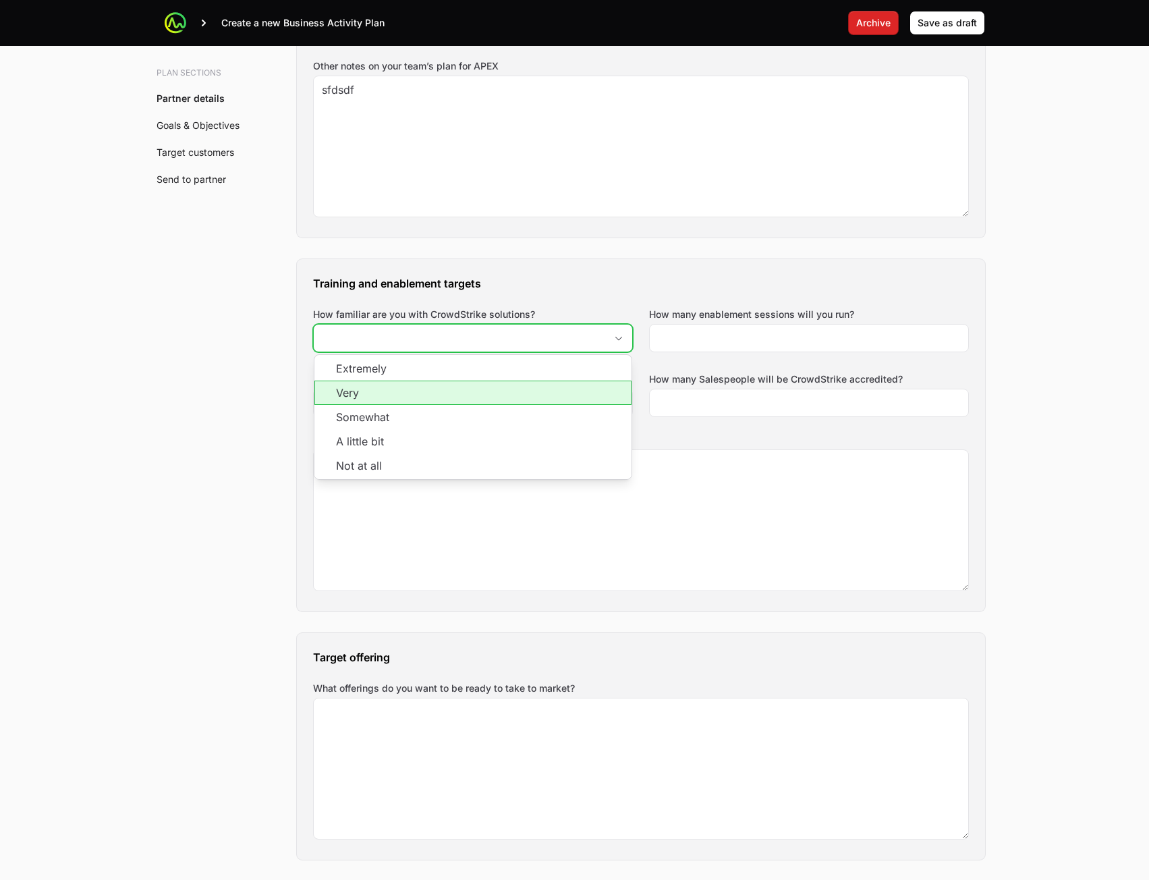
click at [556, 395] on li "Very" at bounding box center [472, 393] width 317 height 24
type input "Very"
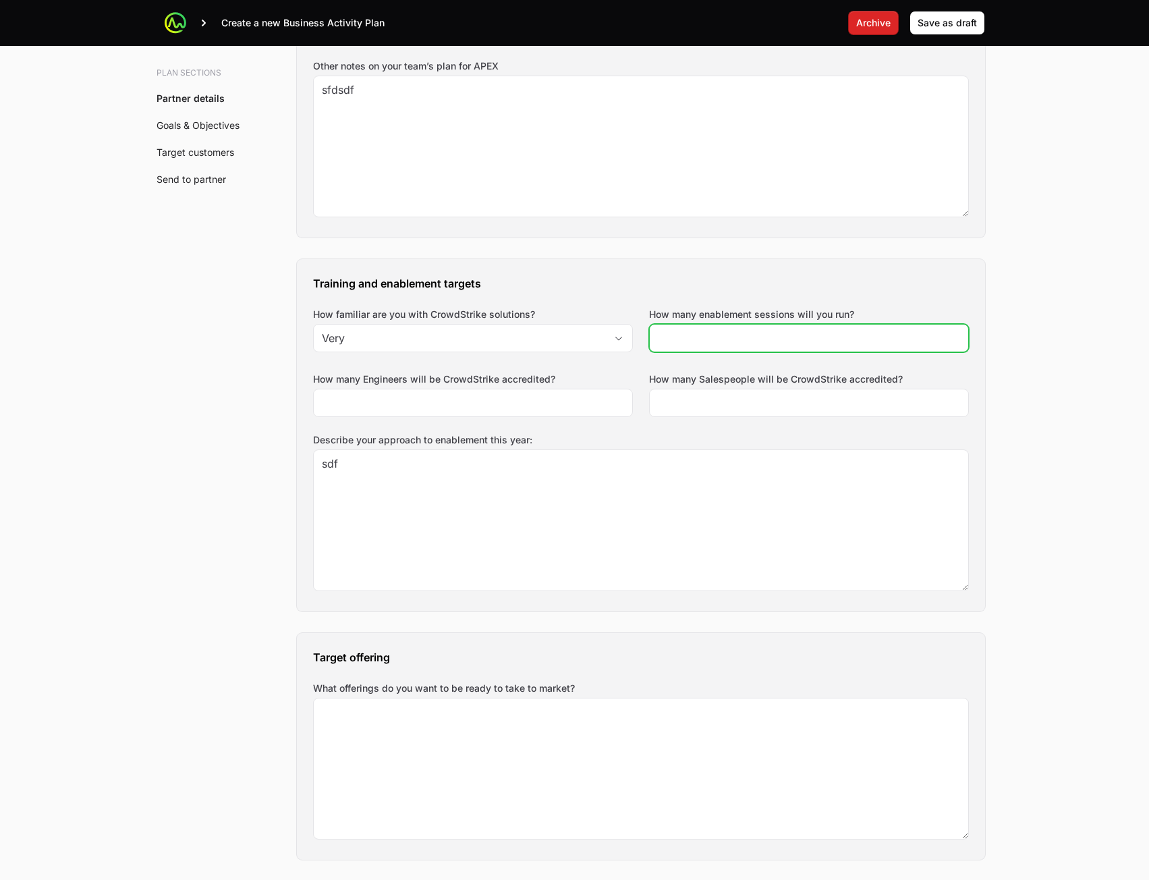
click at [762, 339] on input "How many enablement sessions will you run?" at bounding box center [809, 338] width 302 height 16
type input "234"
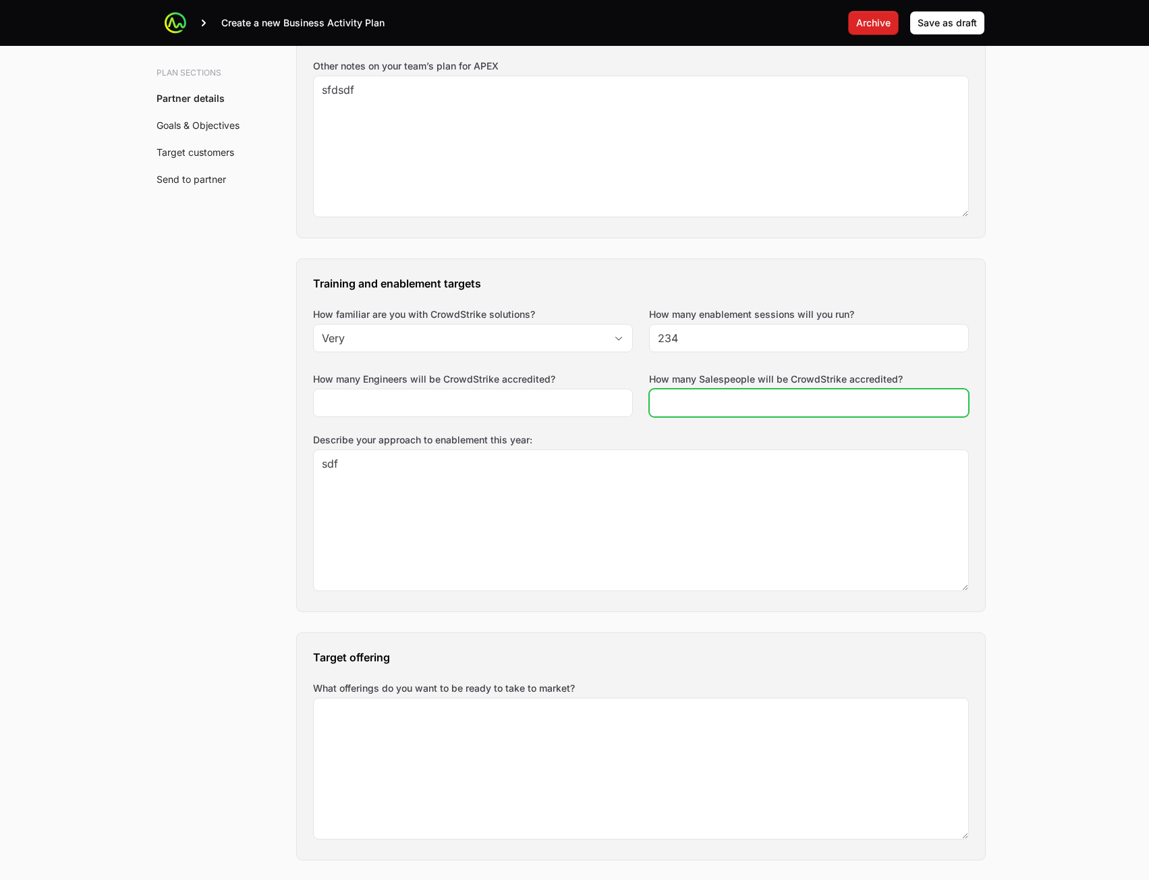
drag, startPoint x: 715, startPoint y: 401, endPoint x: 634, endPoint y: 412, distance: 82.5
click at [715, 402] on input "How many Salespeople will be CrowdStrike accredited?" at bounding box center [809, 403] width 302 height 16
type input "234"
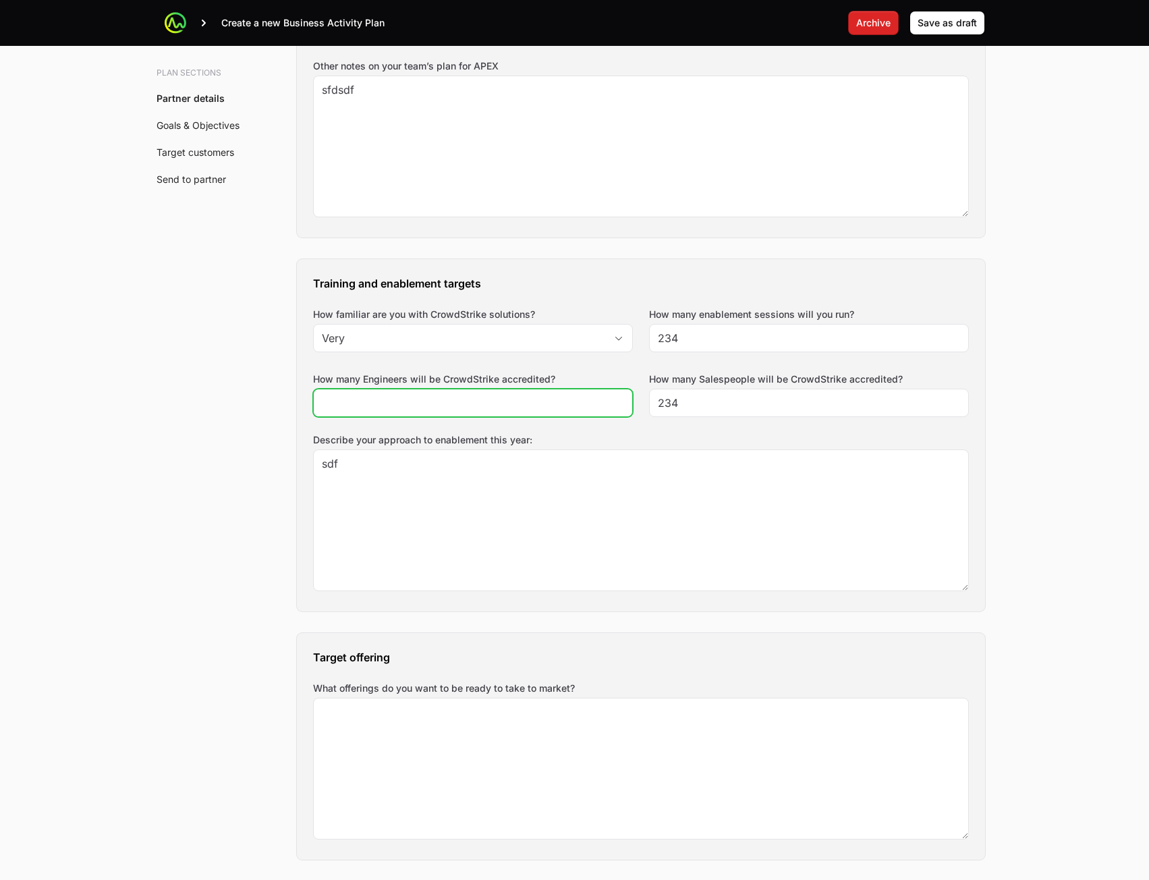
click at [551, 407] on input "How many Engineers will be CrowdStrike accredited?" at bounding box center [473, 403] width 302 height 16
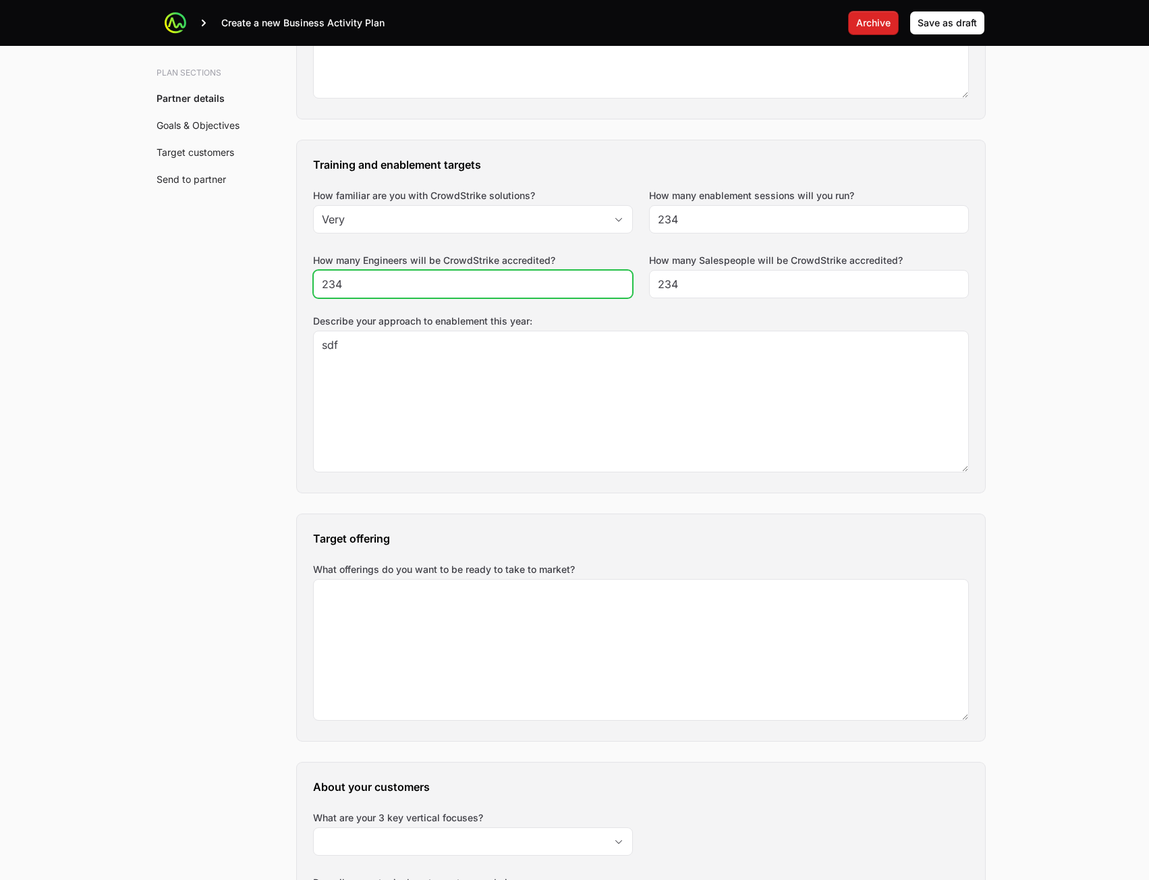
scroll to position [1147, 0]
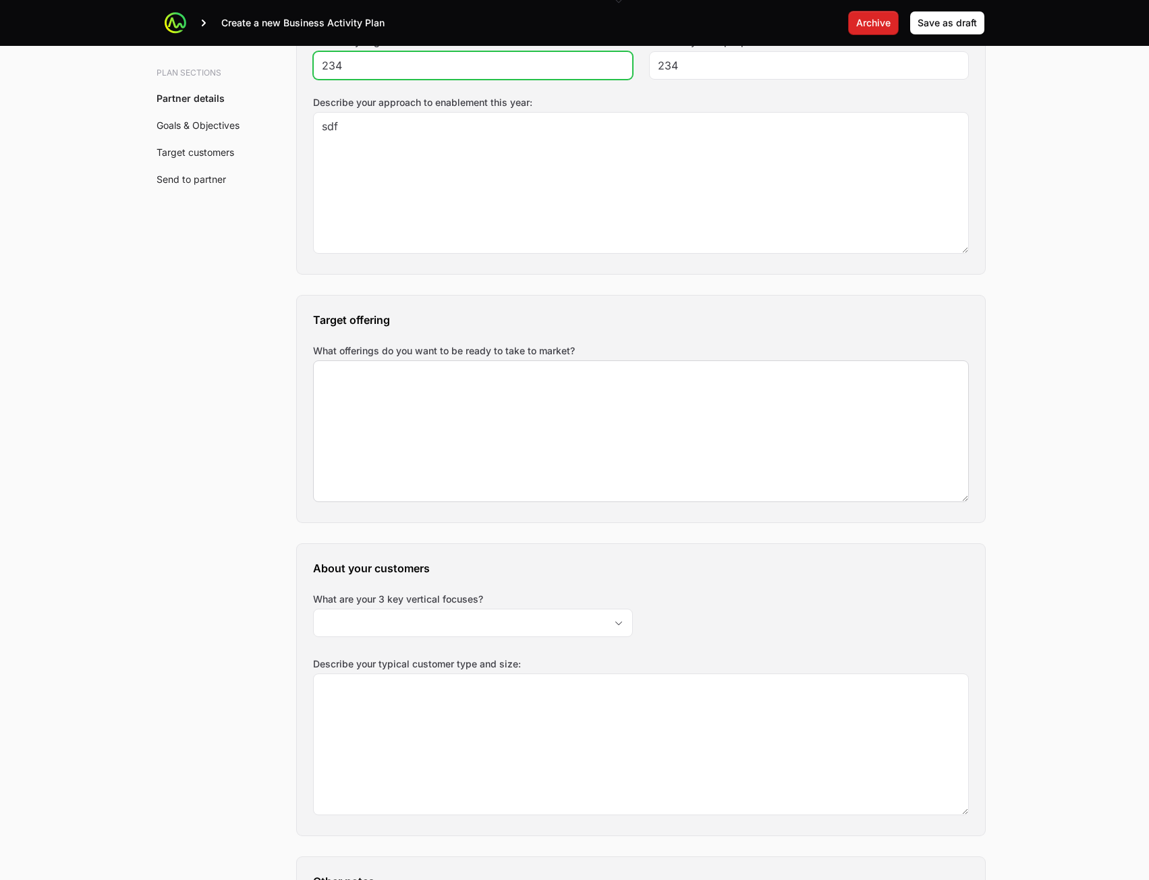
type input "234"
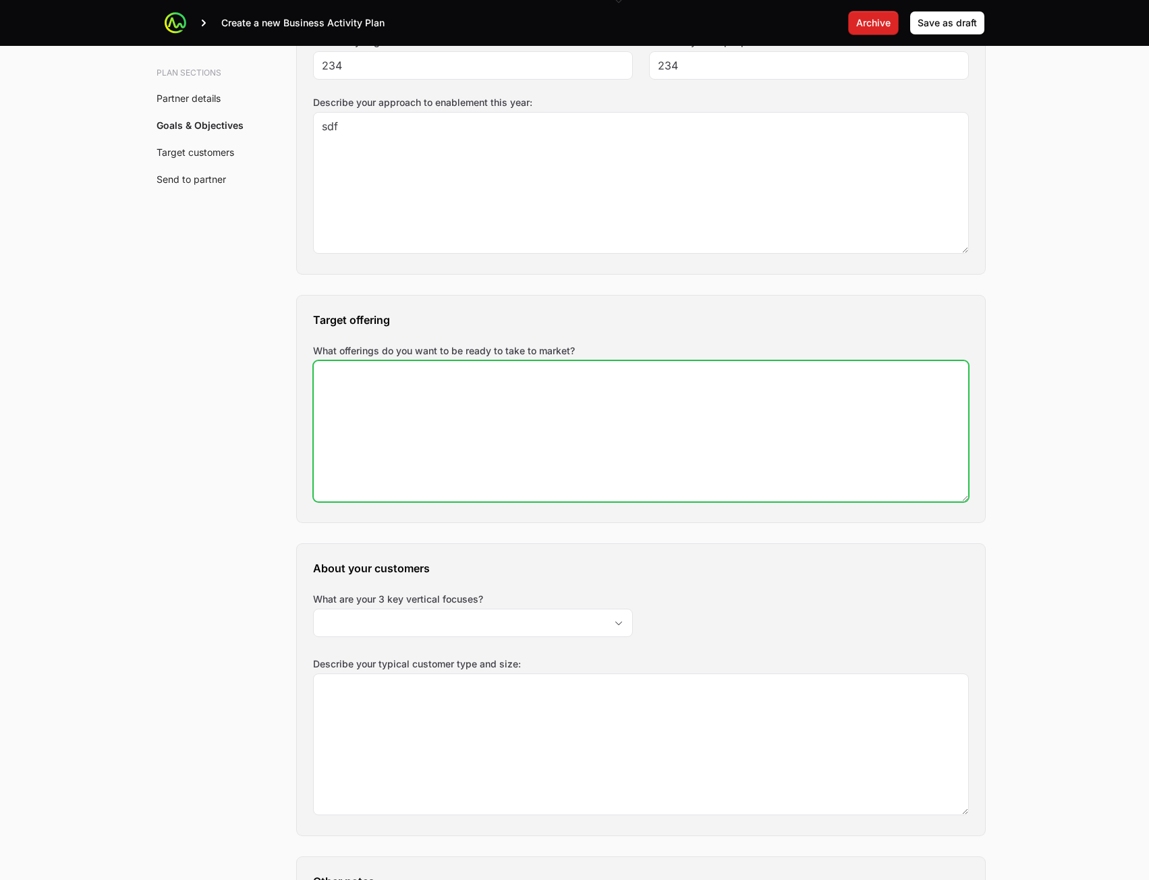
click at [524, 485] on textarea "What offerings do you want to be ready to take to market?" at bounding box center [641, 431] width 655 height 140
type textarea "sdf"
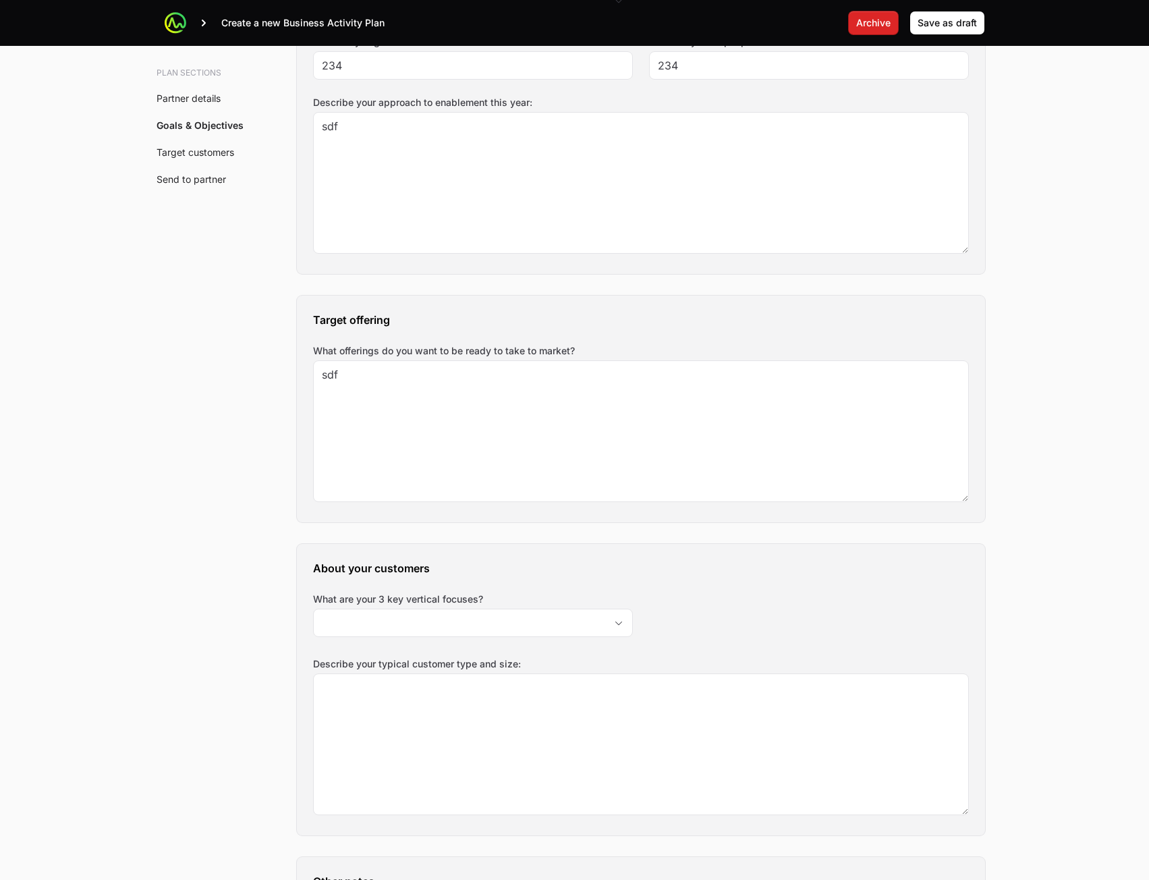
click at [522, 644] on div "About your customers What are your 3 key vertical focuses? Describe your typica…" at bounding box center [641, 690] width 688 height 292
click at [523, 635] on input "What are your 3 key vertical focuses?" at bounding box center [460, 622] width 292 height 27
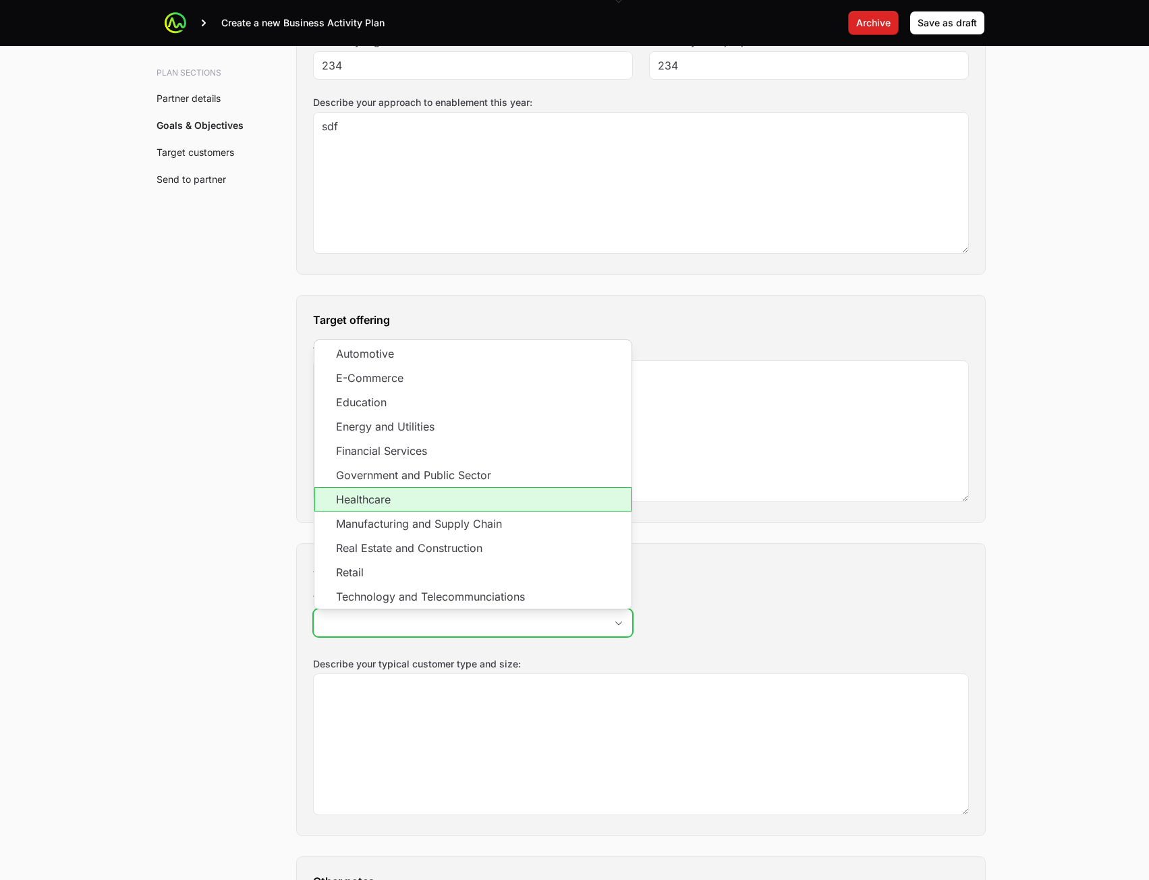
click at [530, 497] on li "Healthcare" at bounding box center [472, 499] width 317 height 24
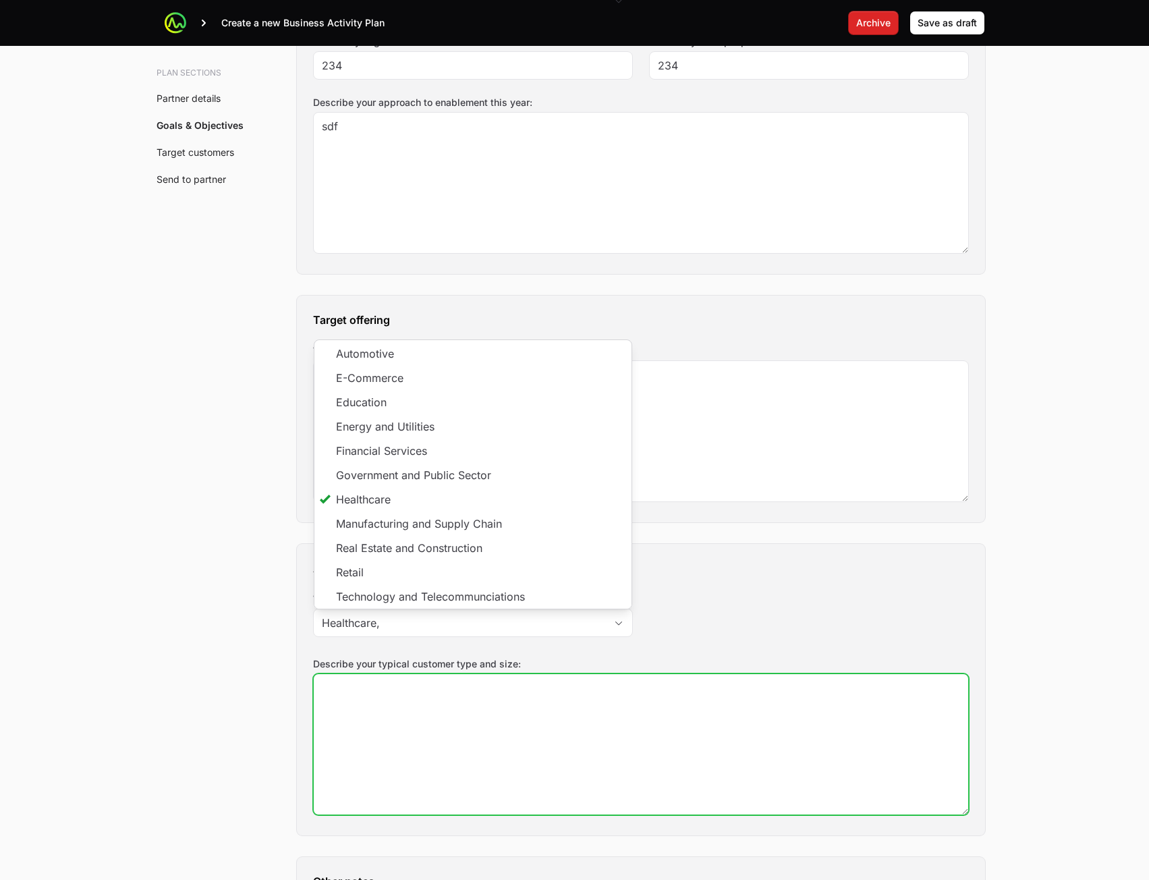
type input "Healthcare"
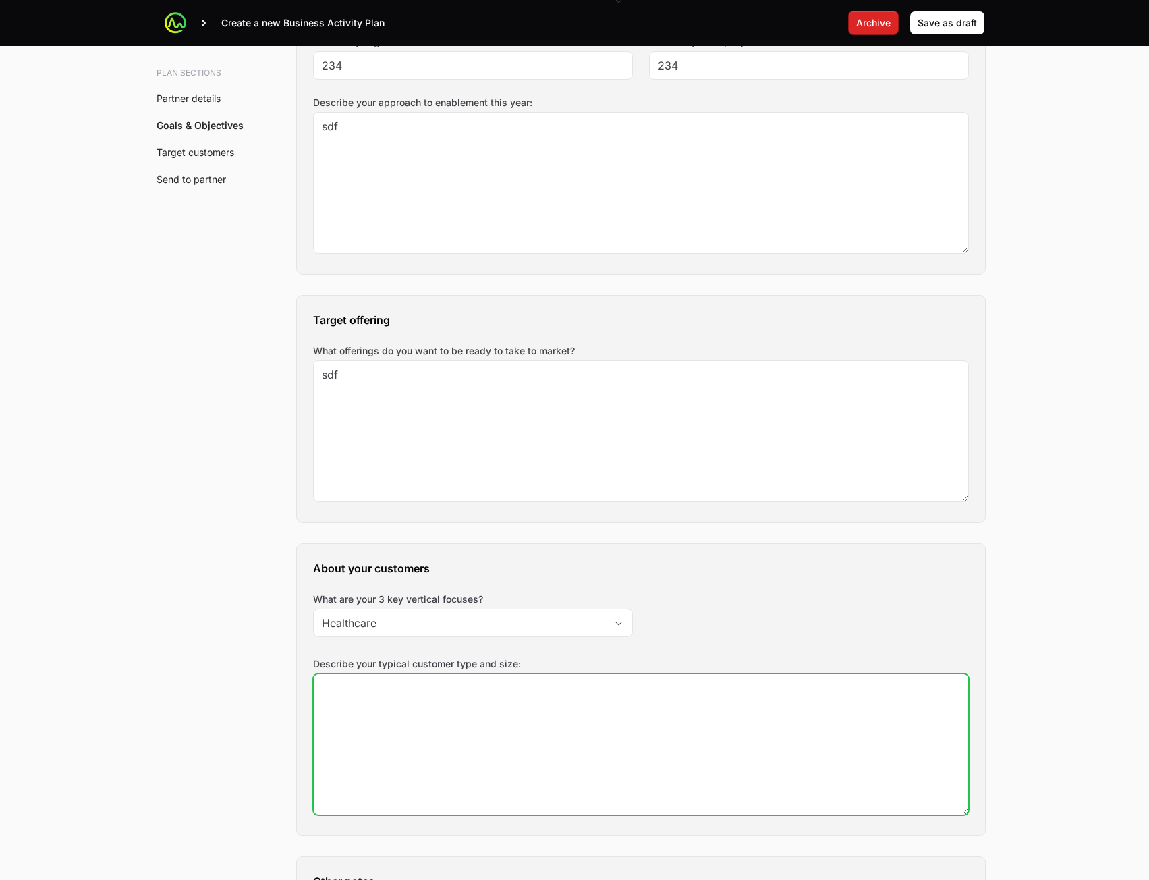
click at [607, 751] on textarea "Describe your typical customer type and size:" at bounding box center [641, 744] width 655 height 140
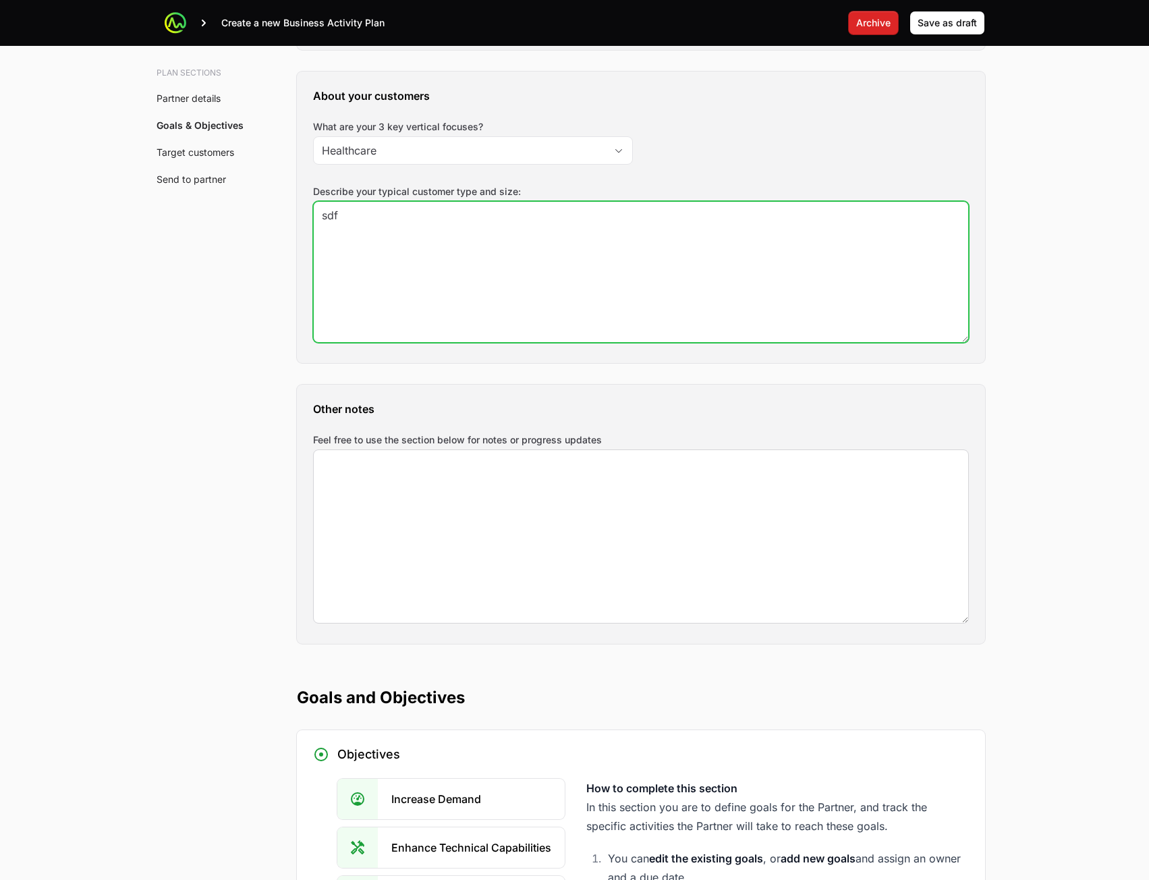
type textarea "sdf"
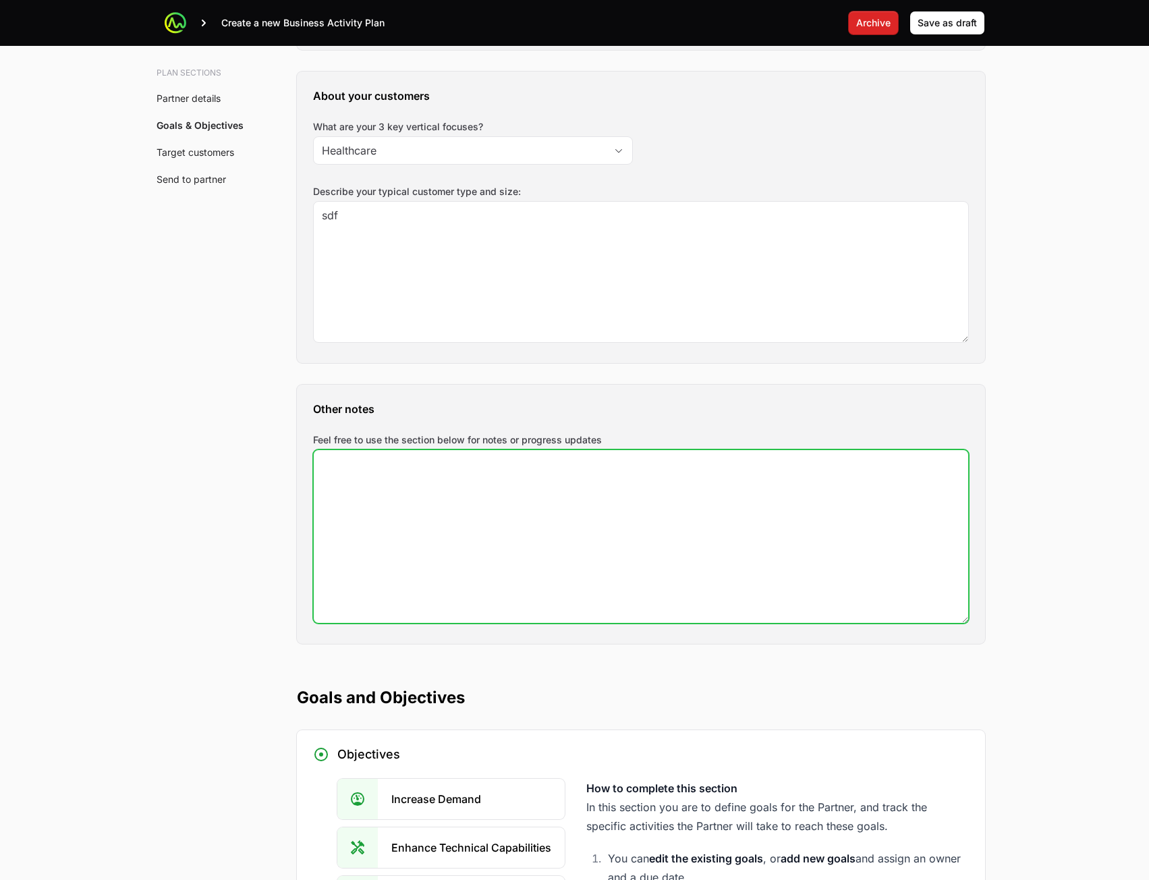
drag, startPoint x: 597, startPoint y: 501, endPoint x: 587, endPoint y: 630, distance: 129.3
click at [597, 502] on textarea "Feel free to use the section below for notes or progress updates" at bounding box center [641, 536] width 655 height 173
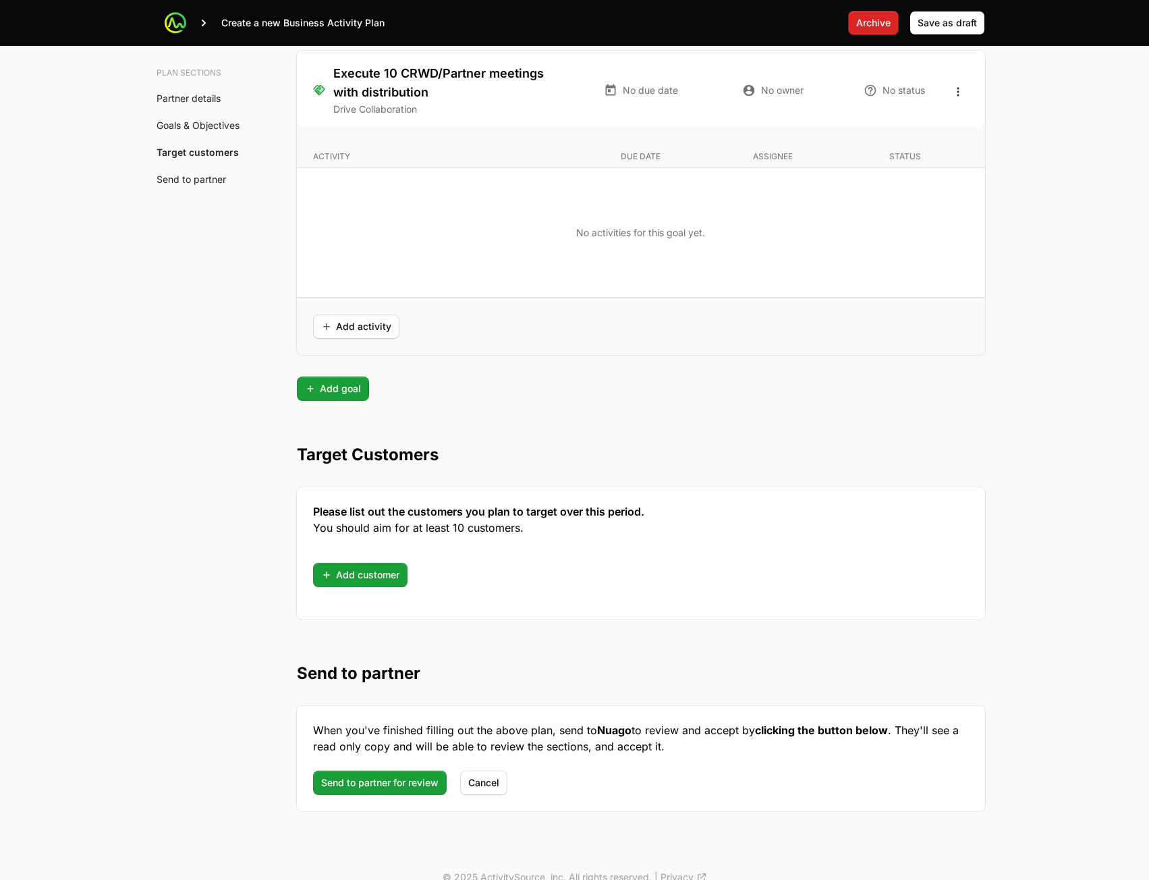
scroll to position [3238, 0]
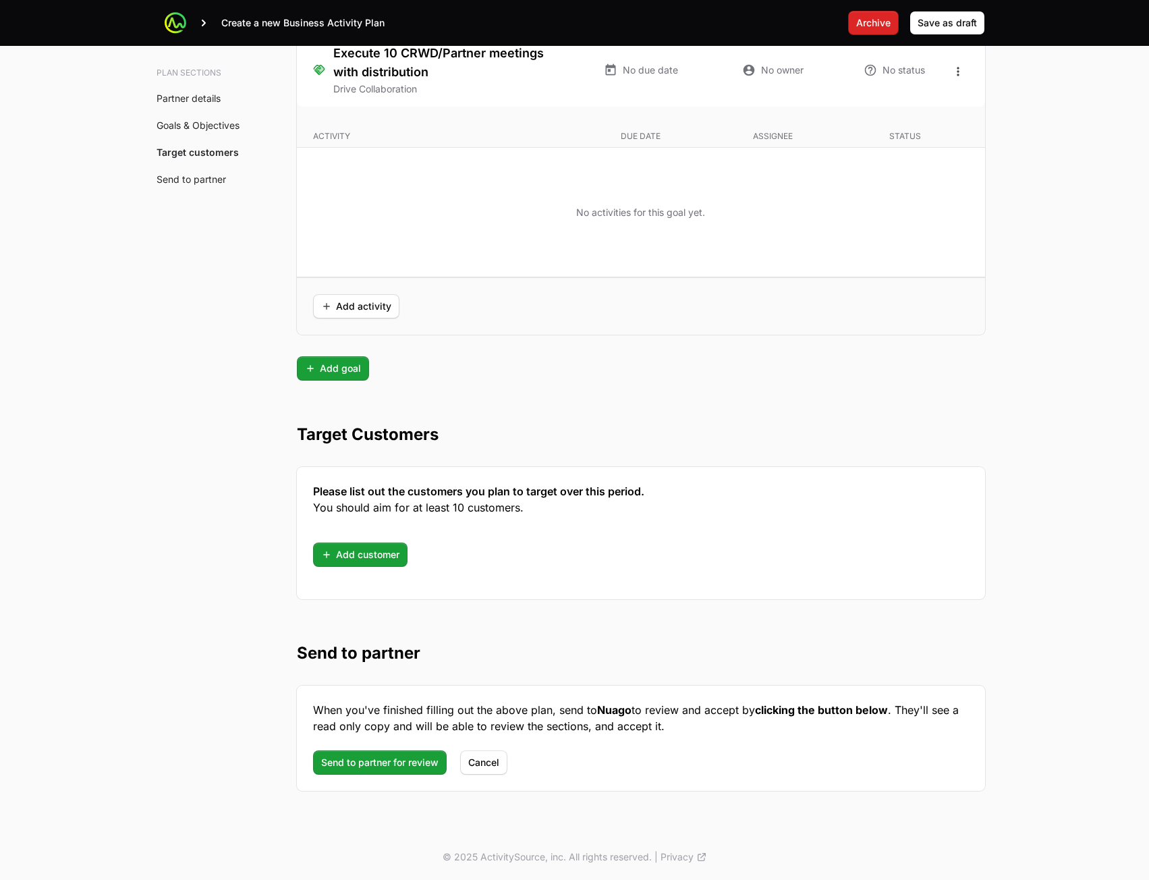
type textarea "sfd"
click at [350, 568] on div "Please list out the customers you plan to target over this period. You should a…" at bounding box center [641, 533] width 688 height 132
click at [354, 559] on span "Add customer" at bounding box center [360, 555] width 78 height 16
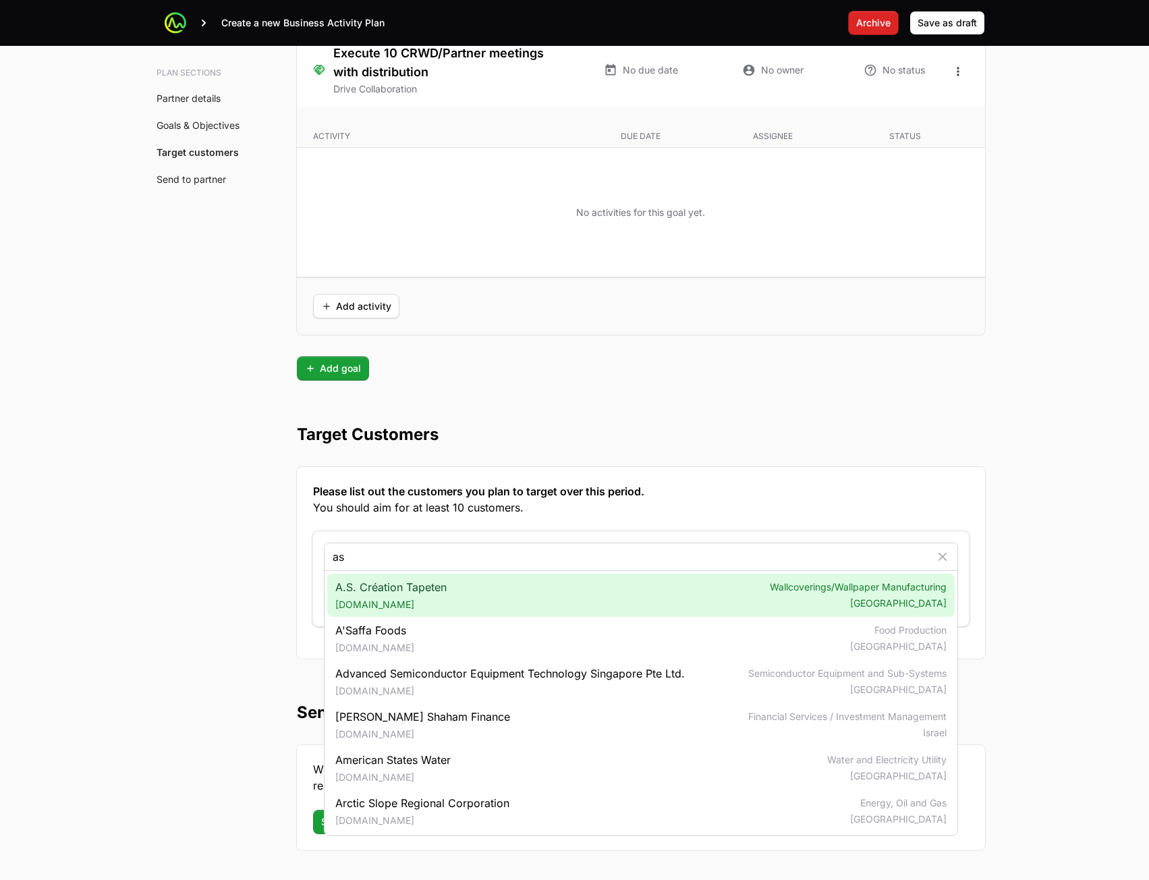
type input "as"
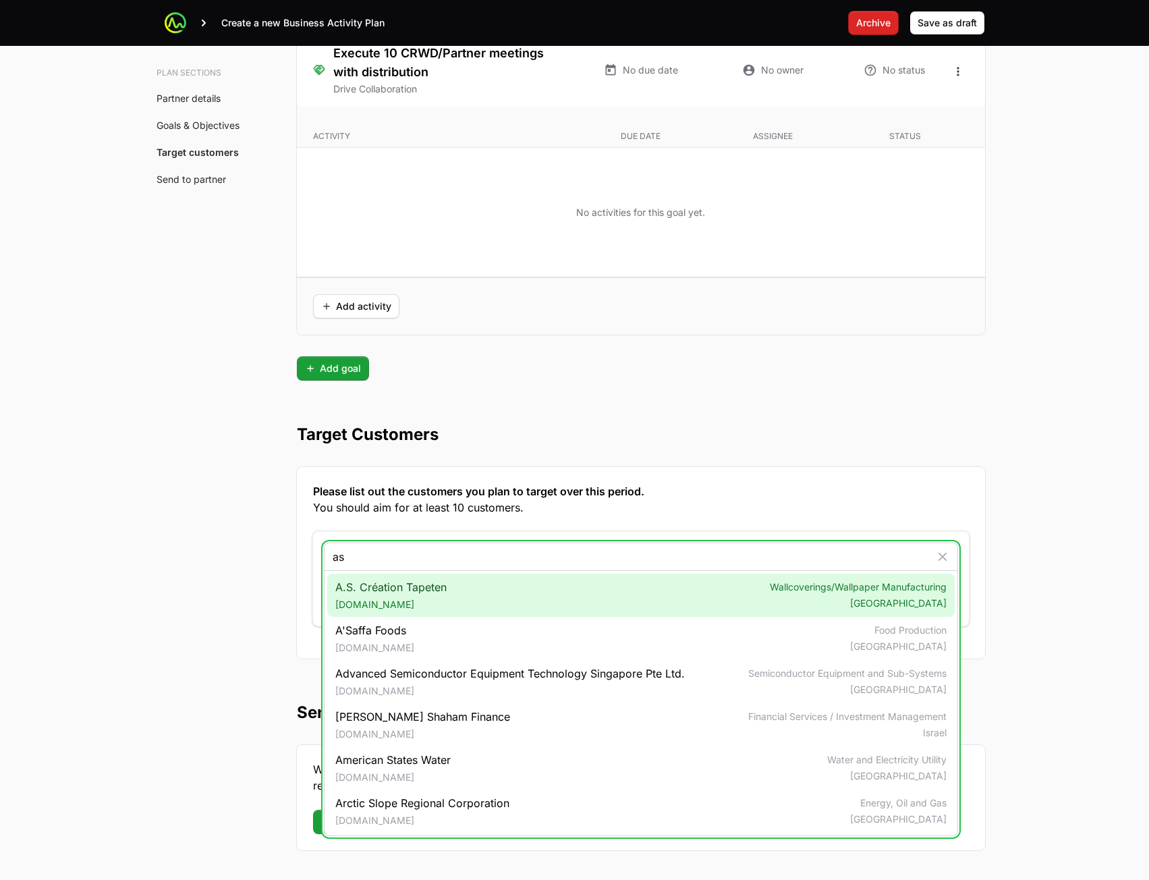
click at [393, 593] on span "A.S. Création Tapeten [DOMAIN_NAME]" at bounding box center [390, 595] width 111 height 32
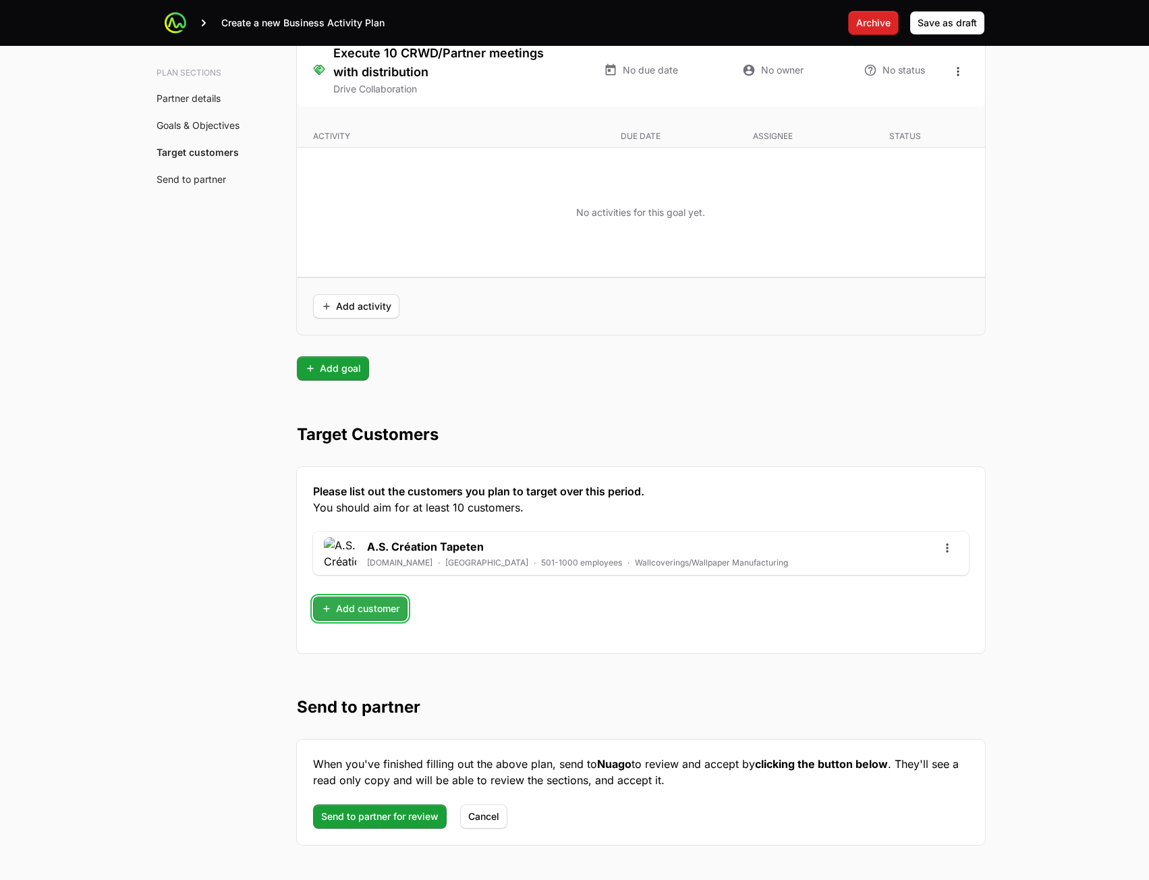
click at [382, 605] on span "Add customer" at bounding box center [360, 609] width 78 height 16
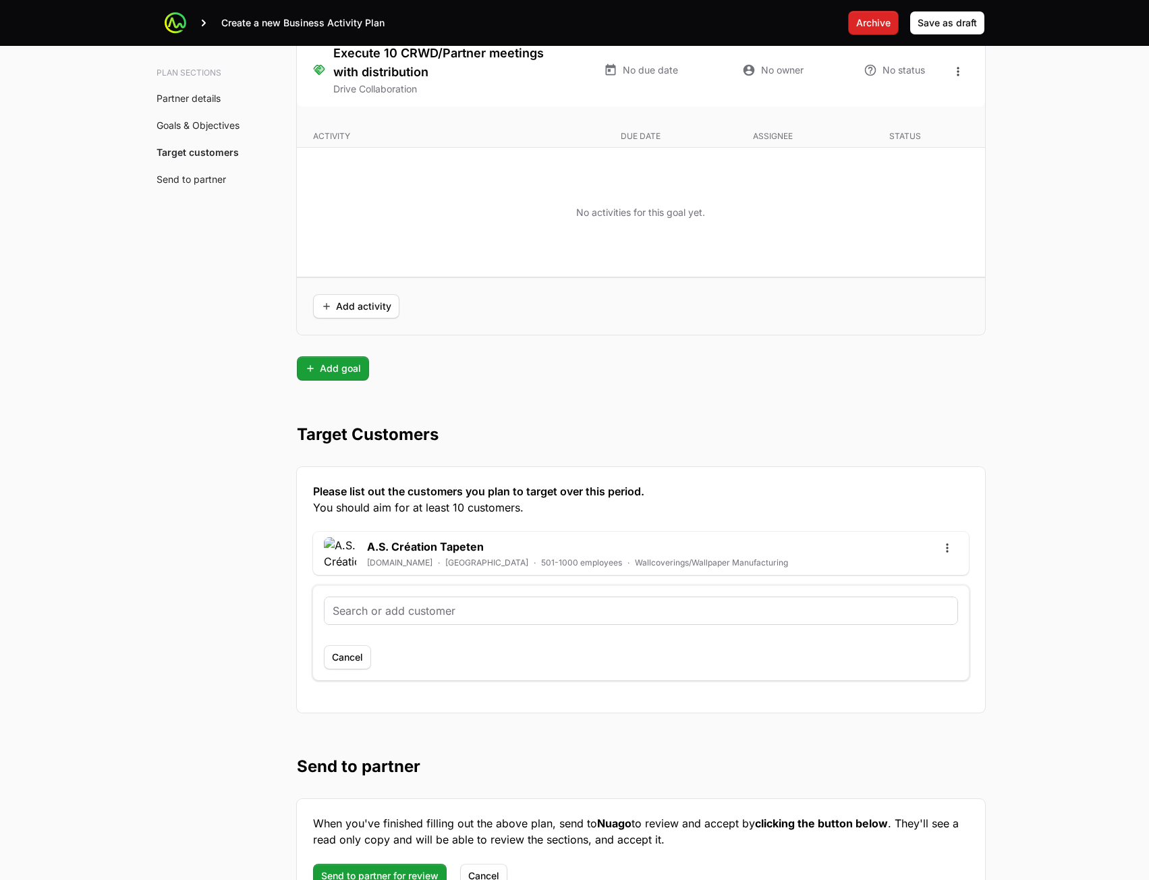
click at [386, 604] on input "text" at bounding box center [641, 611] width 617 height 16
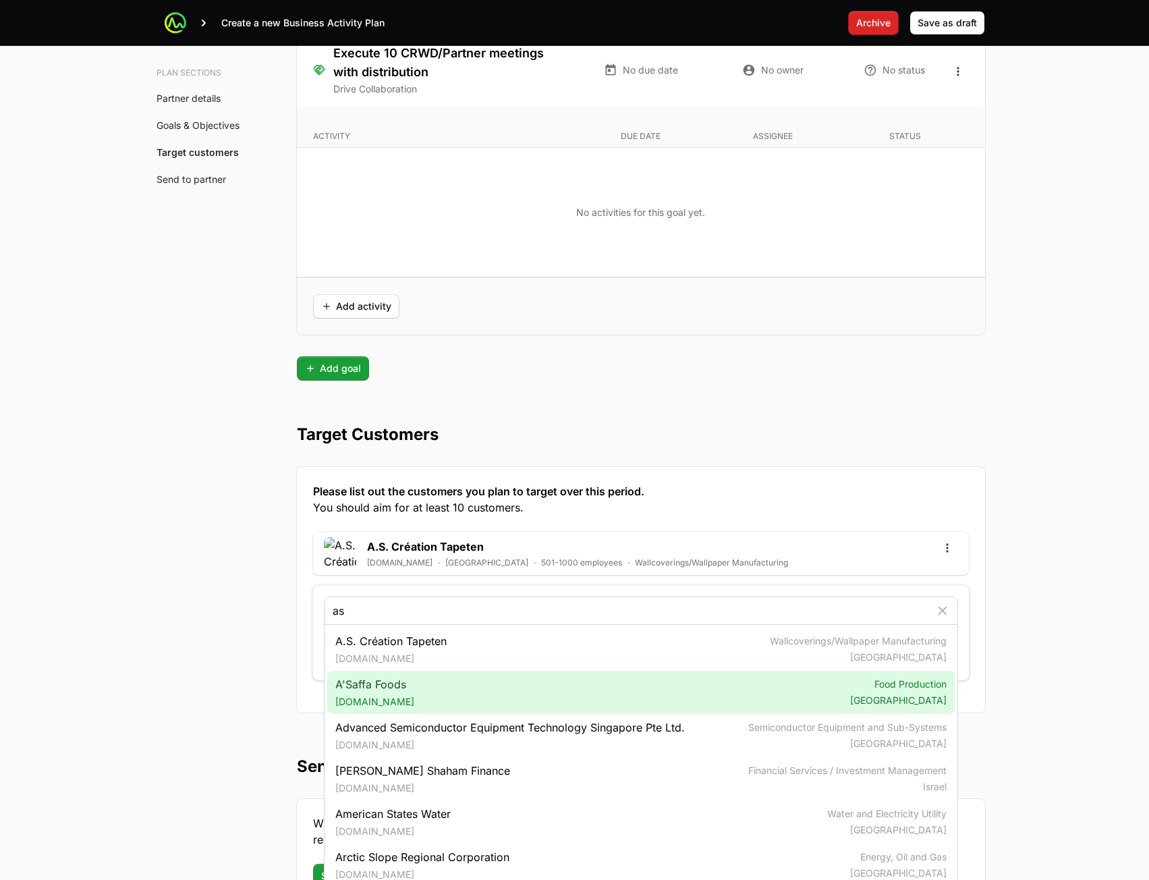
type input "as"
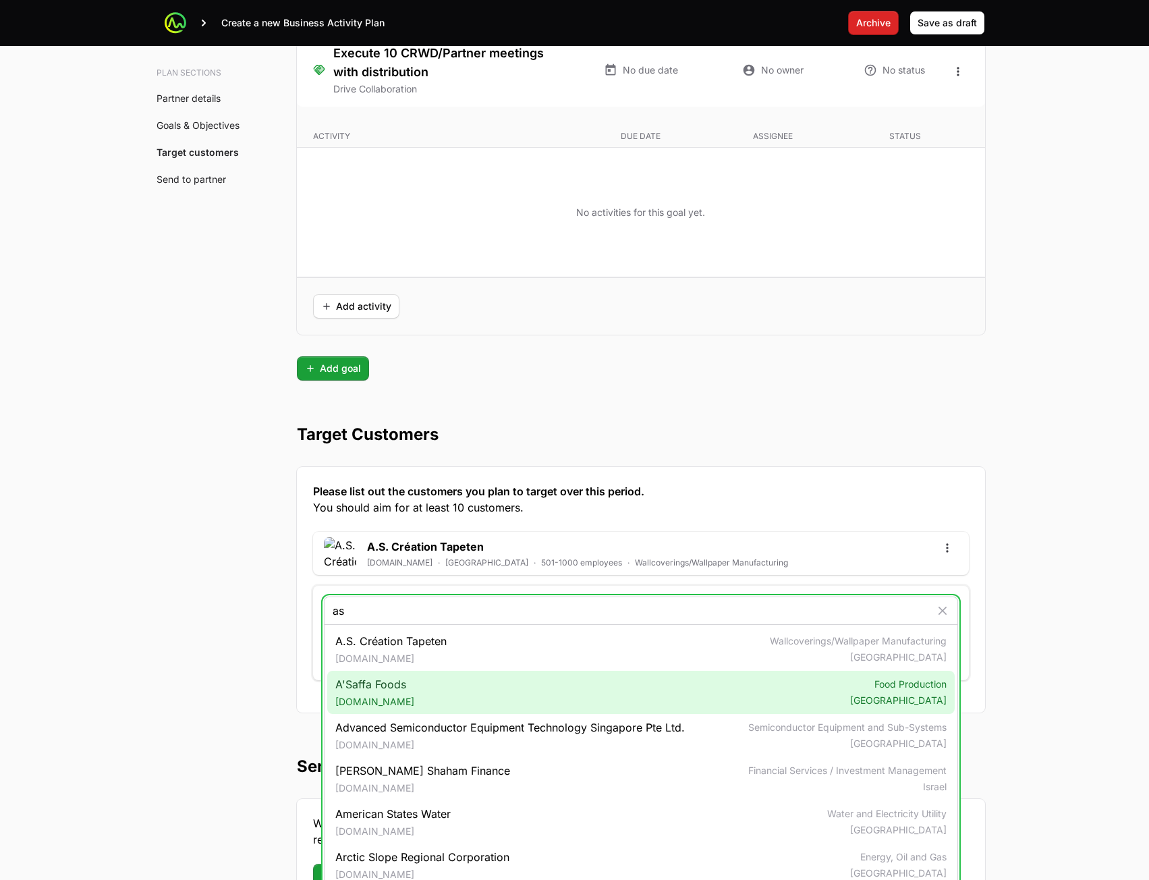
click at [358, 673] on div "A'Saffa Foods [DOMAIN_NAME] Food Production [GEOGRAPHIC_DATA]" at bounding box center [641, 692] width 628 height 43
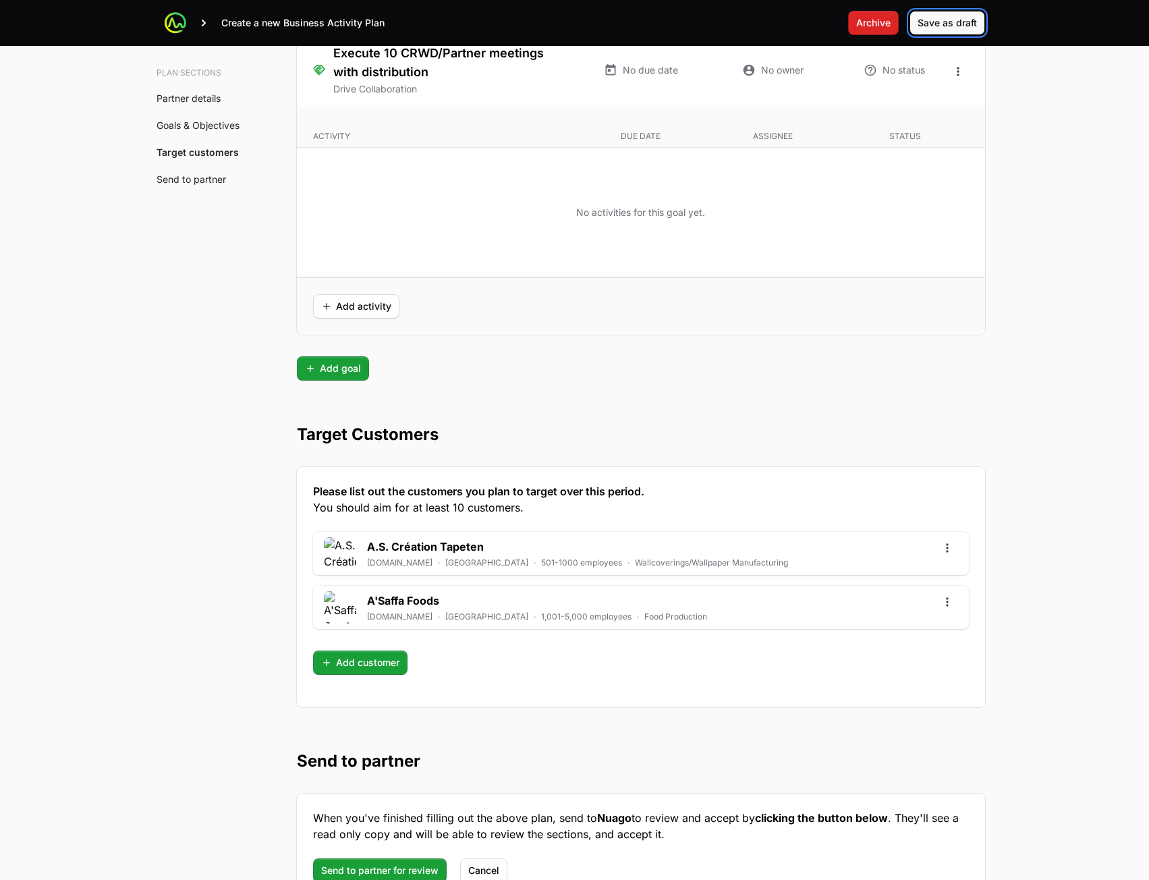
click at [946, 32] on button "Save as draft" at bounding box center [948, 23] width 76 height 24
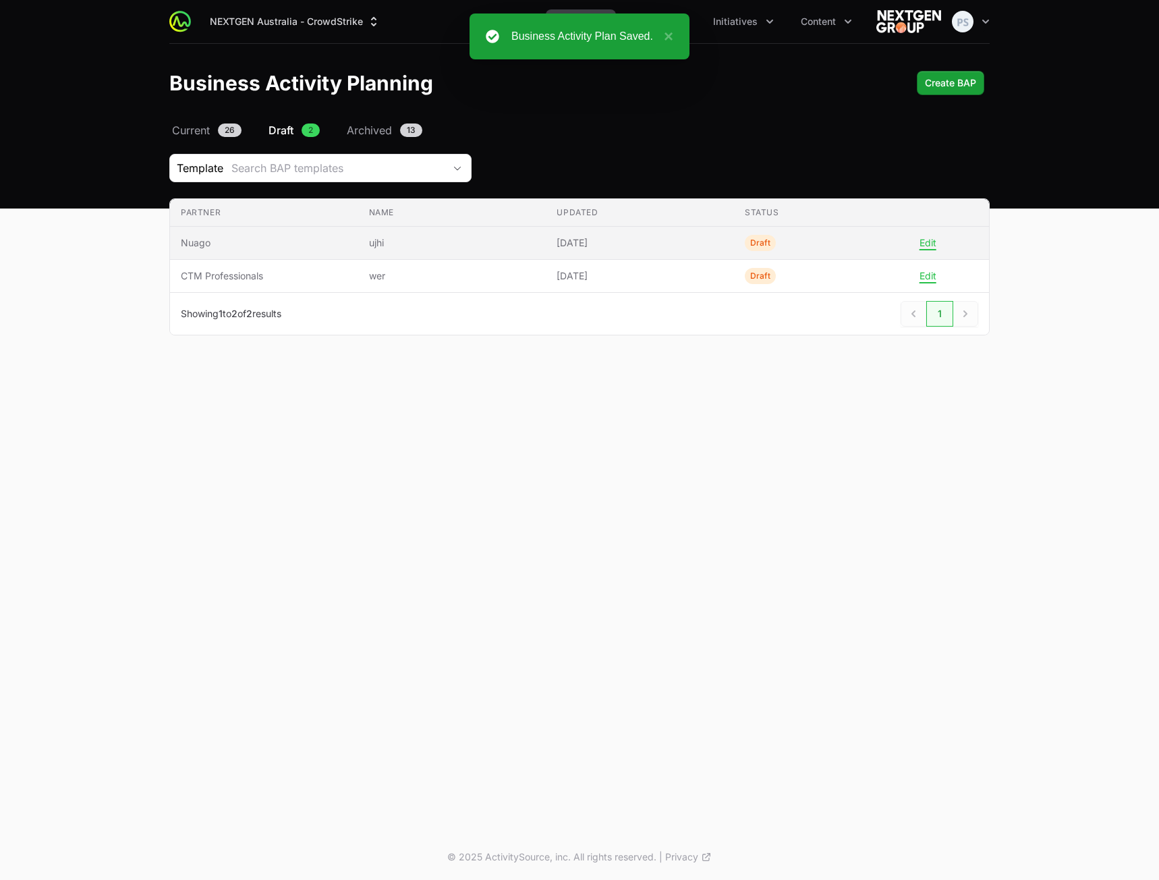
click at [491, 252] on td "Name ujhi" at bounding box center [452, 243] width 188 height 33
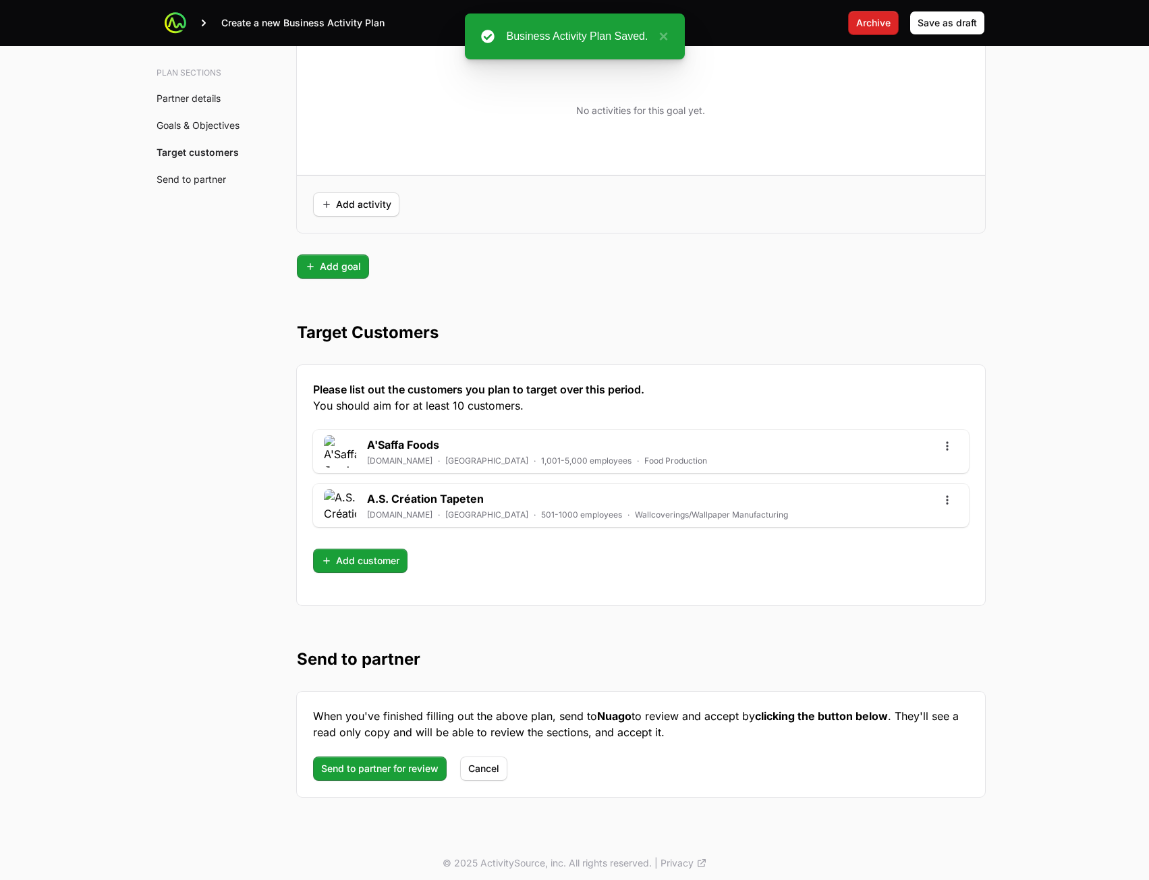
scroll to position [3346, 0]
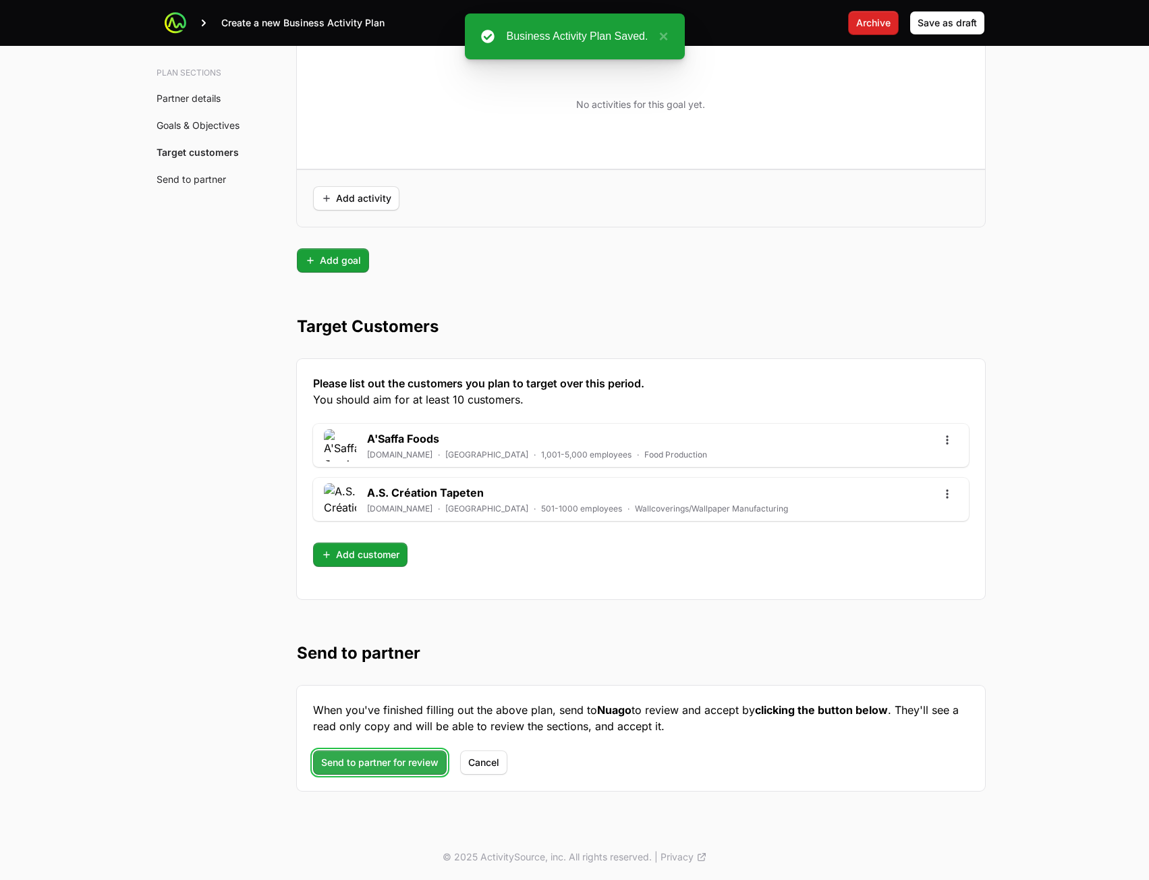
click at [360, 765] on span "Send to partner for review" at bounding box center [379, 762] width 117 height 16
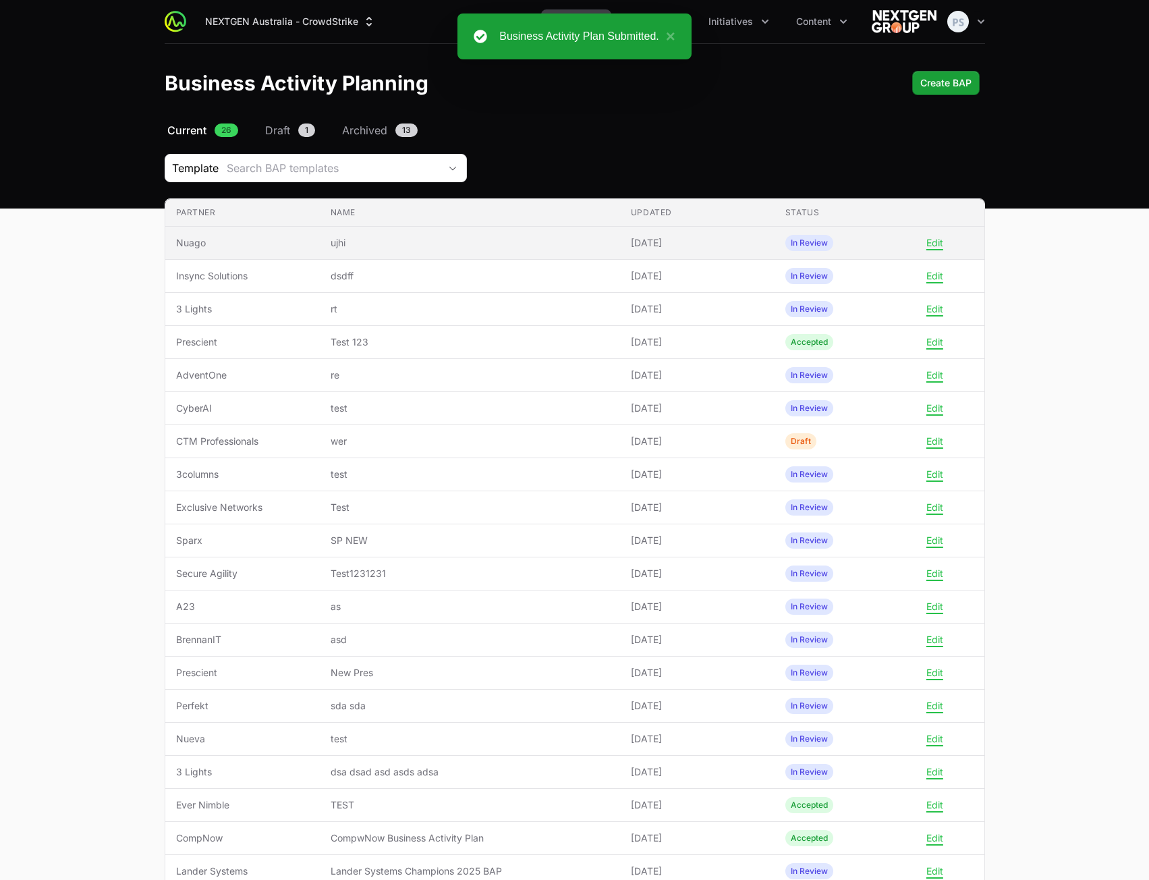
click at [541, 245] on span "ujhi" at bounding box center [470, 242] width 279 height 13
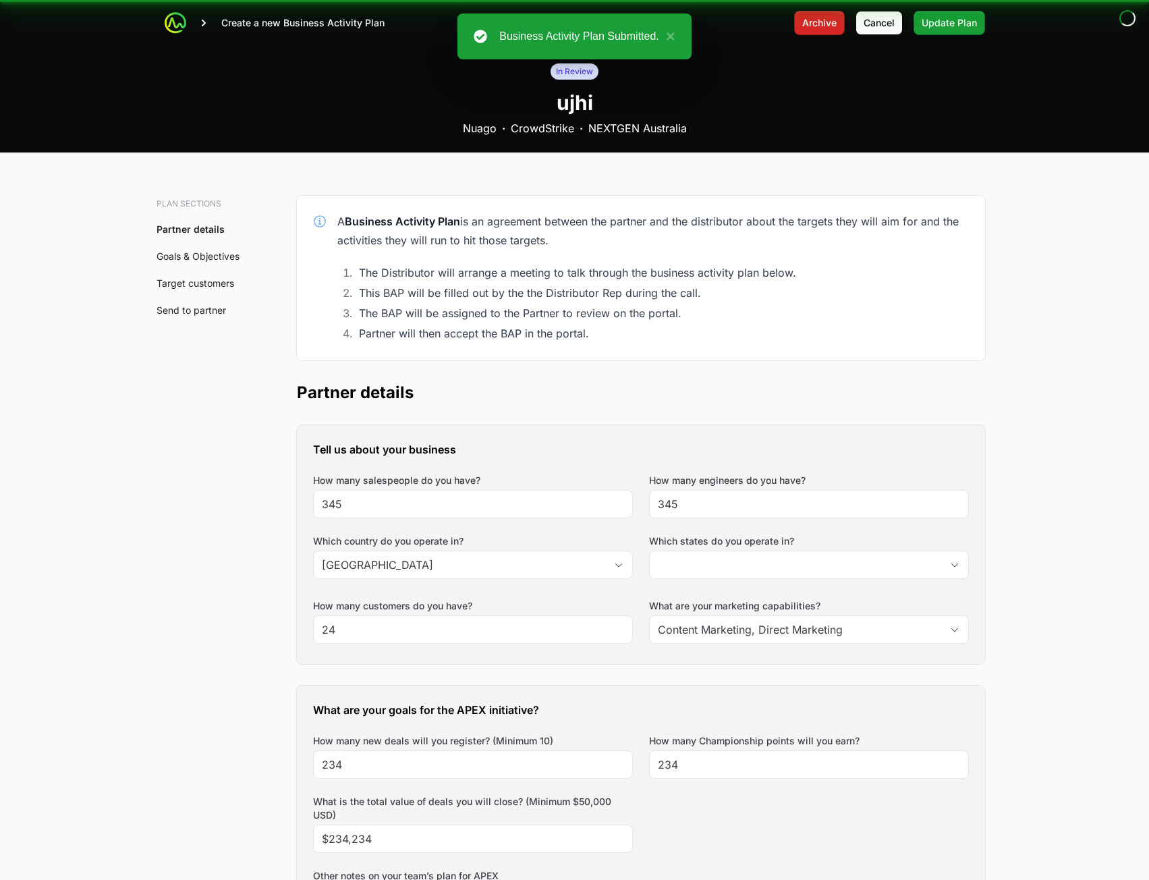
type input "[GEOGRAPHIC_DATA]"
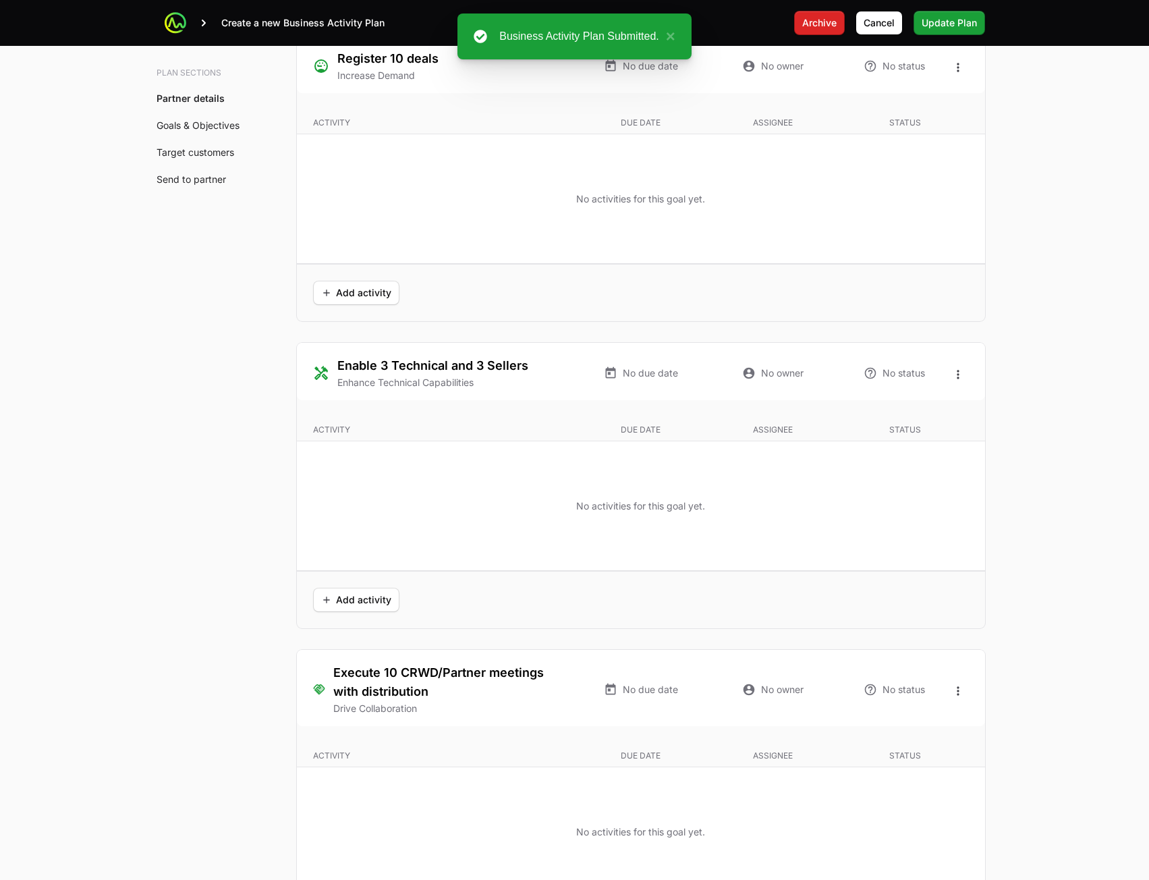
scroll to position [3306, 0]
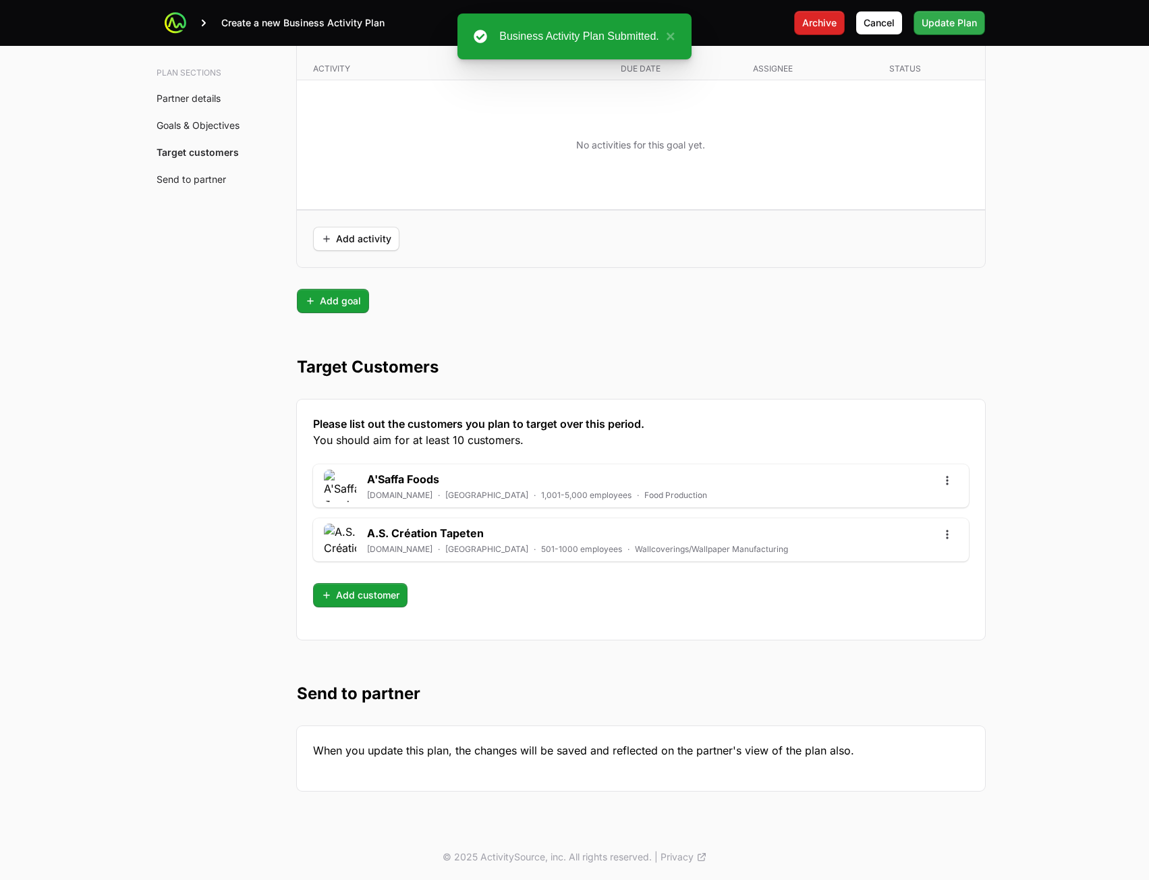
drag, startPoint x: 964, startPoint y: 10, endPoint x: 959, endPoint y: 18, distance: 9.2
click at [960, 16] on div "Create a new Business Activity Plan Archive Cancel Update Plan" at bounding box center [575, 23] width 821 height 46
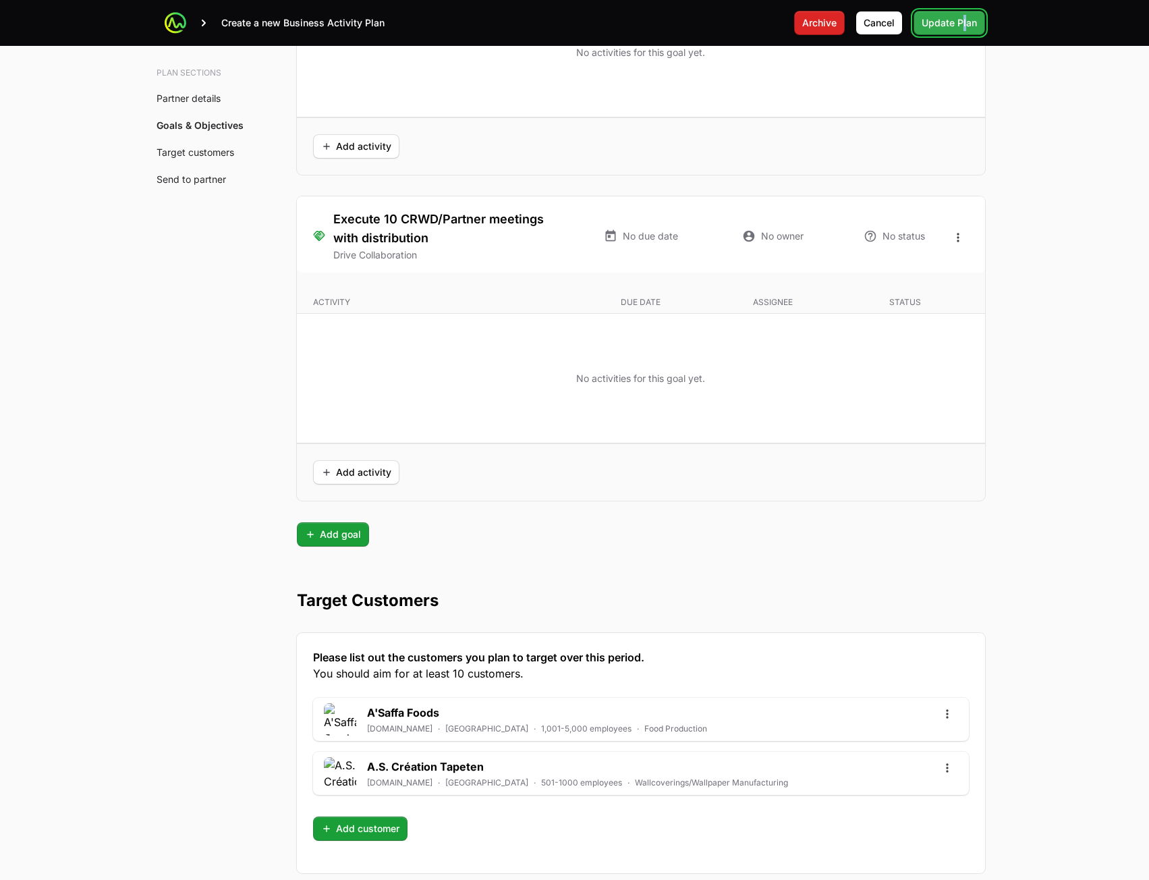
click at [956, 24] on span "Update Plan" at bounding box center [949, 23] width 55 height 16
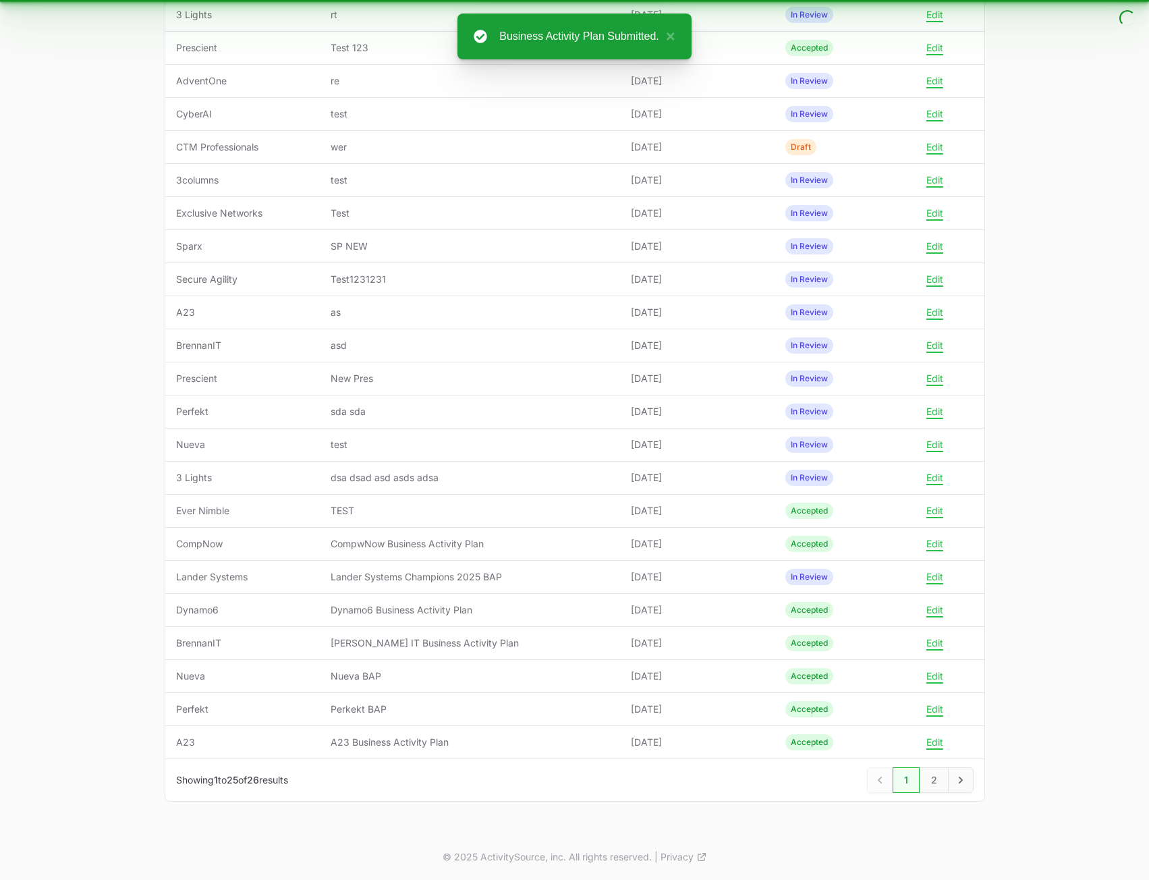
scroll to position [294, 0]
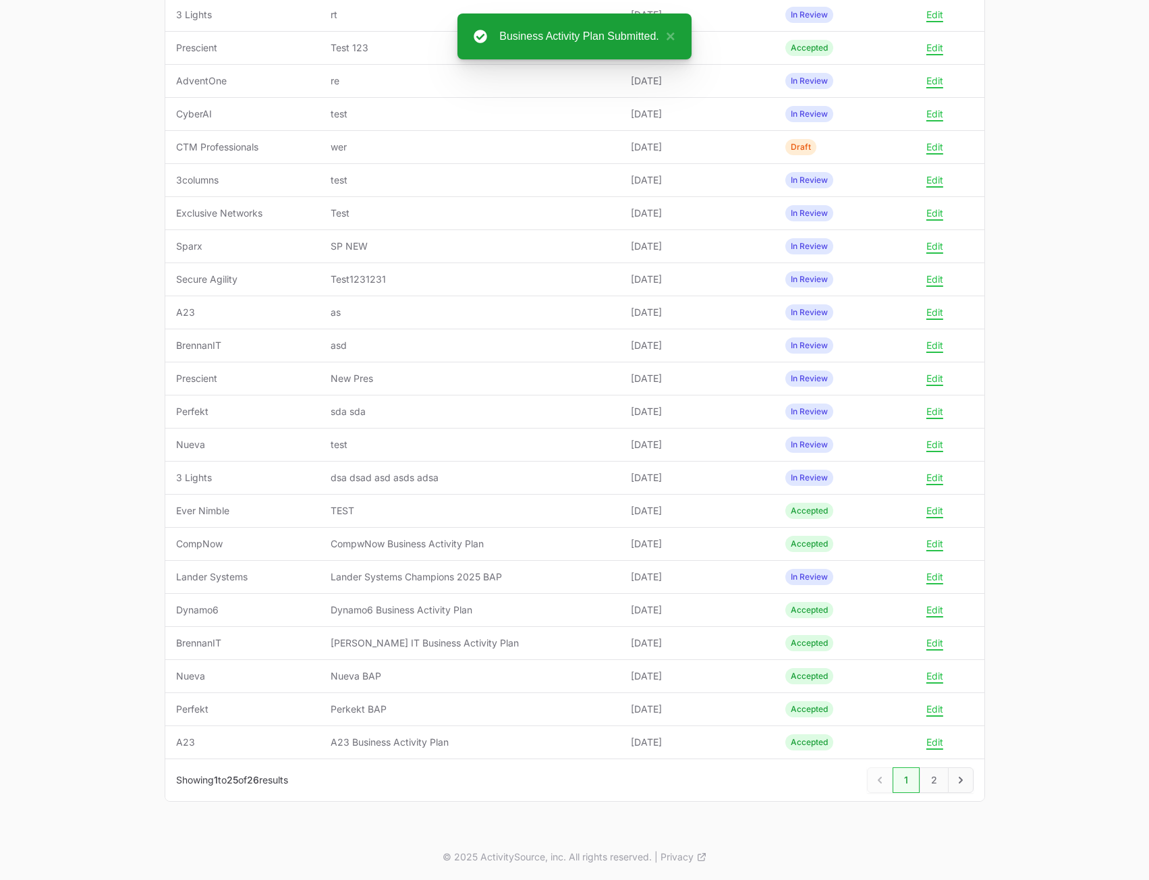
click at [59, 269] on main "Select a tab Current Draft Archived Current 26 Draft 1 Archived 13 Template Sea…" at bounding box center [574, 331] width 1149 height 1006
